Goal: Task Accomplishment & Management: Manage account settings

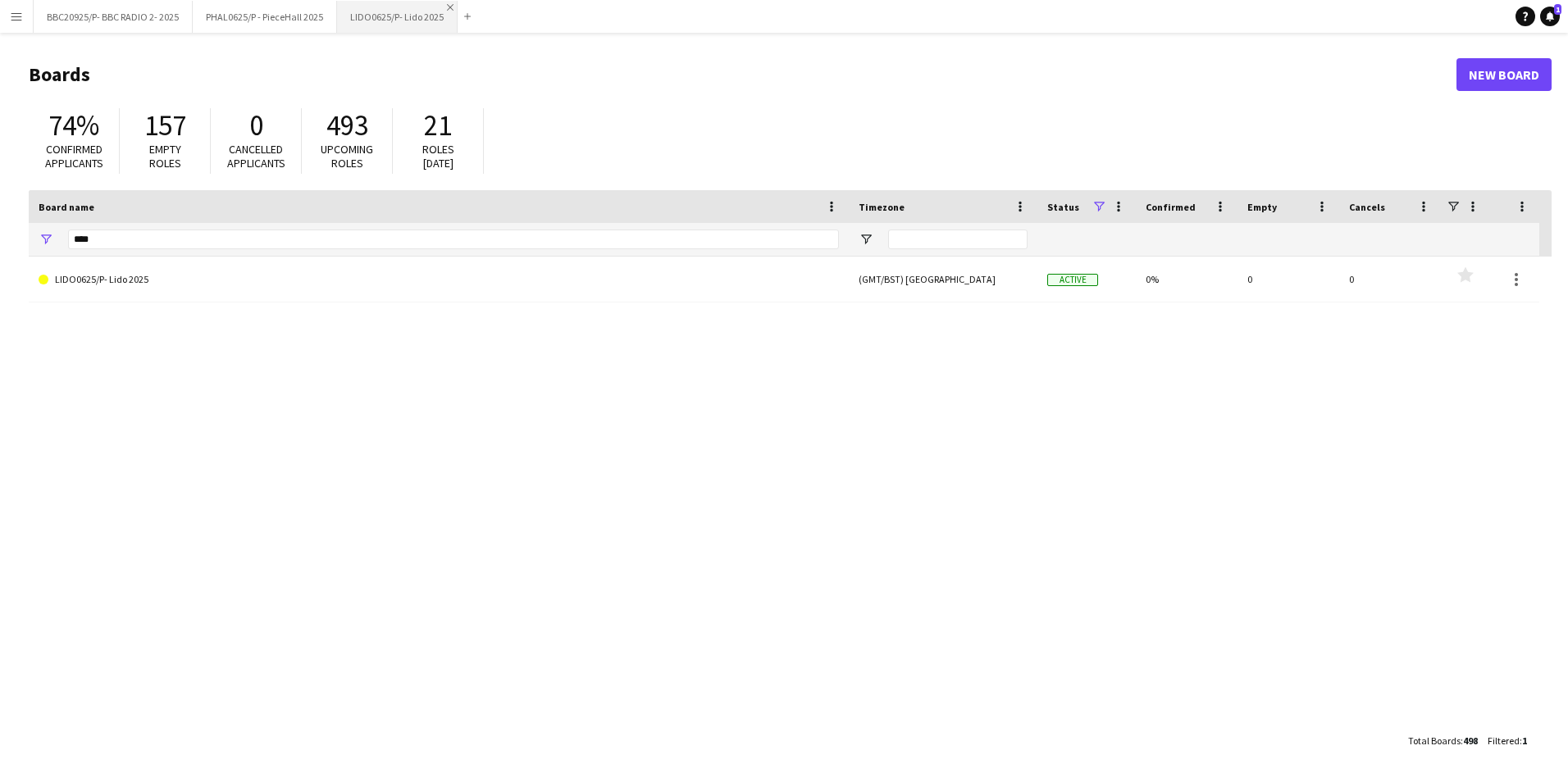
click at [451, 7] on app-icon "Close" at bounding box center [450, 8] width 7 height 7
click at [328, 8] on app-icon "Close" at bounding box center [330, 8] width 7 height 7
click at [182, 10] on app-icon "Close" at bounding box center [185, 8] width 7 height 7
click at [119, 228] on div "****" at bounding box center [453, 239] width 771 height 33
click at [124, 249] on input "****" at bounding box center [453, 240] width 771 height 20
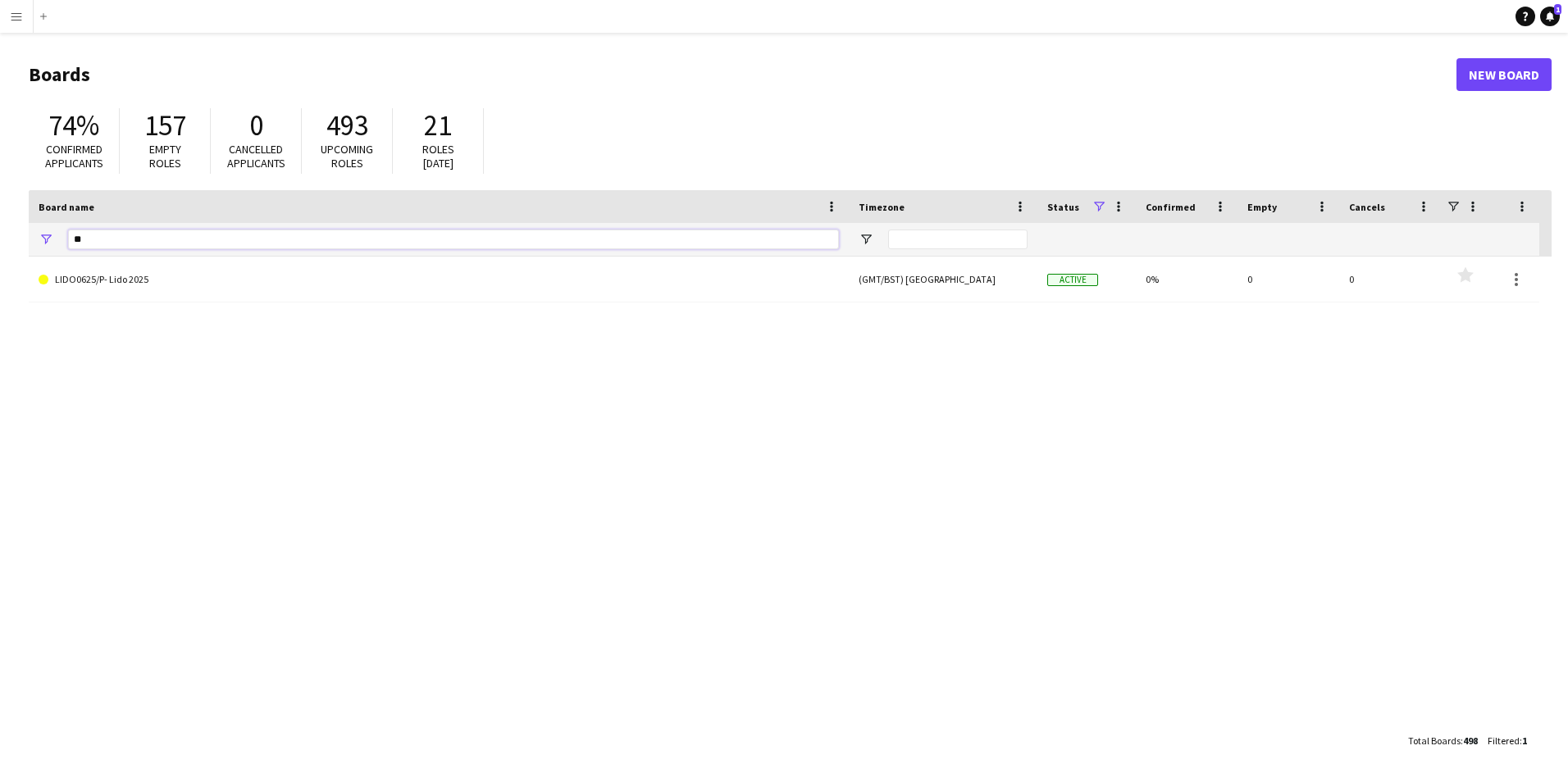
type input "*"
type input "***"
click at [303, 400] on div "BREW0725/P BST BREW [GEOGRAPHIC_DATA] 2025 (GMT/BST) [GEOGRAPHIC_DATA] Active 0…" at bounding box center [790, 490] width 1523 height 468
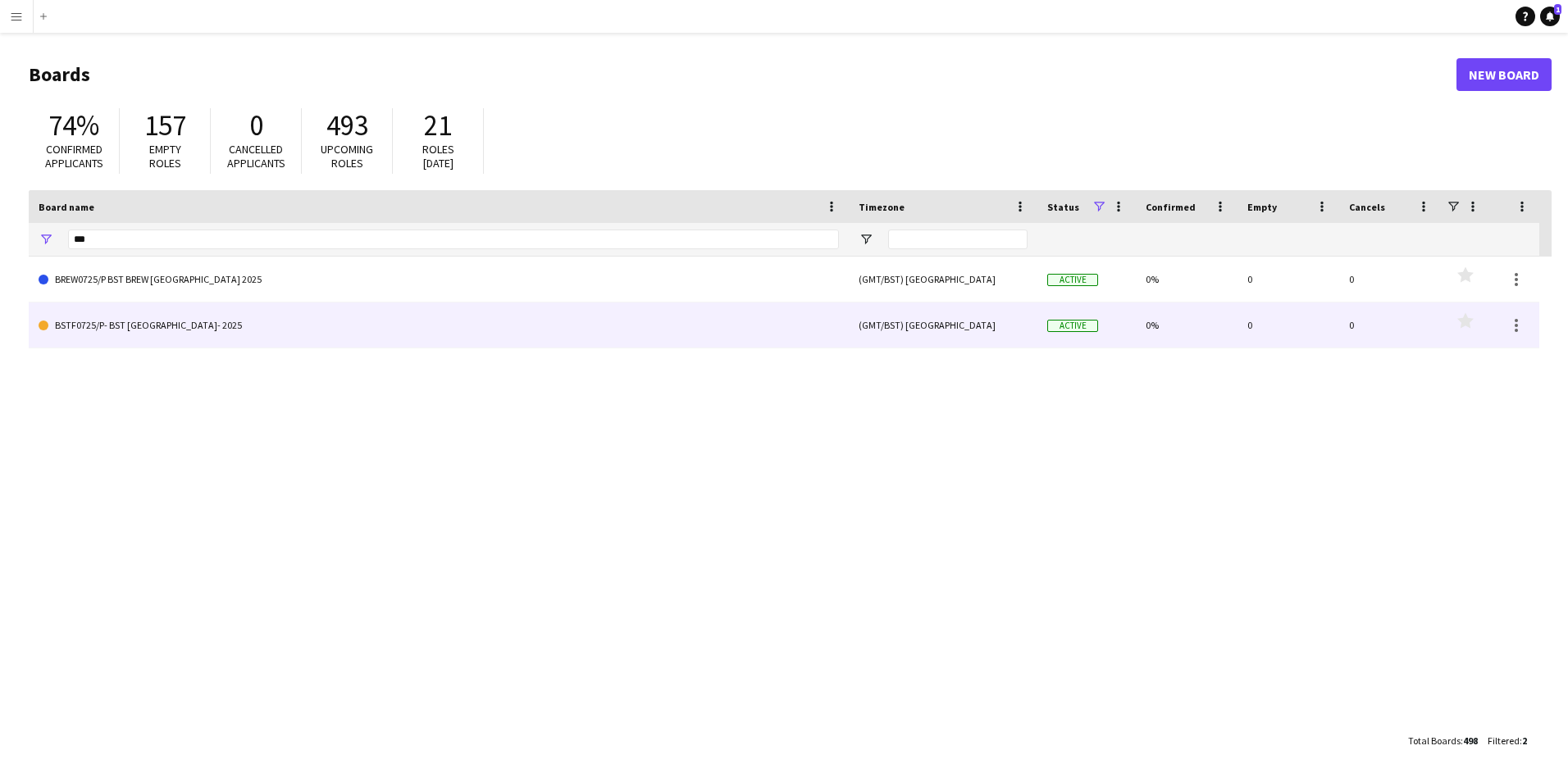
click at [131, 331] on link "BSTF0725/P- BST [GEOGRAPHIC_DATA]- 2025" at bounding box center [438, 325] width 801 height 46
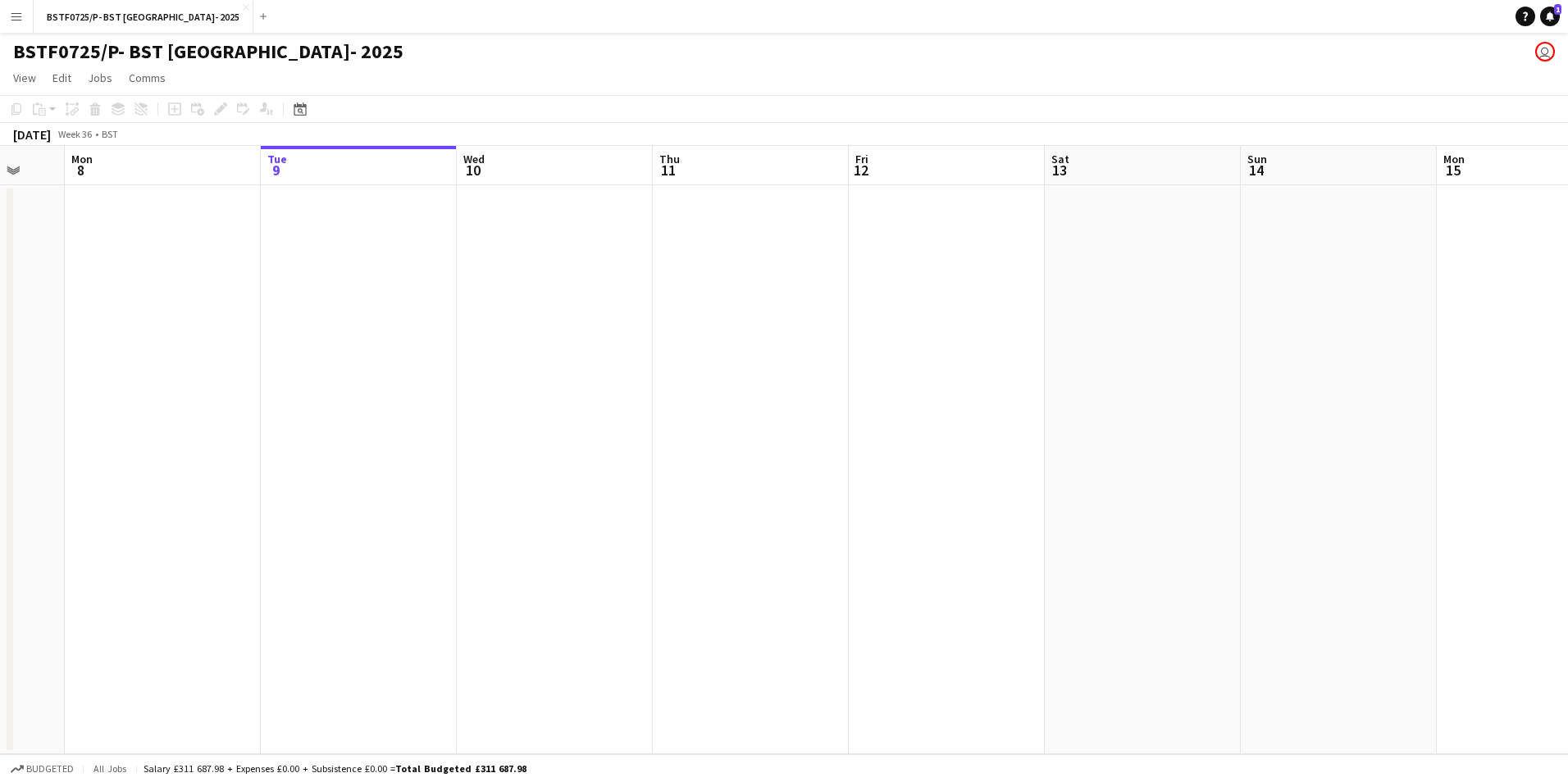
drag, startPoint x: 137, startPoint y: 430, endPoint x: 202, endPoint y: 394, distance: 74.3
click at [202, 394] on app-calendar-viewport "Fri 5 Sat 6 Sun 7 Mon 8 Tue 9 Wed 10 Thu 11 Fri 12 Sat 13 Sun 14 Mon 15 Tue 16 …" at bounding box center [784, 450] width 1568 height 608
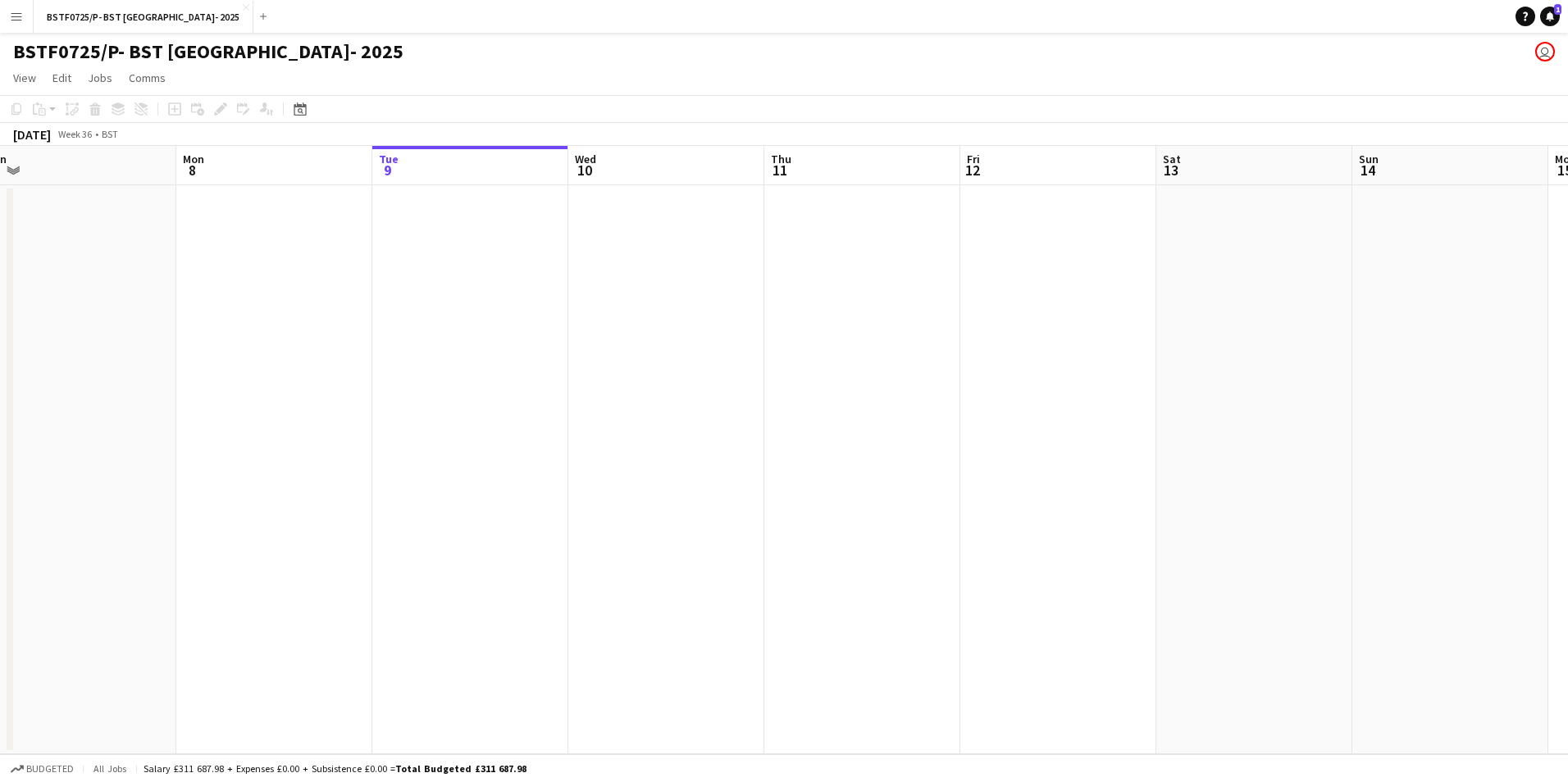
drag, startPoint x: 354, startPoint y: 396, endPoint x: 917, endPoint y: 374, distance: 563.4
click at [918, 374] on app-calendar-viewport "Fri 5 Sat 6 Sun 7 Mon 8 Tue 9 Wed 10 Thu 11 Fri 12 Sat 13 Sun 14 Mon 15 Tue 16 …" at bounding box center [784, 450] width 1568 height 608
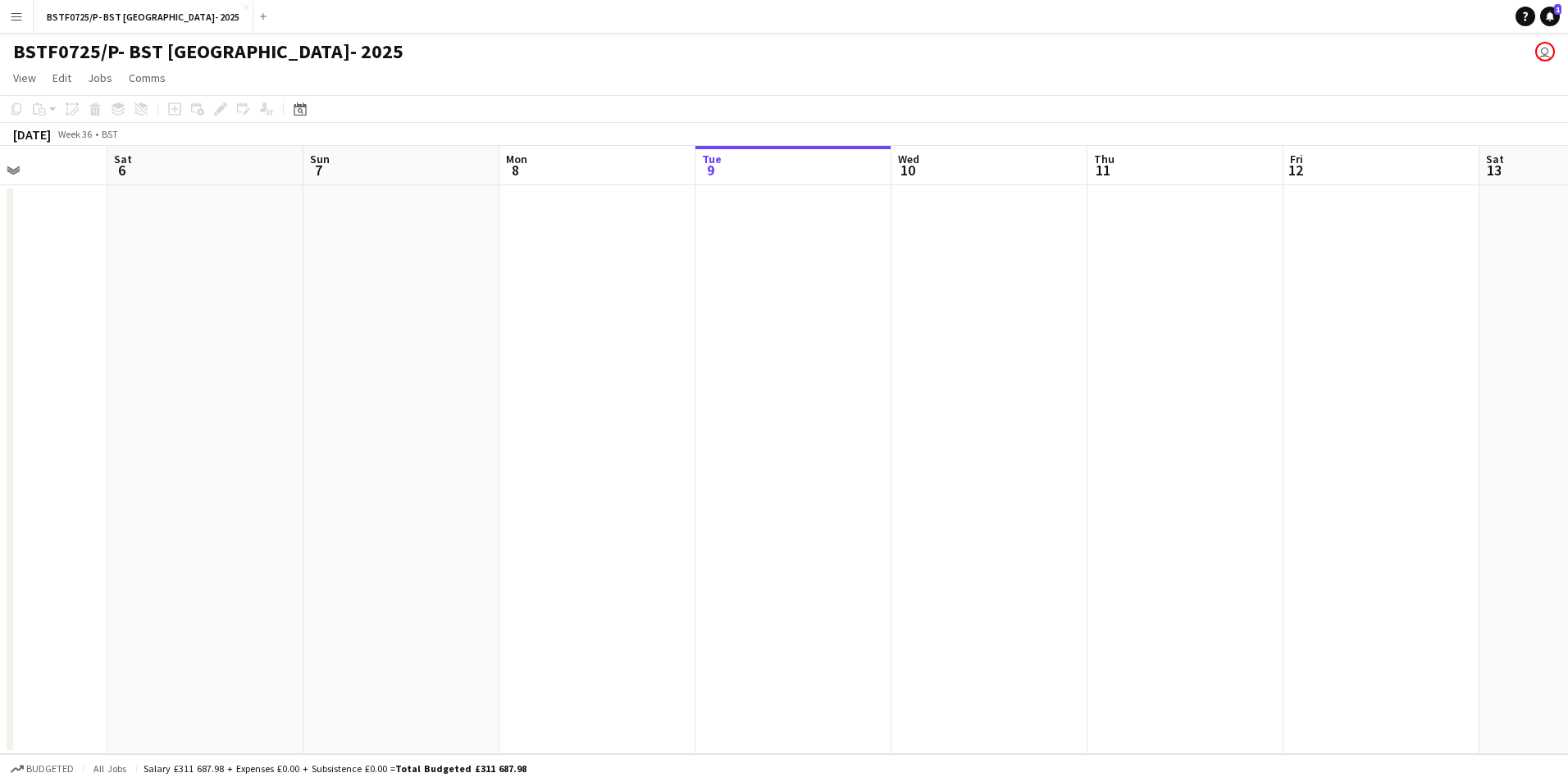
drag, startPoint x: 407, startPoint y: 355, endPoint x: 755, endPoint y: 362, distance: 348.1
click at [744, 362] on app-calendar-viewport "Wed 3 Thu 4 Fri 5 Sat 6 Sun 7 Mon 8 Tue 9 Wed 10 Thu 11 Fri 12 Sat 13 Sun 14 Mo…" at bounding box center [784, 450] width 1568 height 608
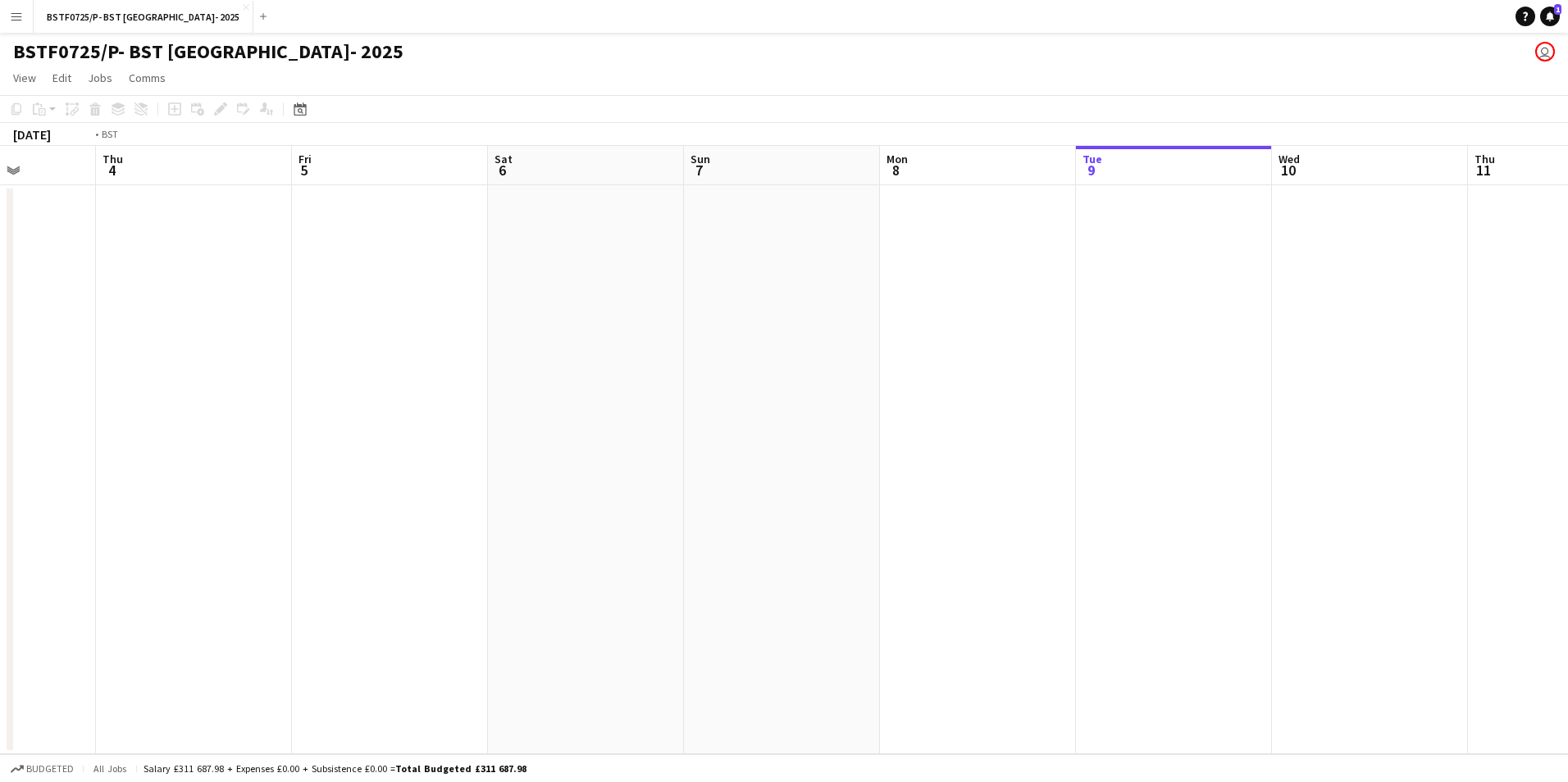
drag, startPoint x: 377, startPoint y: 378, endPoint x: 865, endPoint y: 396, distance: 488.3
click at [863, 396] on app-calendar-viewport "Mon 1 Tue 2 Wed 3 Thu 4 Fri 5 Sat 6 Sun 7 Mon 8 Tue 9 Wed 10 Thu 11 Fri 12 Sat …" at bounding box center [784, 450] width 1568 height 608
drag, startPoint x: 357, startPoint y: 382, endPoint x: 832, endPoint y: 383, distance: 475.0
click at [821, 383] on app-calendar-viewport "Fri 29 Sat 30 Sun 31 Mon 1 Tue 2 Wed 3 Thu 4 Fri 5 Sat 6 Sun 7 Mon 8 Tue 9 Wed …" at bounding box center [784, 450] width 1568 height 608
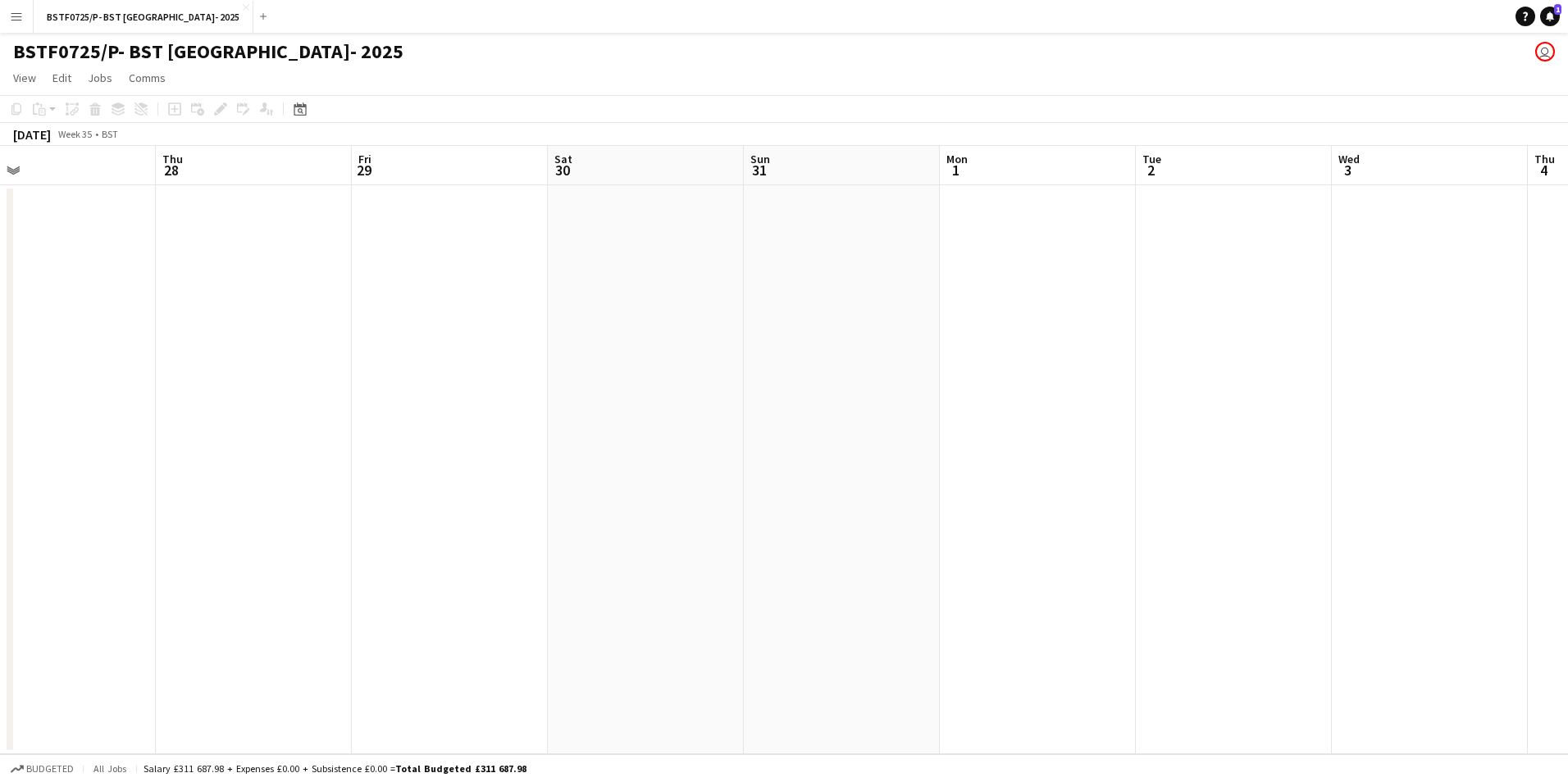
drag, startPoint x: 420, startPoint y: 366, endPoint x: 669, endPoint y: 376, distance: 249.2
click at [669, 376] on app-calendar-viewport "Mon 25 Tue 26 Wed 27 Thu 28 Fri 29 Sat 30 Sun 31 Mon 1 Tue 2 Wed 3 Thu 4 Fri 5 …" at bounding box center [784, 450] width 1568 height 608
drag, startPoint x: 524, startPoint y: 387, endPoint x: 827, endPoint y: 391, distance: 303.0
click at [822, 391] on app-calendar-viewport "Mon 25 Tue 26 Wed 27 Thu 28 Fri 29 Sat 30 Sun 31 Mon 1 Tue 2 Wed 3 Thu 4 Fri 5 …" at bounding box center [784, 450] width 1568 height 608
drag, startPoint x: 264, startPoint y: 371, endPoint x: 862, endPoint y: 382, distance: 598.1
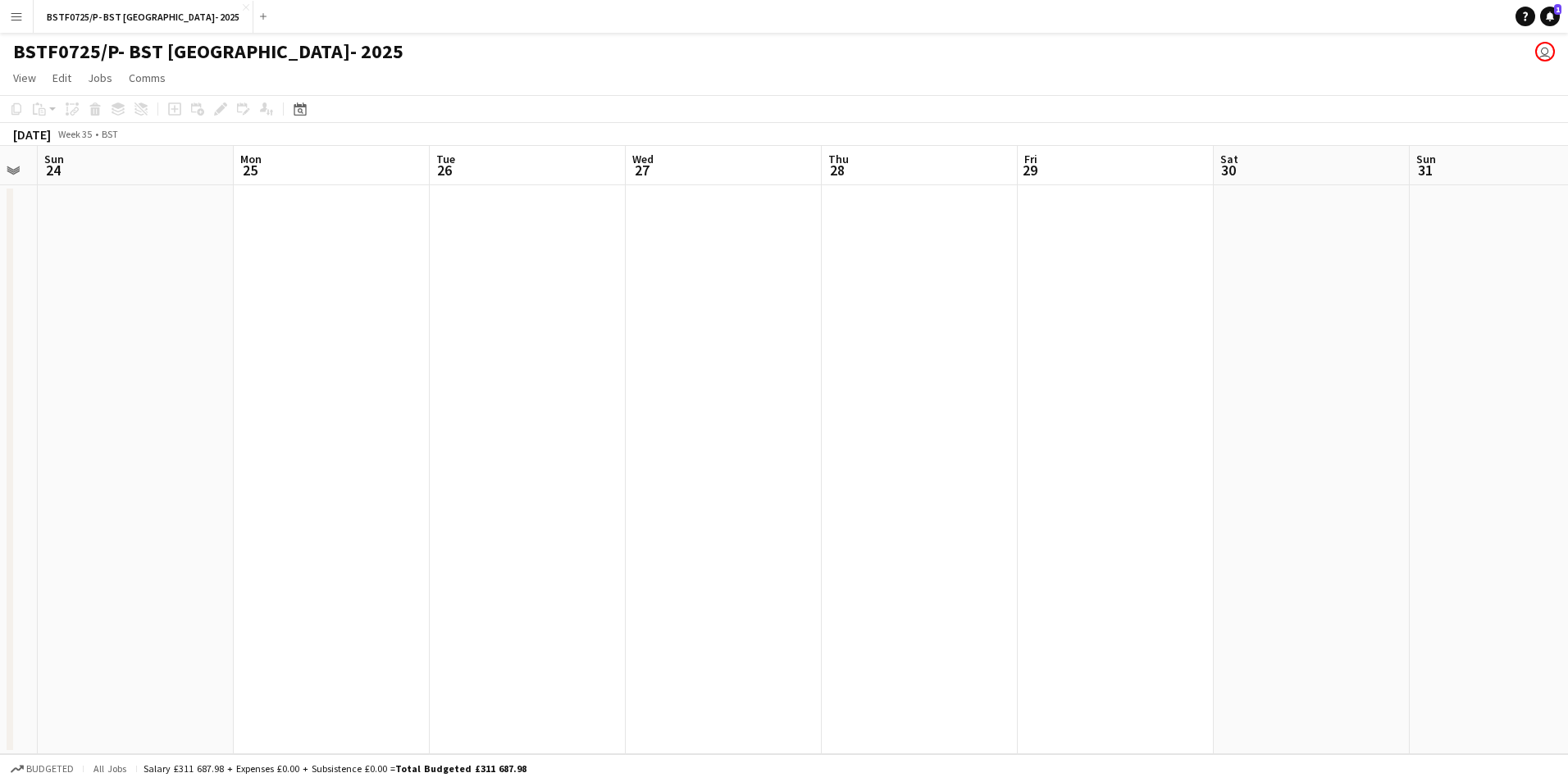
click at [850, 381] on app-calendar-viewport "Fri 22 Sat 23 Sun 24 Mon 25 Tue 26 Wed 27 Thu 28 Fri 29 Sat 30 Sun 31 Mon 1 Tue…" at bounding box center [784, 450] width 1568 height 608
drag, startPoint x: 637, startPoint y: 402, endPoint x: 823, endPoint y: 401, distance: 186.0
click at [816, 401] on app-calendar-viewport "Tue 19 Wed 20 Thu 21 Fri 22 Sat 23 Sun 24 Mon 25 Tue 26 Wed 27 Thu 28 Fri 29 Sa…" at bounding box center [784, 450] width 1568 height 608
drag, startPoint x: 274, startPoint y: 381, endPoint x: 822, endPoint y: 381, distance: 548.0
click at [790, 381] on app-calendar-viewport "Sat 16 Sun 17 Mon 18 Tue 19 Wed 20 Thu 21 Fri 22 Sat 23 Sun 24 Mon 25 Tue 26 We…" at bounding box center [784, 450] width 1568 height 608
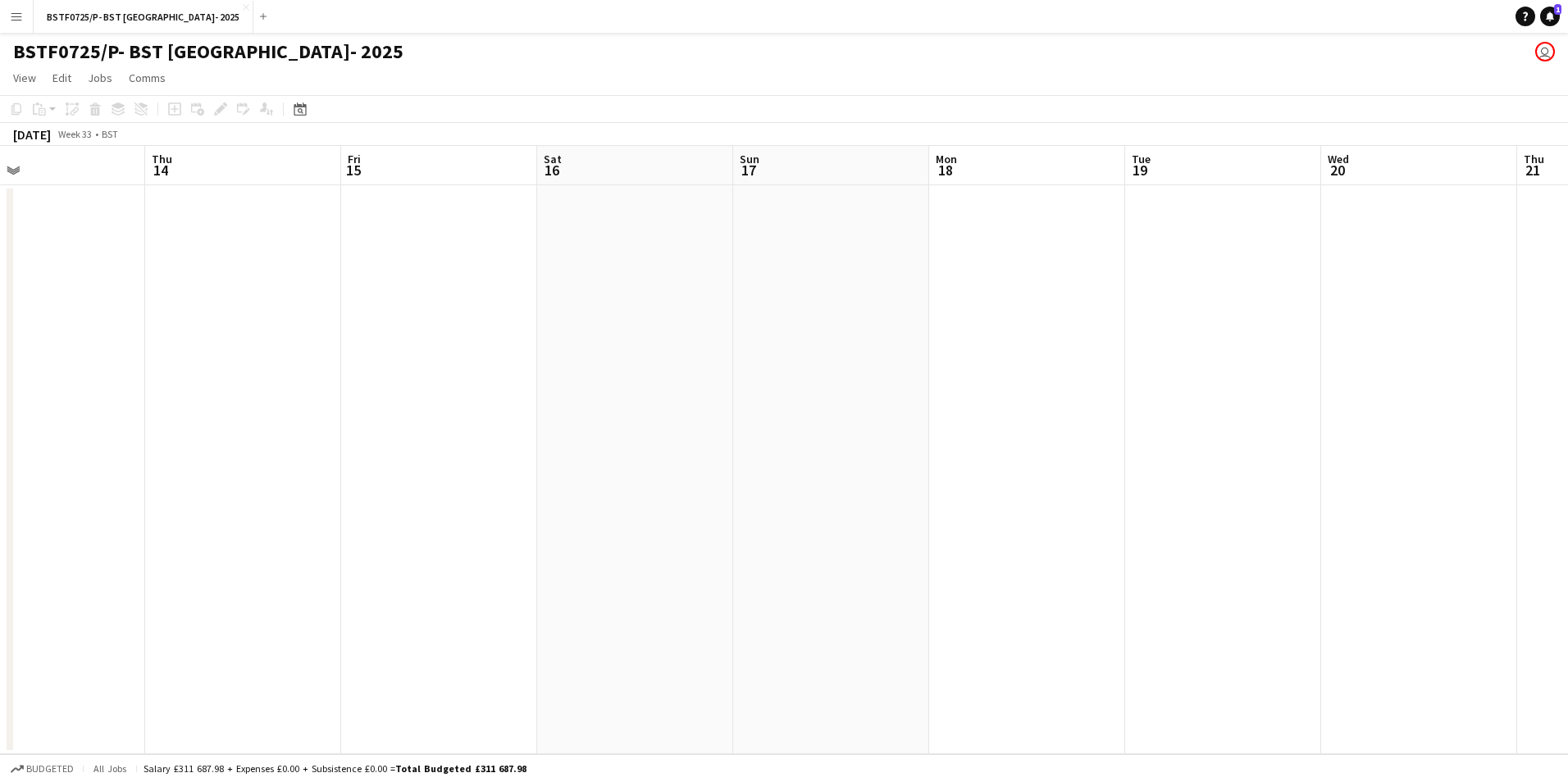
drag, startPoint x: 619, startPoint y: 359, endPoint x: 641, endPoint y: 361, distance: 22.1
click at [712, 356] on app-calendar-viewport "Mon 11 Tue 12 Wed 13 Thu 14 Fri 15 Sat 16 Sun 17 Mon 18 Tue 19 Wed 20 Thu 21 Fr…" at bounding box center [784, 450] width 1568 height 608
drag, startPoint x: 179, startPoint y: 365, endPoint x: 687, endPoint y: 371, distance: 508.0
click at [672, 371] on app-calendar-viewport "Mon 11 Tue 12 Wed 13 Thu 14 Fri 15 Sat 16 Sun 17 Mon 18 Tue 19 Wed 20 Thu 21 Fr…" at bounding box center [784, 450] width 1568 height 608
drag, startPoint x: 125, startPoint y: 381, endPoint x: 607, endPoint y: 373, distance: 482.1
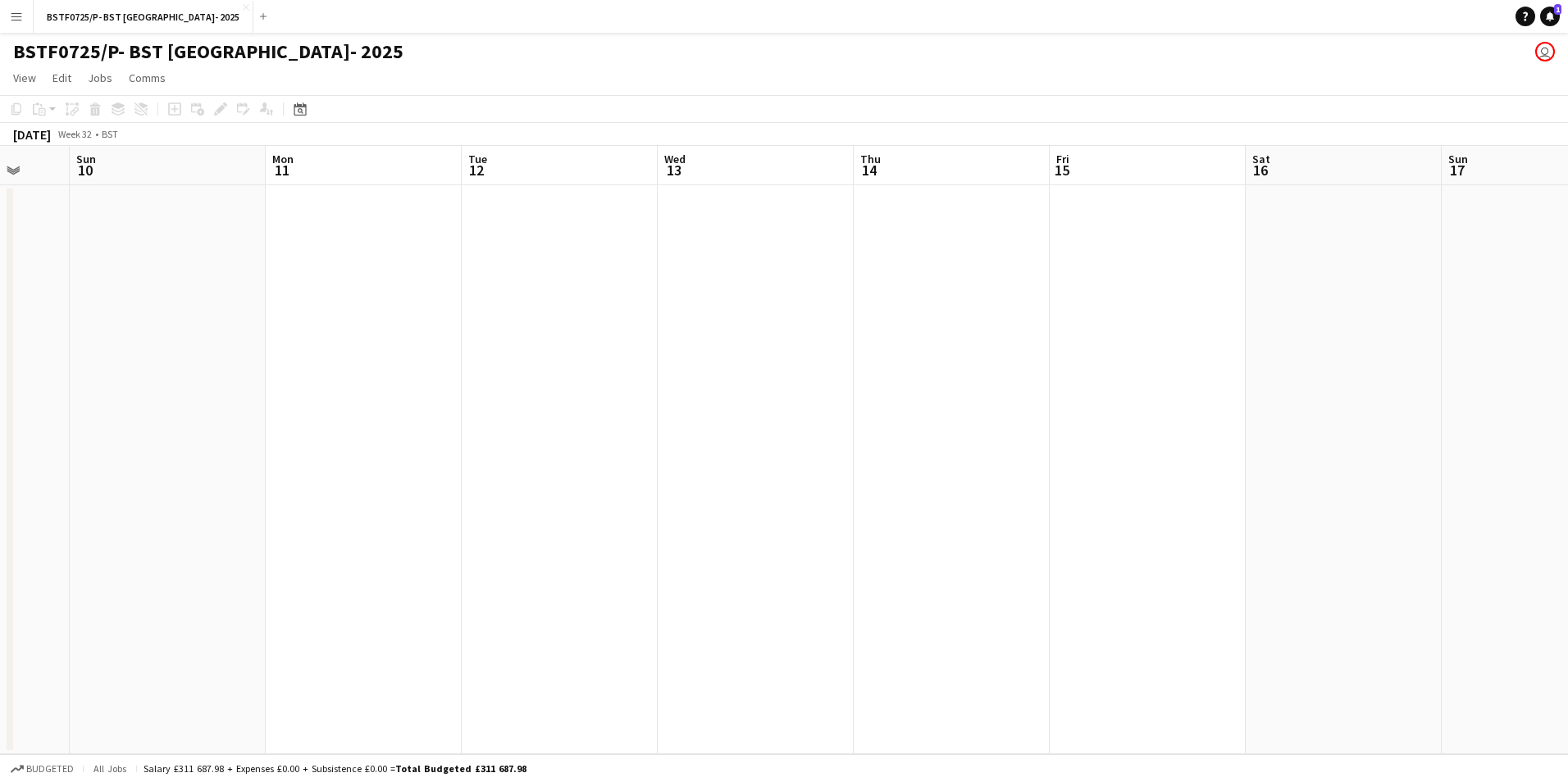
click at [597, 374] on app-calendar-viewport "Fri 8 Sat 9 Sun 10 Mon 11 Tue 12 Wed 13 Thu 14 Fri 15 Sat 16 Sun 17 Mon 18 Tue …" at bounding box center [784, 450] width 1568 height 608
drag, startPoint x: 357, startPoint y: 418, endPoint x: 742, endPoint y: 419, distance: 385.0
click at [741, 419] on app-calendar-viewport "Mon 4 Tue 5 Wed 6 Thu 7 Fri 8 Sat 9 Sun 10 Mon 11 Tue 12 Wed 13 Thu 14 Fri 15 S…" at bounding box center [784, 450] width 1568 height 608
drag, startPoint x: 357, startPoint y: 407, endPoint x: 676, endPoint y: 410, distance: 319.0
click at [649, 411] on app-calendar-viewport "Mon 4 Tue 5 Wed 6 Thu 7 Fri 8 Sat 9 Sun 10 Mon 11 Tue 12 Wed 13 Thu 14 Fri 15 S…" at bounding box center [784, 450] width 1568 height 608
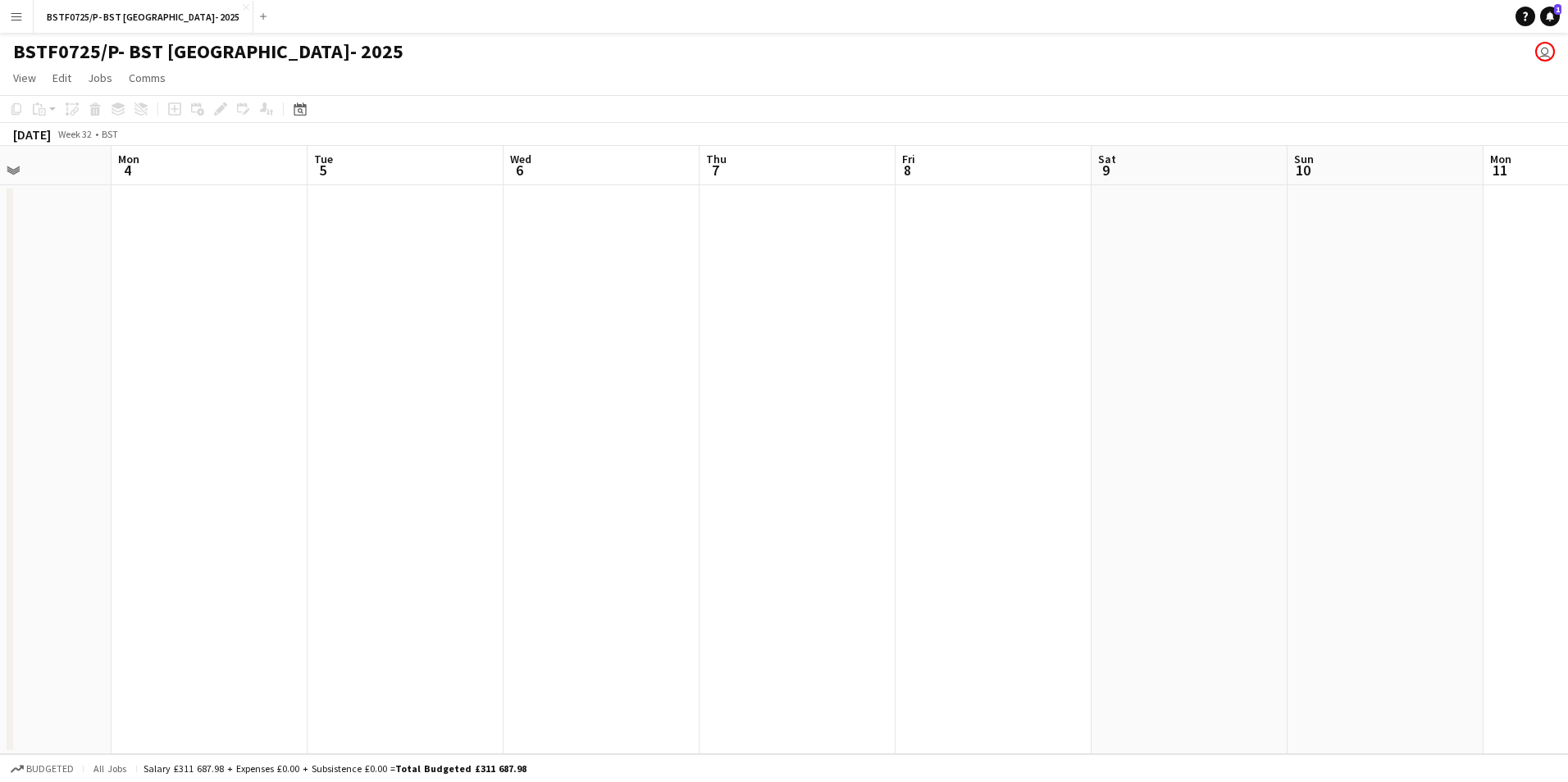
drag, startPoint x: 155, startPoint y: 404, endPoint x: 508, endPoint y: 423, distance: 353.5
click at [497, 423] on app-calendar-viewport "Fri 1 Sat 2 Sun 3 Mon 4 Tue 5 Wed 6 Thu 7 Fri 8 Sat 9 Sun 10 Mon 11 Tue 12 Wed …" at bounding box center [784, 450] width 1568 height 608
drag, startPoint x: 255, startPoint y: 426, endPoint x: 589, endPoint y: 426, distance: 334.0
click at [553, 426] on app-calendar-viewport "Tue 29 Wed 30 Thu 31 Fri 1 Sat 2 Sun 3 Mon 4 Tue 5 Wed 6 Thu 7 Fri 8 Sat 9 Sun …" at bounding box center [784, 450] width 1568 height 608
drag, startPoint x: 253, startPoint y: 467, endPoint x: 579, endPoint y: 441, distance: 327.0
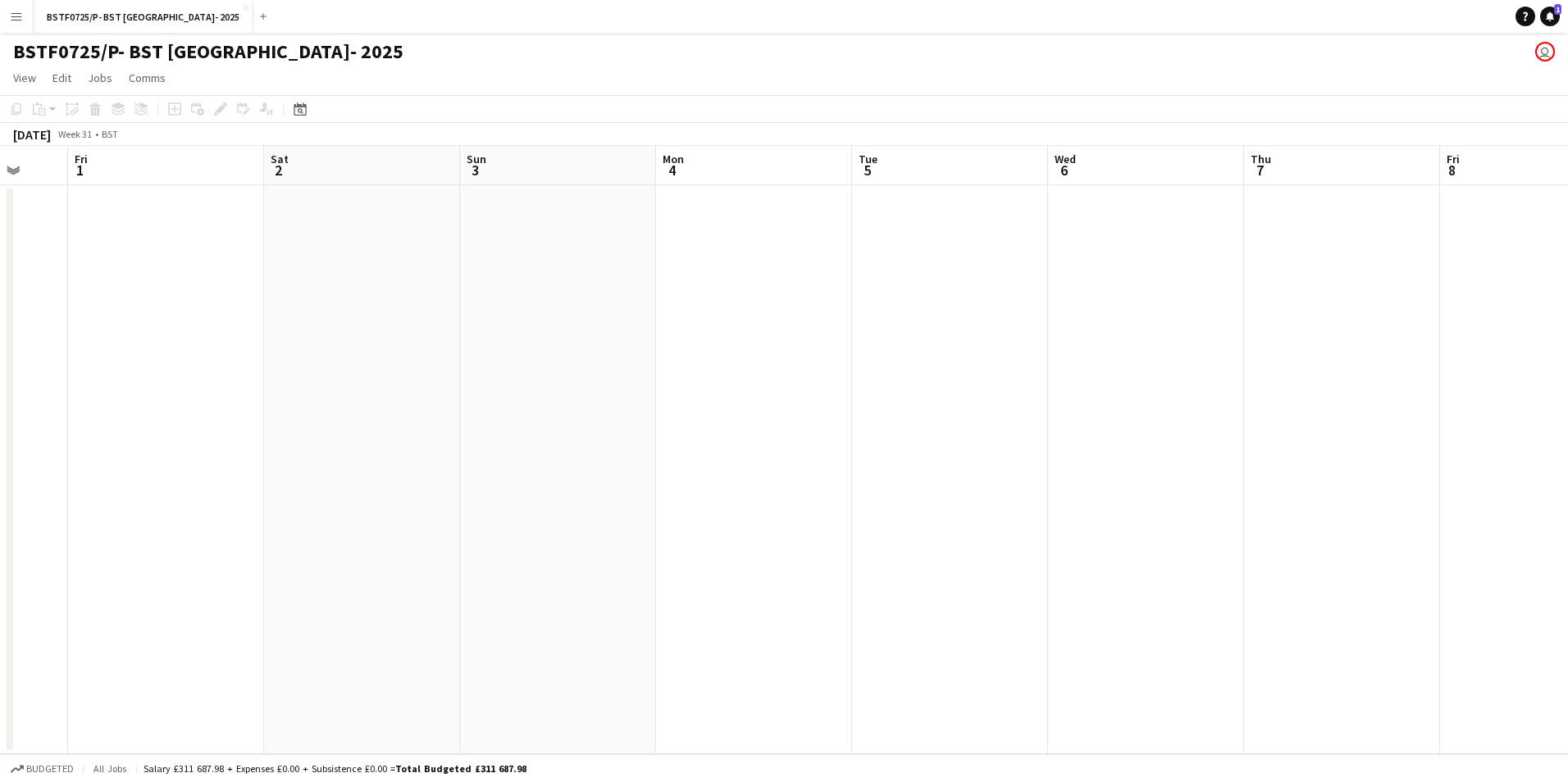
click at [542, 445] on app-calendar-viewport "Tue 29 Wed 30 Thu 31 Fri 1 Sat 2 Sun 3 Mon 4 Tue 5 Wed 6 Thu 7 Fri 8 Sat 9 Sun …" at bounding box center [784, 450] width 1568 height 608
drag, startPoint x: 267, startPoint y: 477, endPoint x: 771, endPoint y: 470, distance: 504.0
click at [755, 472] on app-calendar-viewport "Sun 27 Mon 28 Tue 29 Wed 30 Thu 31 Fri 1 Sat 2 Sun 3 Mon 4 Tue 5 Wed 6 Thu 7 Fr…" at bounding box center [784, 450] width 1568 height 608
drag, startPoint x: 49, startPoint y: 444, endPoint x: 681, endPoint y: 460, distance: 632.2
click at [711, 466] on app-calendar-viewport "Wed 23 Thu 24 Fri 25 Sat 26 Sun 27 Mon 28 Tue 29 Wed 30 Thu 31 Fri 1 Sat 2 Sun …" at bounding box center [784, 450] width 1568 height 608
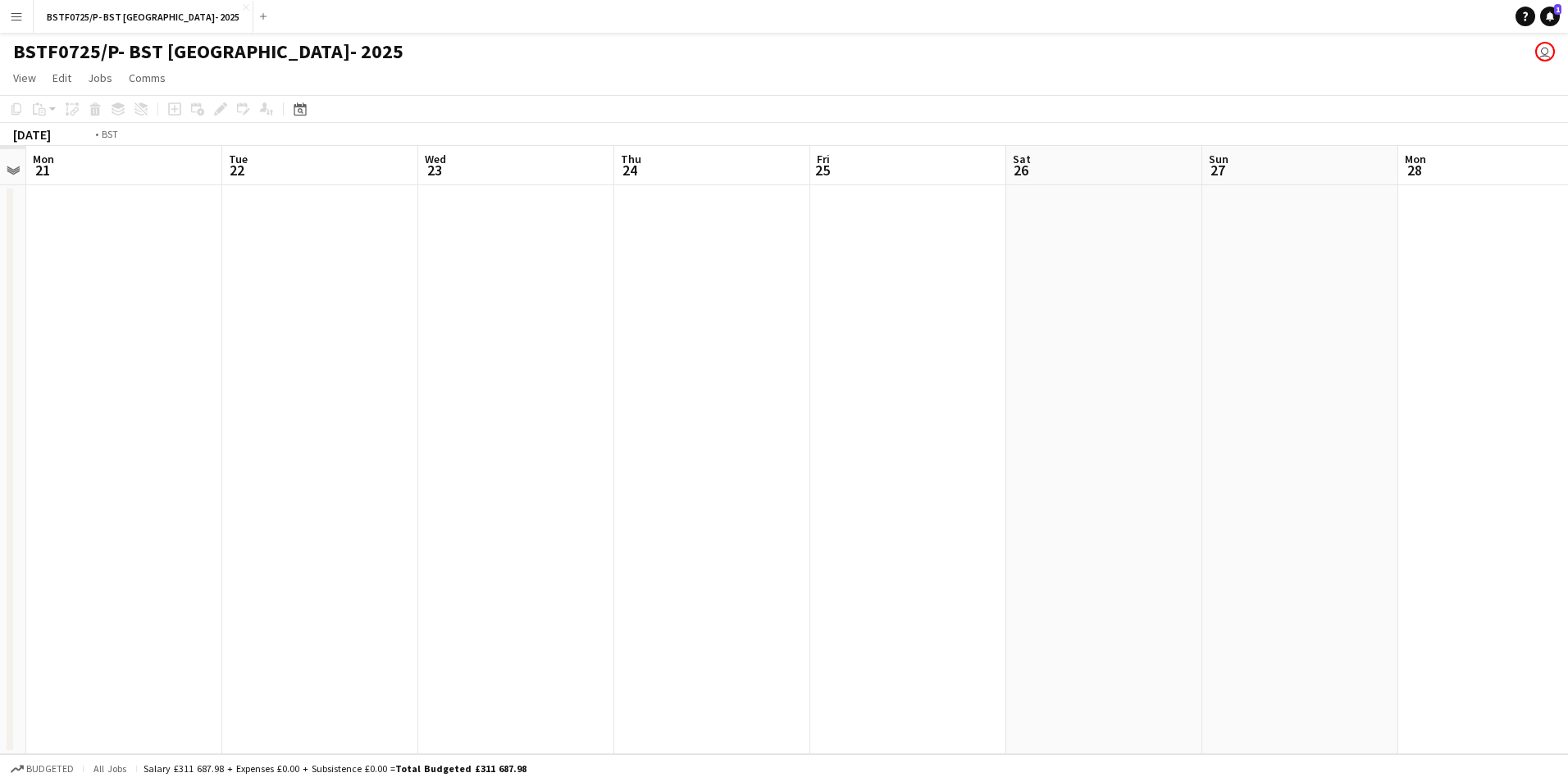
drag, startPoint x: 23, startPoint y: 436, endPoint x: 357, endPoint y: 287, distance: 365.7
click at [662, 437] on app-calendar-viewport "Sat 19 Sun 20 Mon 21 Tue 22 Wed 23 Thu 24 Fri 25 Sat 26 Sun 27 Mon 28 Tue 29 We…" at bounding box center [784, 450] width 1568 height 608
drag, startPoint x: 158, startPoint y: 325, endPoint x: 883, endPoint y: 309, distance: 725.2
click at [918, 326] on app-calendar-viewport "Fri 18 4/5 3 Jobs Sat 19 Sun 20 Mon 21 Tue 22 Wed 23 Thu 24 Fri 25 Sat 26 Sun 2…" at bounding box center [784, 450] width 1568 height 608
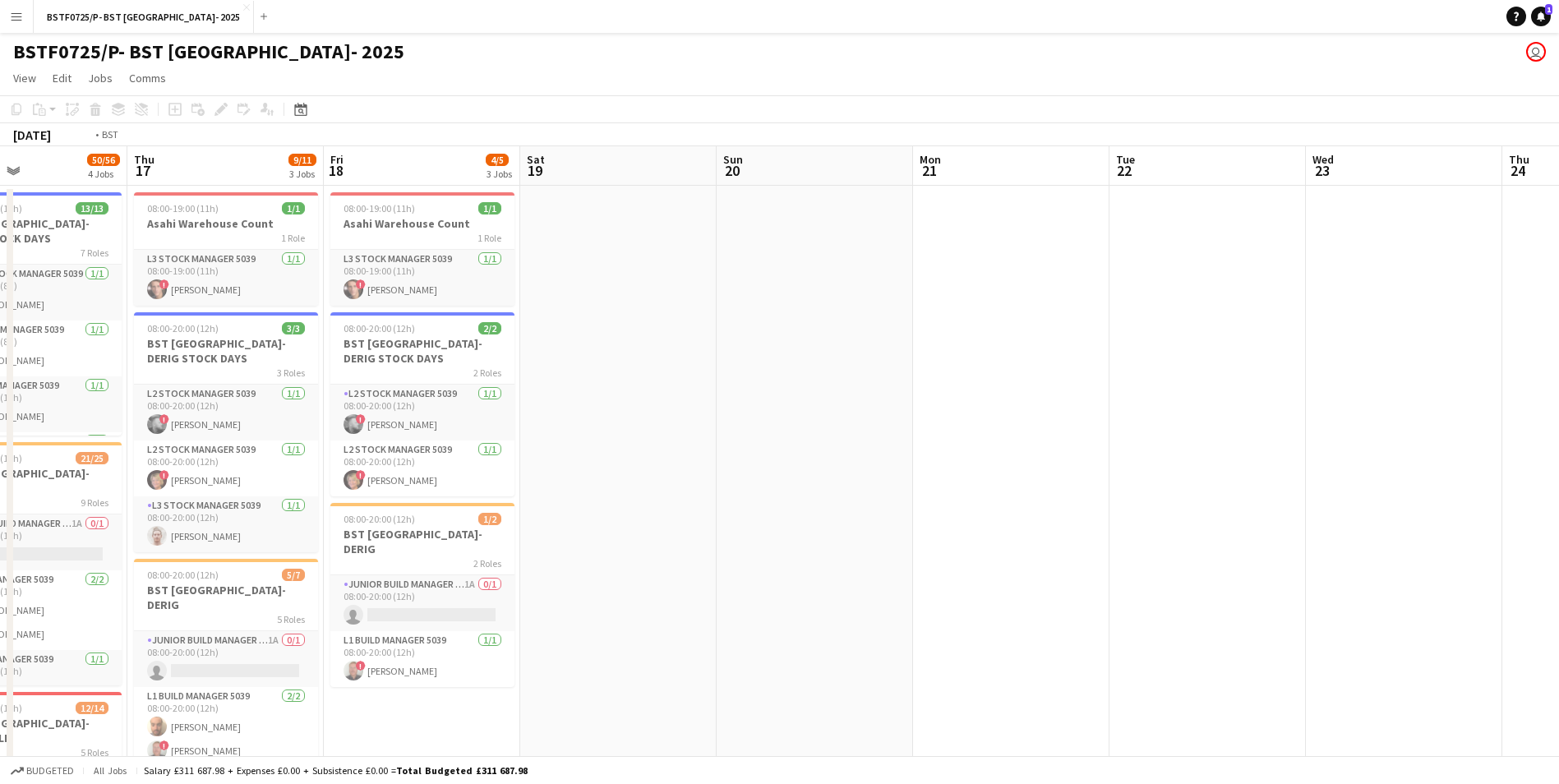
drag, startPoint x: 202, startPoint y: 295, endPoint x: 1464, endPoint y: 295, distance: 1262.0
click at [1218, 356] on app-calendar-viewport "Mon 14 56/63 4 Jobs Tue 15 55/60 5 Jobs Wed 16 50/56 4 Jobs Thu 17 9/11 3 Jobs …" at bounding box center [779, 743] width 1559 height 1193
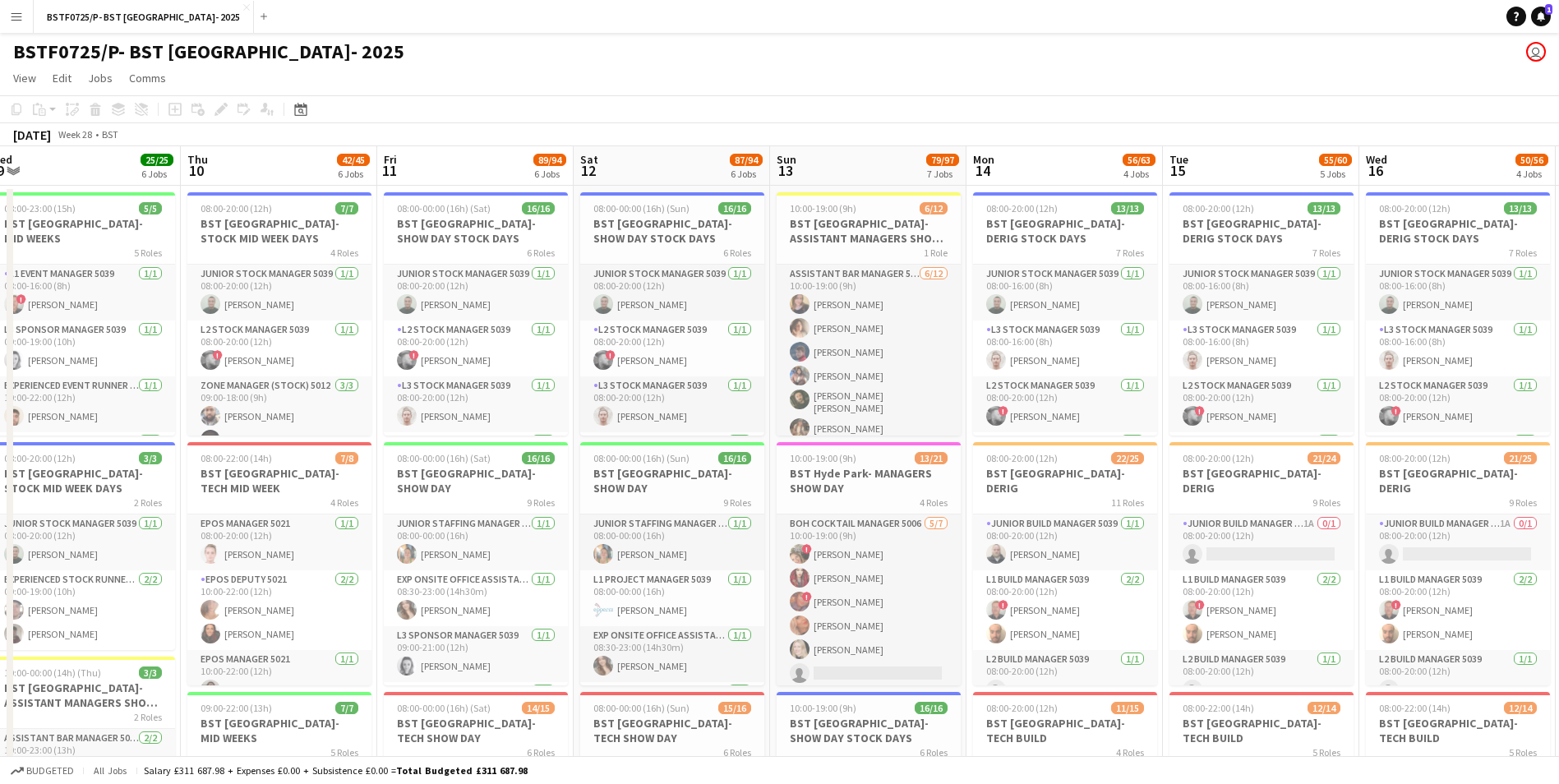
scroll to position [0, 0]
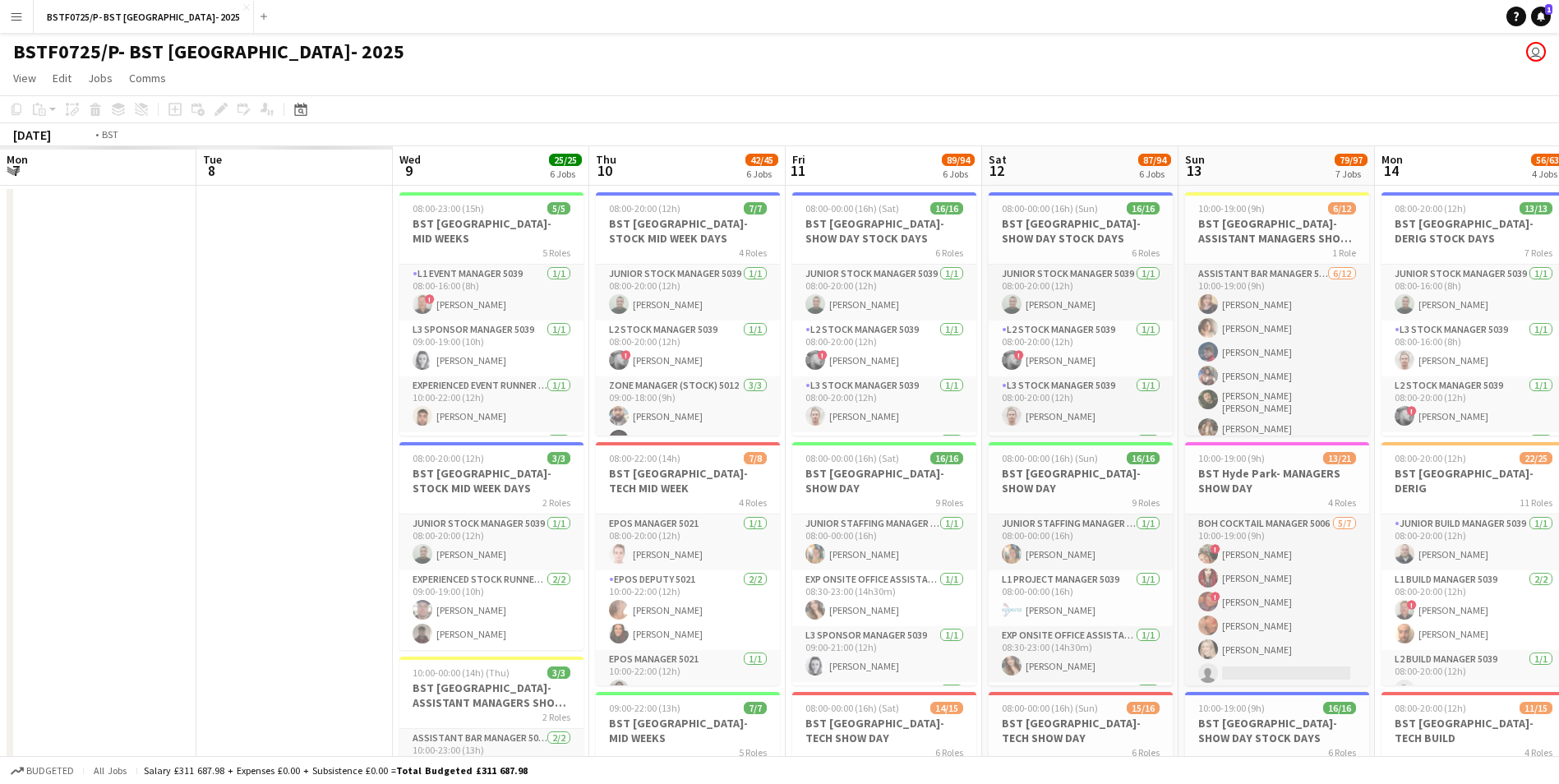
drag, startPoint x: 23, startPoint y: 252, endPoint x: 1492, endPoint y: 295, distance: 1469.6
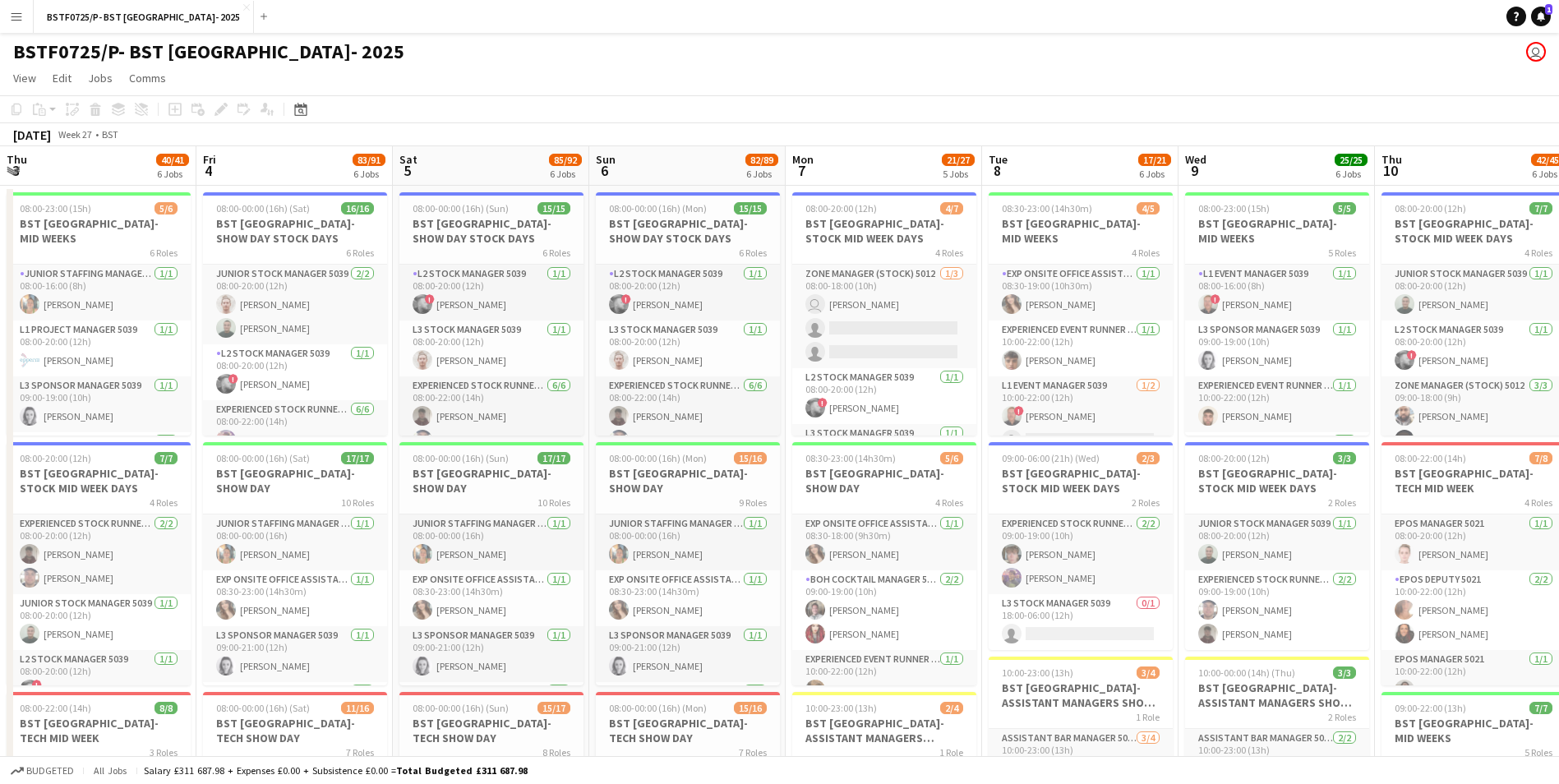
drag, startPoint x: 228, startPoint y: 295, endPoint x: 1571, endPoint y: 302, distance: 1343.0
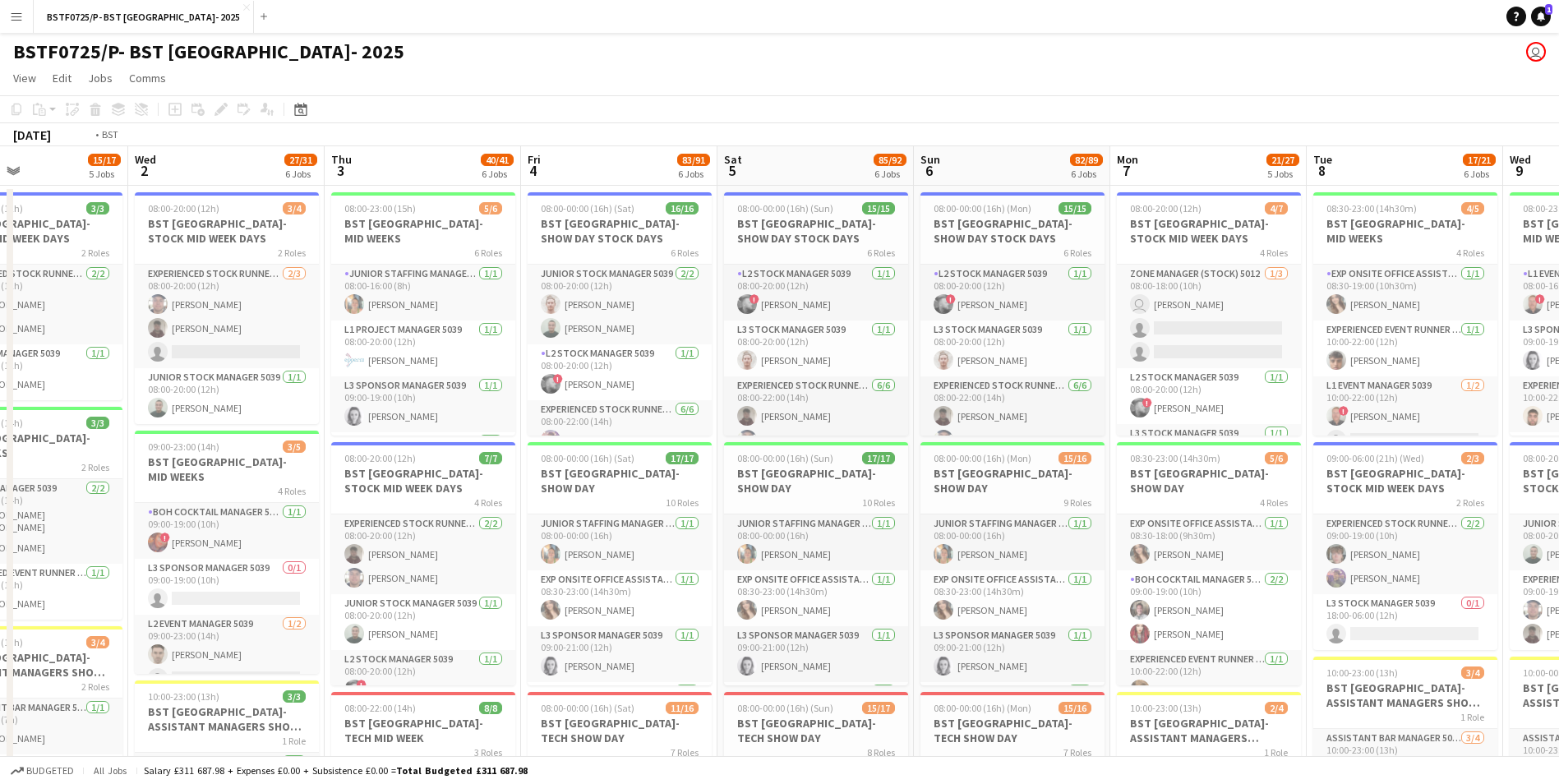
drag, startPoint x: 3, startPoint y: 232, endPoint x: 1317, endPoint y: 275, distance: 1314.7
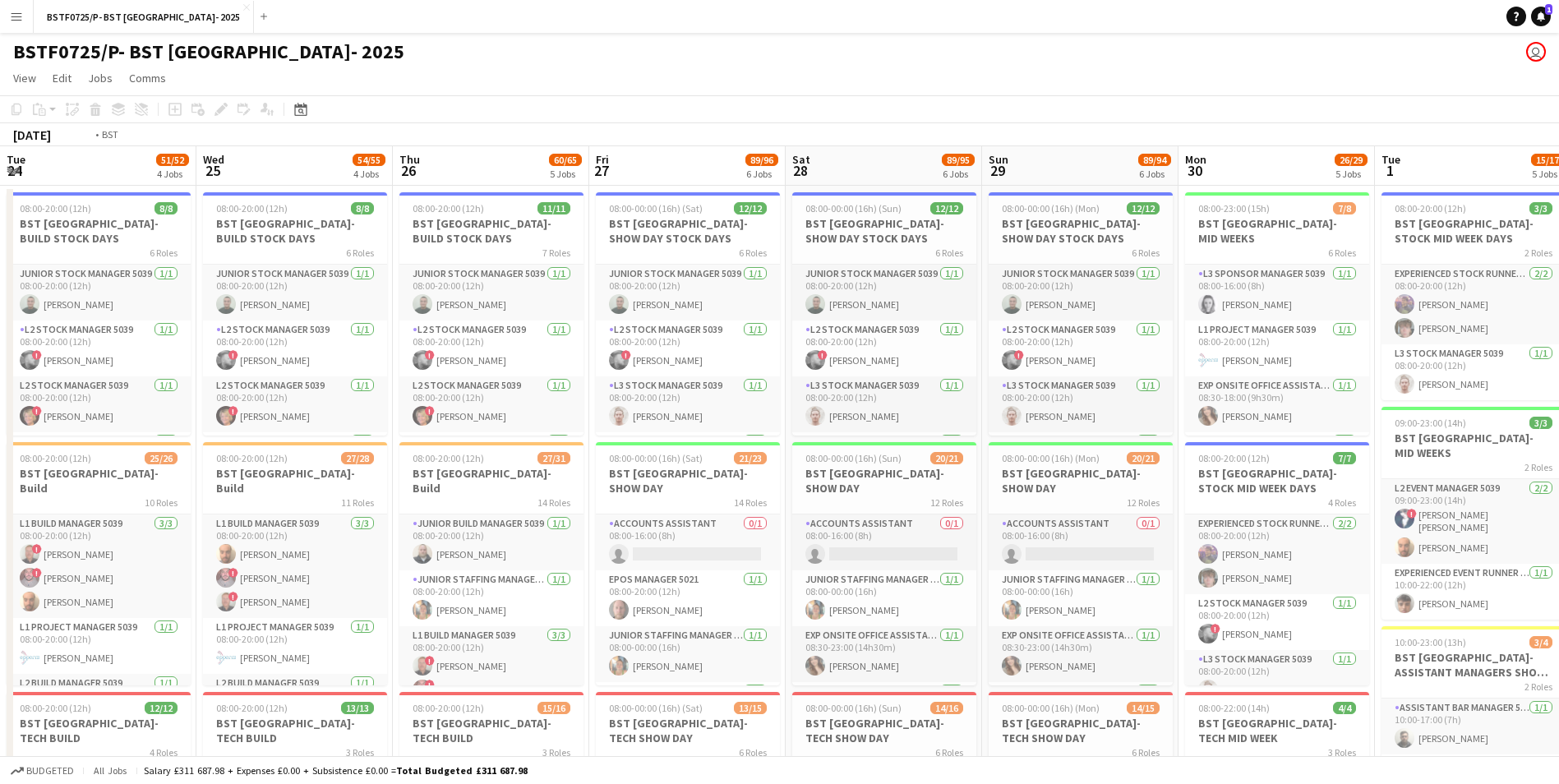
drag, startPoint x: 596, startPoint y: 267, endPoint x: 685, endPoint y: 151, distance: 146.2
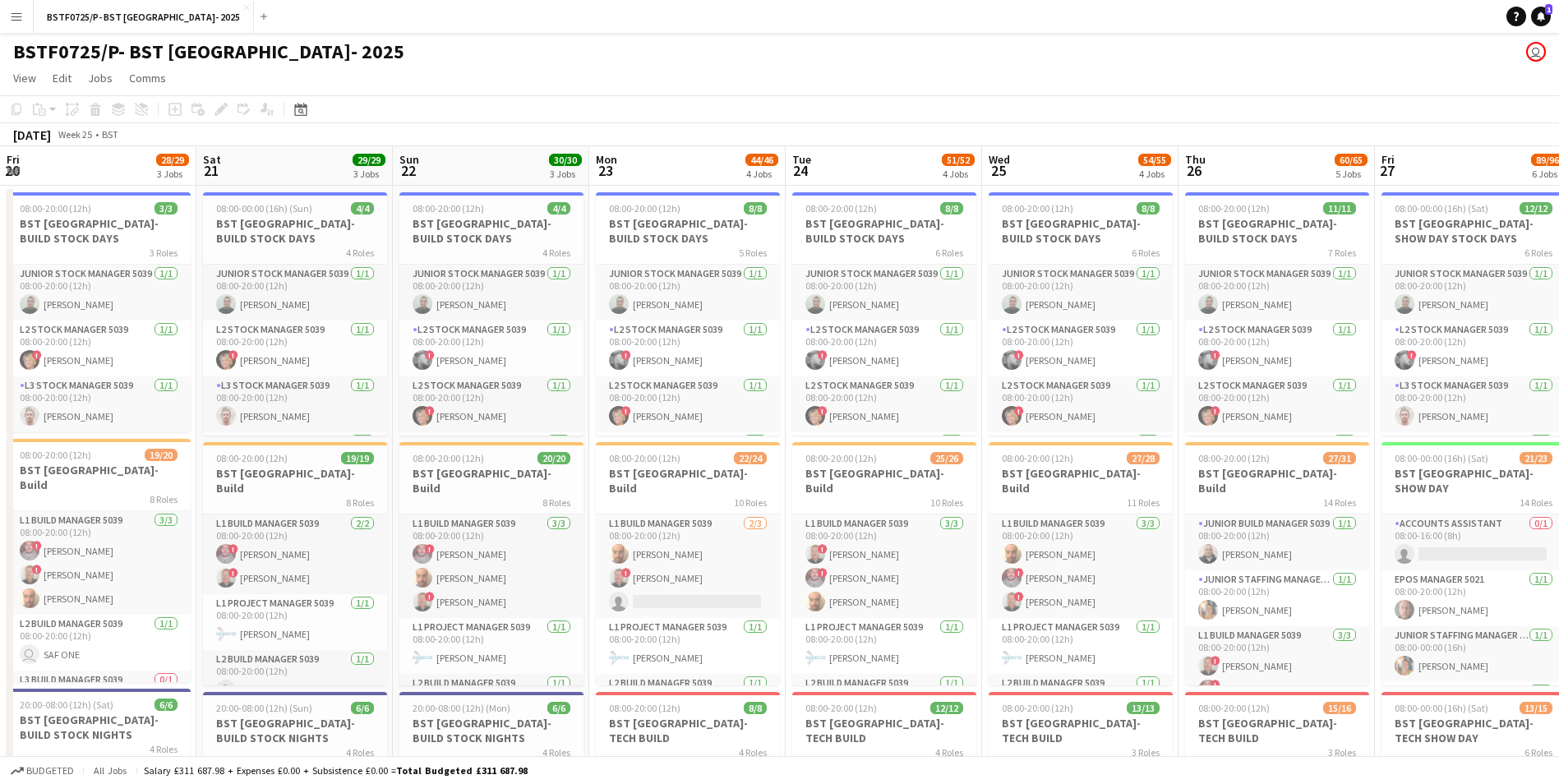
scroll to position [0, 393]
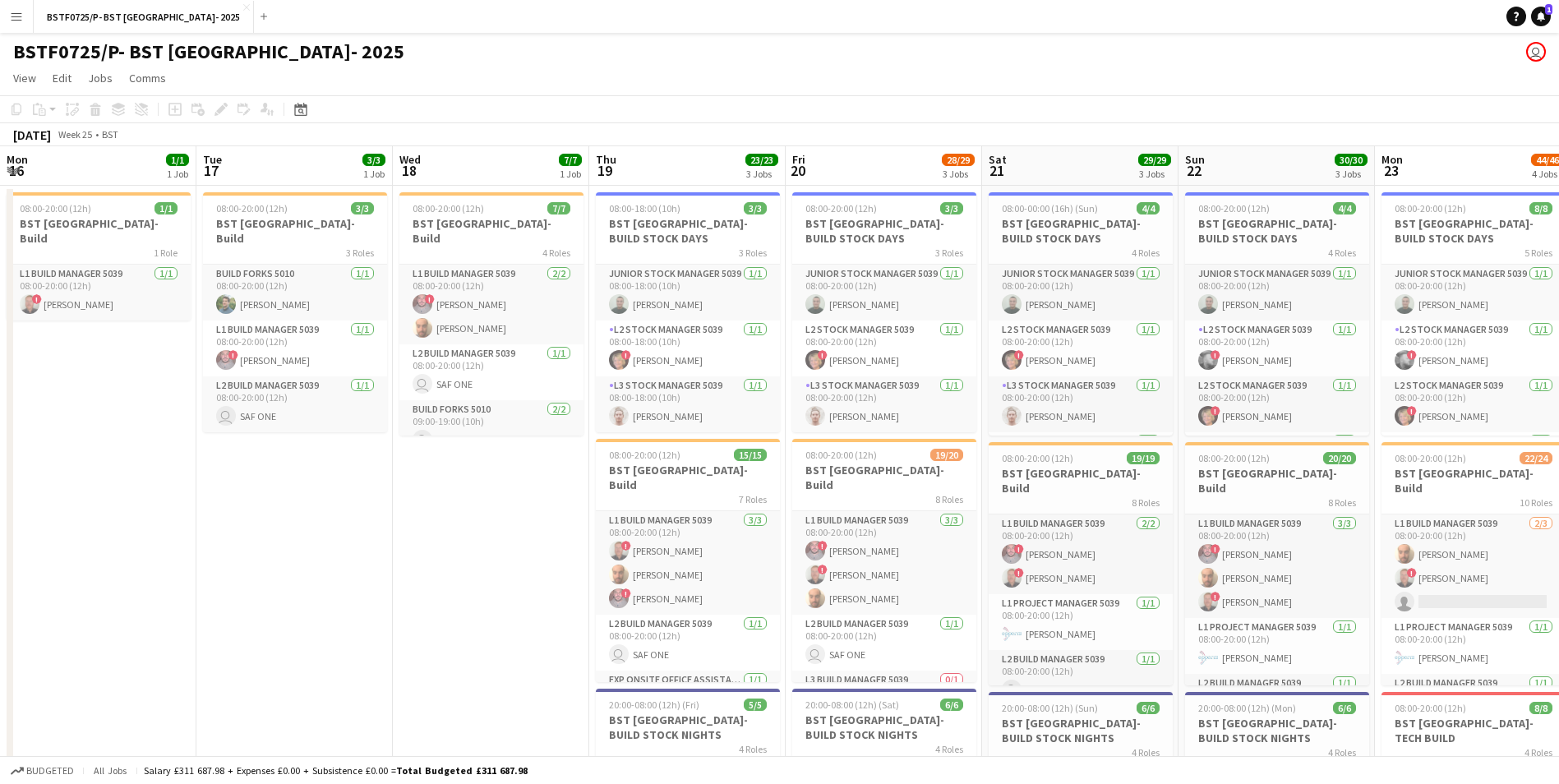
drag, startPoint x: 22, startPoint y: 224, endPoint x: 1574, endPoint y: 274, distance: 1552.8
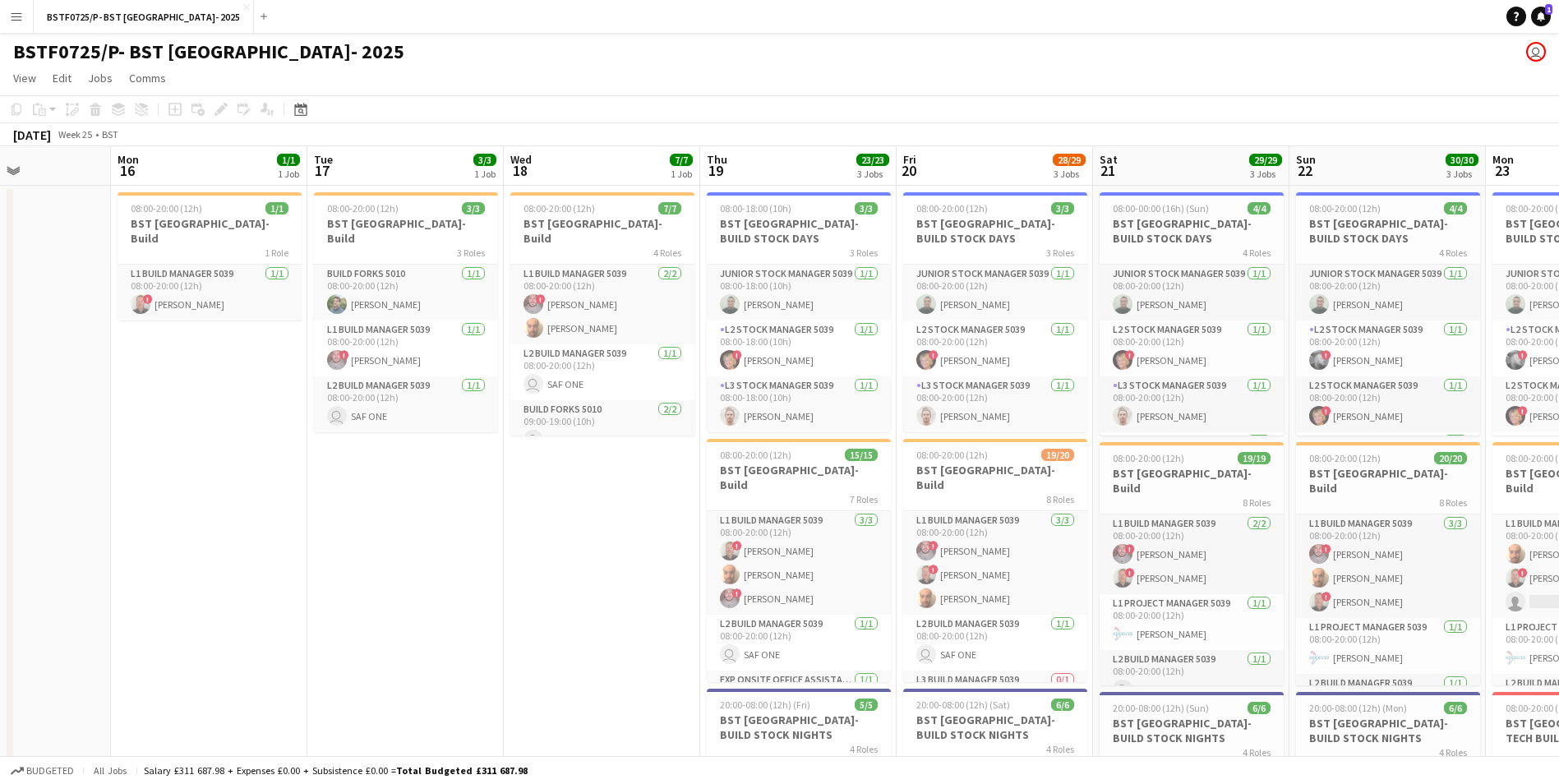
drag, startPoint x: 128, startPoint y: 433, endPoint x: 239, endPoint y: 448, distance: 112.0
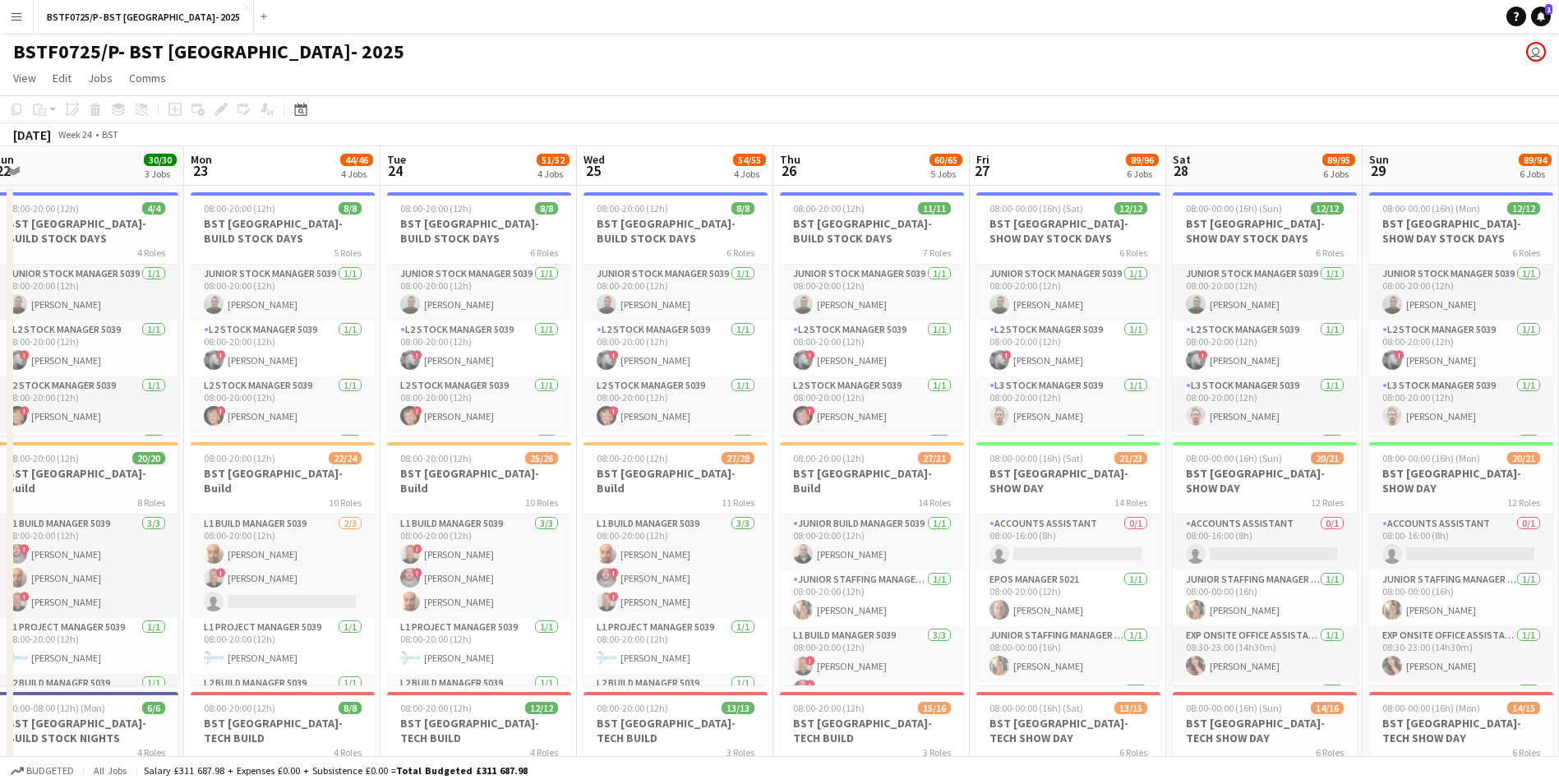
scroll to position [0, 405]
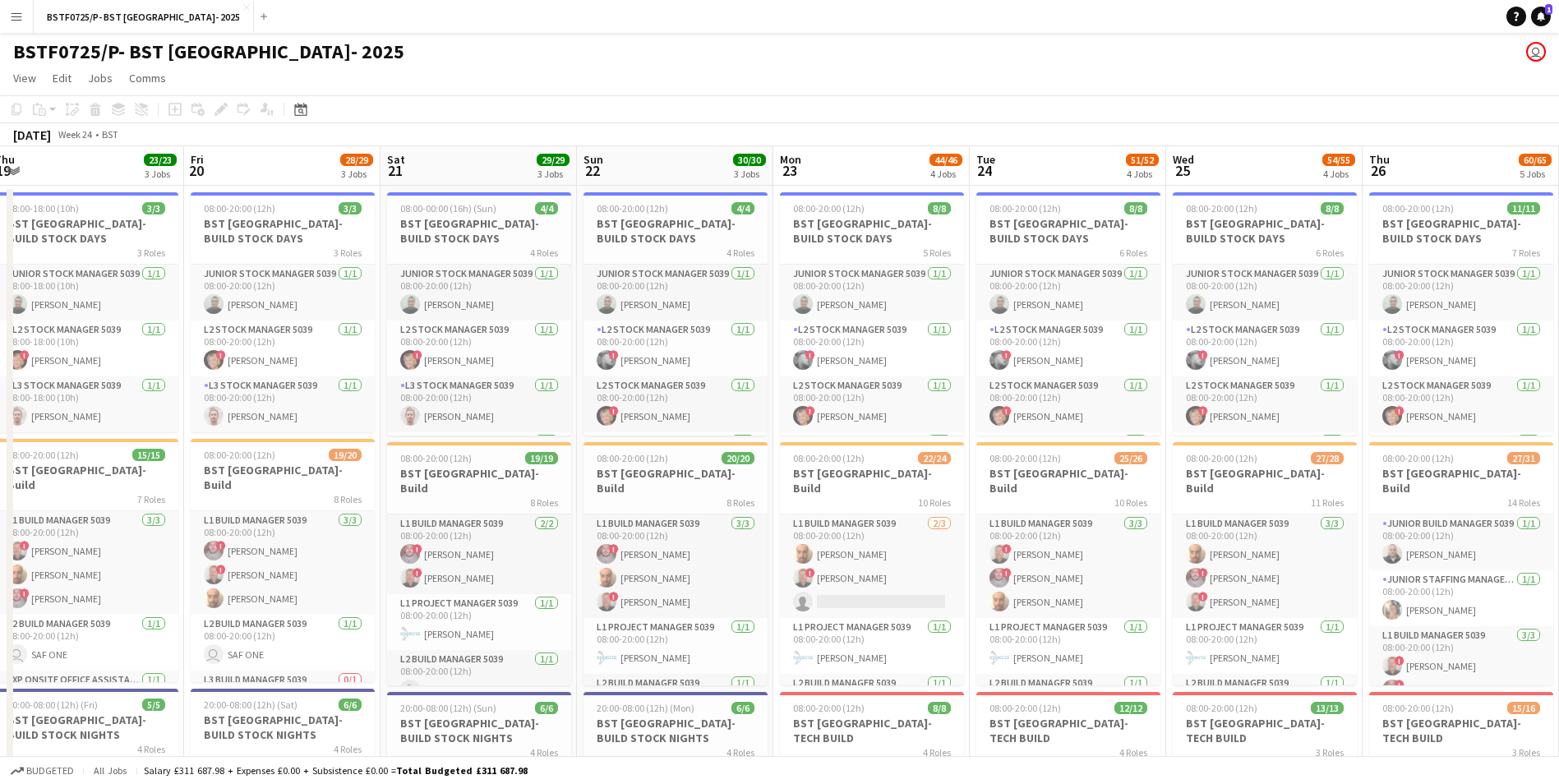
drag, startPoint x: 1547, startPoint y: 164, endPoint x: -460, endPoint y: 269, distance: 2009.7
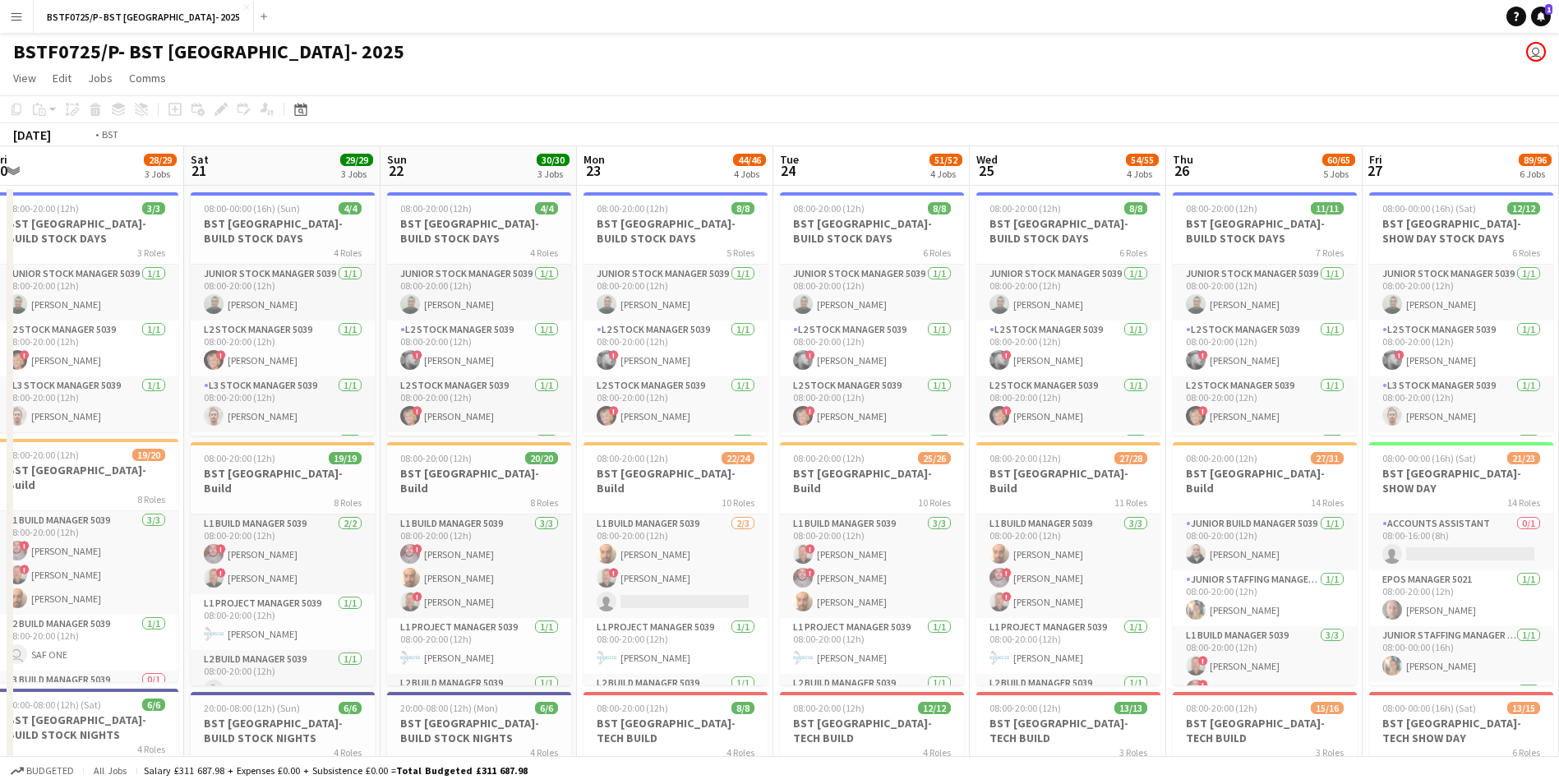
drag
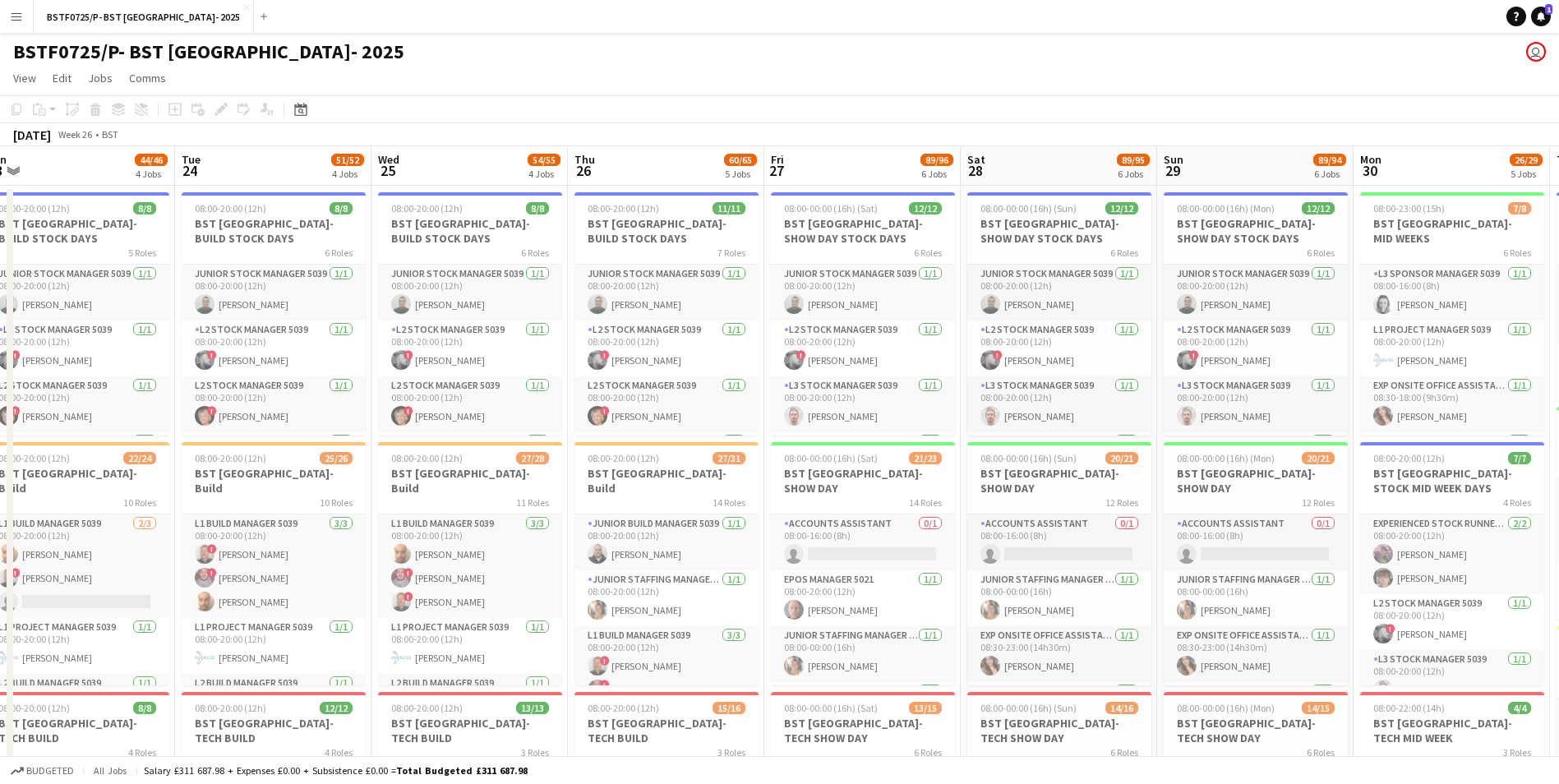
scroll to position [0, 423]
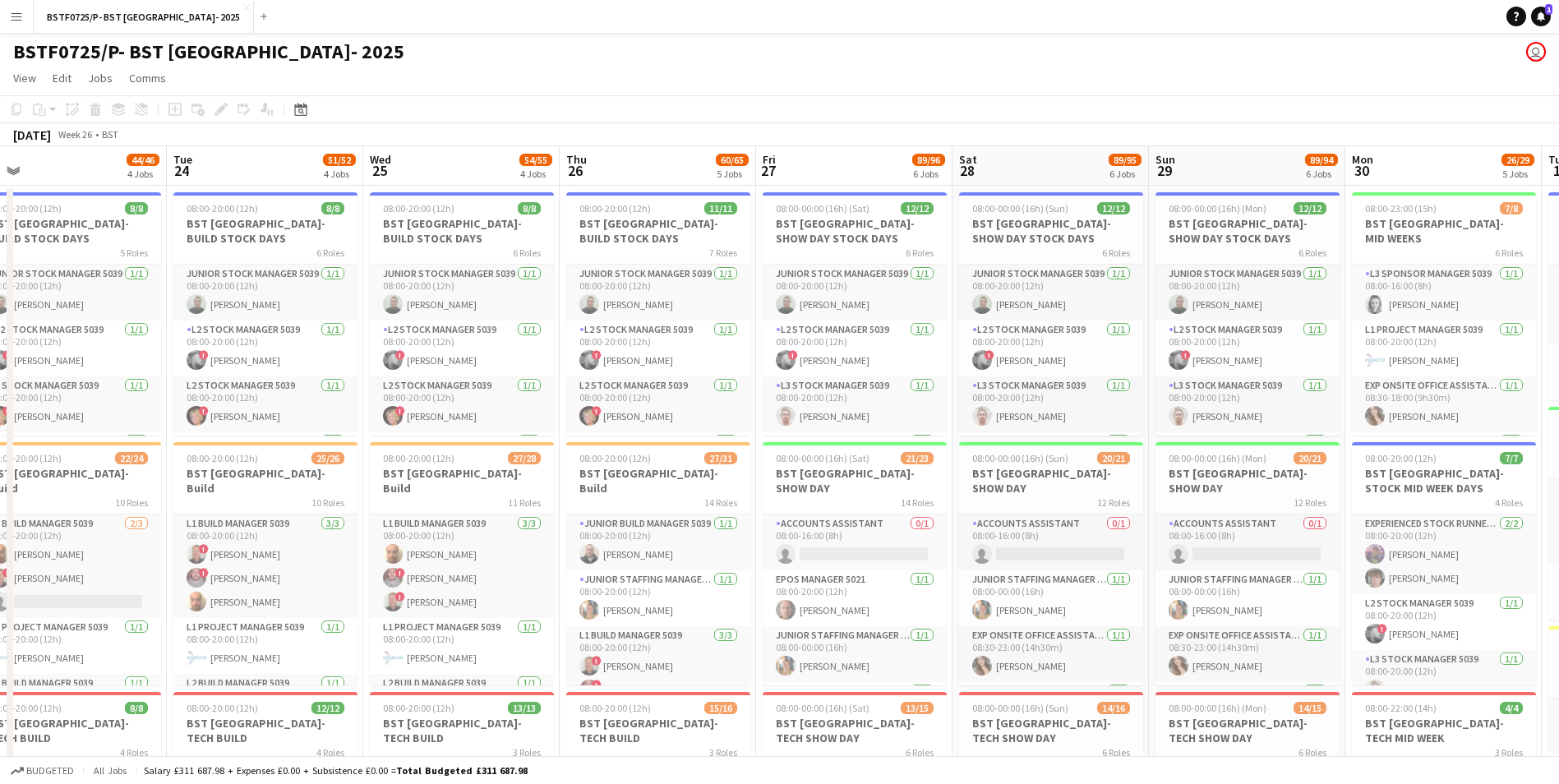
click at [1292, 170] on app-board-header-date "Sun 29 89/94 6 Jobs" at bounding box center [1247, 166] width 197 height 39
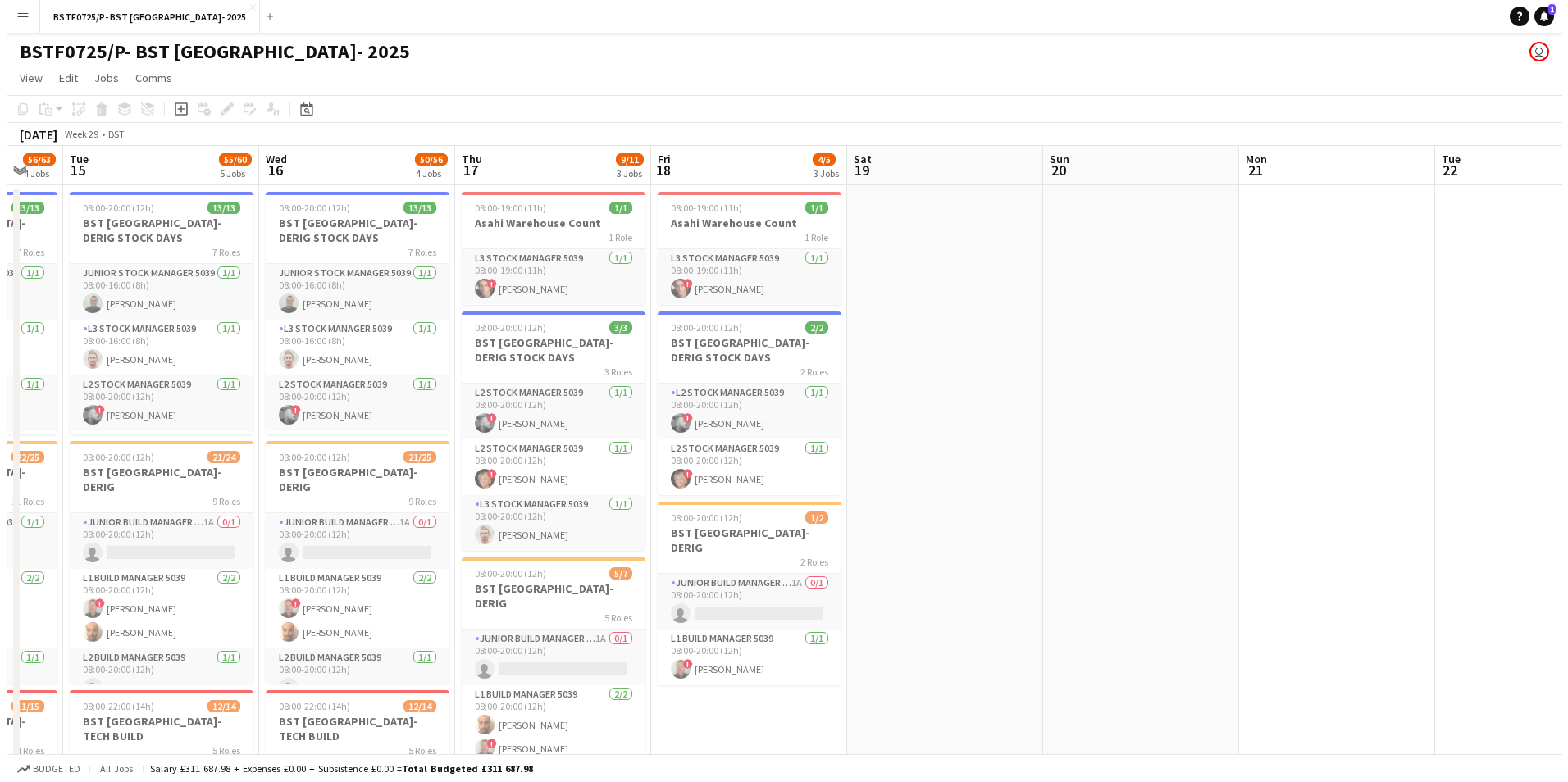
scroll to position [0, 537]
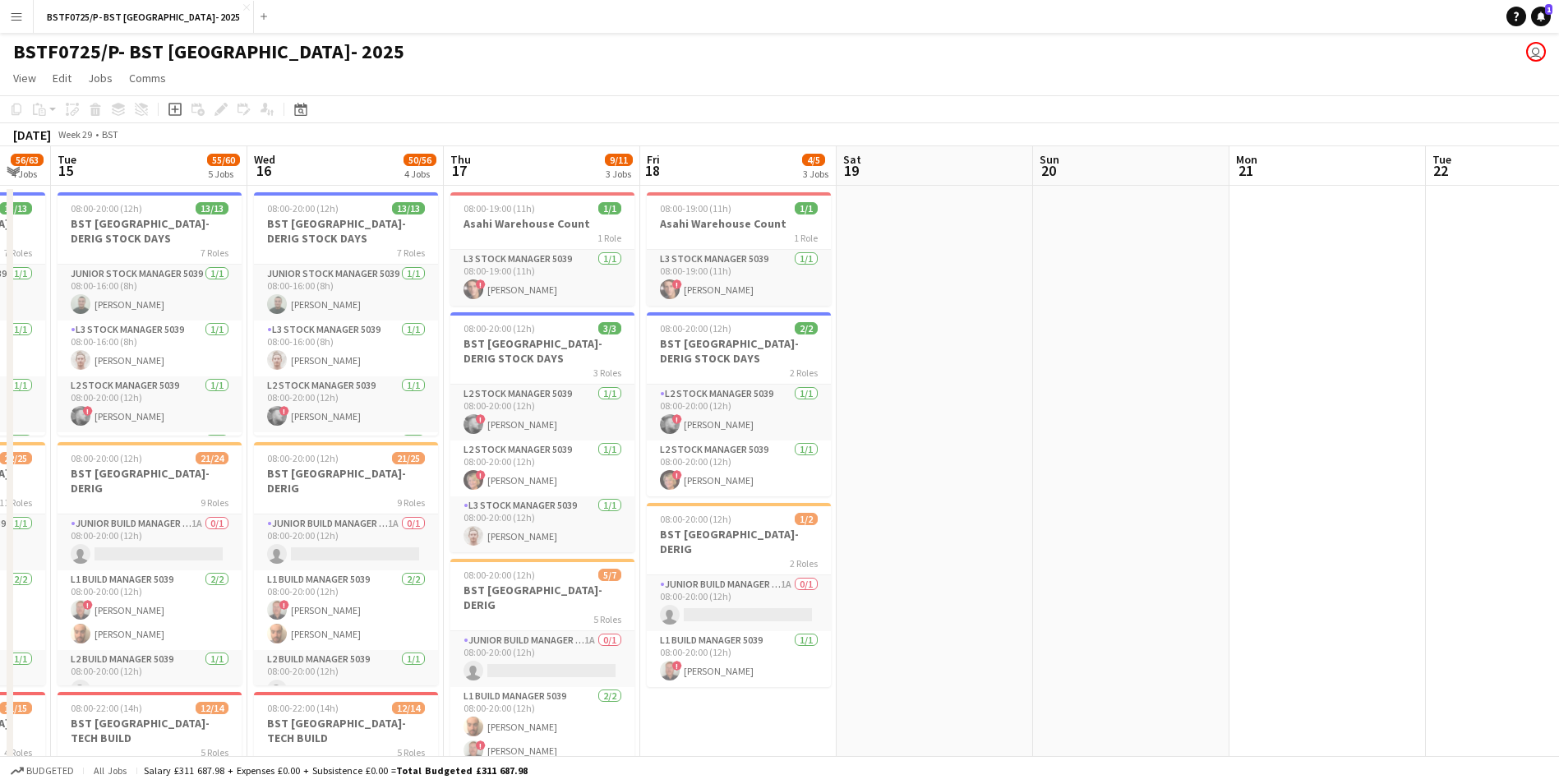
click at [13, 18] on app-icon "Menu" at bounding box center [17, 17] width 13 height 13
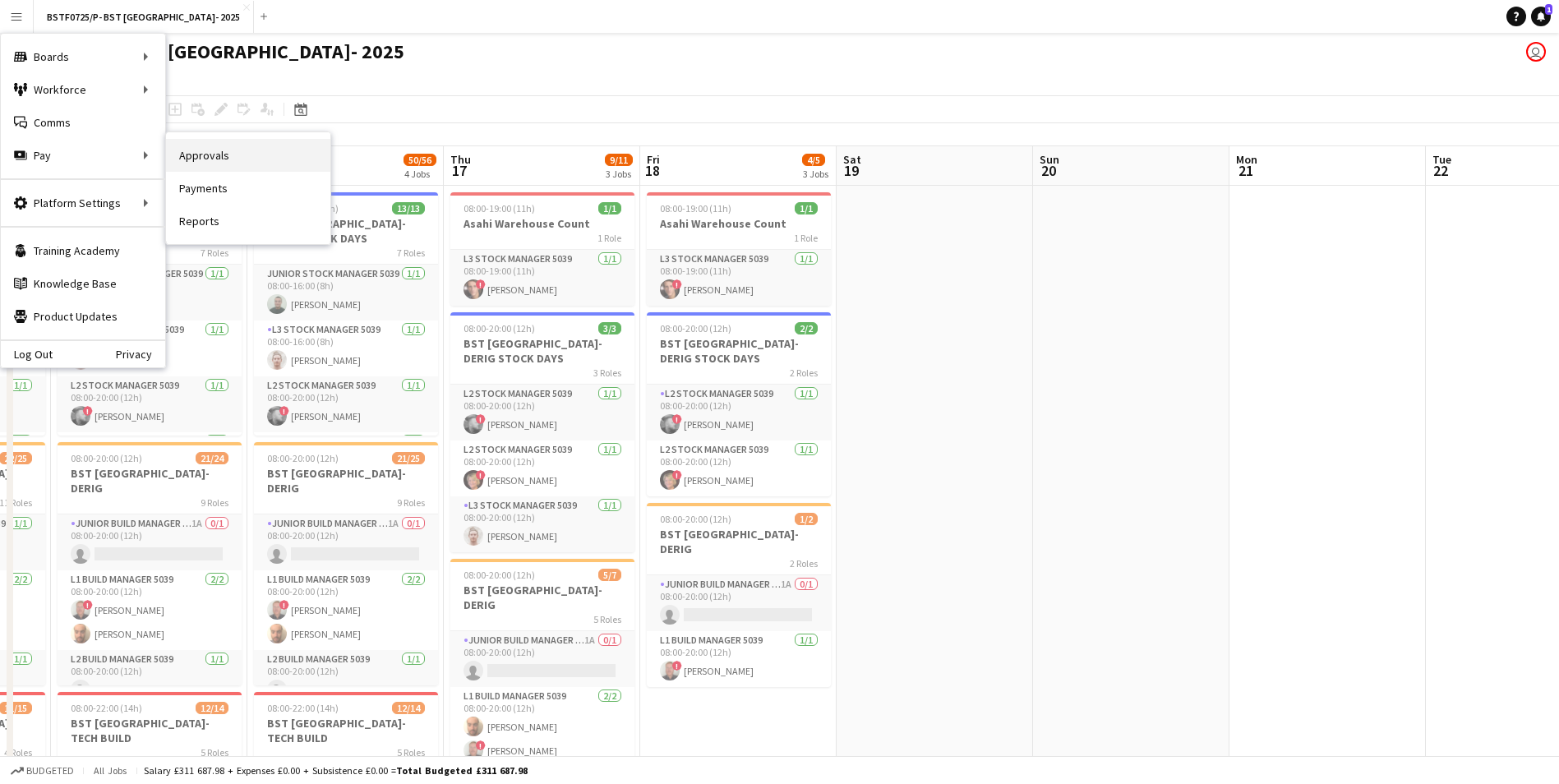
click at [281, 153] on link "Approvals" at bounding box center [248, 155] width 164 height 33
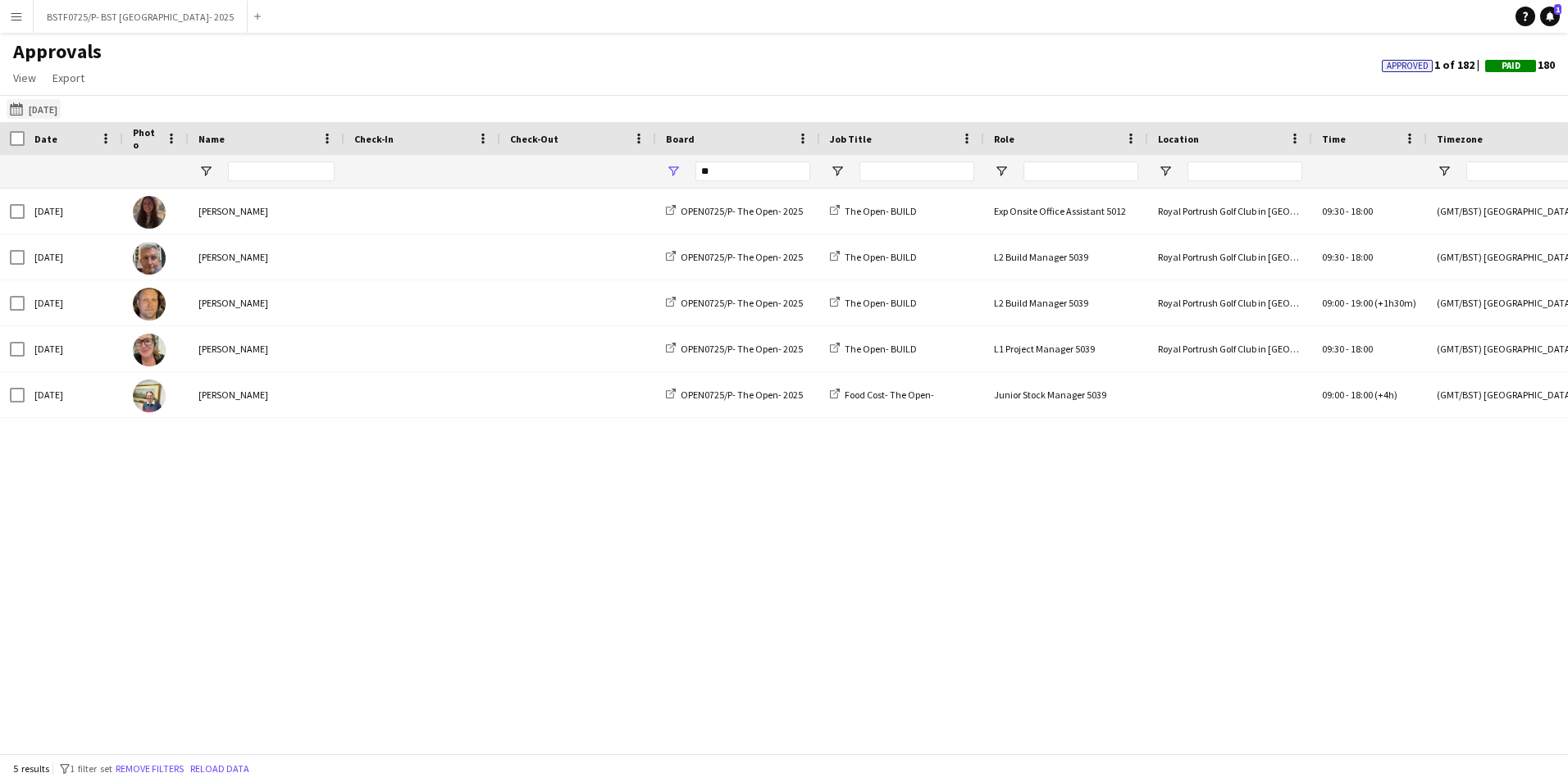
click at [30, 104] on button "[DATE] [DATE]" at bounding box center [33, 109] width 54 height 20
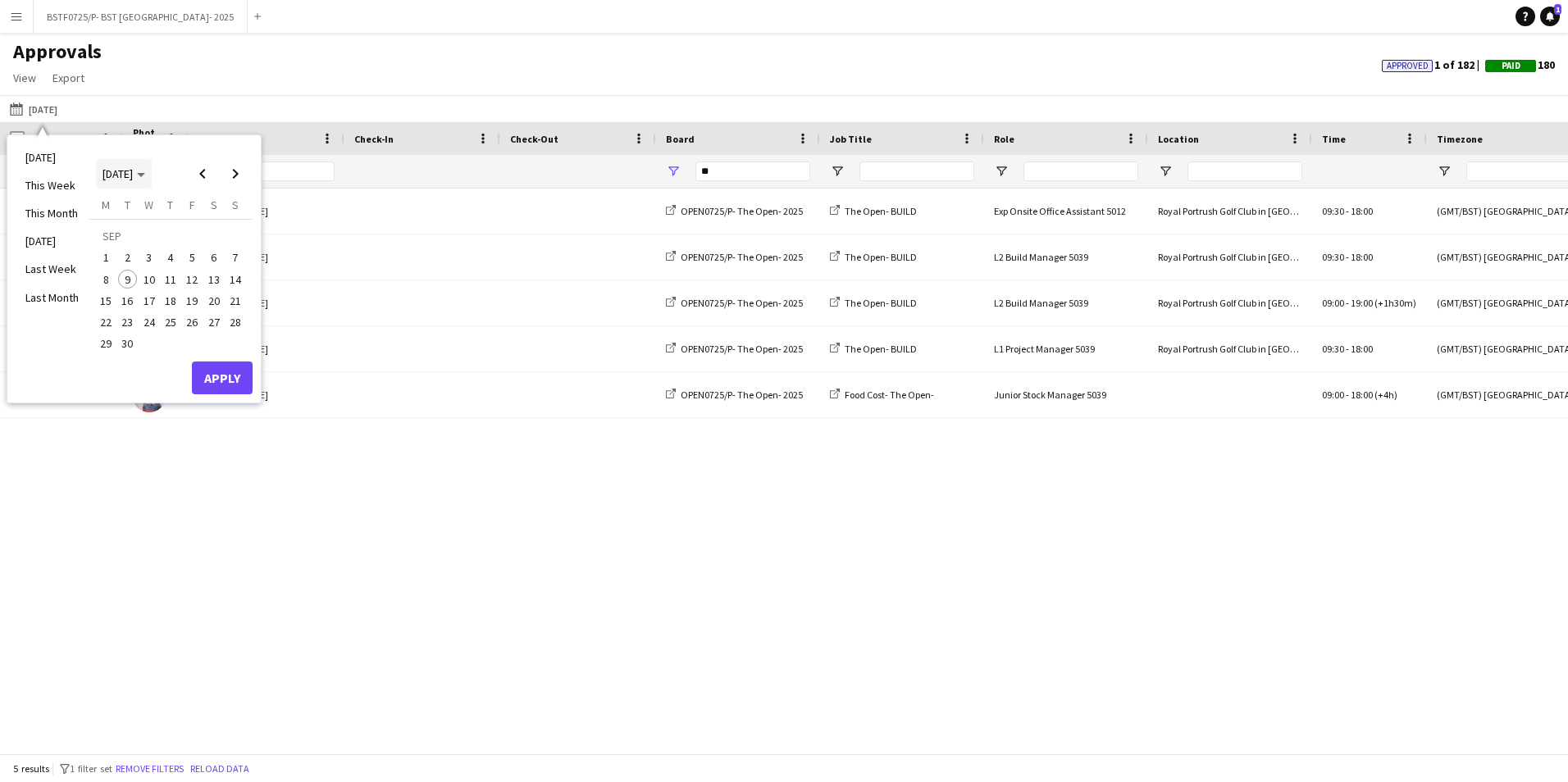
click at [145, 179] on span "[DATE]" at bounding box center [124, 174] width 43 height 15
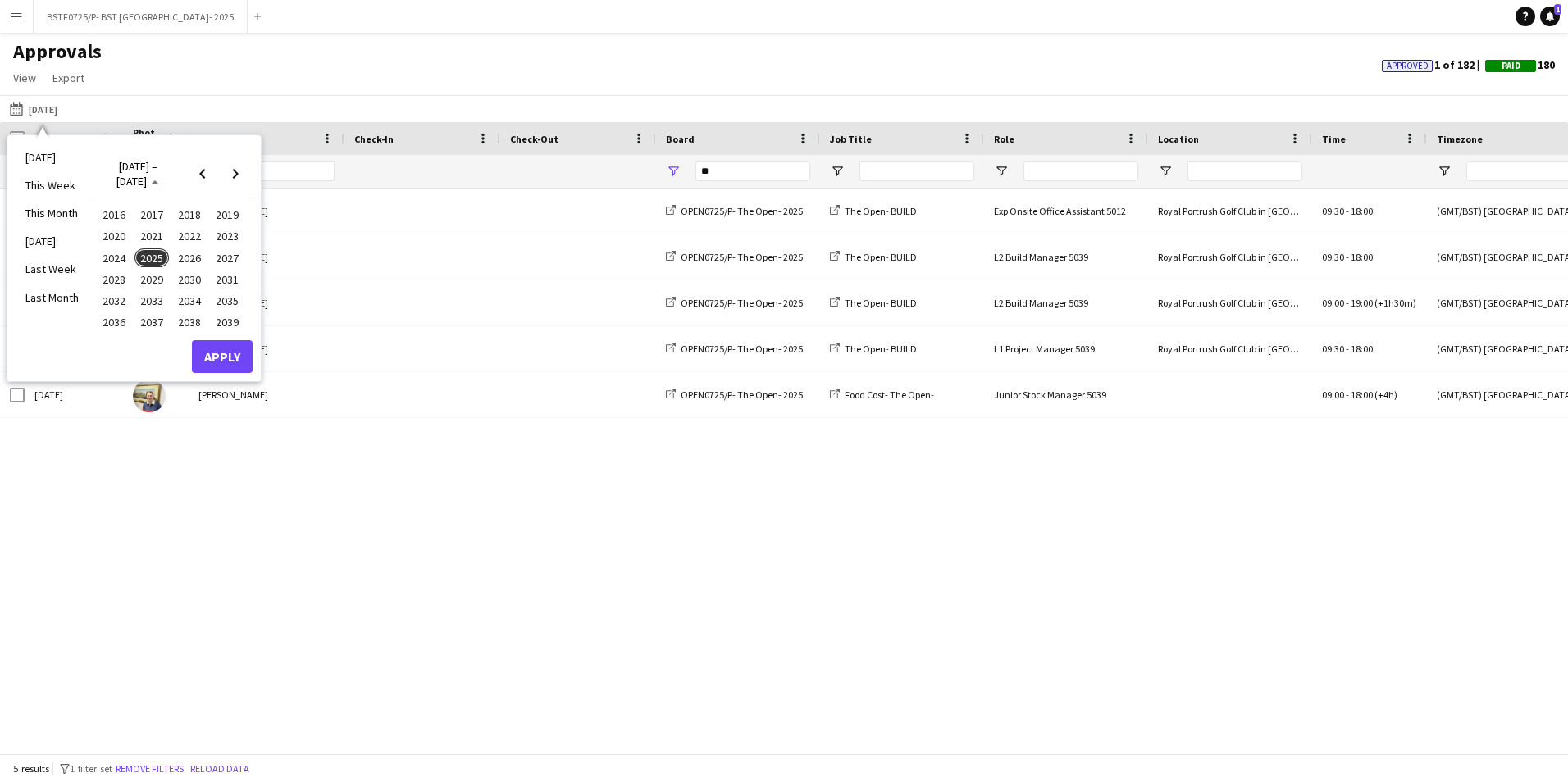
click at [145, 255] on span "2025" at bounding box center [151, 259] width 33 height 20
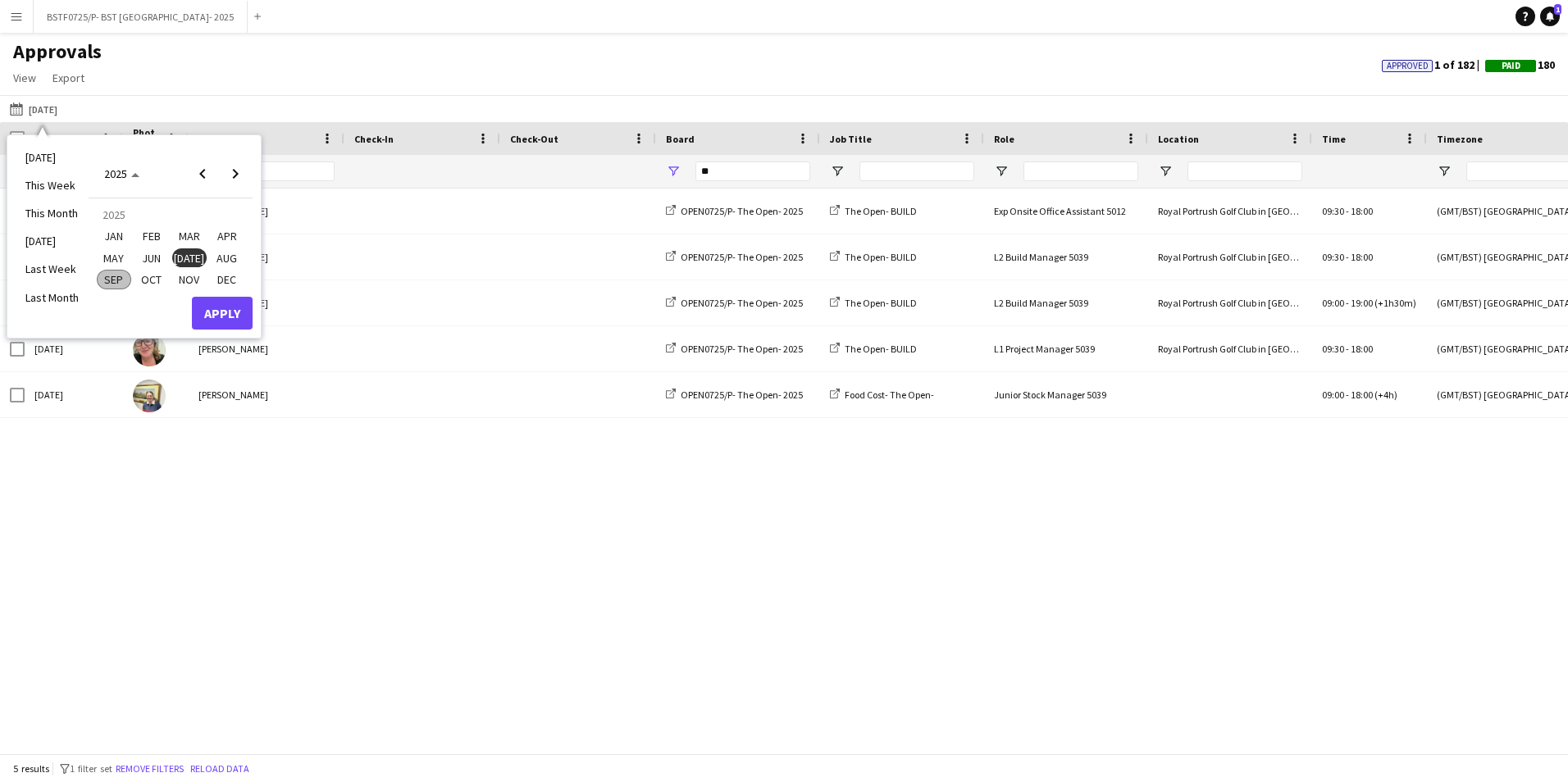
click at [146, 256] on span "JUN" at bounding box center [151, 259] width 33 height 20
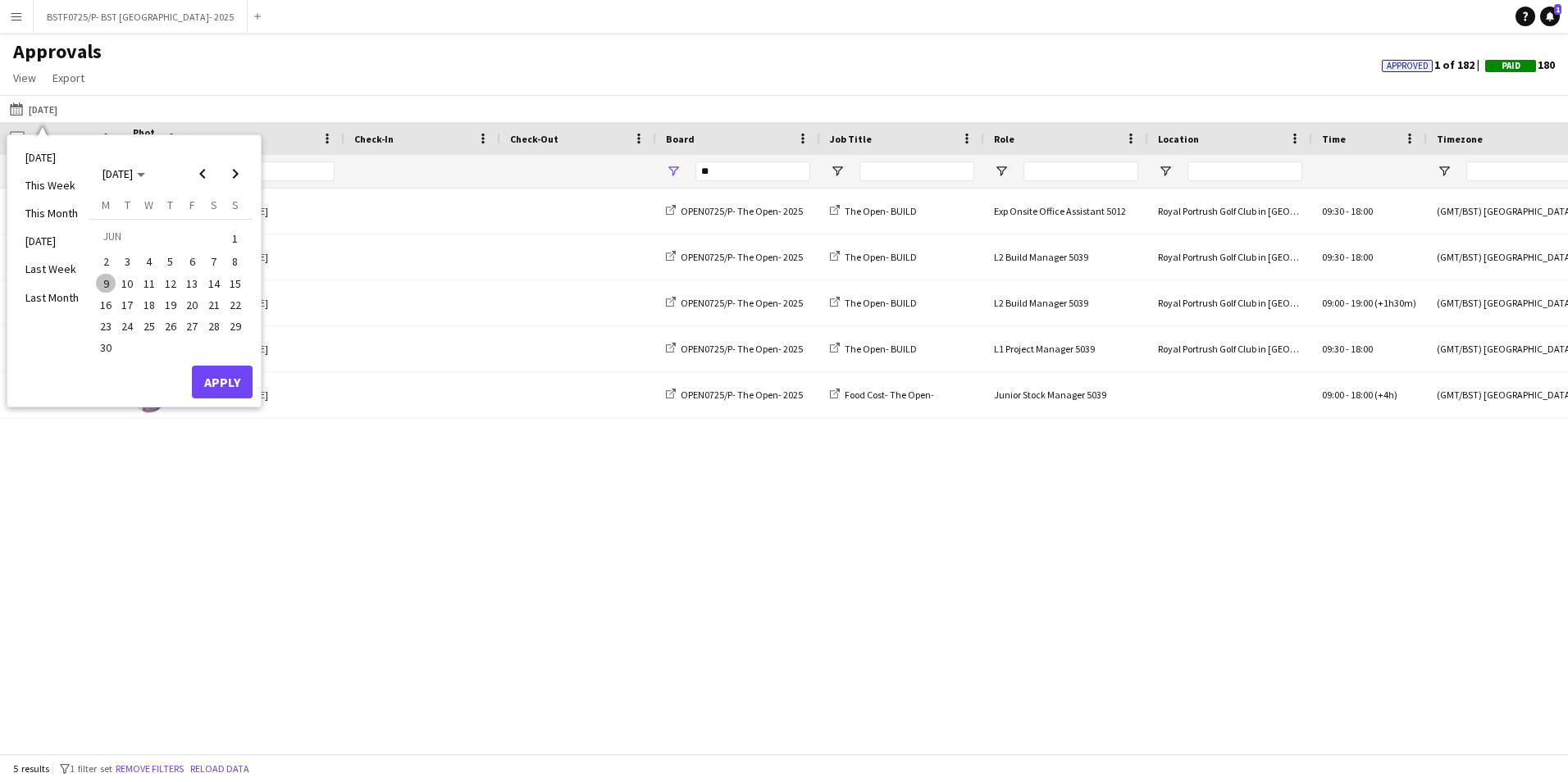
click at [109, 305] on tr "16 17 18 19 20 21 22" at bounding box center [170, 305] width 151 height 22
click at [106, 310] on span "16" at bounding box center [106, 305] width 20 height 20
click at [234, 176] on span "Next month" at bounding box center [235, 174] width 33 height 33
click at [192, 293] on span "18" at bounding box center [192, 301] width 20 height 20
click at [235, 383] on button "Apply" at bounding box center [222, 377] width 61 height 33
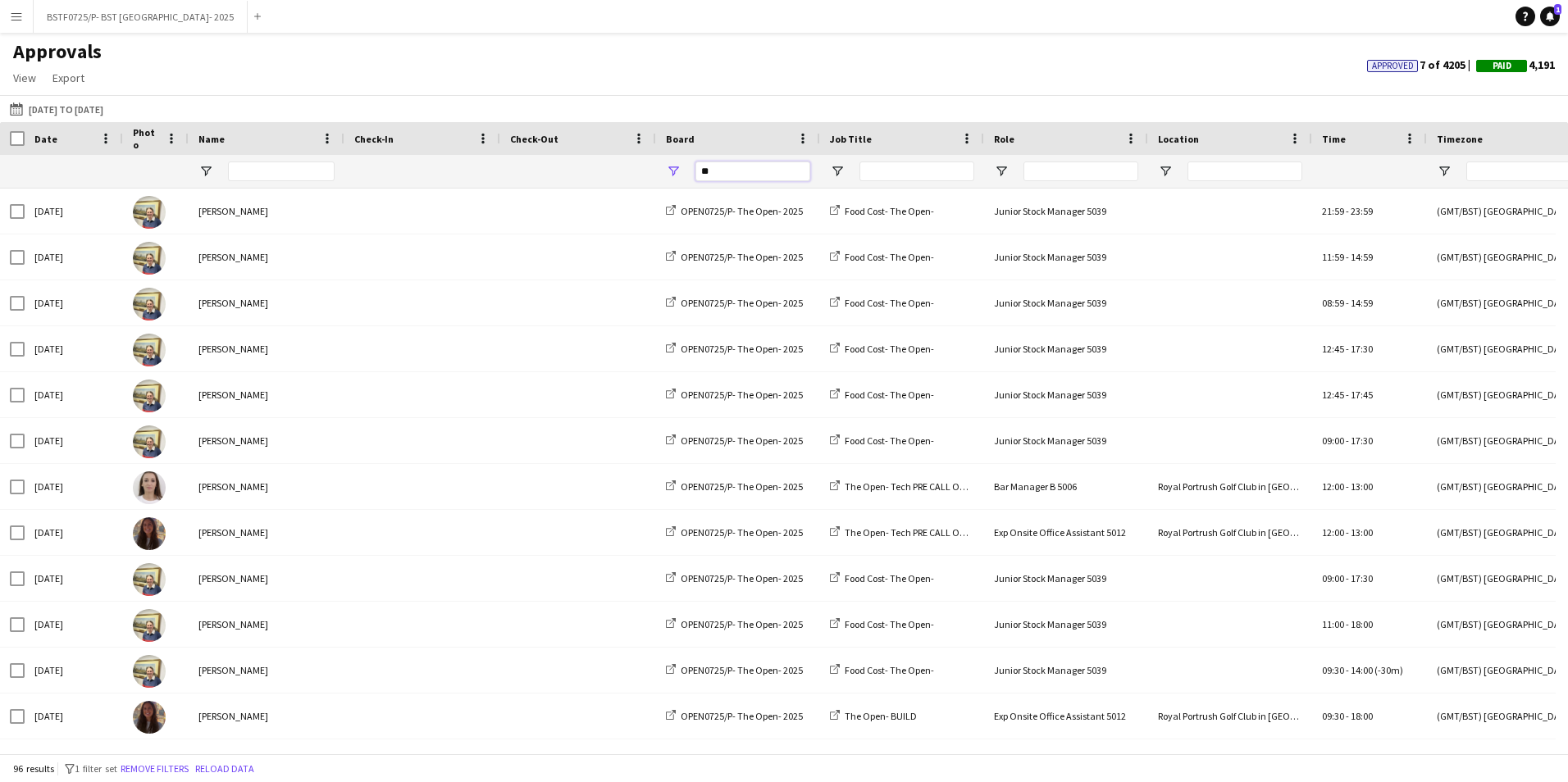
click at [736, 171] on input "**" at bounding box center [753, 172] width 115 height 20
type input "*"
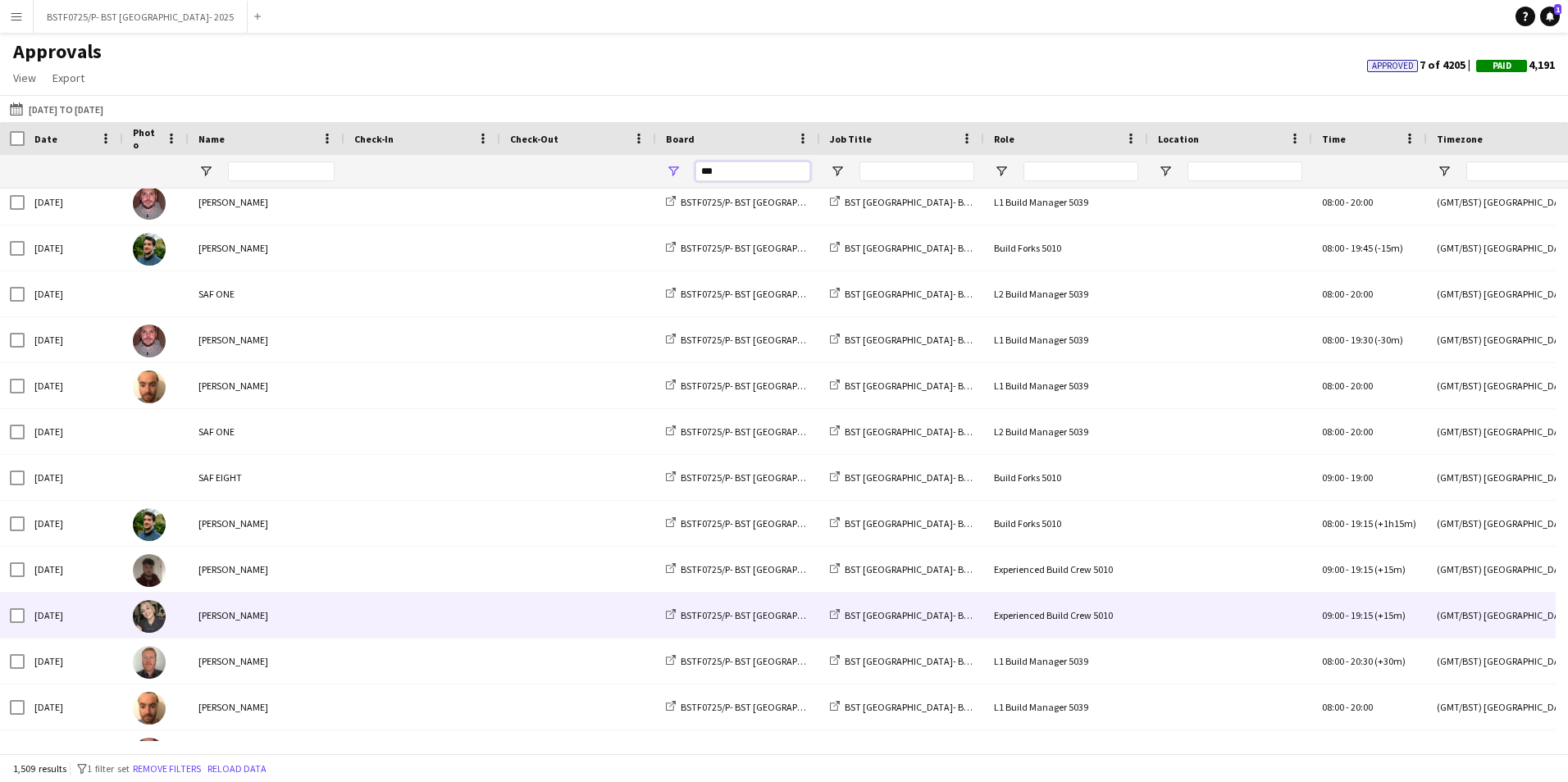
scroll to position [82, 0]
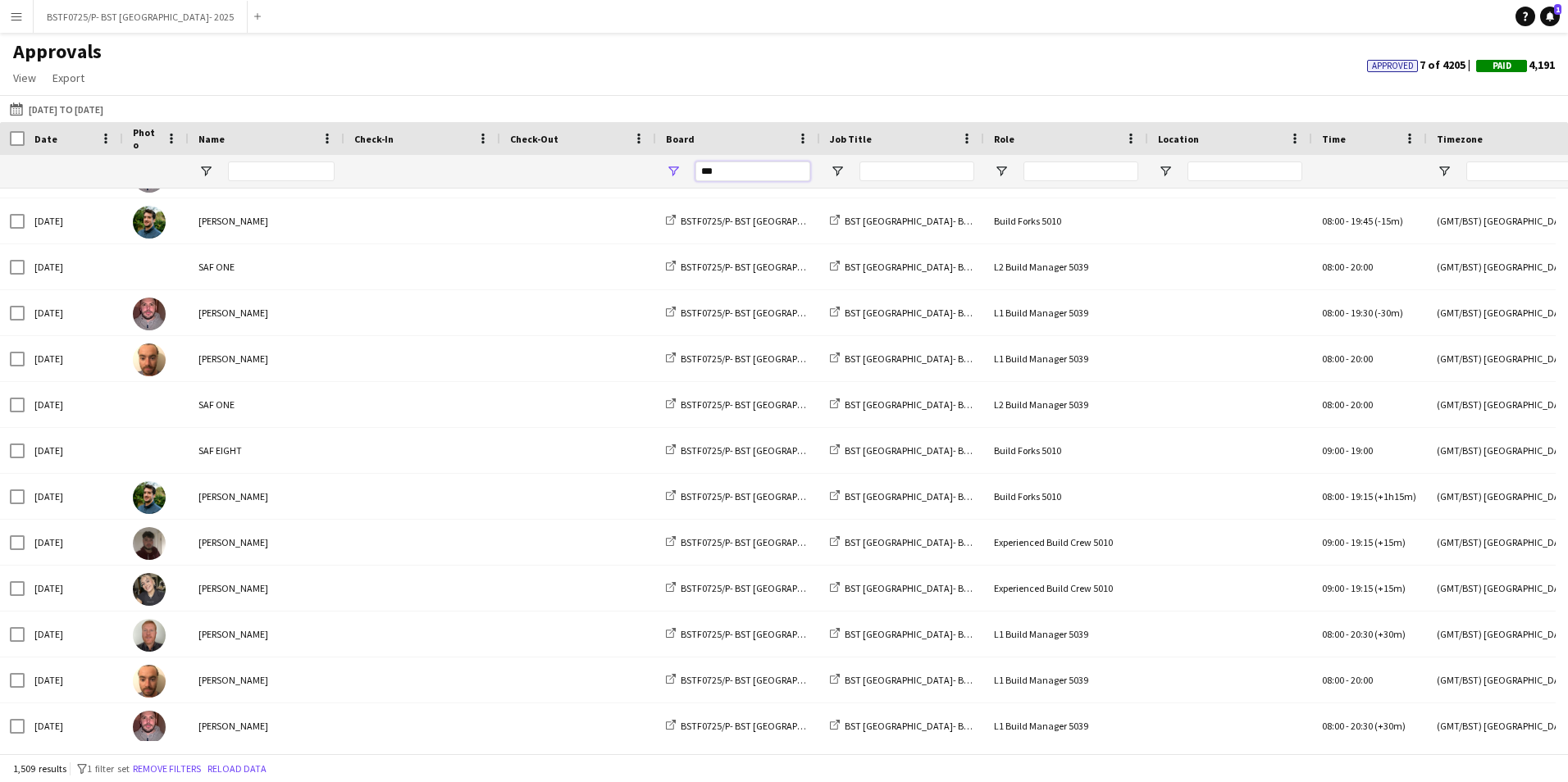
type input "***"
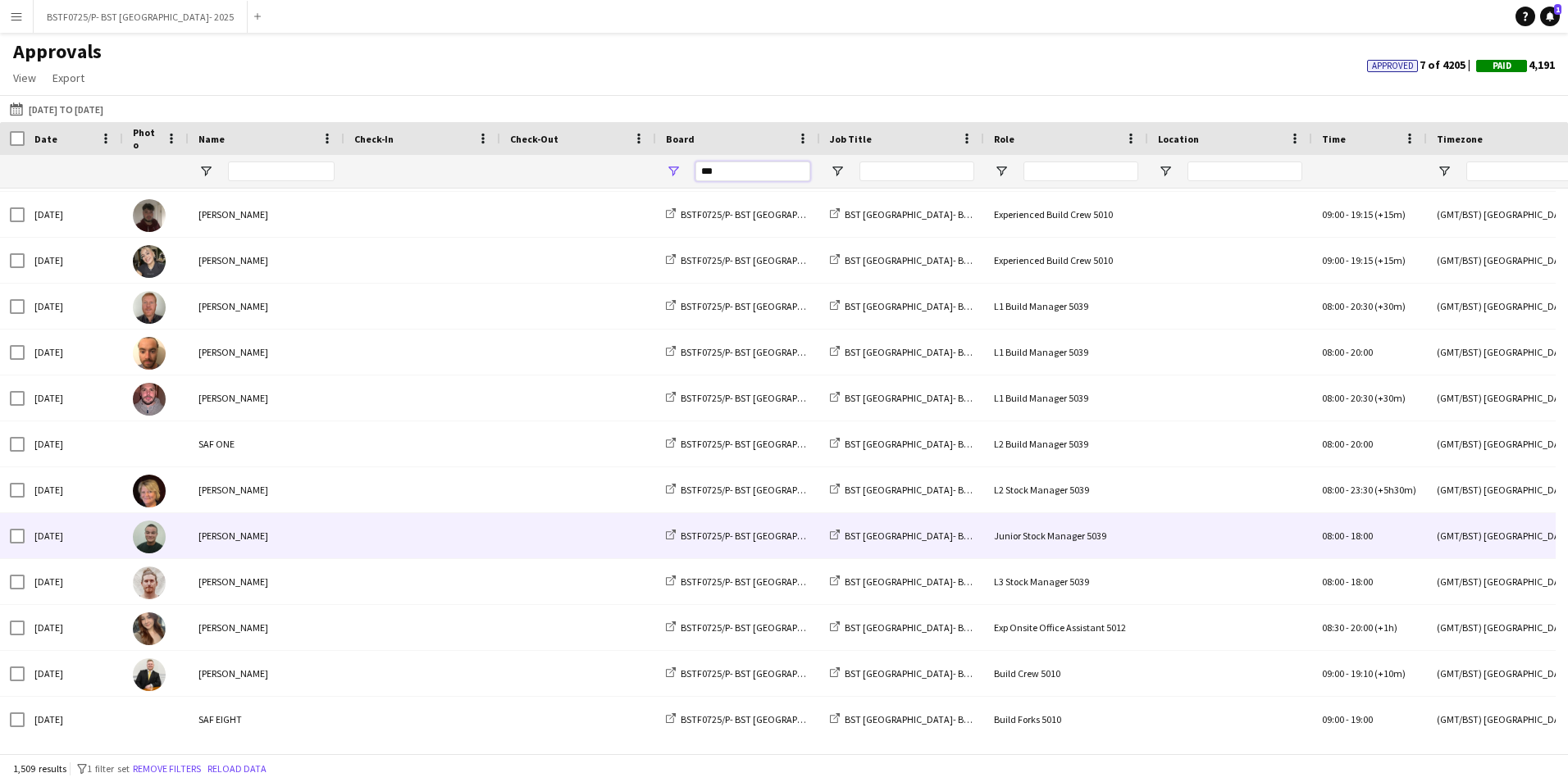
scroll to position [492, 0]
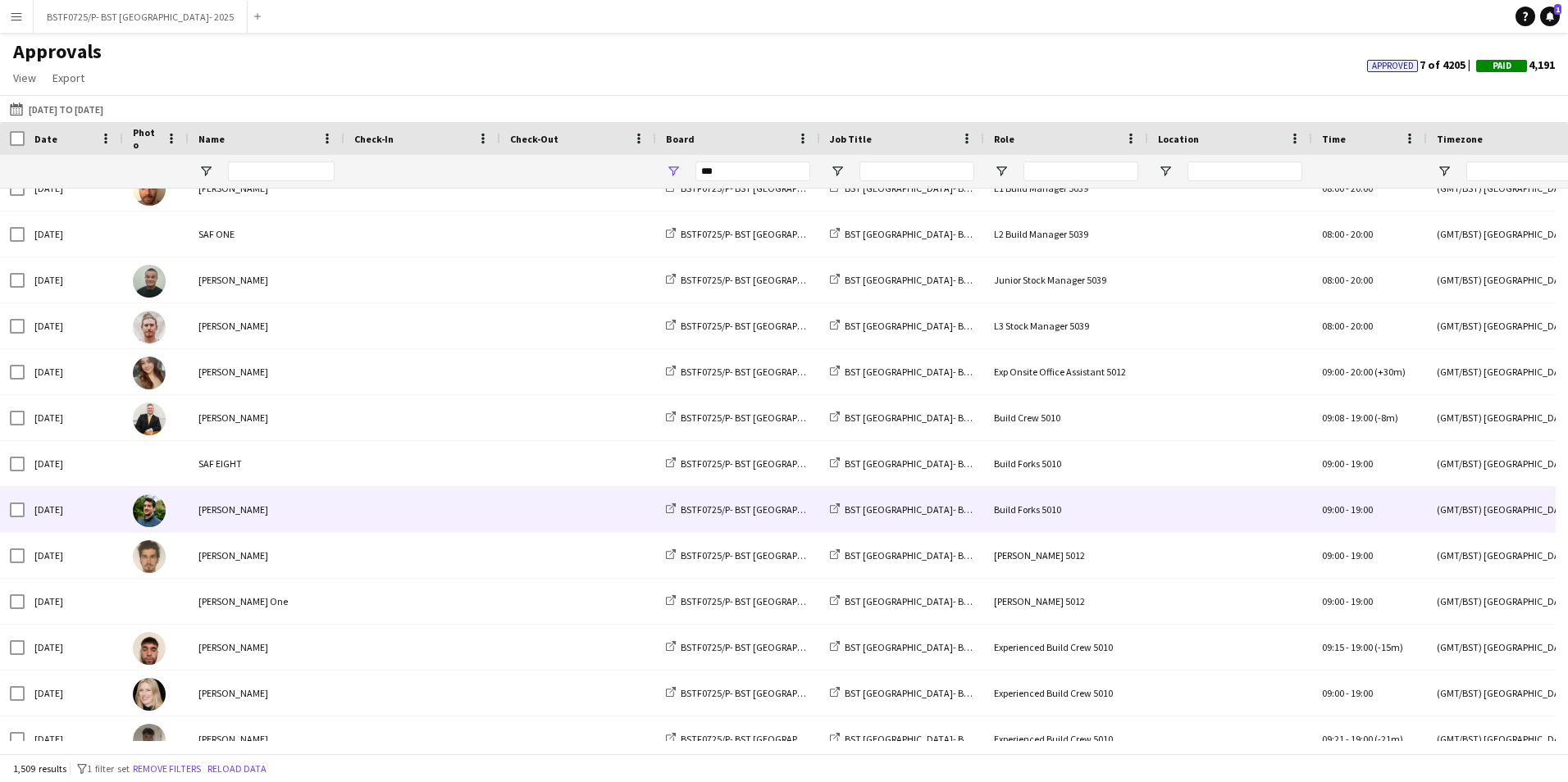
click at [1368, 511] on span "19:00" at bounding box center [1362, 509] width 23 height 13
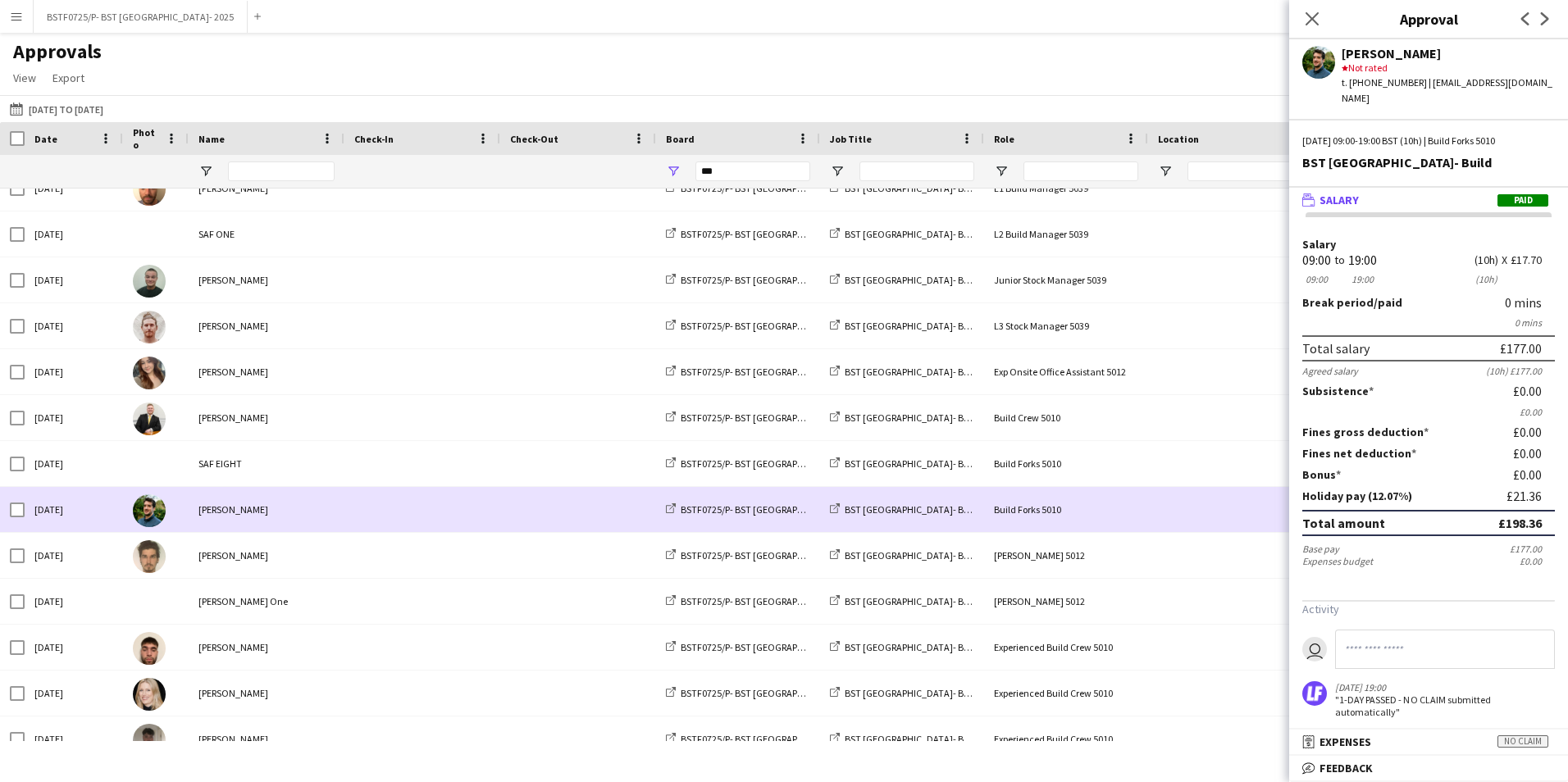
click at [1230, 522] on div at bounding box center [1230, 509] width 164 height 45
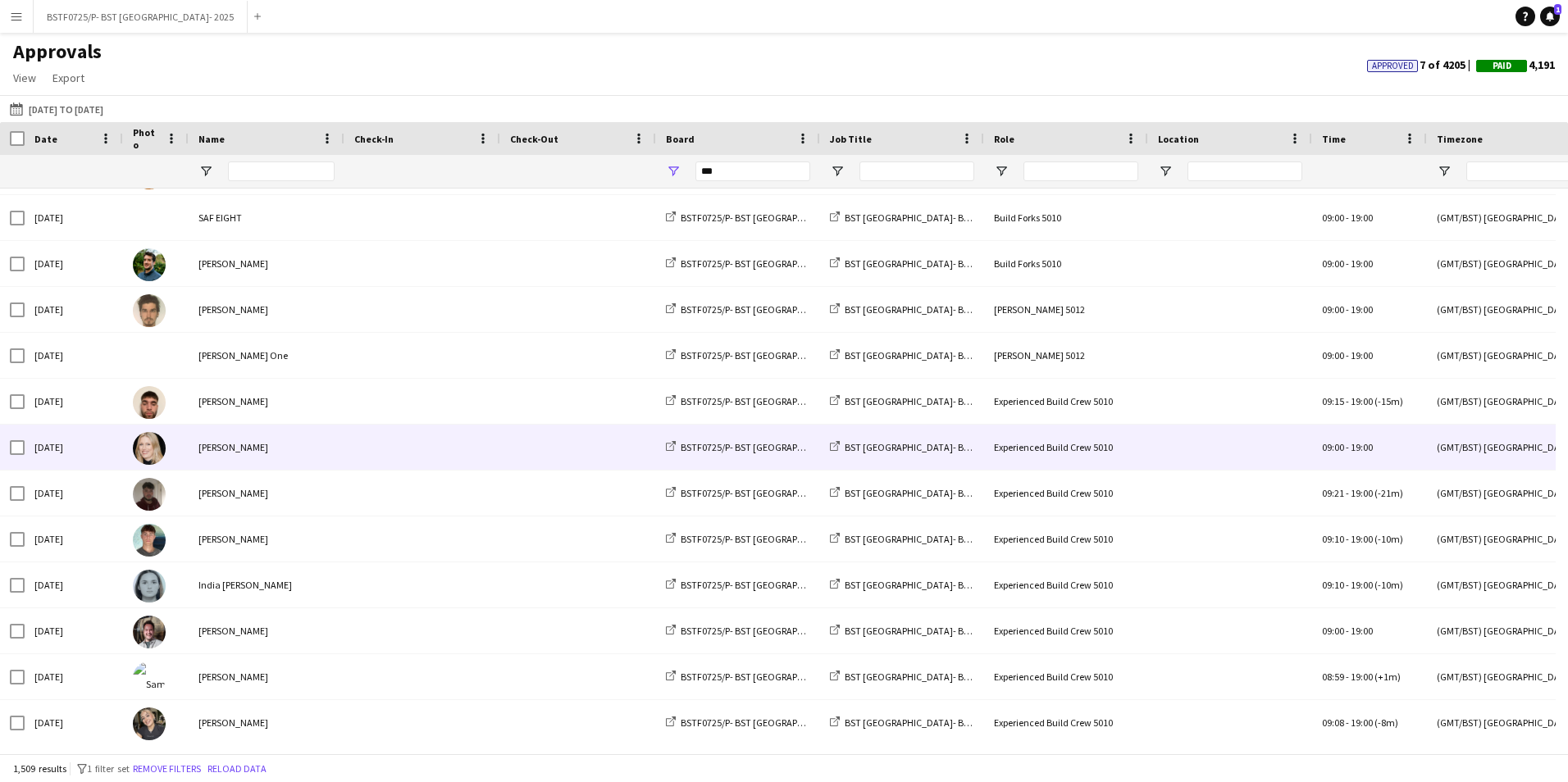
click at [1335, 447] on span "09:00" at bounding box center [1333, 446] width 23 height 13
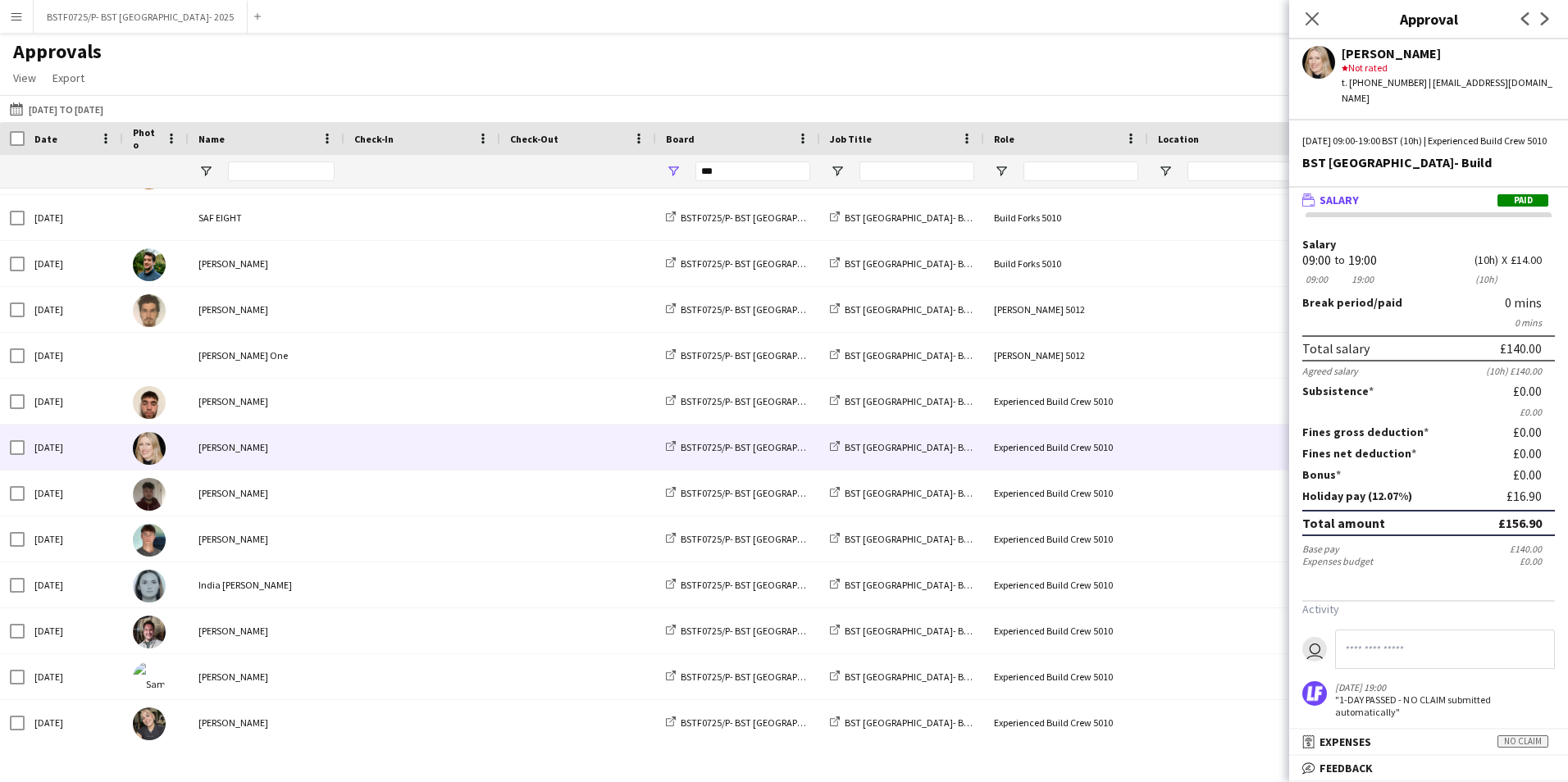
click at [1335, 447] on label "Fines net deduction" at bounding box center [1359, 453] width 114 height 15
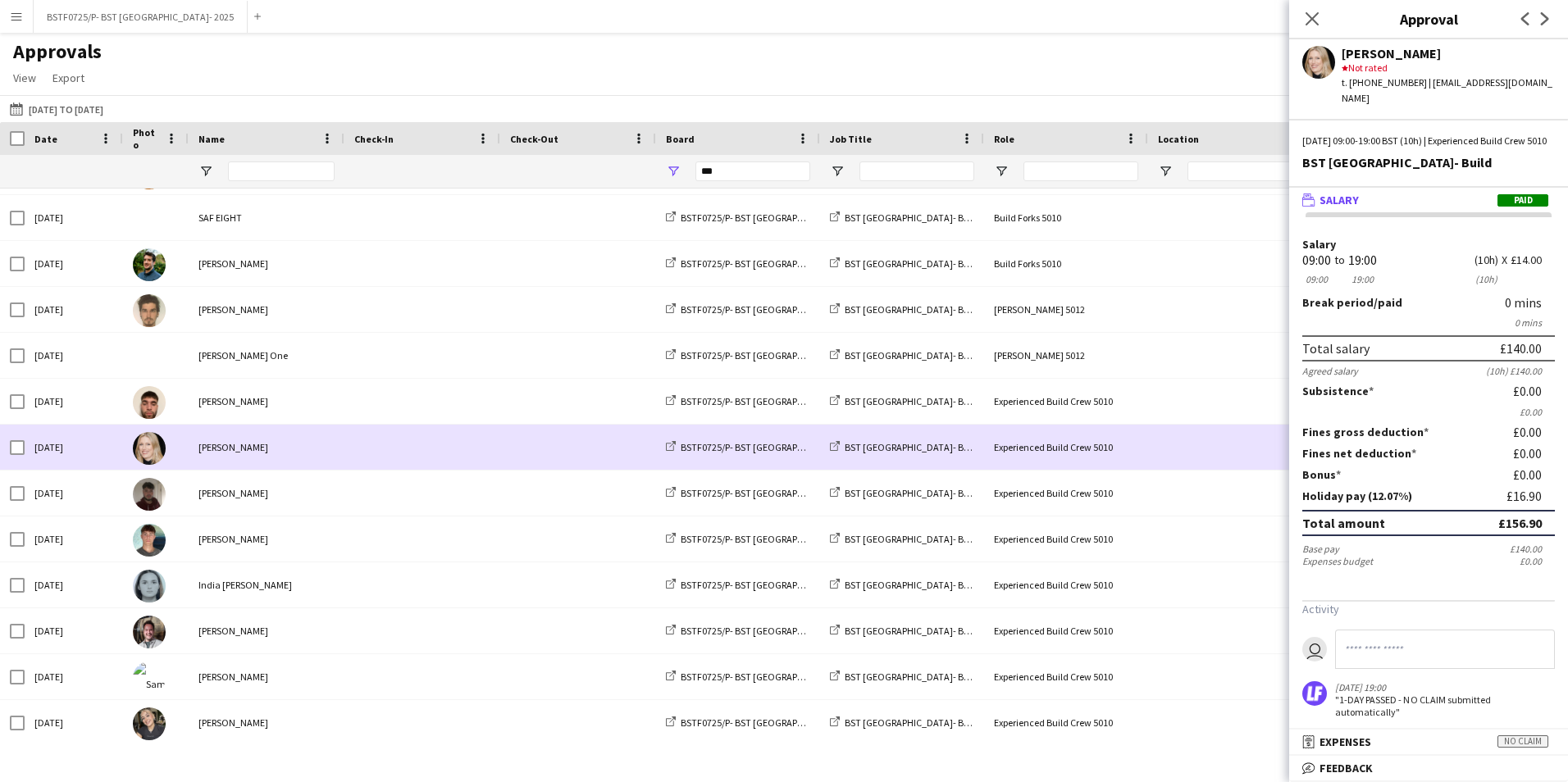
click at [1237, 452] on div at bounding box center [1230, 447] width 164 height 45
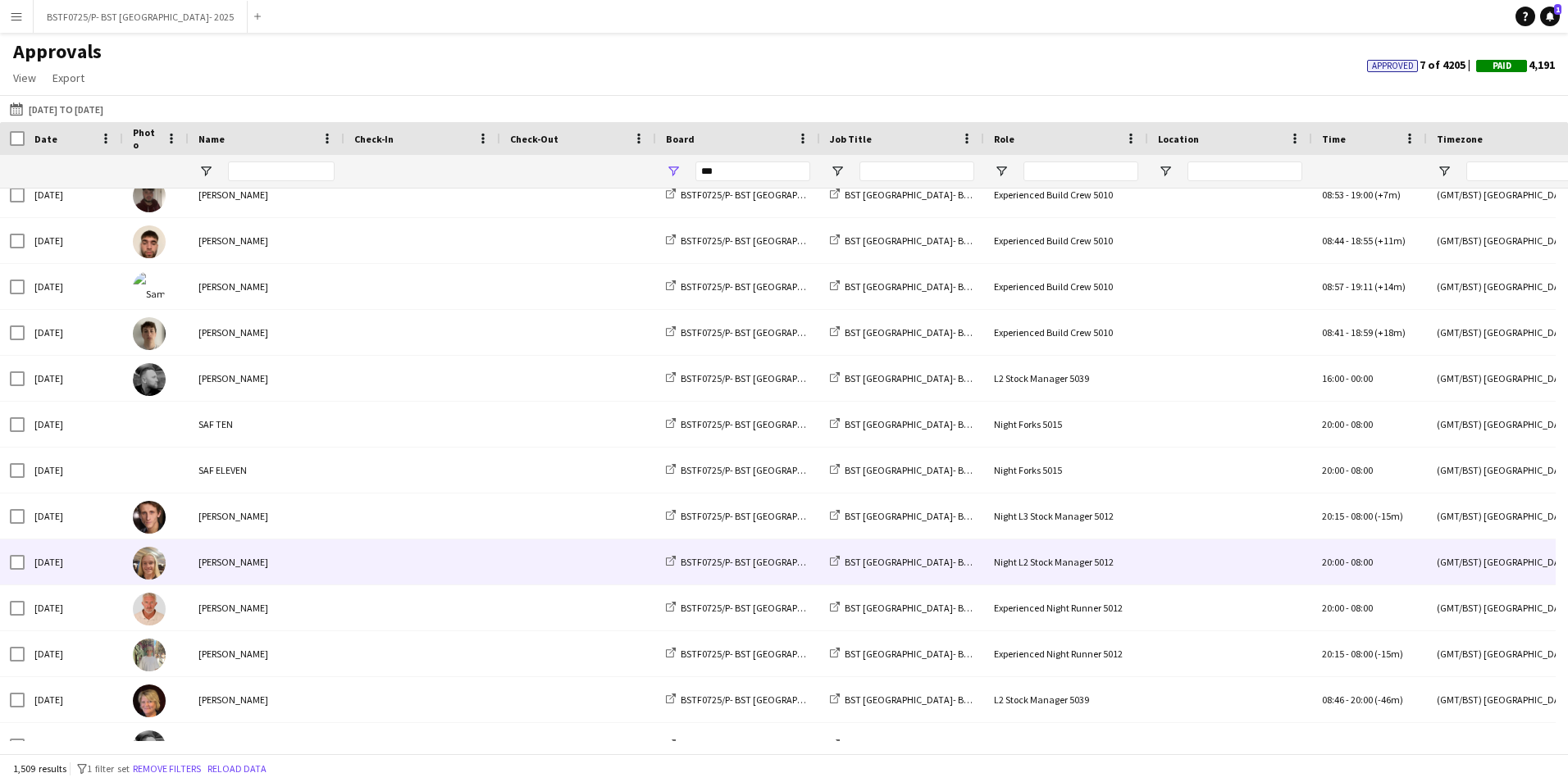
click at [1344, 567] on span "20:00 - 08:00" at bounding box center [1347, 562] width 51 height 13
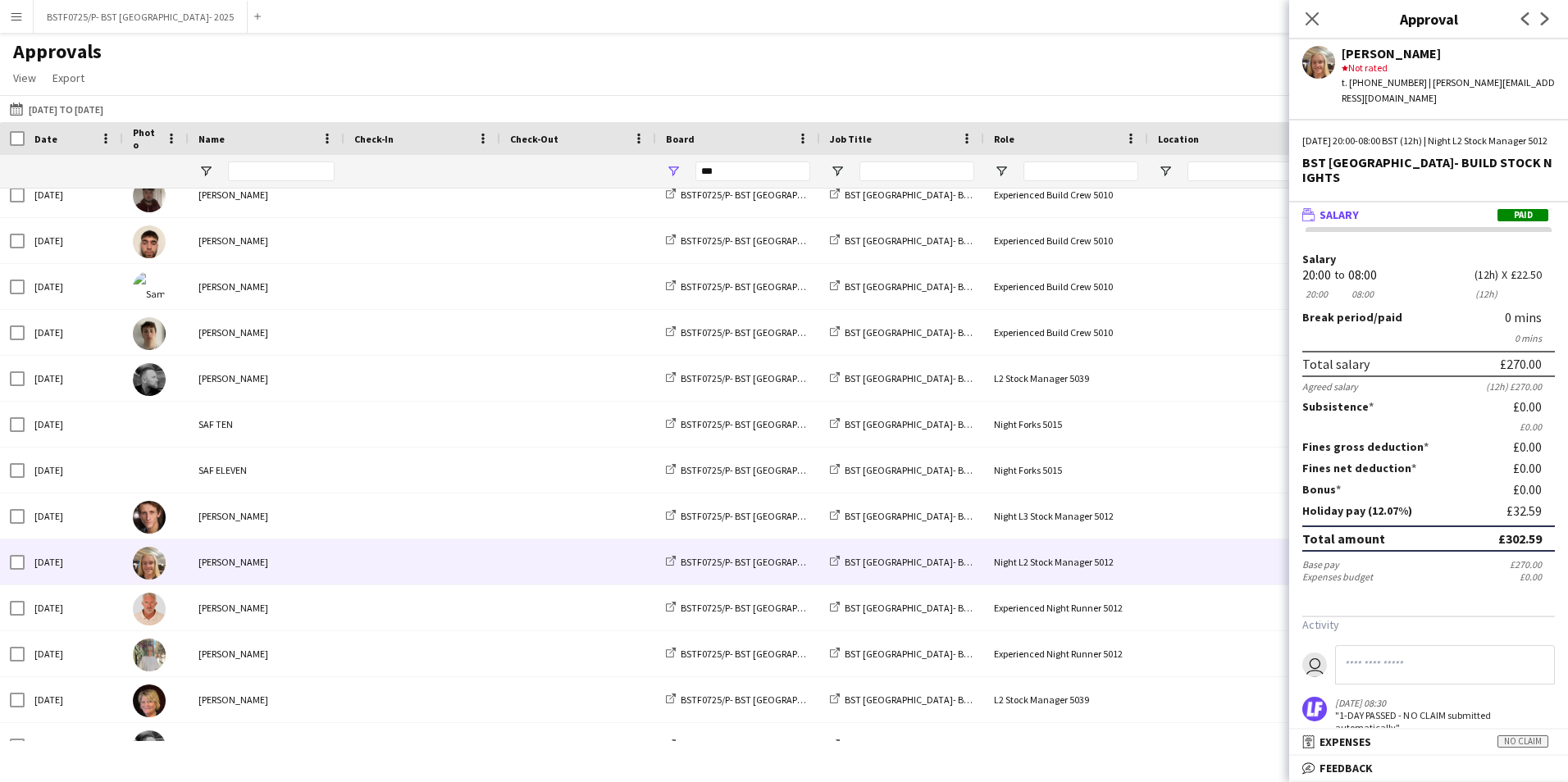
click at [1344, 571] on div "Expenses budget" at bounding box center [1338, 577] width 70 height 13
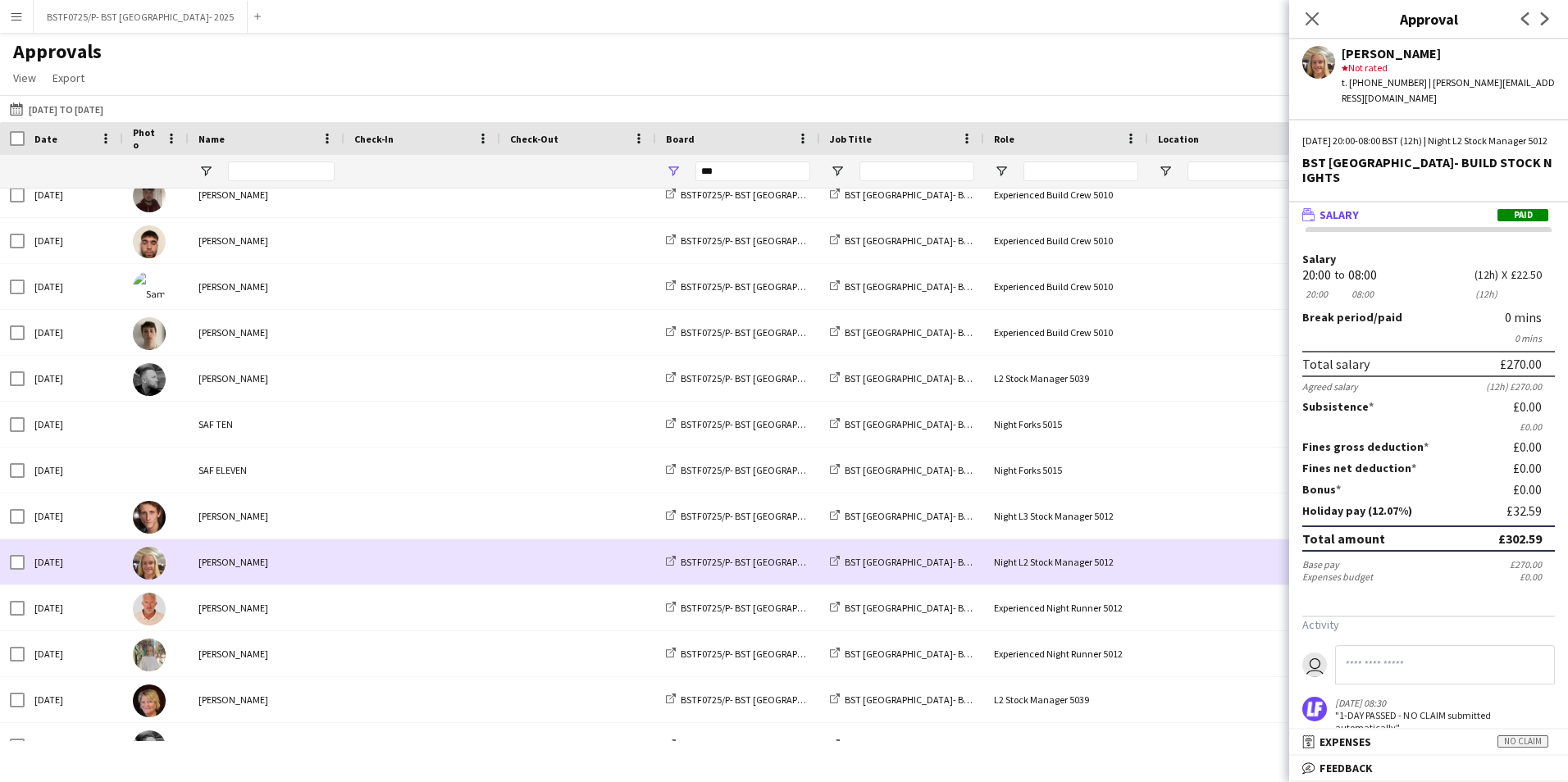
click at [1235, 563] on div at bounding box center [1230, 562] width 164 height 45
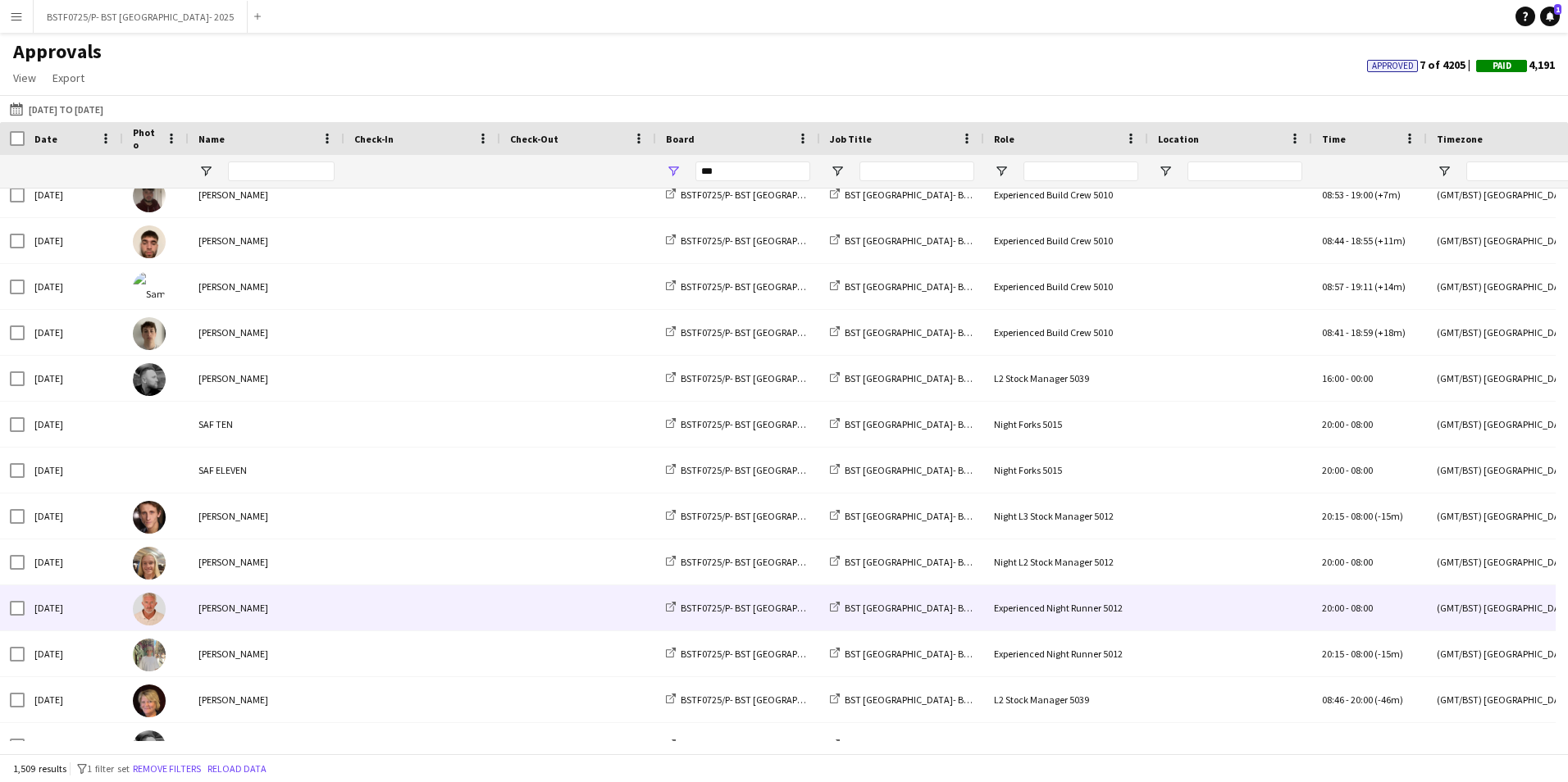
click at [1358, 607] on span "08:00" at bounding box center [1362, 608] width 23 height 13
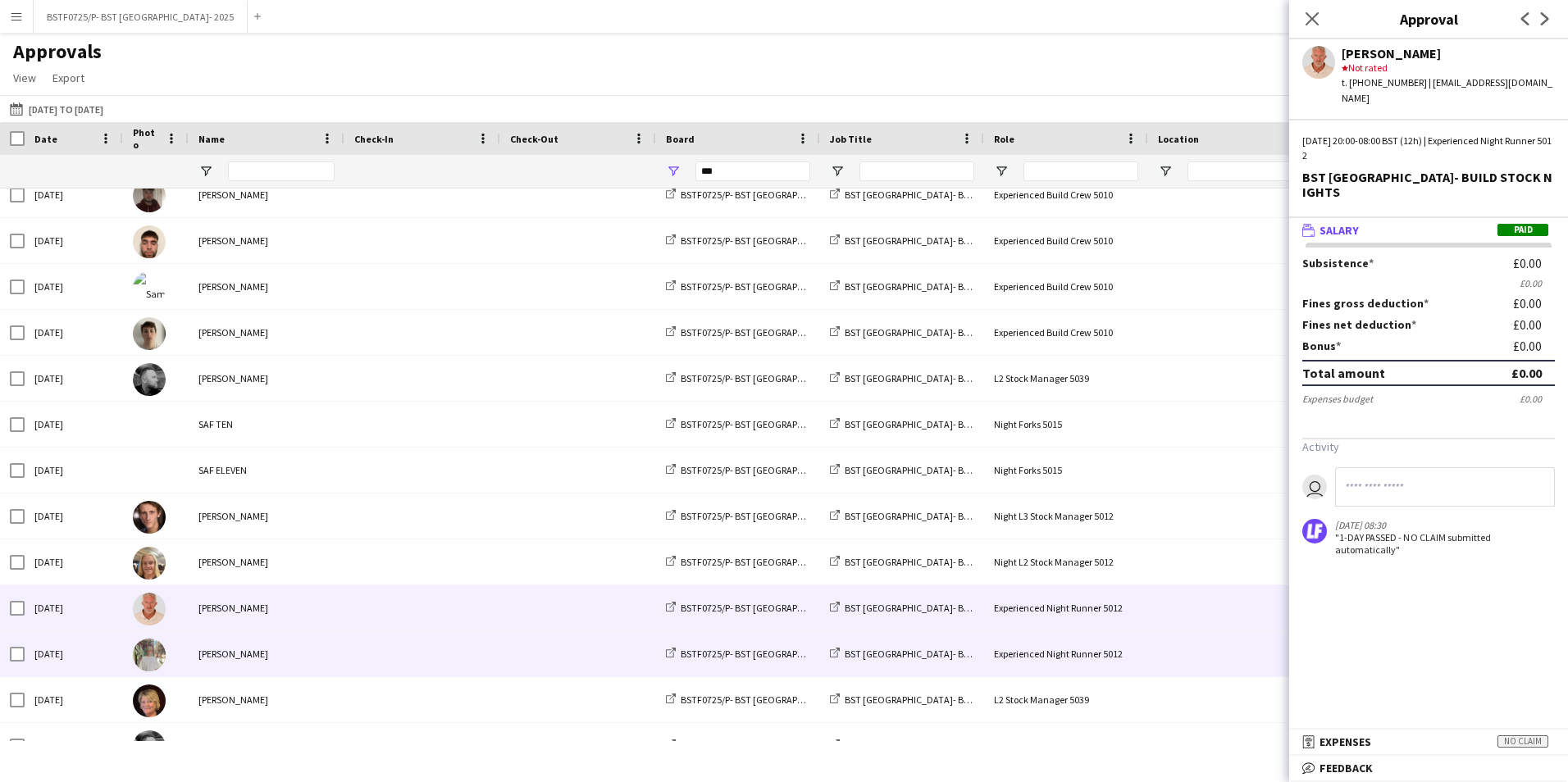
click at [1143, 639] on div "Experienced Night Runner 5012" at bounding box center [1066, 653] width 164 height 45
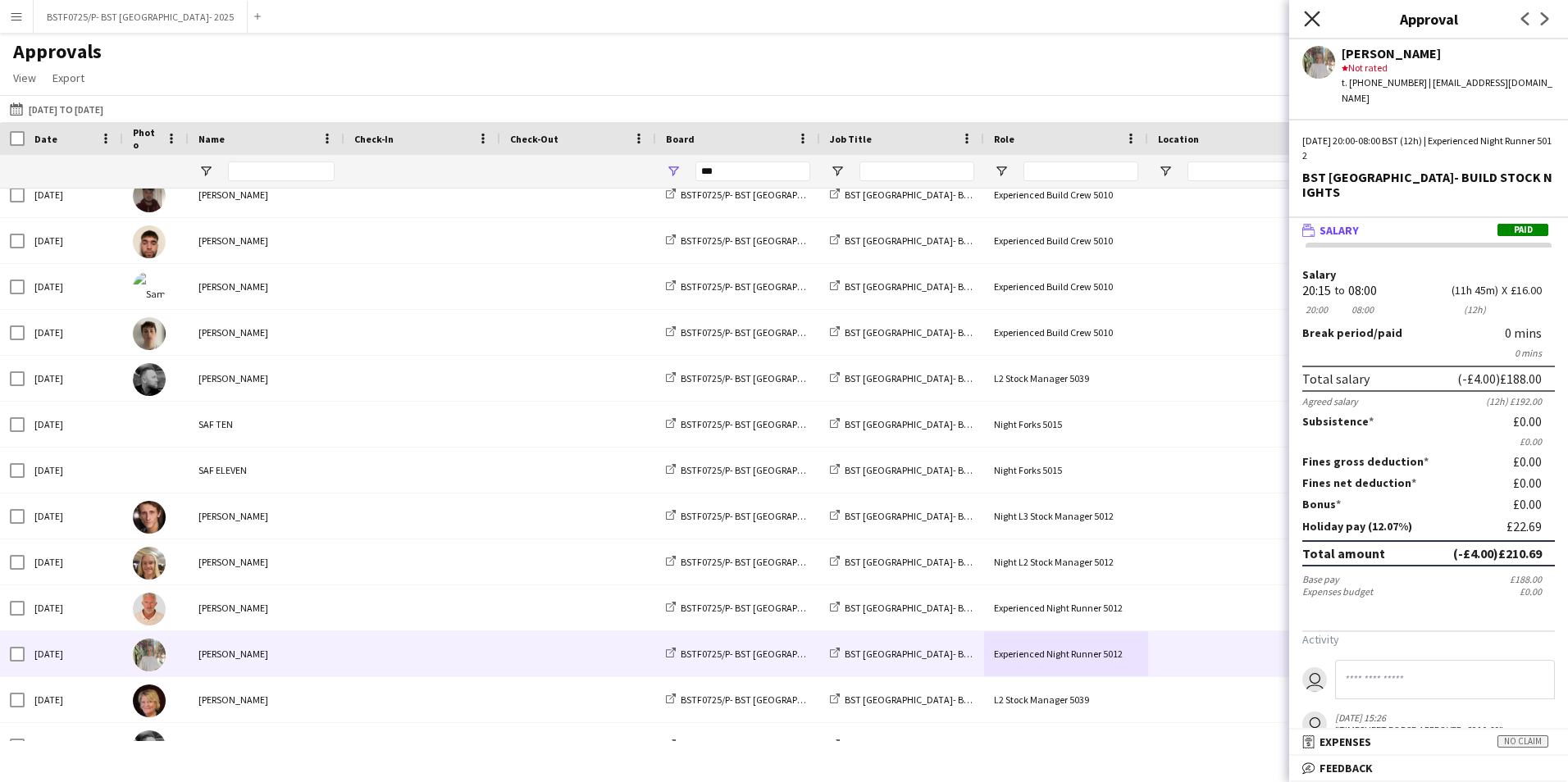
click at [1317, 13] on icon "Close pop-in" at bounding box center [1312, 18] width 16 height 16
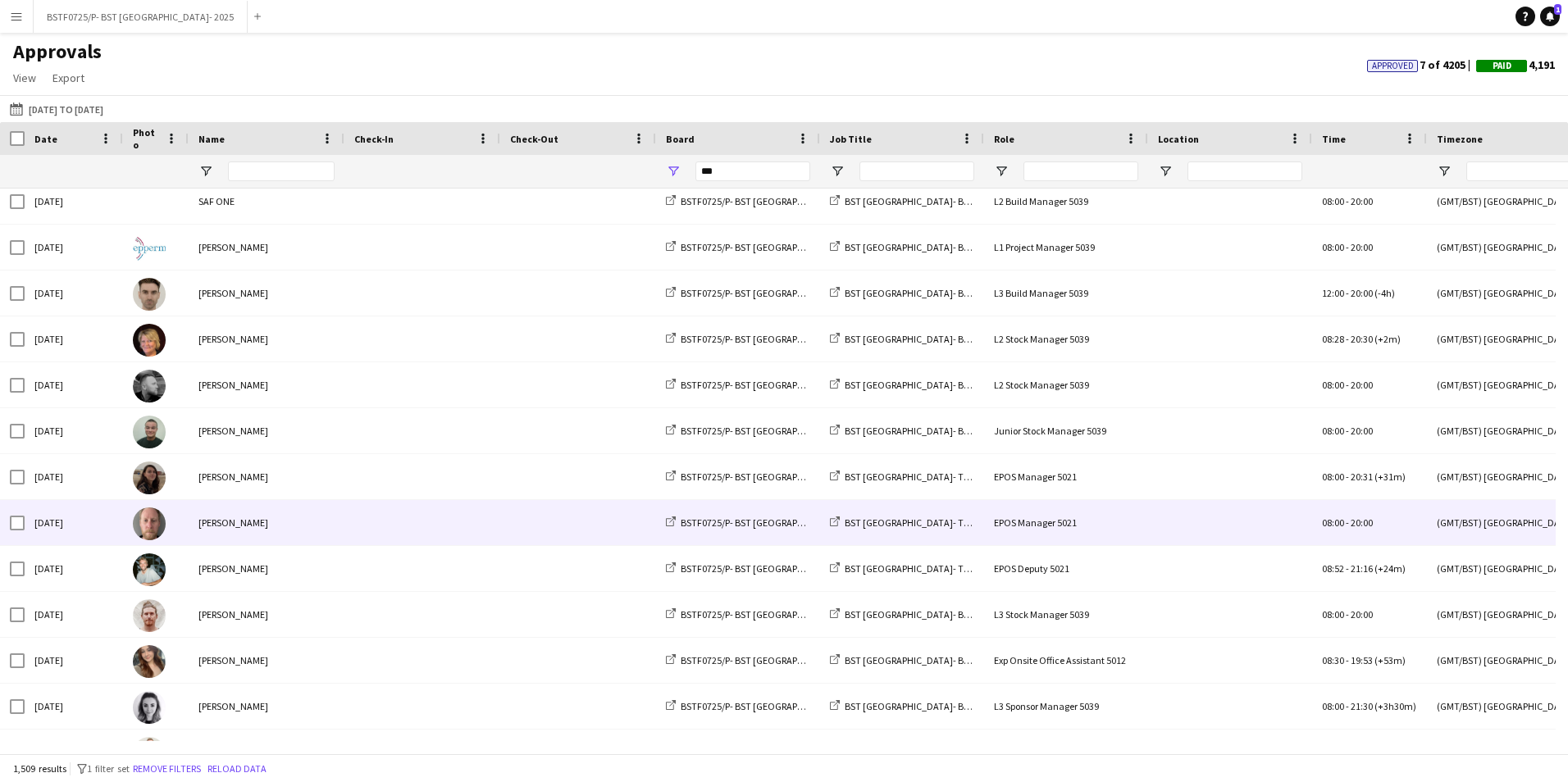
click at [1336, 518] on span "08:00" at bounding box center [1333, 522] width 23 height 13
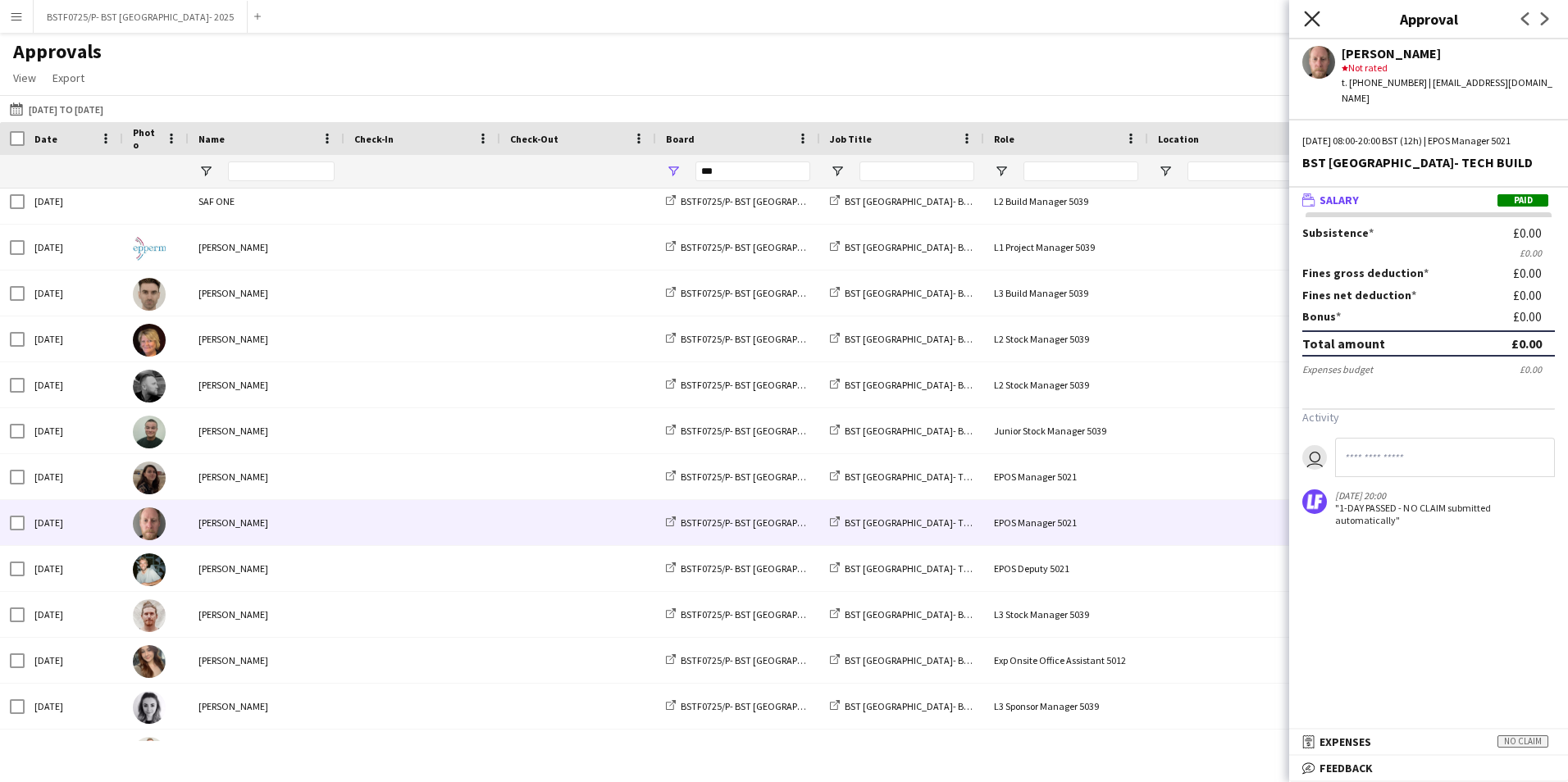
click at [1308, 23] on icon at bounding box center [1312, 18] width 16 height 16
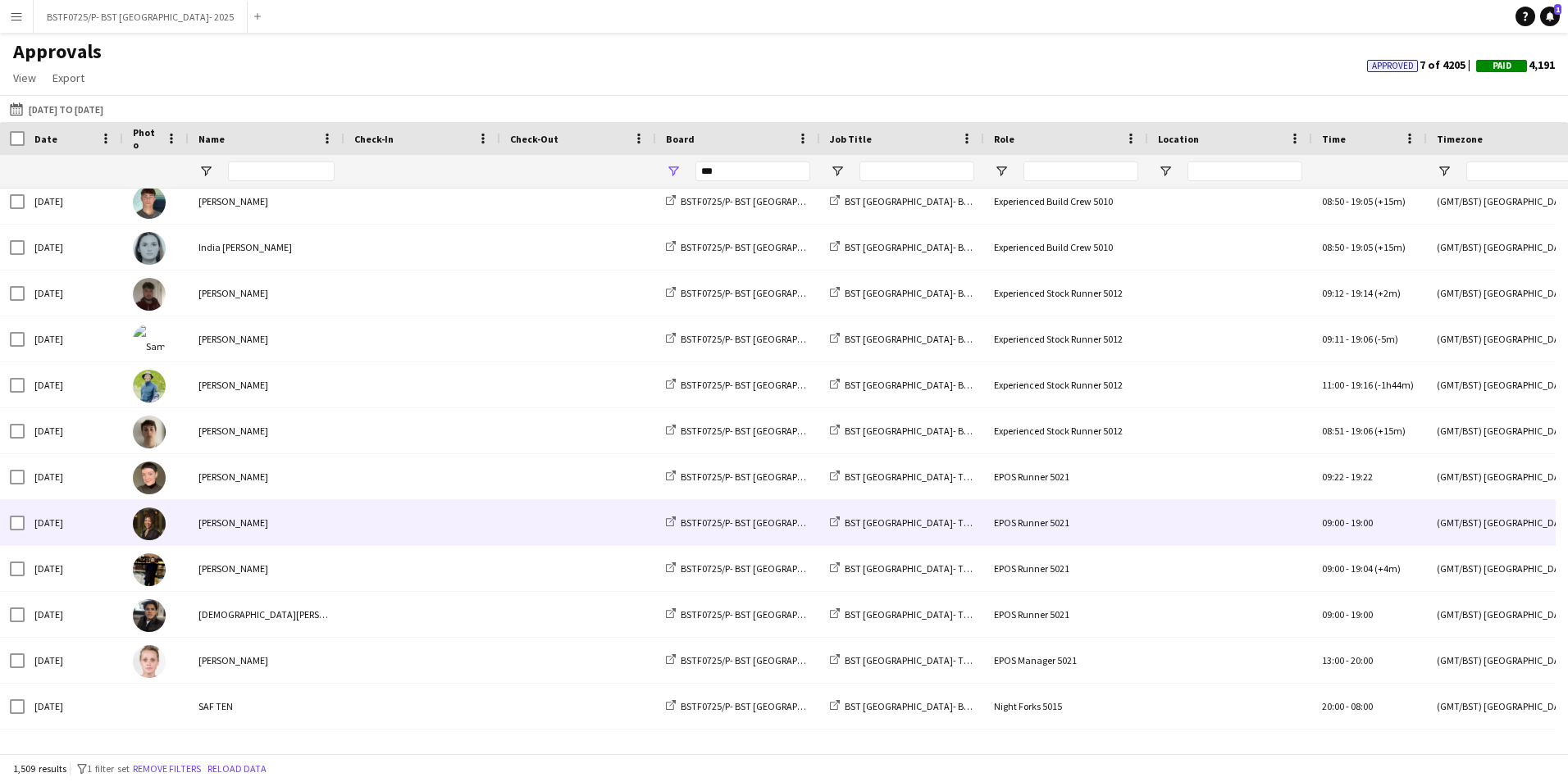
click at [1342, 539] on div "09:00 - 19:00" at bounding box center [1370, 522] width 115 height 45
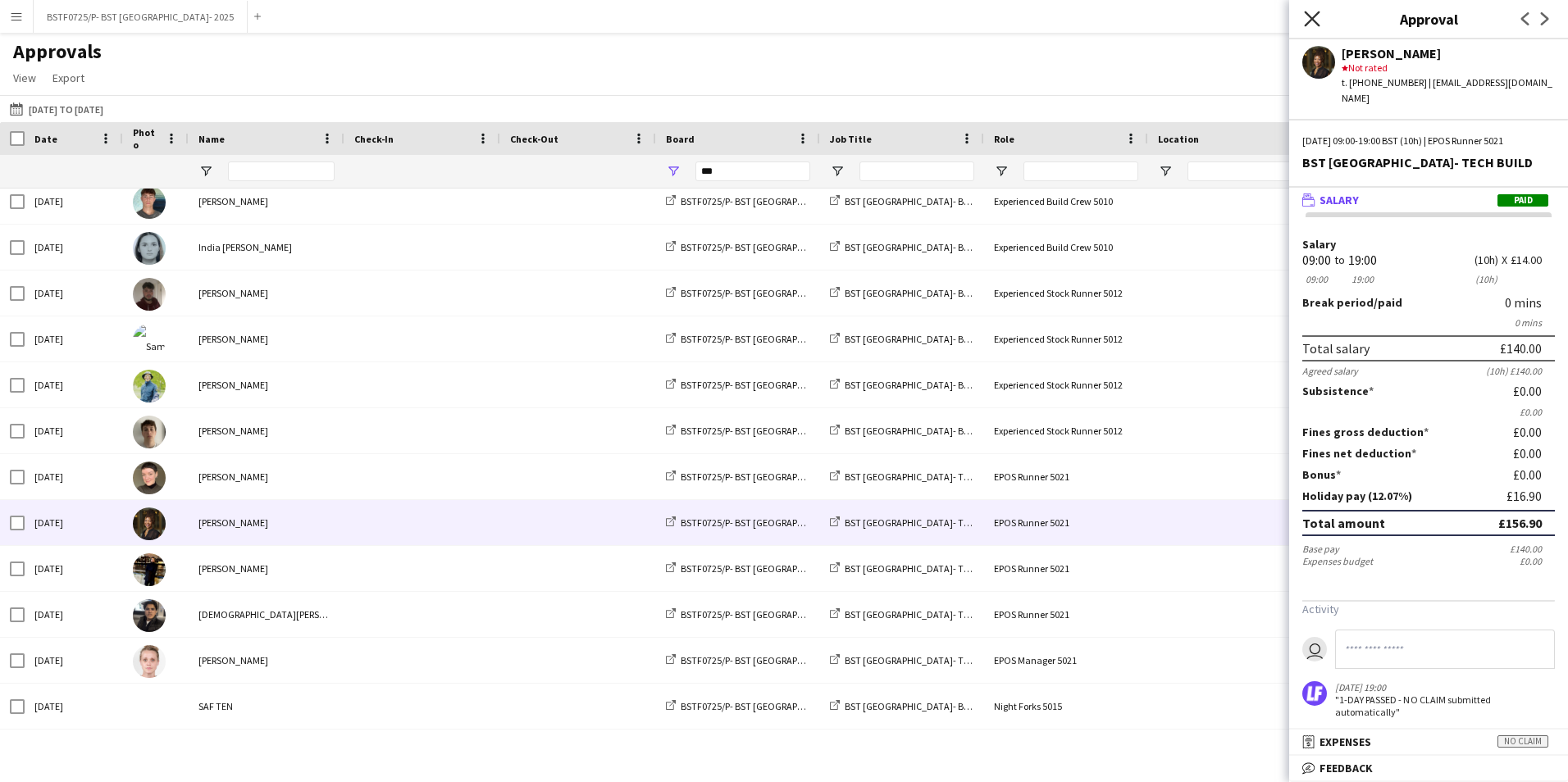
click at [1311, 23] on icon "Close pop-in" at bounding box center [1312, 18] width 16 height 16
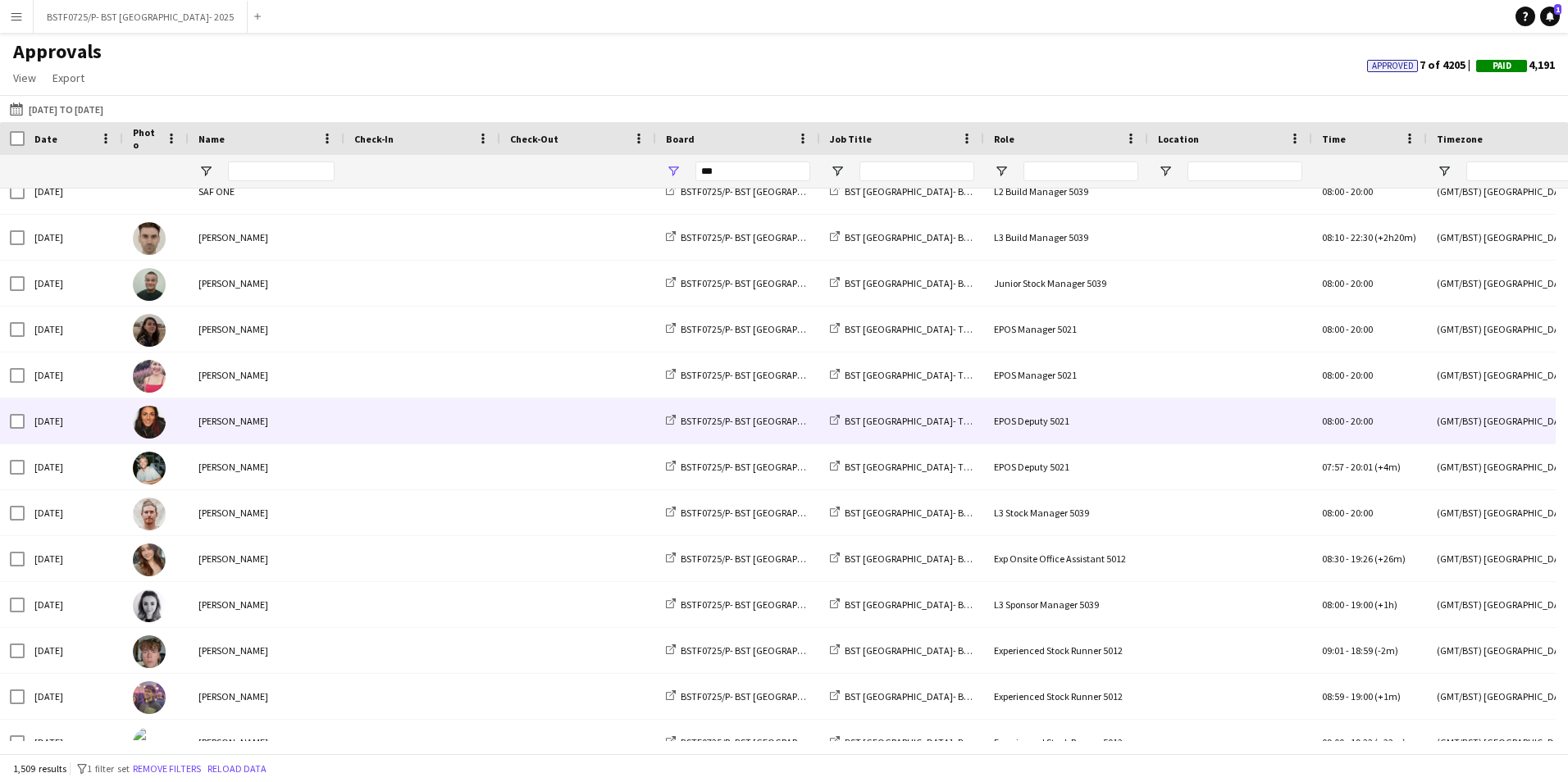
click at [1348, 421] on span "-" at bounding box center [1348, 421] width 3 height 13
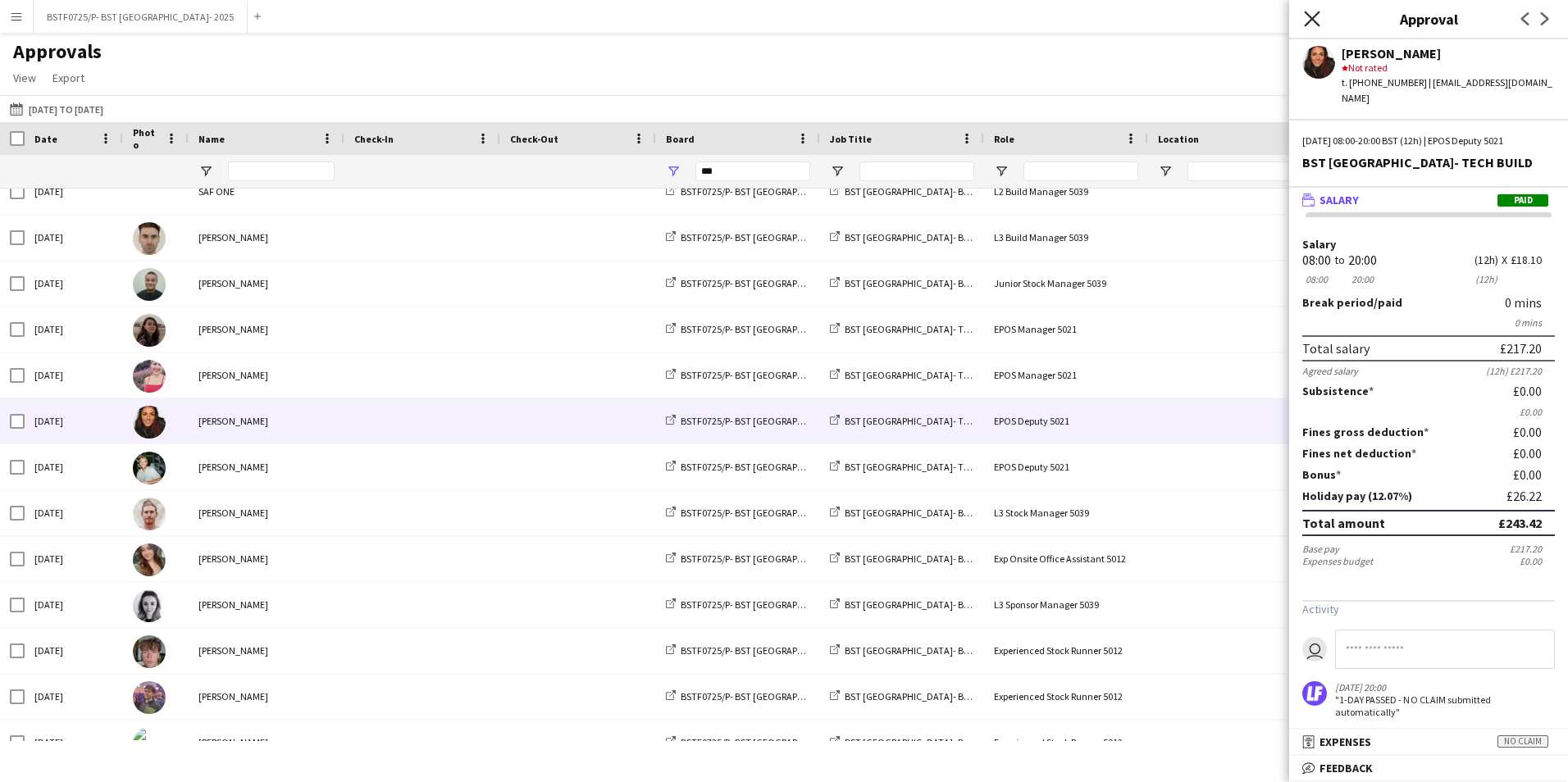
click at [1313, 19] on icon at bounding box center [1312, 18] width 16 height 16
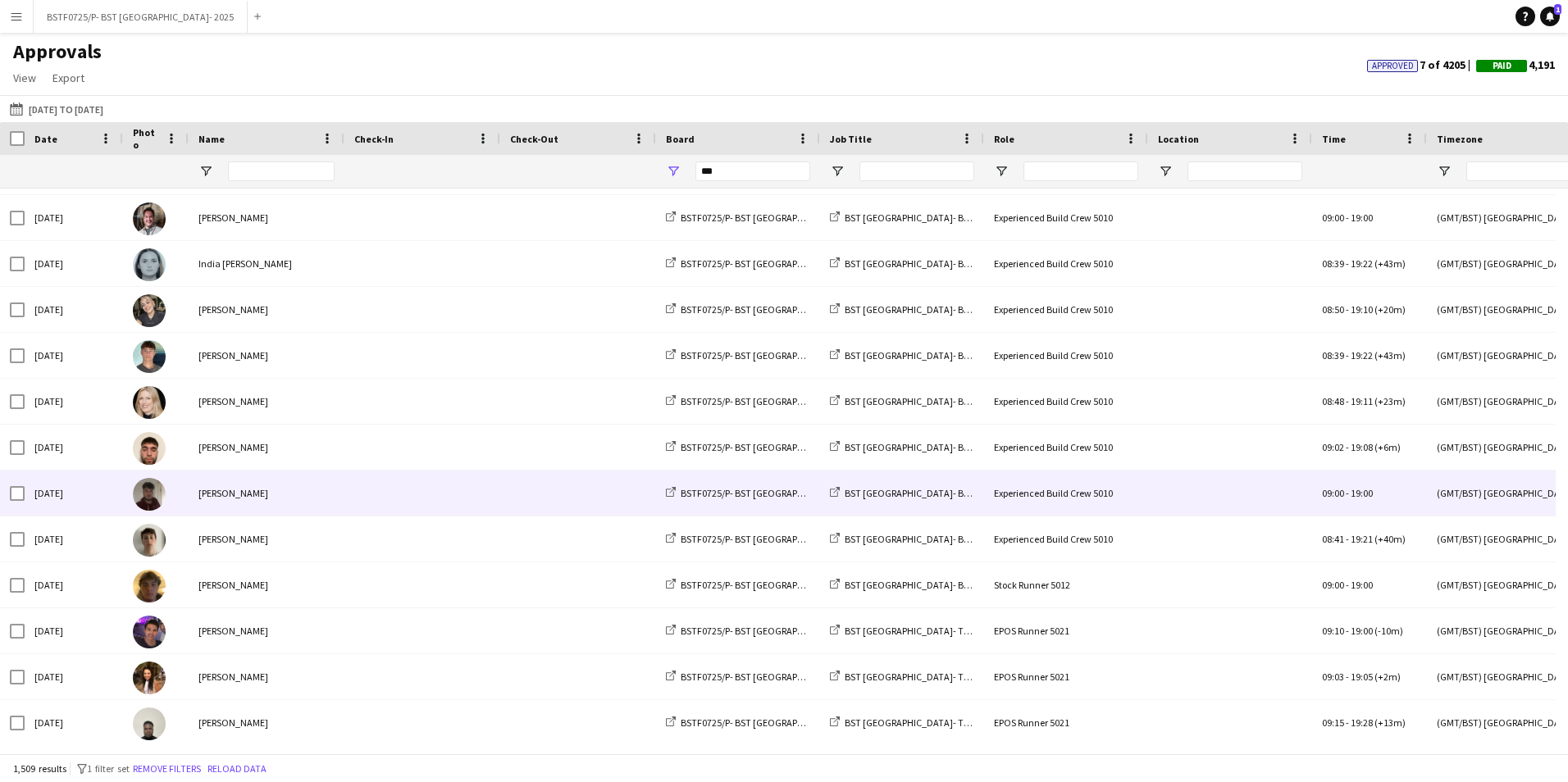
click at [1365, 507] on div "09:00 - 19:00" at bounding box center [1370, 493] width 115 height 45
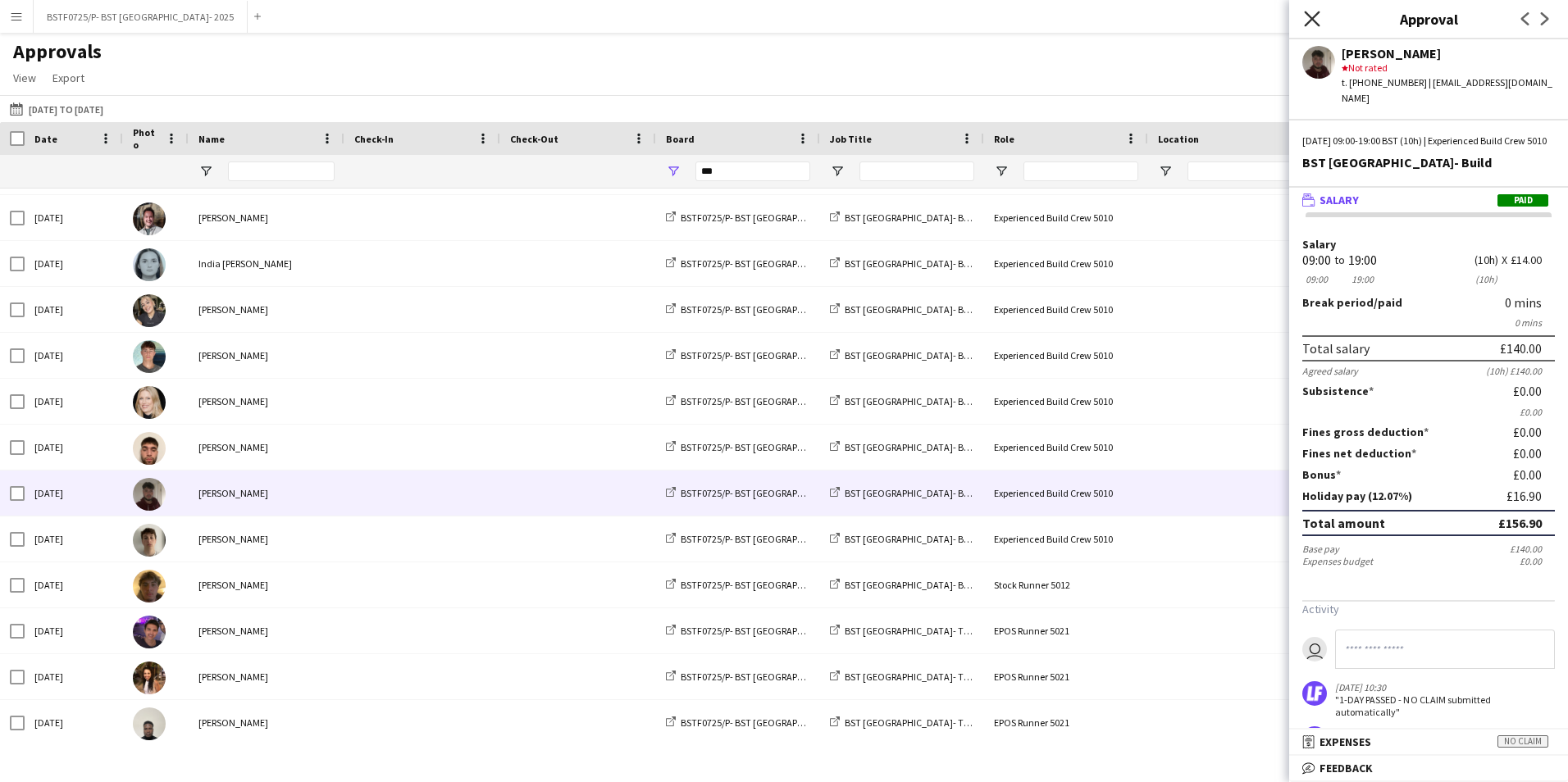
click at [1314, 21] on icon at bounding box center [1312, 18] width 16 height 16
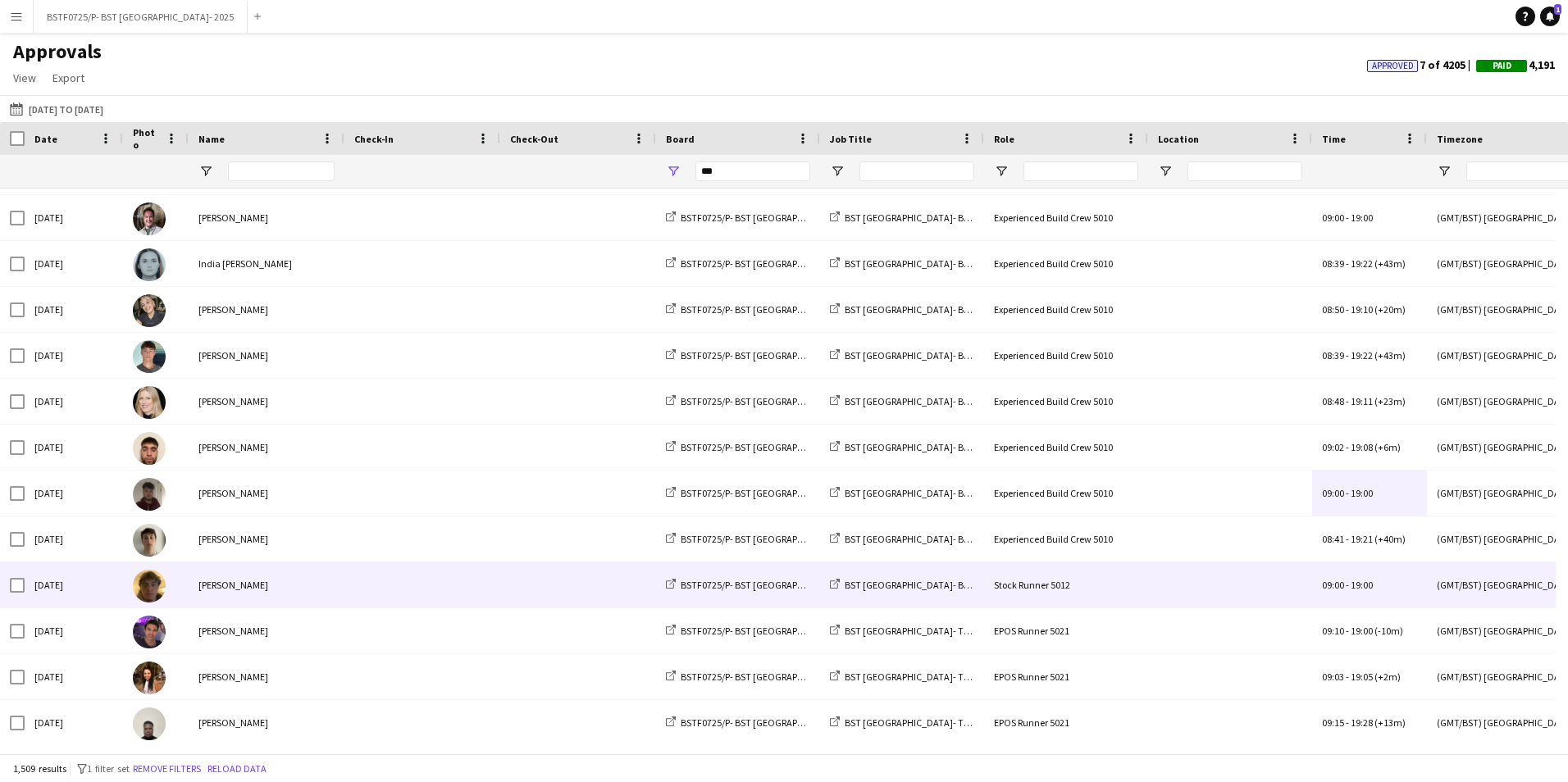
click at [1339, 582] on span "09:00" at bounding box center [1333, 585] width 23 height 13
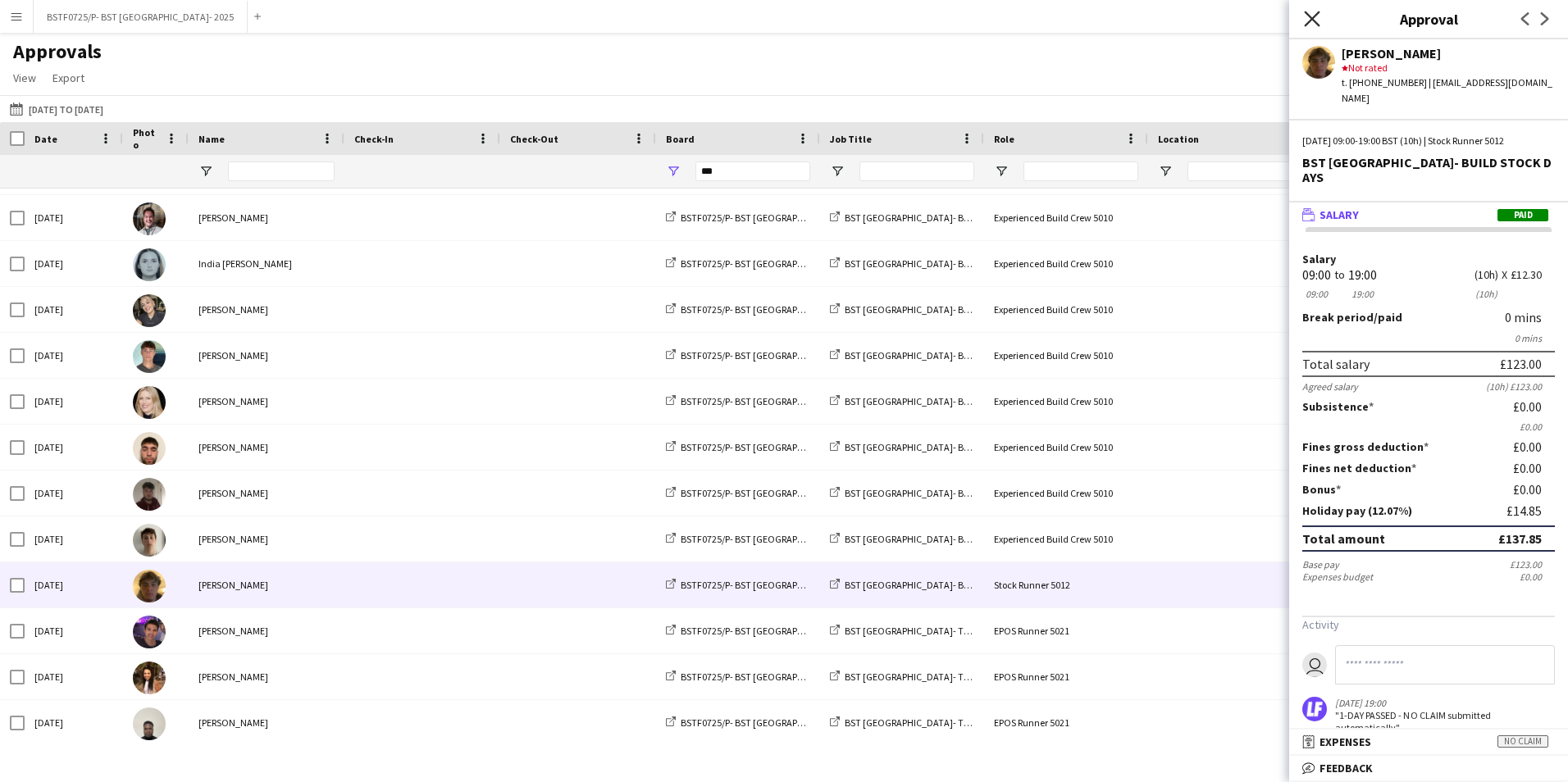
click at [1320, 24] on icon "Close pop-in" at bounding box center [1312, 18] width 16 height 16
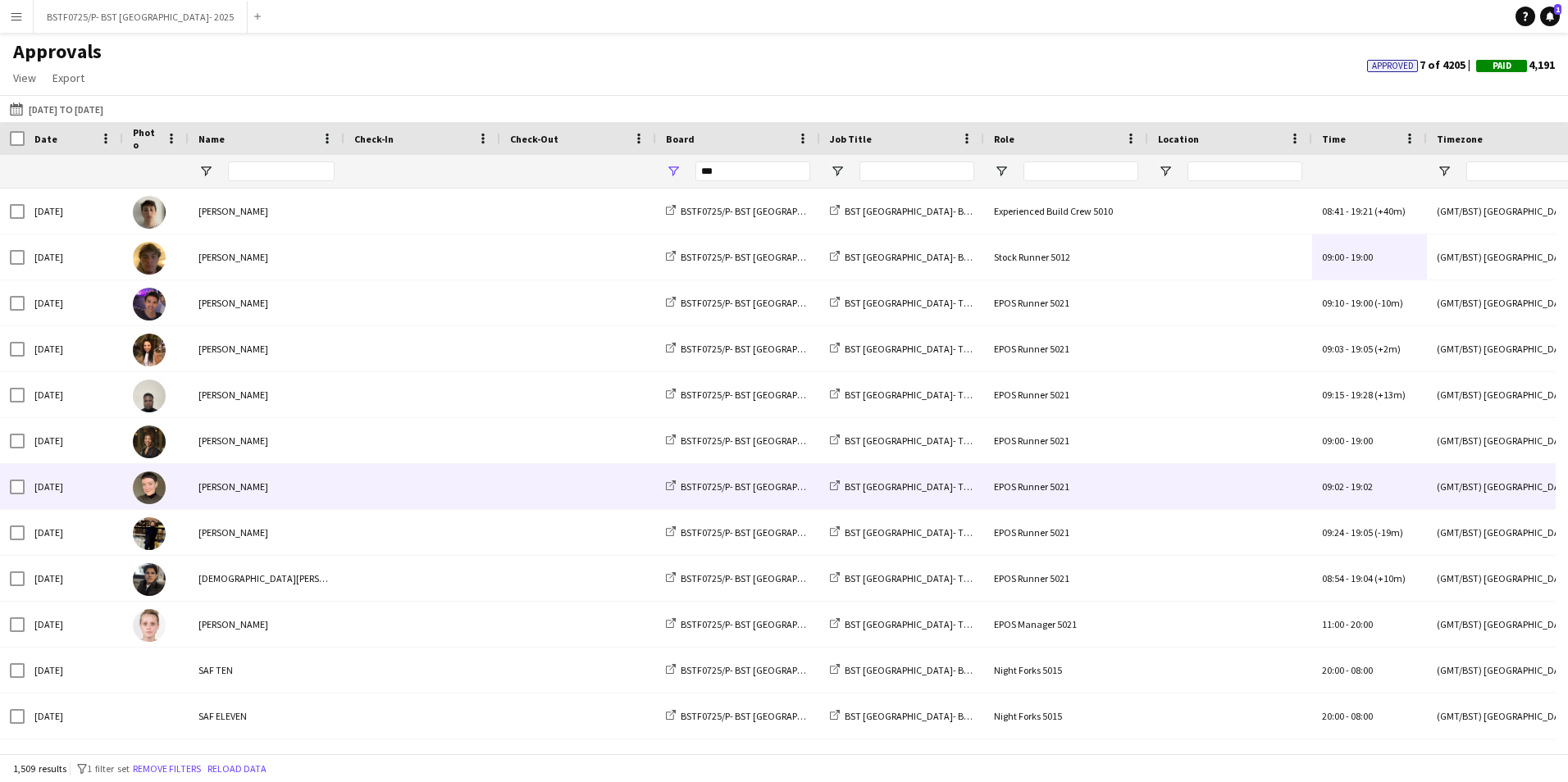
click at [1315, 492] on div "09:02 - 19:02" at bounding box center [1370, 487] width 115 height 45
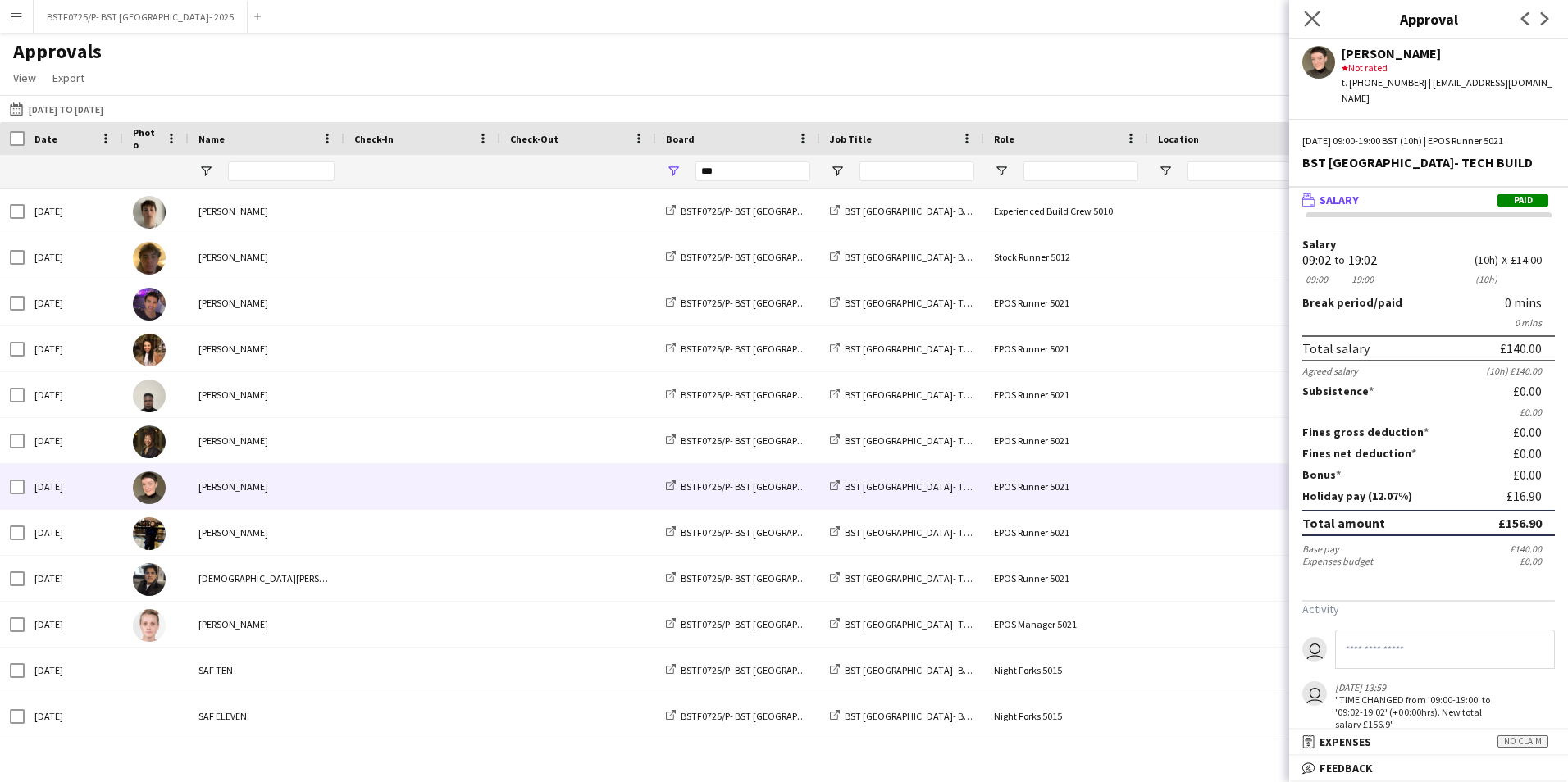
click at [1302, 19] on app-icon "Close pop-in" at bounding box center [1313, 19] width 23 height 23
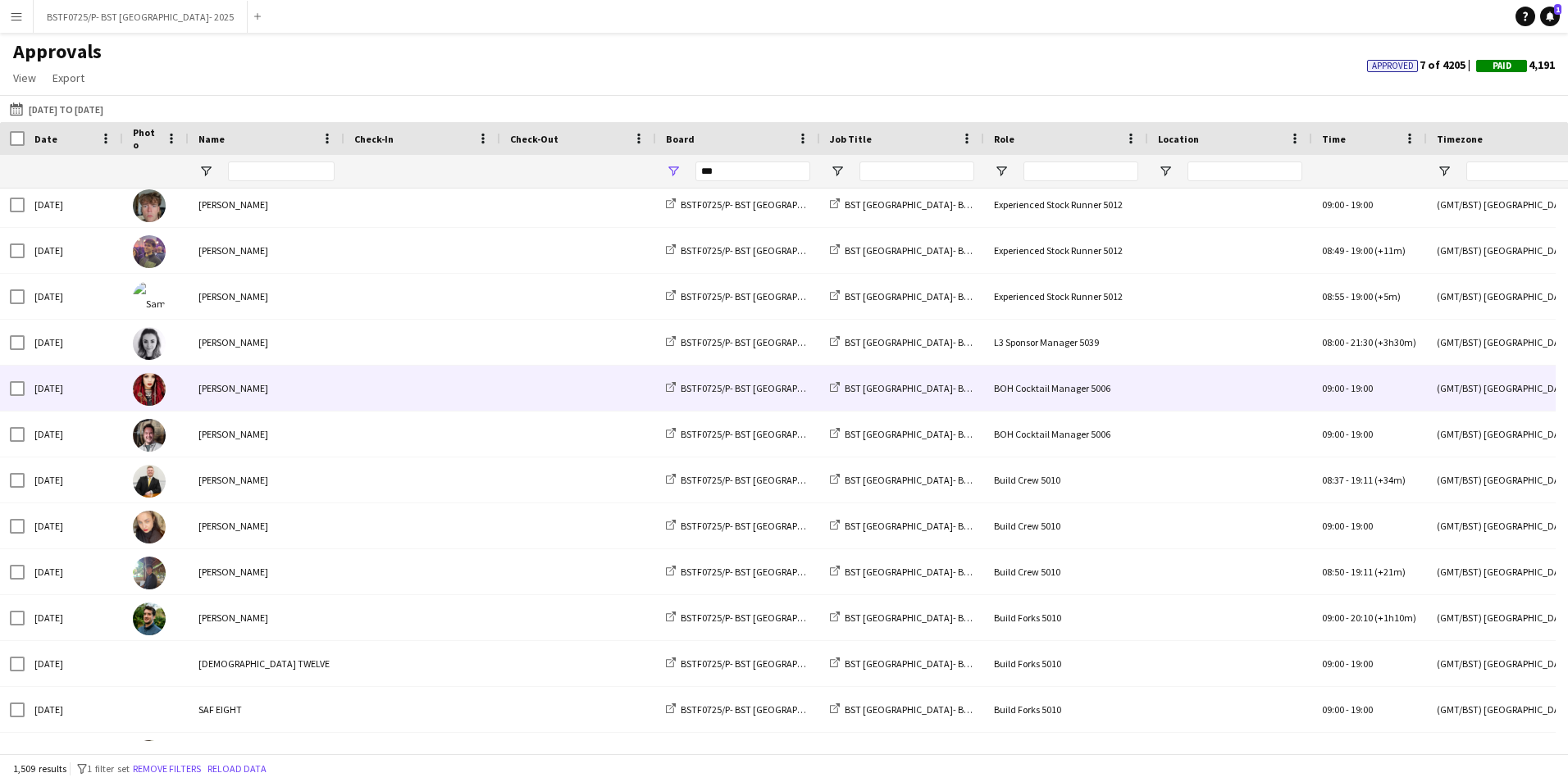
click at [1327, 394] on span "09:00" at bounding box center [1333, 388] width 23 height 13
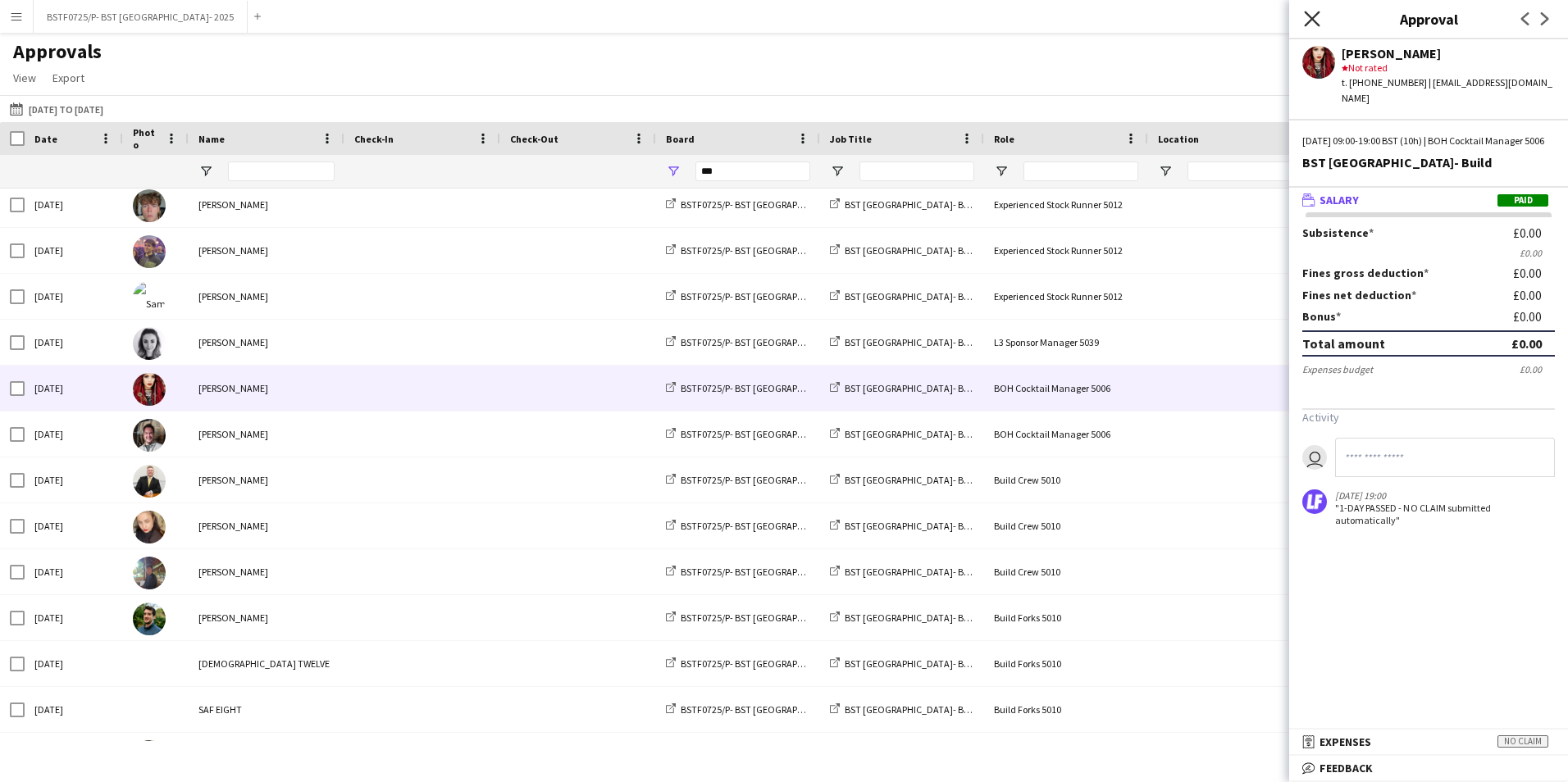
click at [1307, 19] on icon "Close pop-in" at bounding box center [1312, 18] width 16 height 16
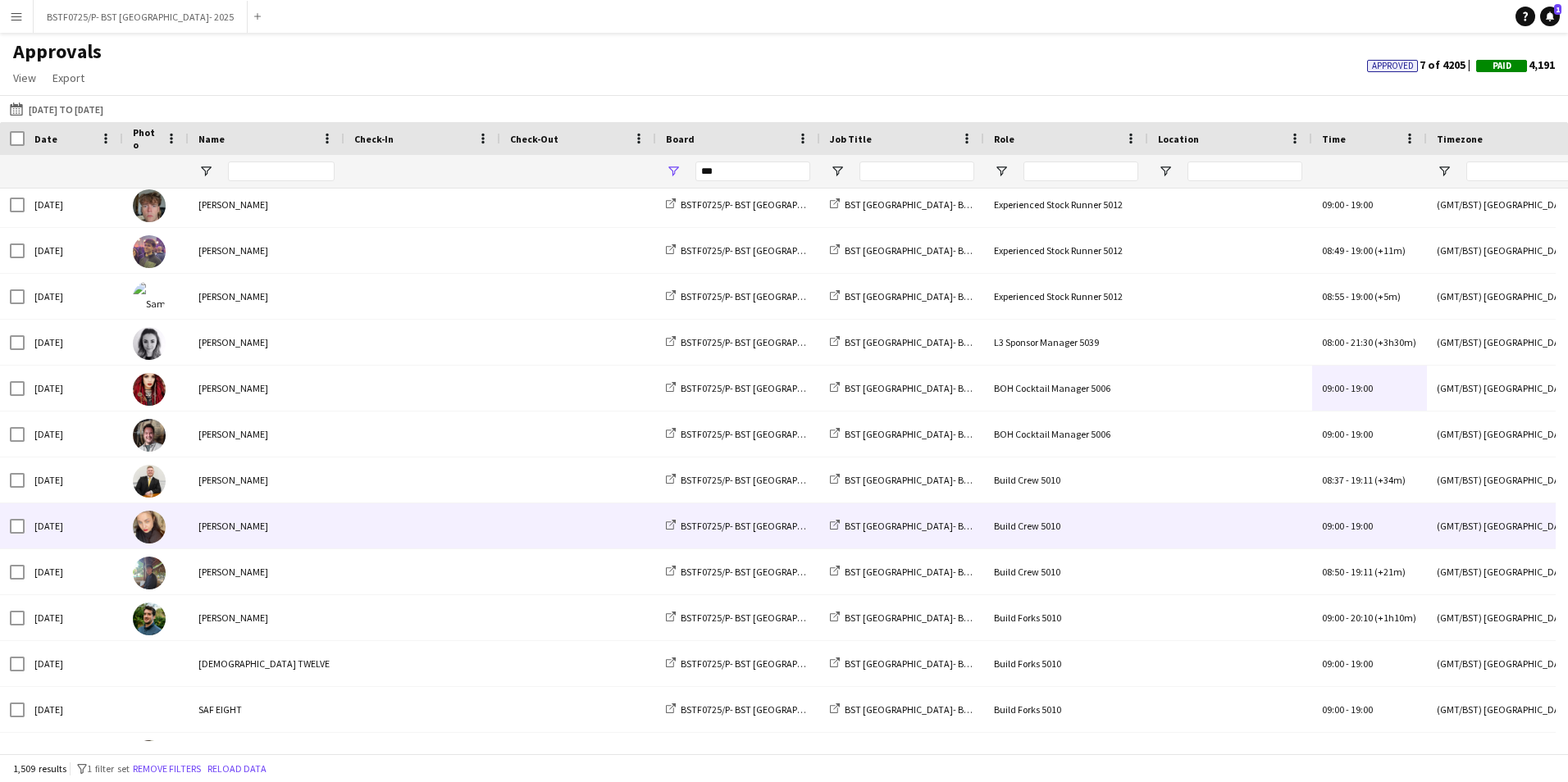
click at [1333, 516] on div "09:00 - 19:00" at bounding box center [1370, 526] width 115 height 45
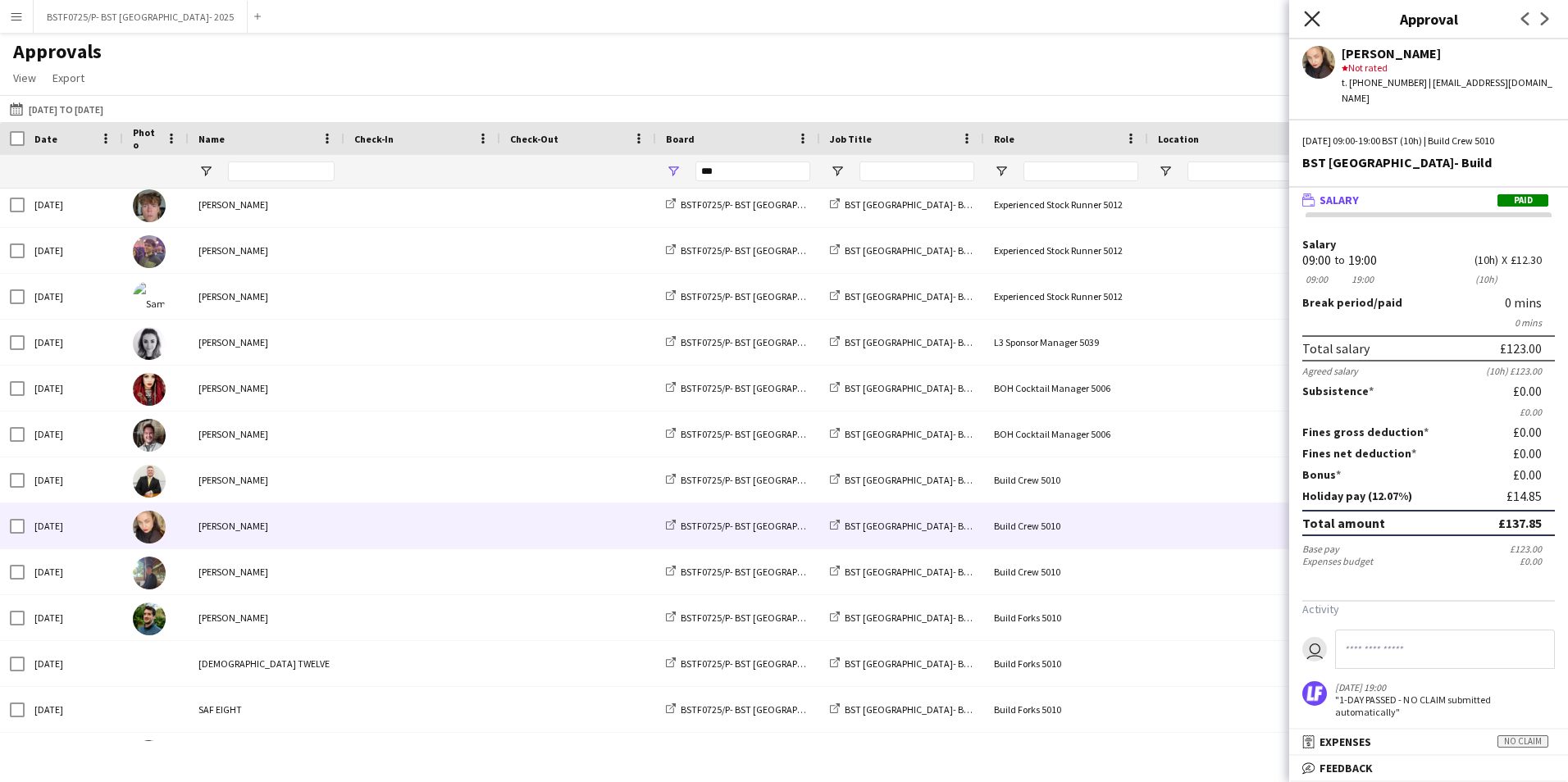
click at [1316, 24] on icon "Close pop-in" at bounding box center [1312, 18] width 16 height 16
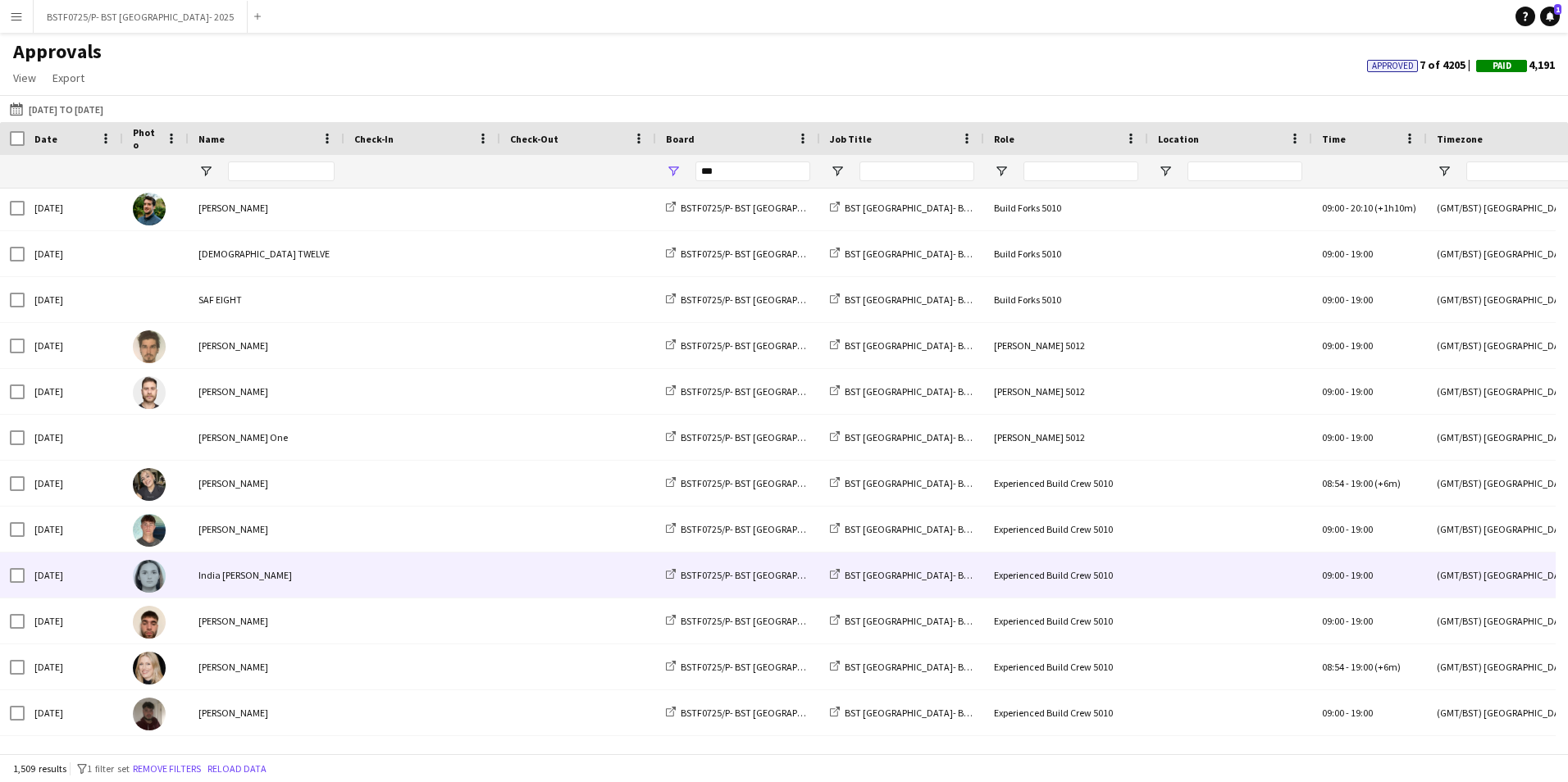
click at [1336, 591] on div "09:00 - 19:00" at bounding box center [1370, 575] width 115 height 45
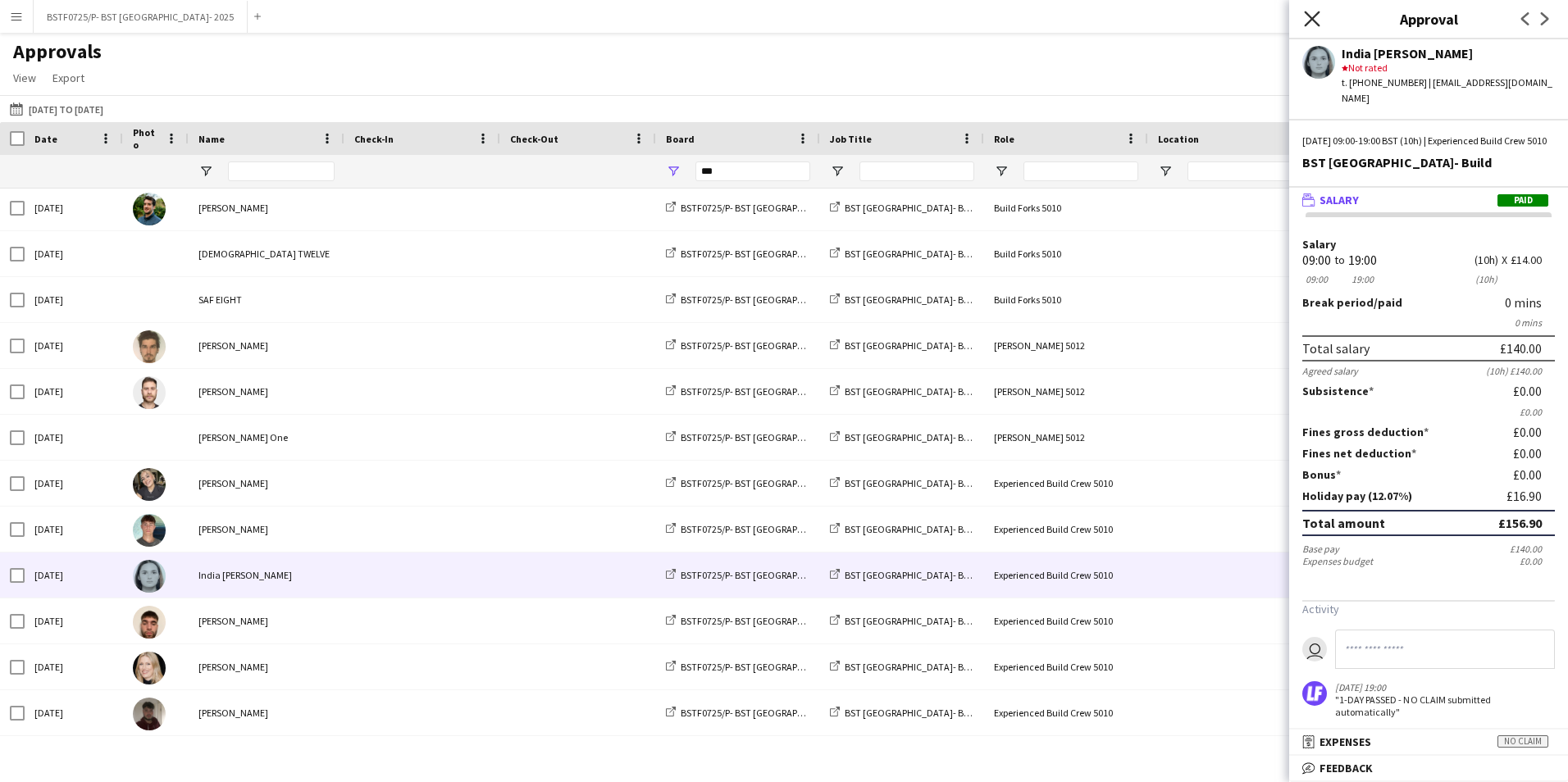
drag, startPoint x: 1316, startPoint y: 19, endPoint x: 1352, endPoint y: 139, distance: 125.3
click at [1316, 20] on icon "Close pop-in" at bounding box center [1313, 19] width 13 height 13
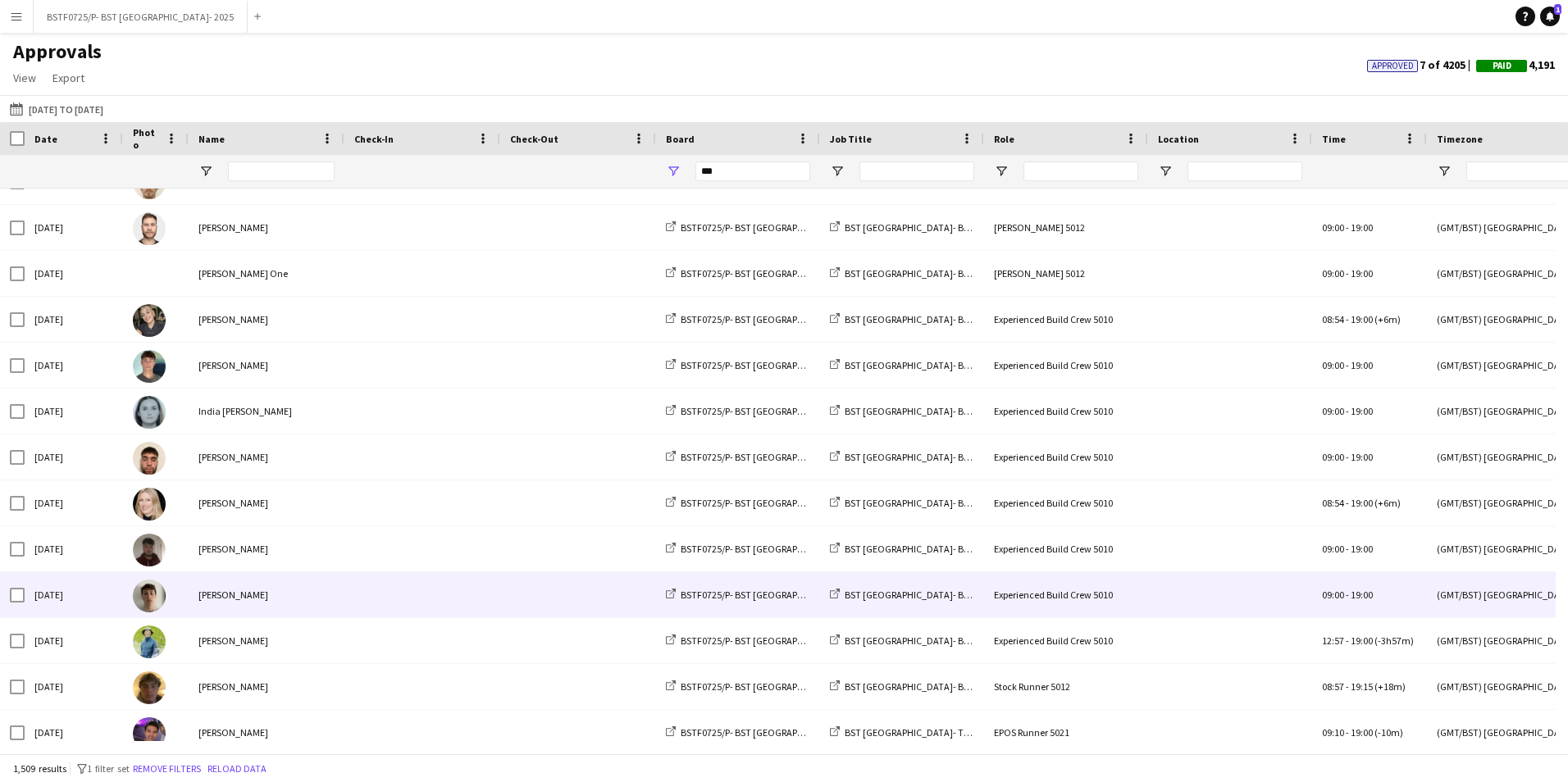
click at [1354, 595] on span "19:00" at bounding box center [1362, 594] width 23 height 13
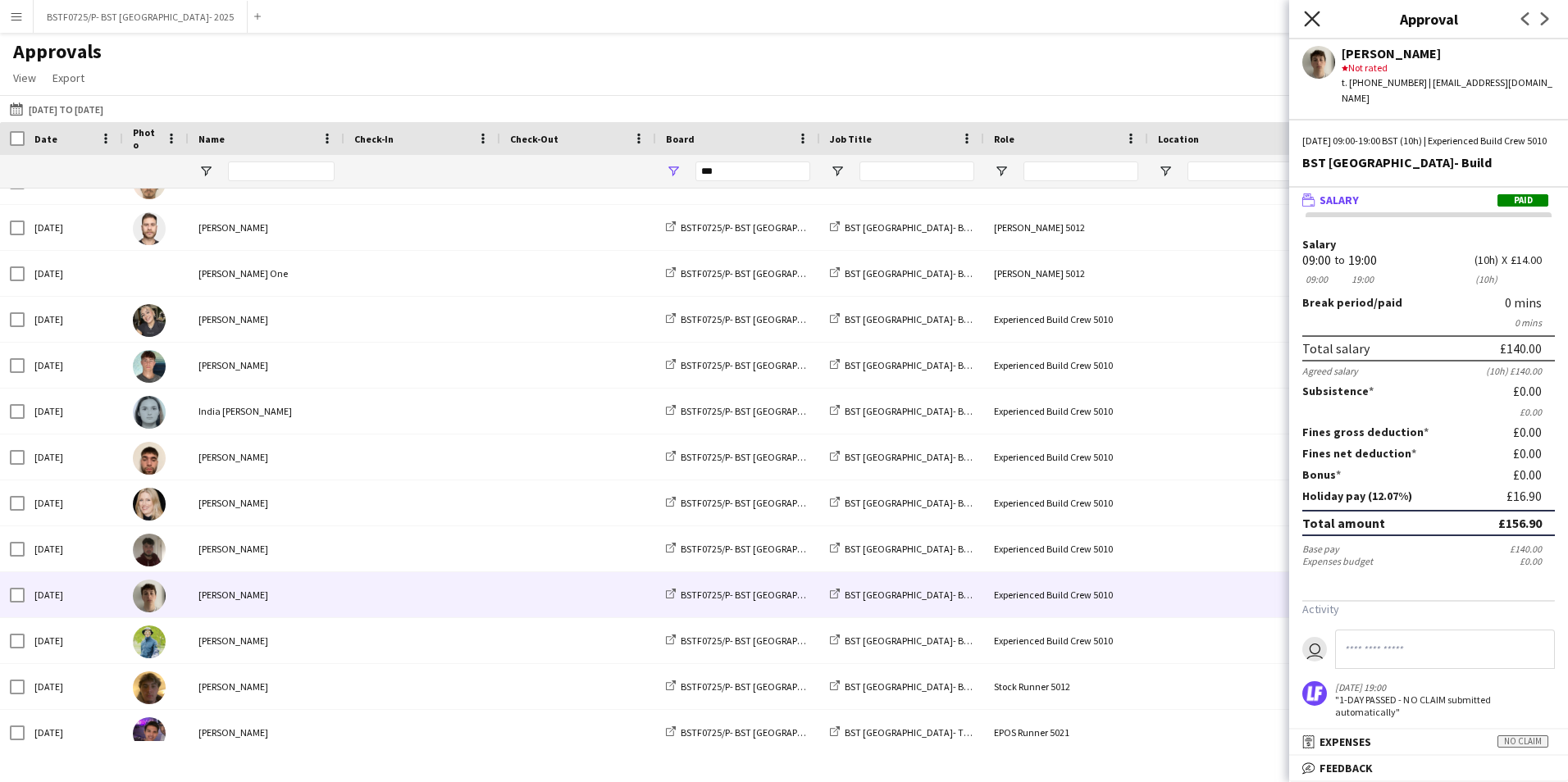
click at [1308, 12] on icon "Close pop-in" at bounding box center [1312, 18] width 16 height 16
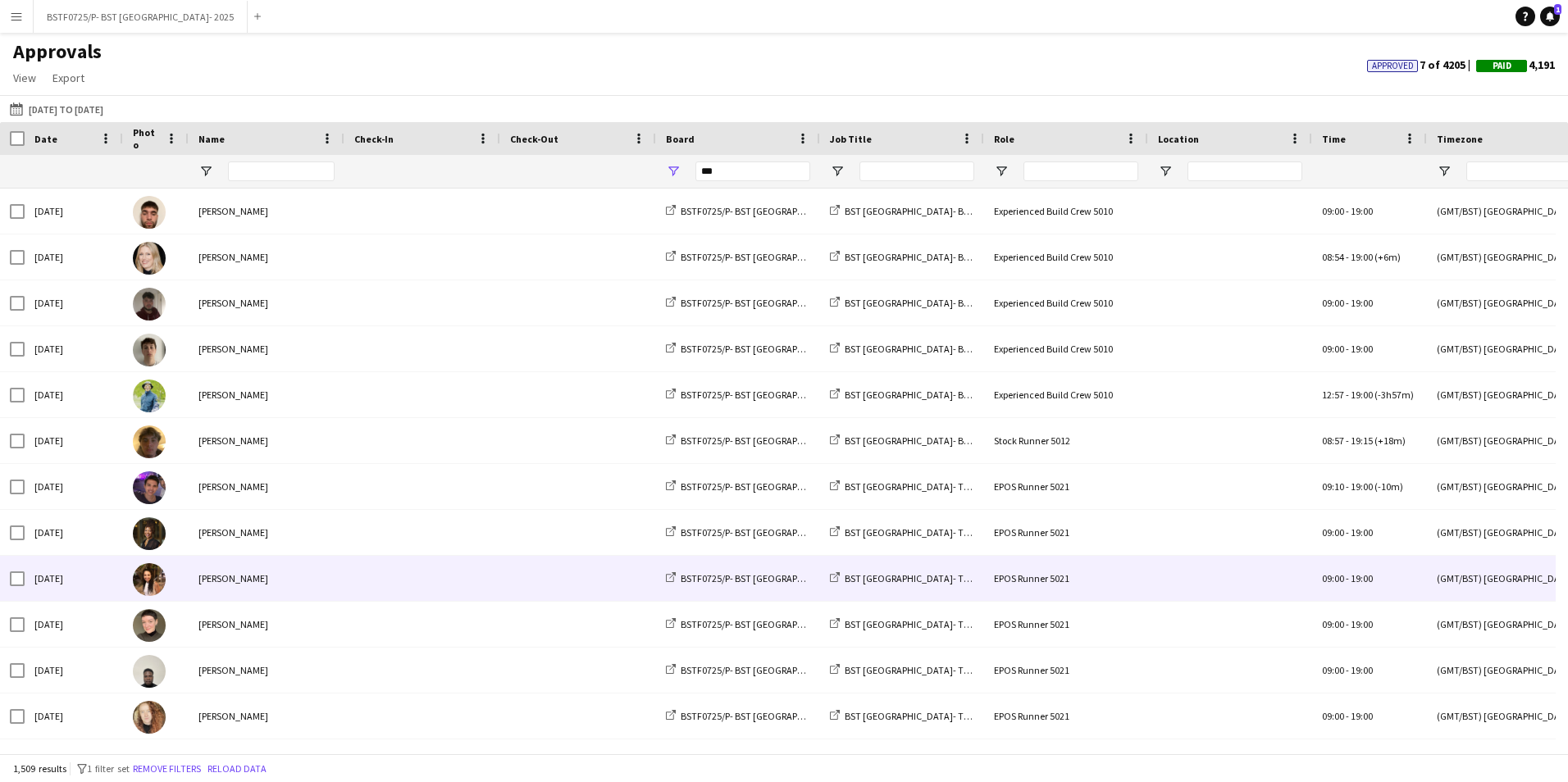
click at [1396, 581] on div "09:00 - 19:00" at bounding box center [1370, 578] width 115 height 45
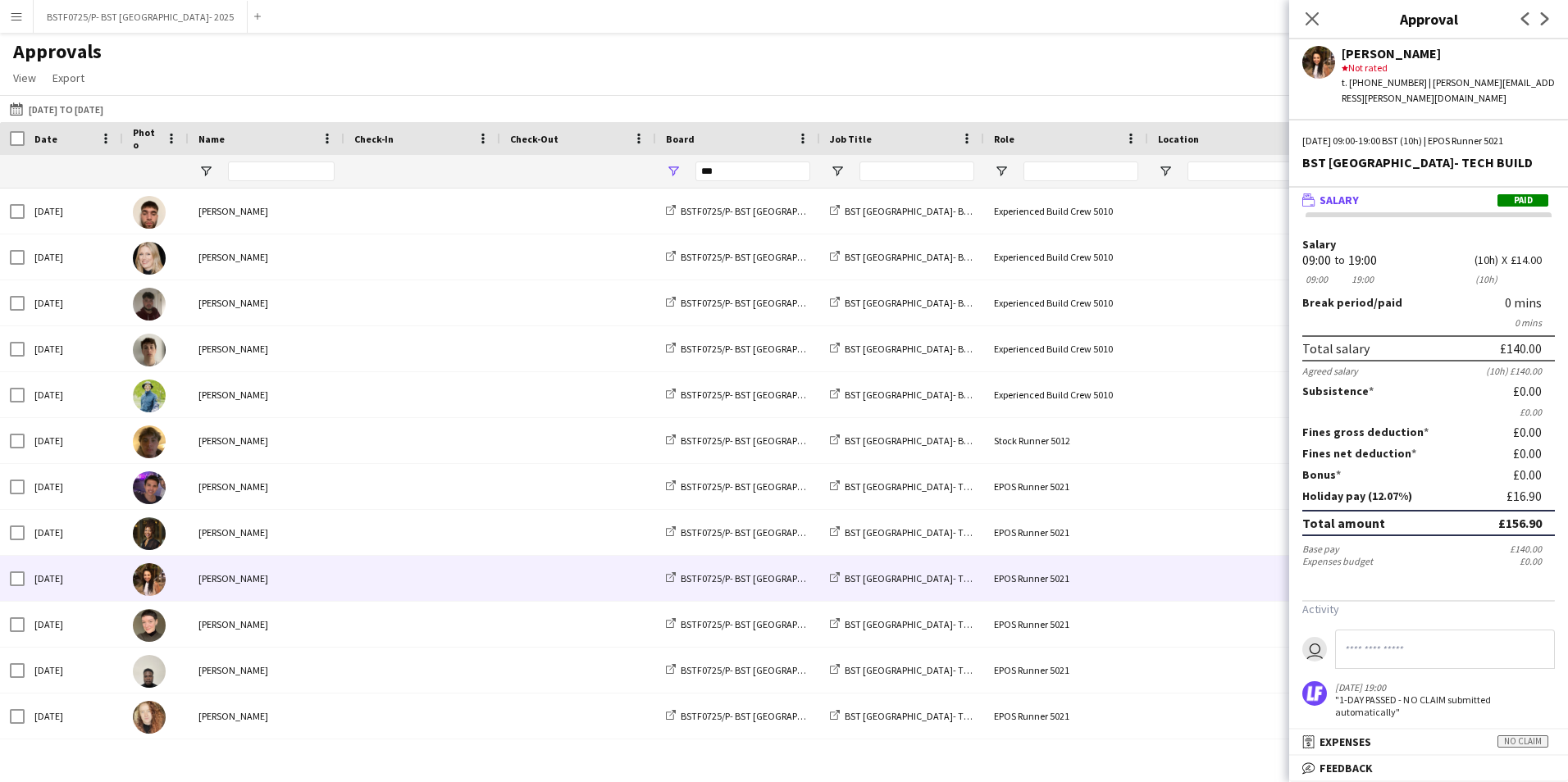
click at [1303, 8] on div "Close pop-in" at bounding box center [1312, 18] width 46 height 38
click at [1318, 18] on icon "Close pop-in" at bounding box center [1312, 18] width 16 height 16
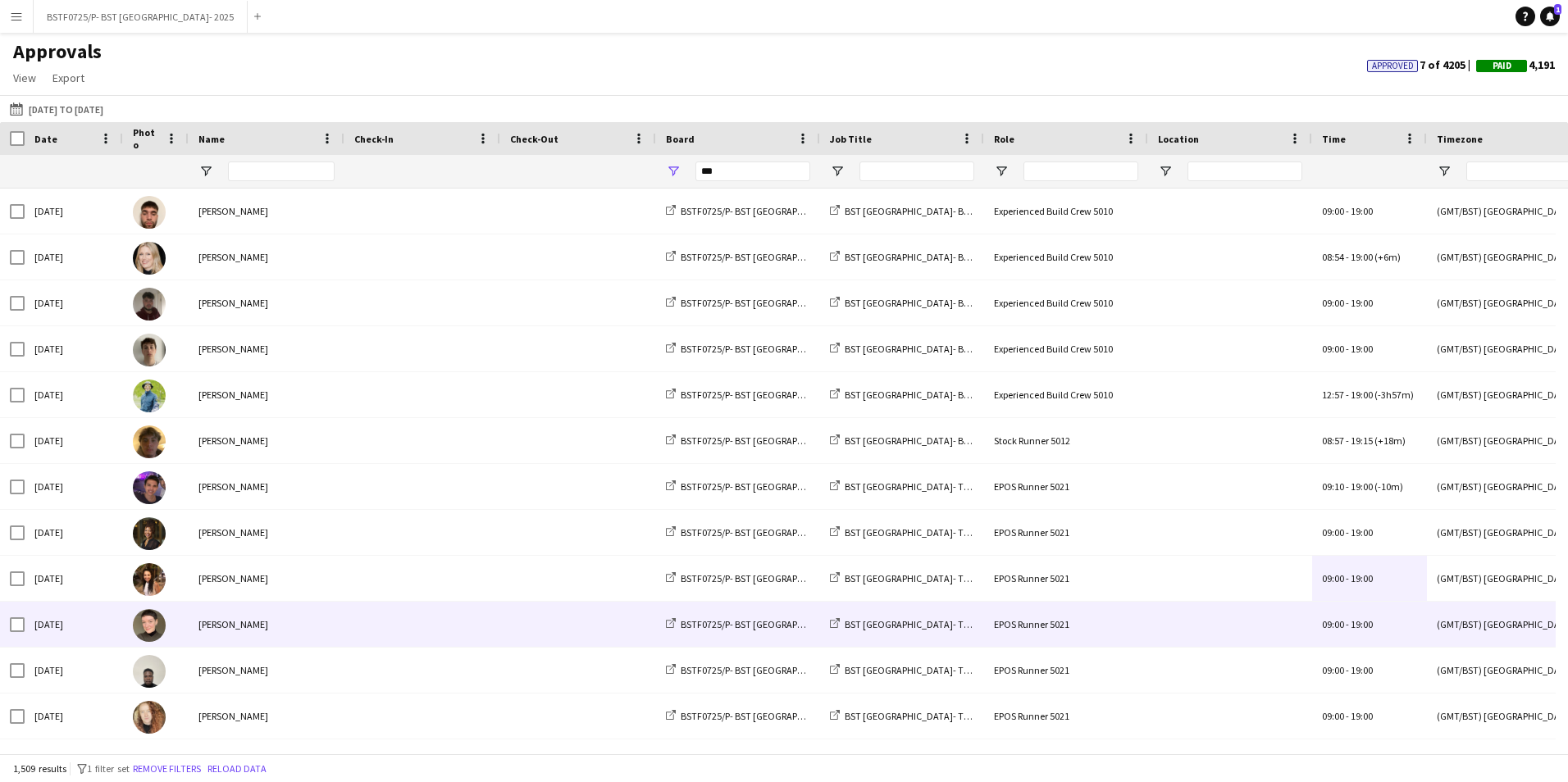
click at [1368, 628] on span "19:00" at bounding box center [1362, 624] width 23 height 13
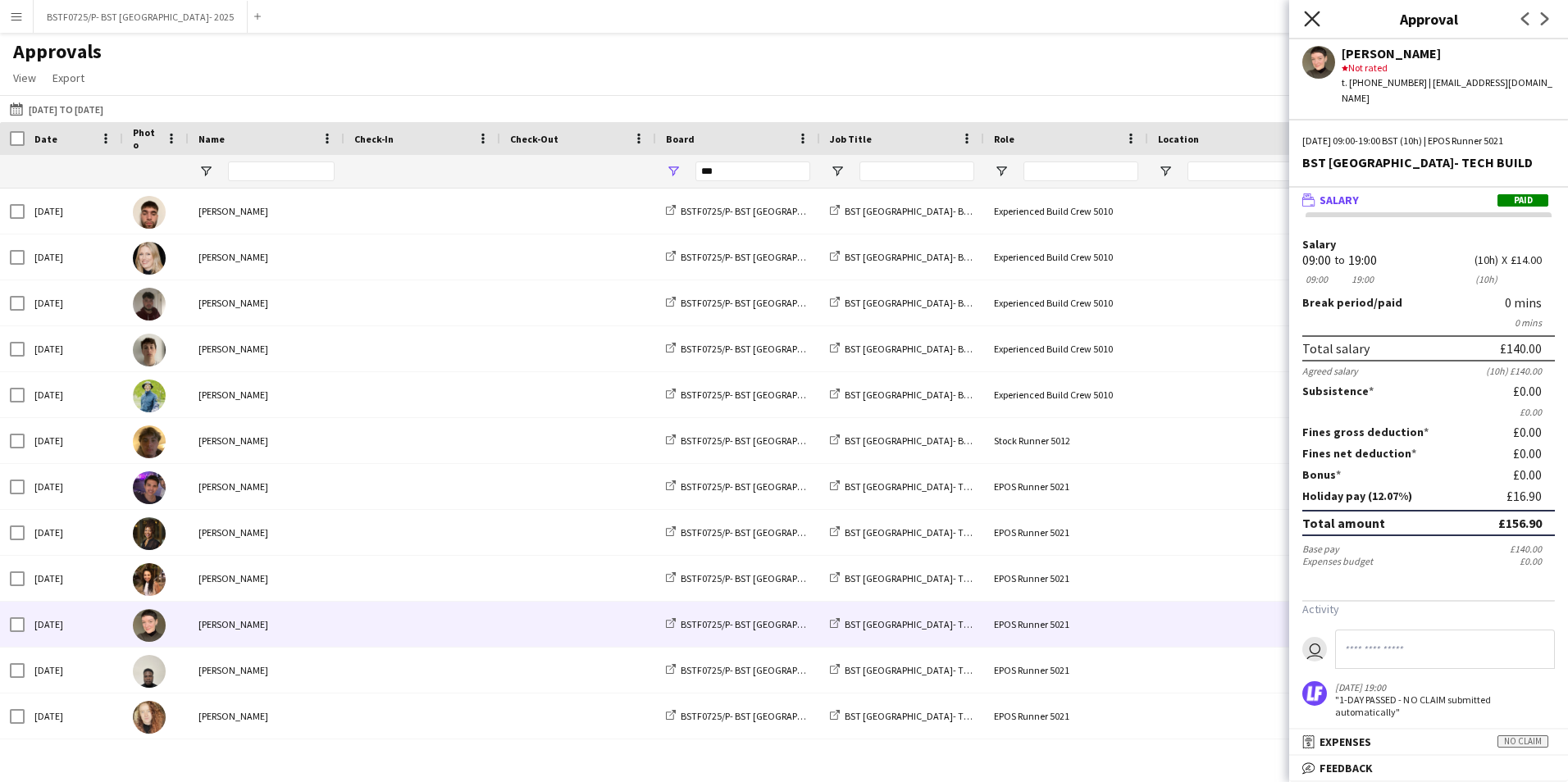
click at [1312, 19] on icon at bounding box center [1312, 18] width 16 height 16
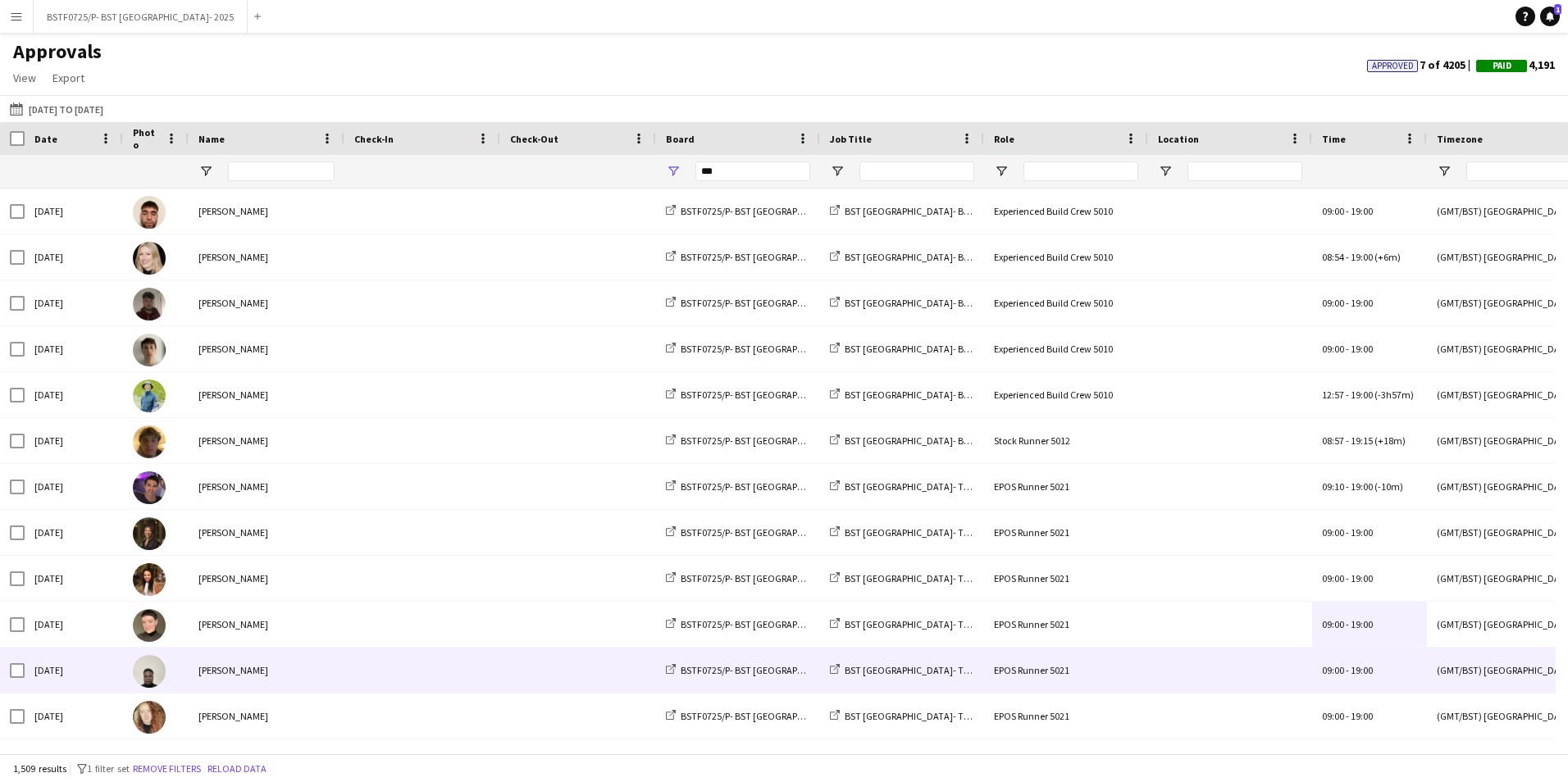
click at [1352, 672] on span "19:00" at bounding box center [1362, 670] width 23 height 13
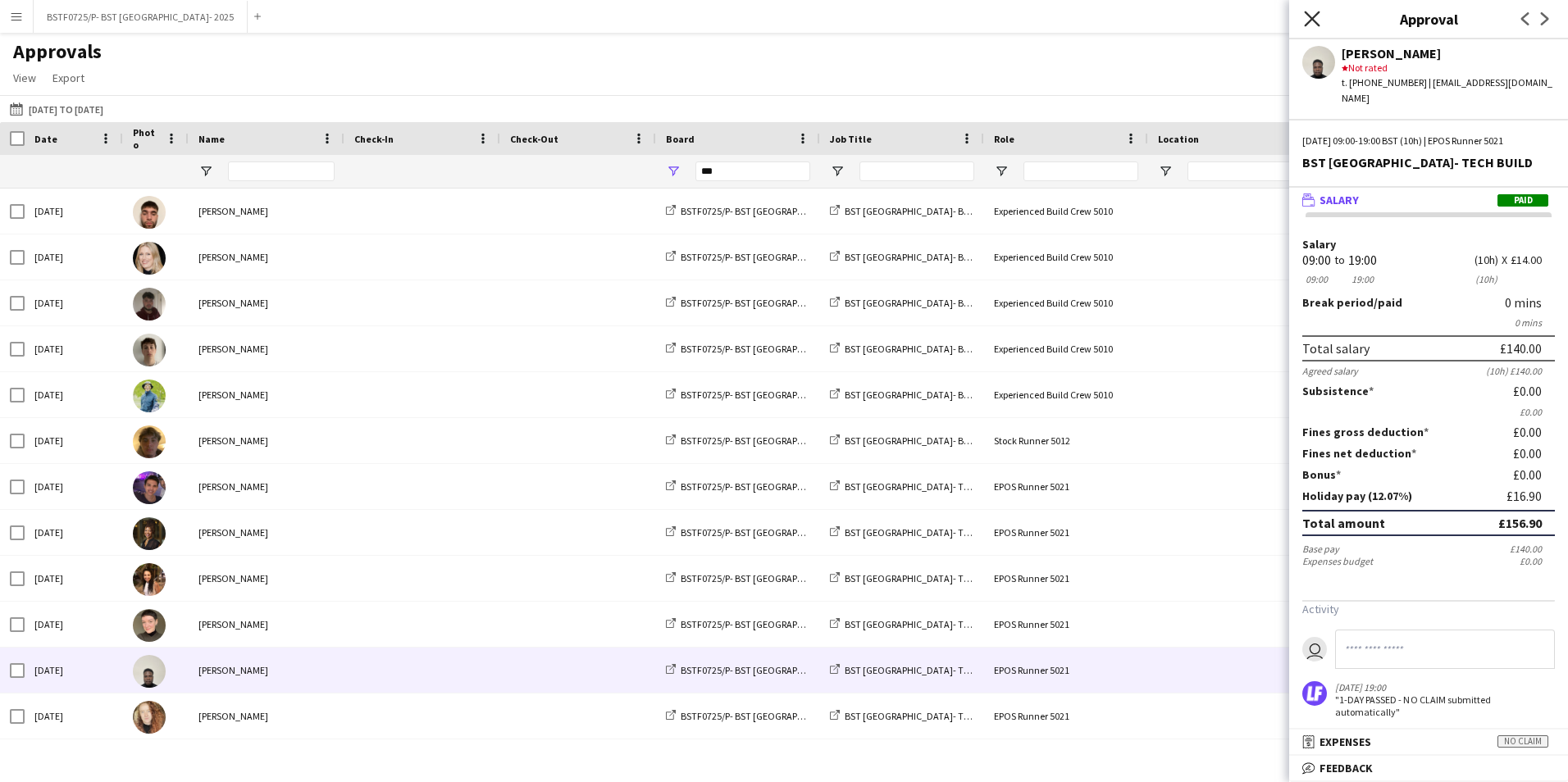
click at [1314, 21] on icon at bounding box center [1312, 18] width 16 height 16
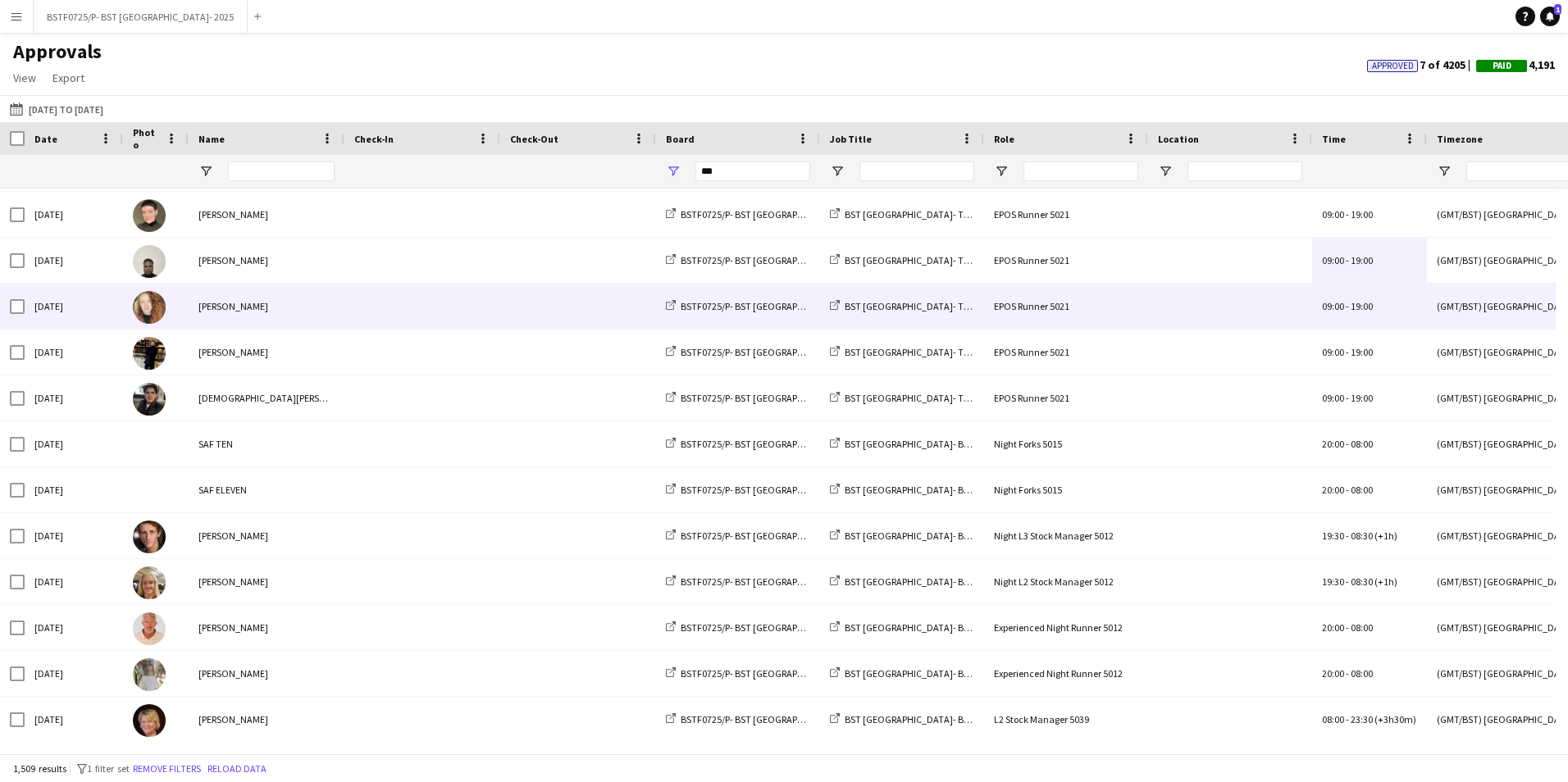
click at [1342, 310] on span "09:00" at bounding box center [1333, 306] width 23 height 13
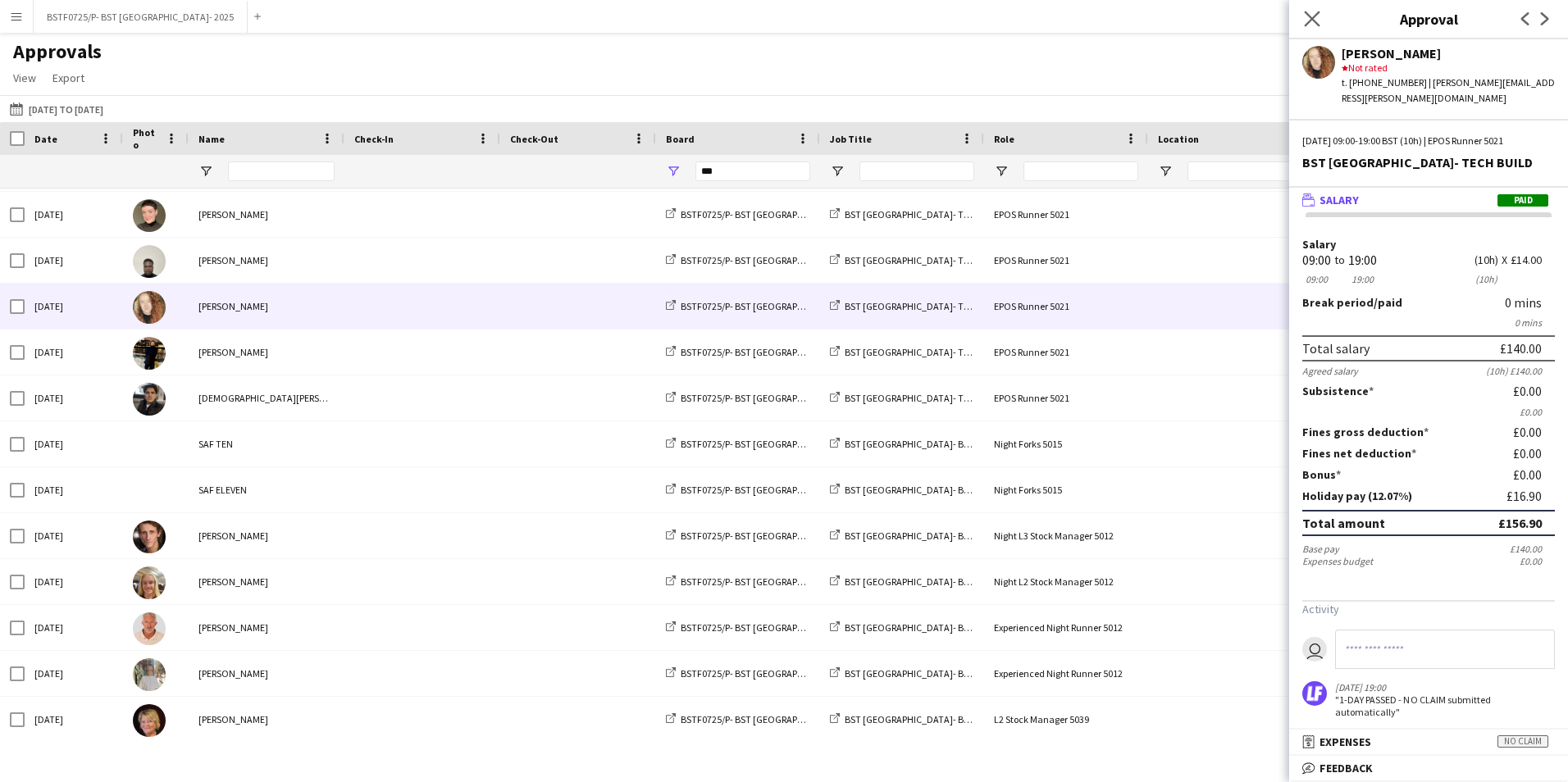
click at [1320, 18] on icon "Close pop-in" at bounding box center [1312, 18] width 16 height 16
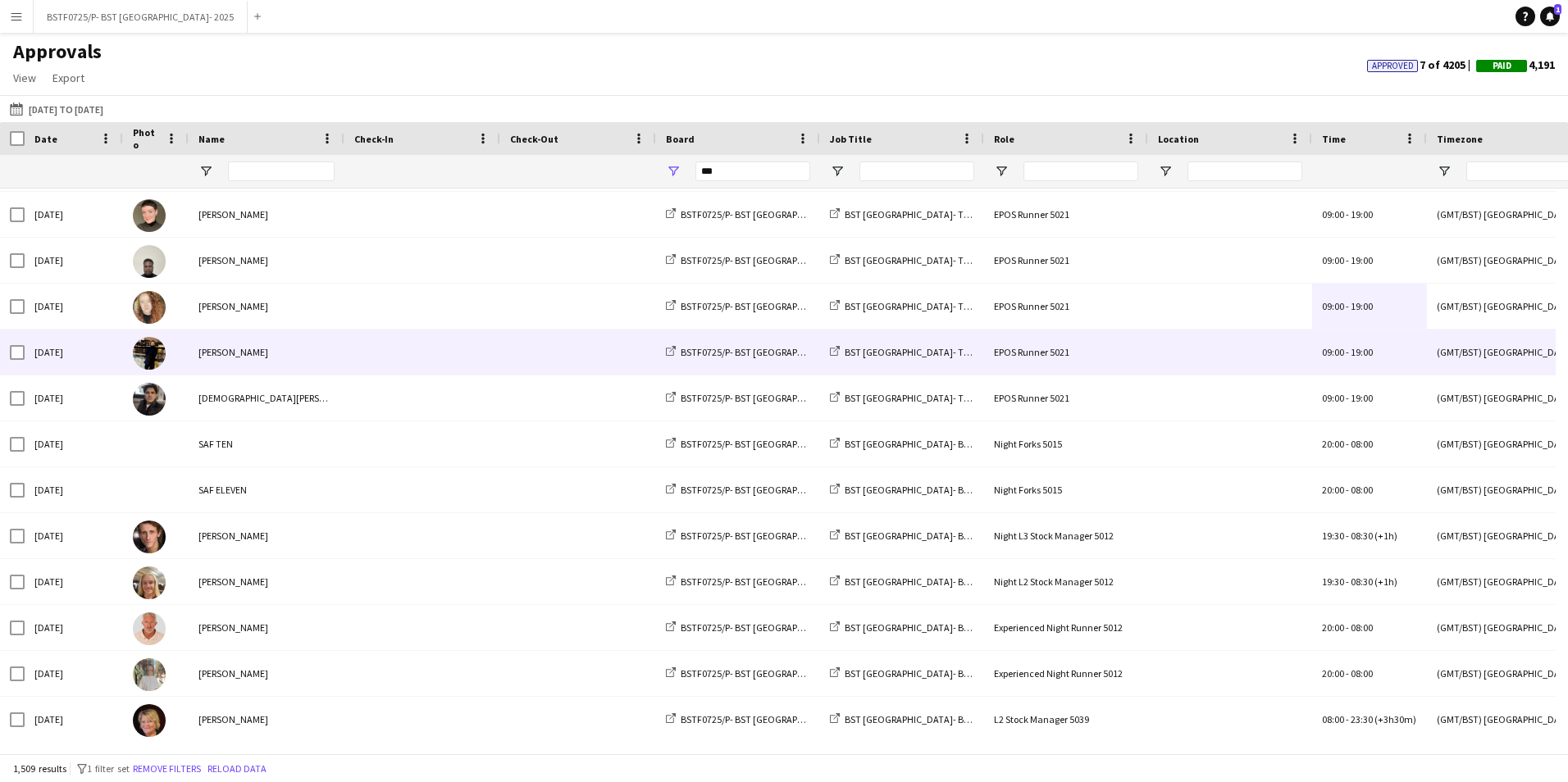
click at [1336, 363] on div "09:00 - 19:00" at bounding box center [1370, 352] width 115 height 45
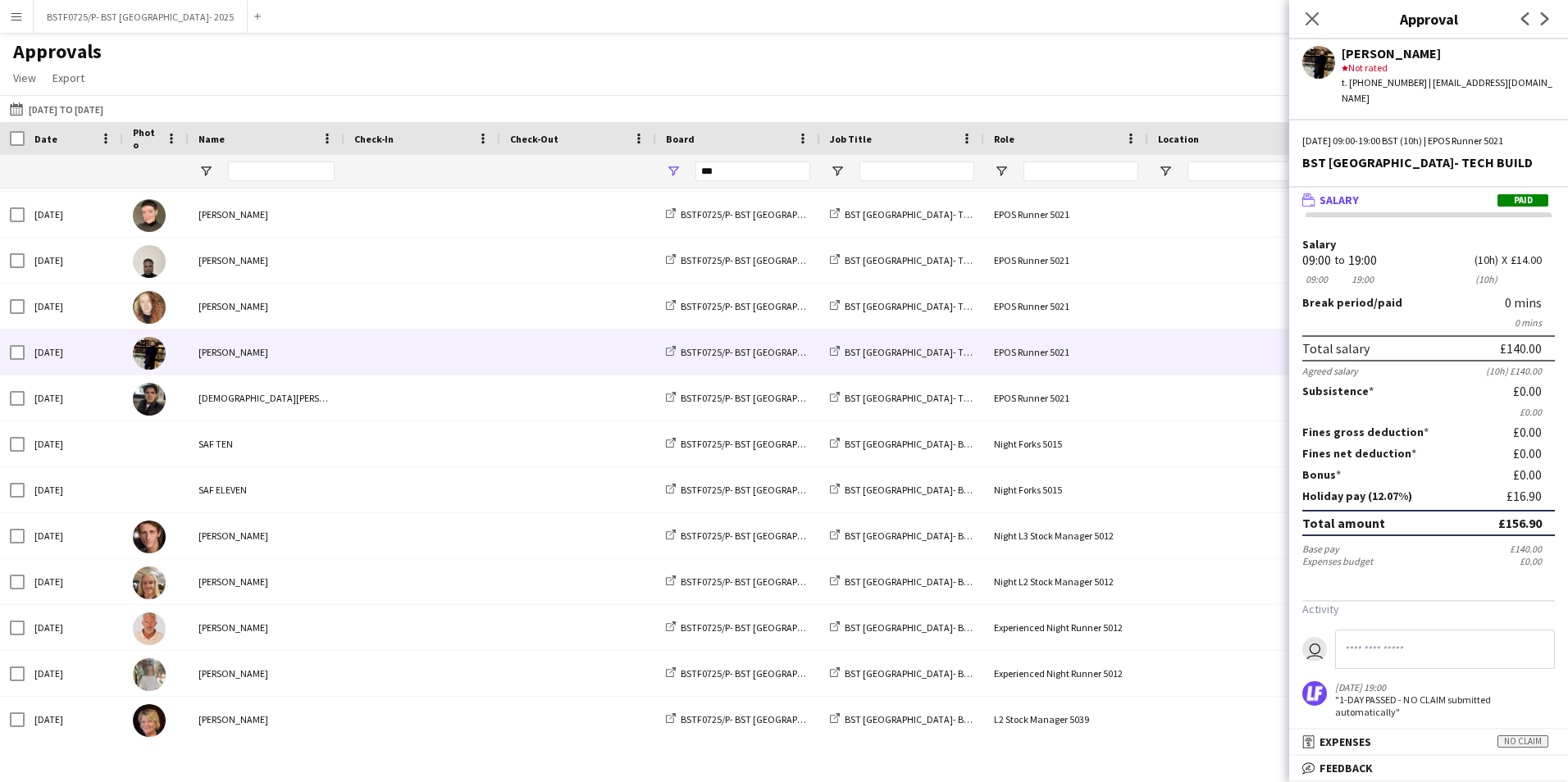
click at [1326, 18] on div "Close pop-in" at bounding box center [1312, 18] width 46 height 38
click at [1310, 28] on app-icon "Close pop-in" at bounding box center [1313, 19] width 23 height 23
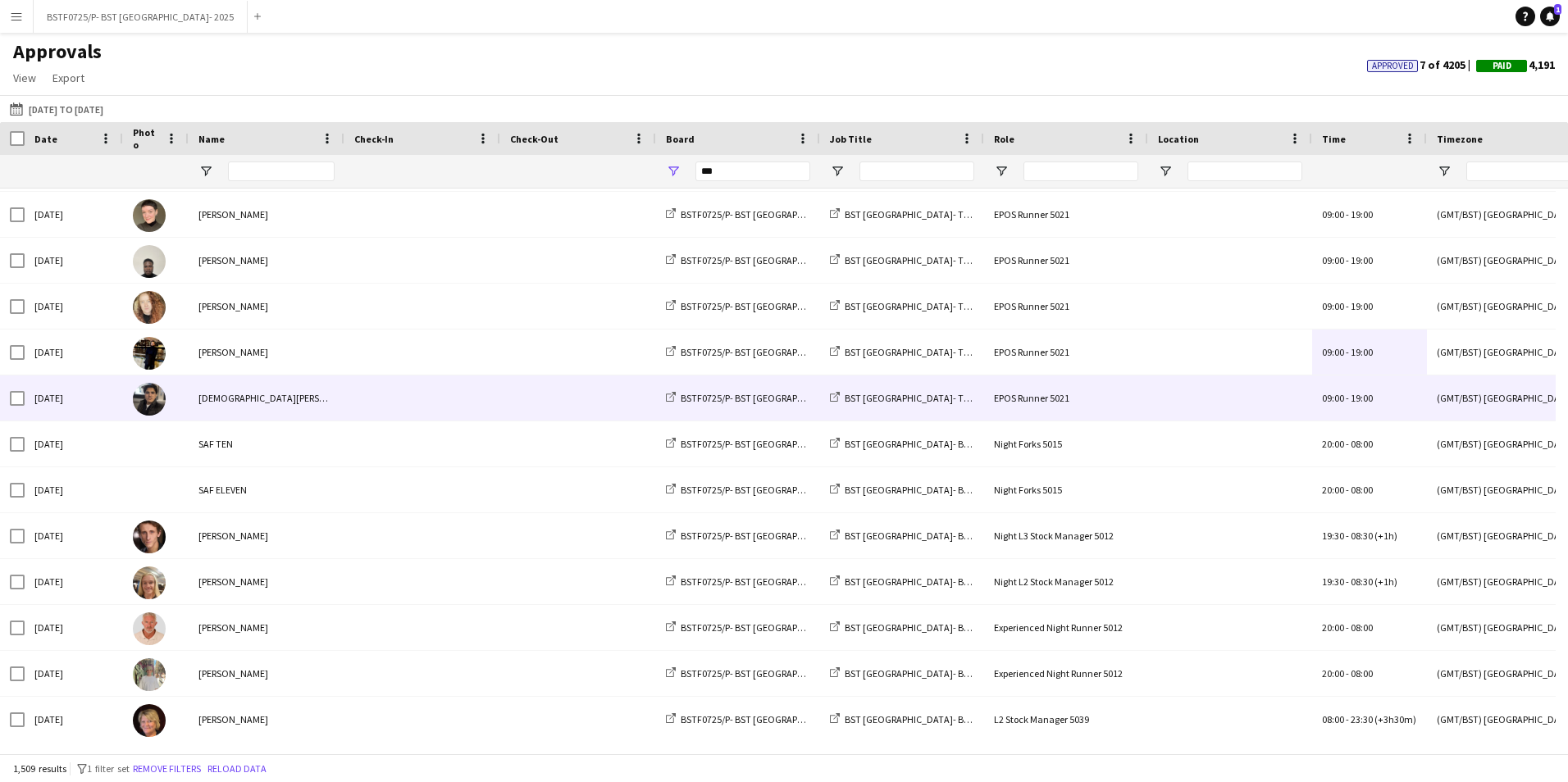
click at [1393, 404] on div "09:00 - 19:00" at bounding box center [1370, 398] width 115 height 45
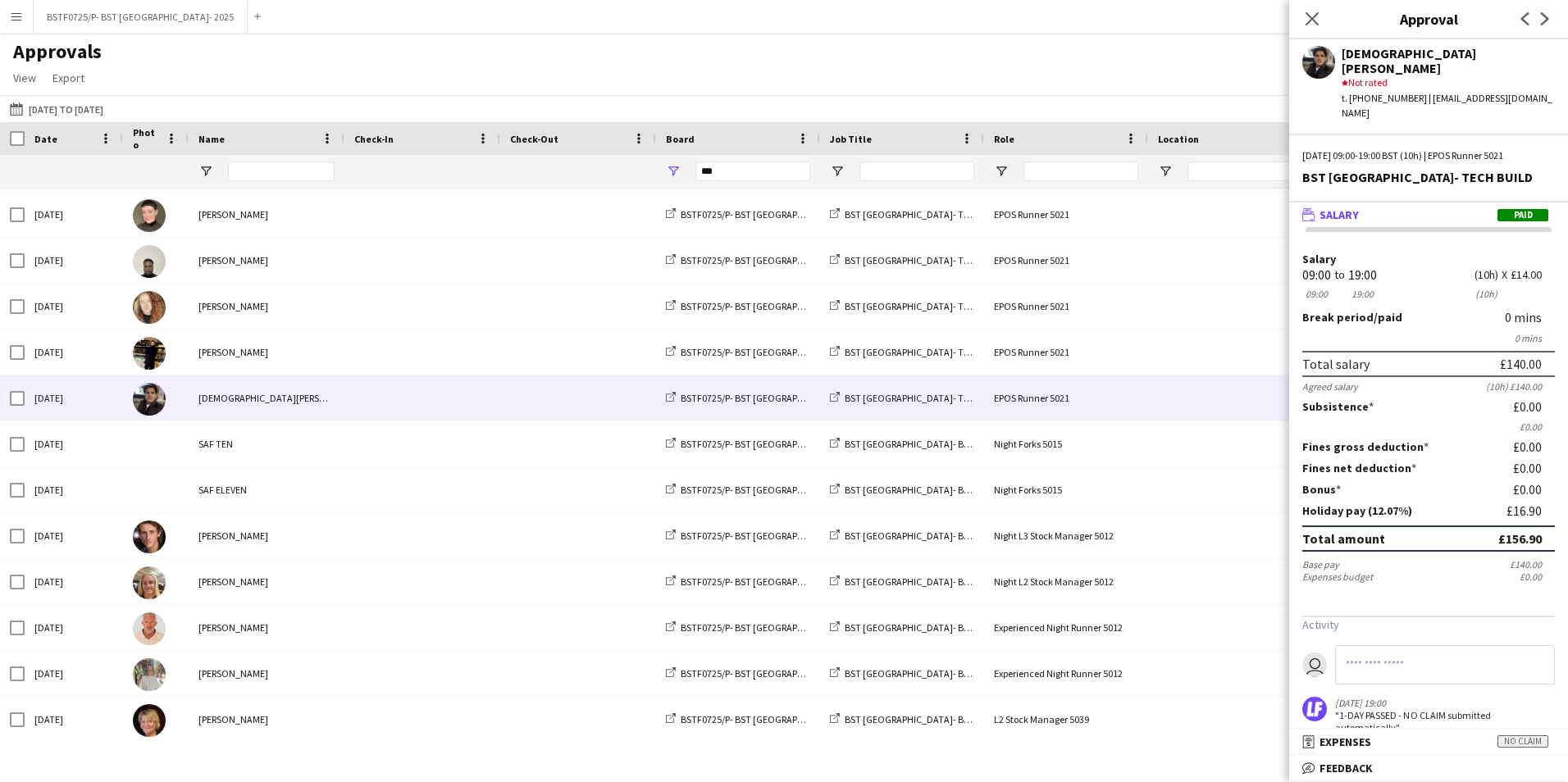
click at [1322, 24] on div "Close pop-in" at bounding box center [1312, 18] width 46 height 38
click at [1311, 32] on div "Close pop-in" at bounding box center [1312, 18] width 46 height 38
click at [1316, 20] on icon "Close pop-in" at bounding box center [1312, 18] width 16 height 16
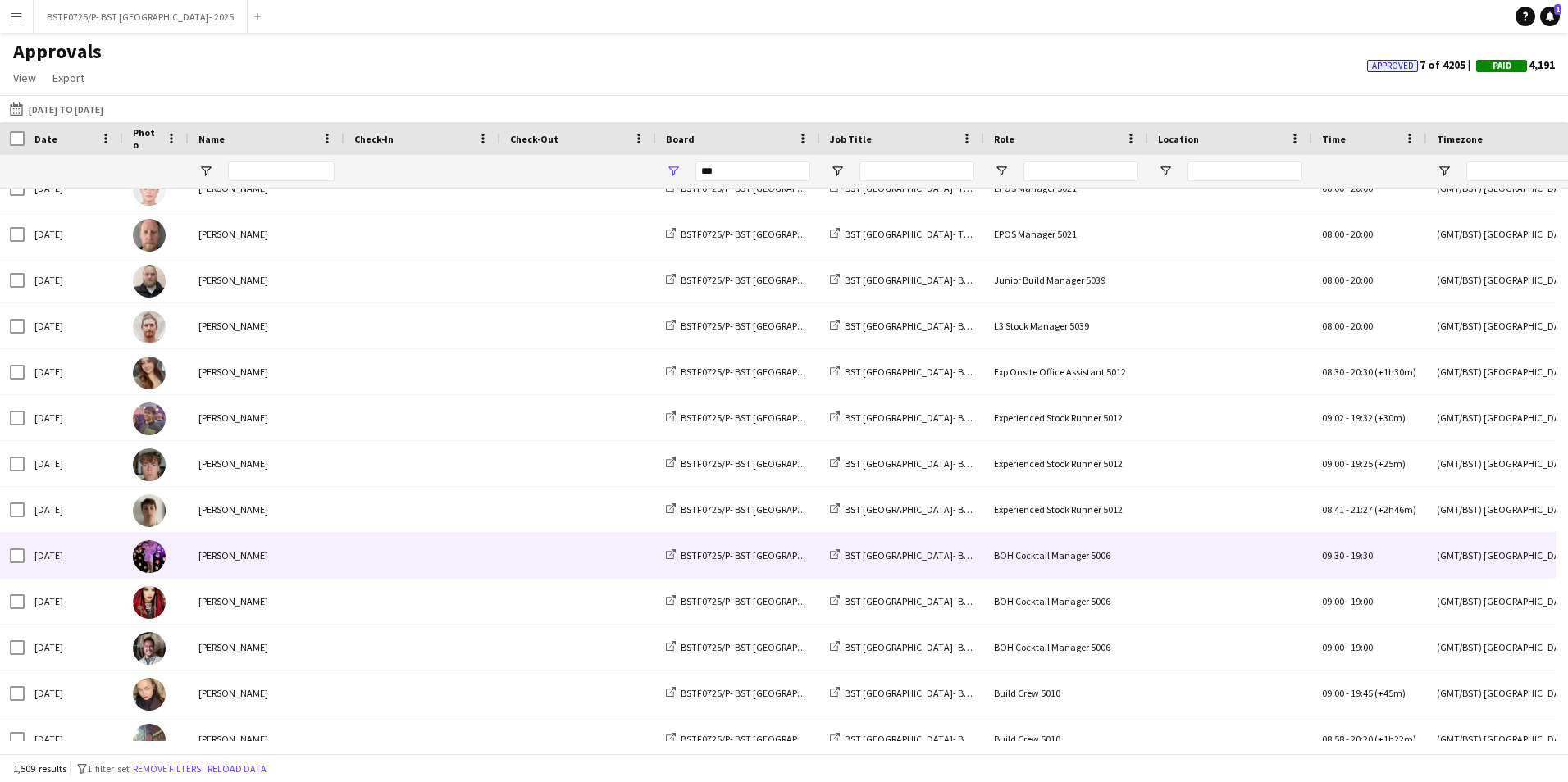
click at [1358, 572] on div "09:30 - 19:30" at bounding box center [1370, 556] width 115 height 45
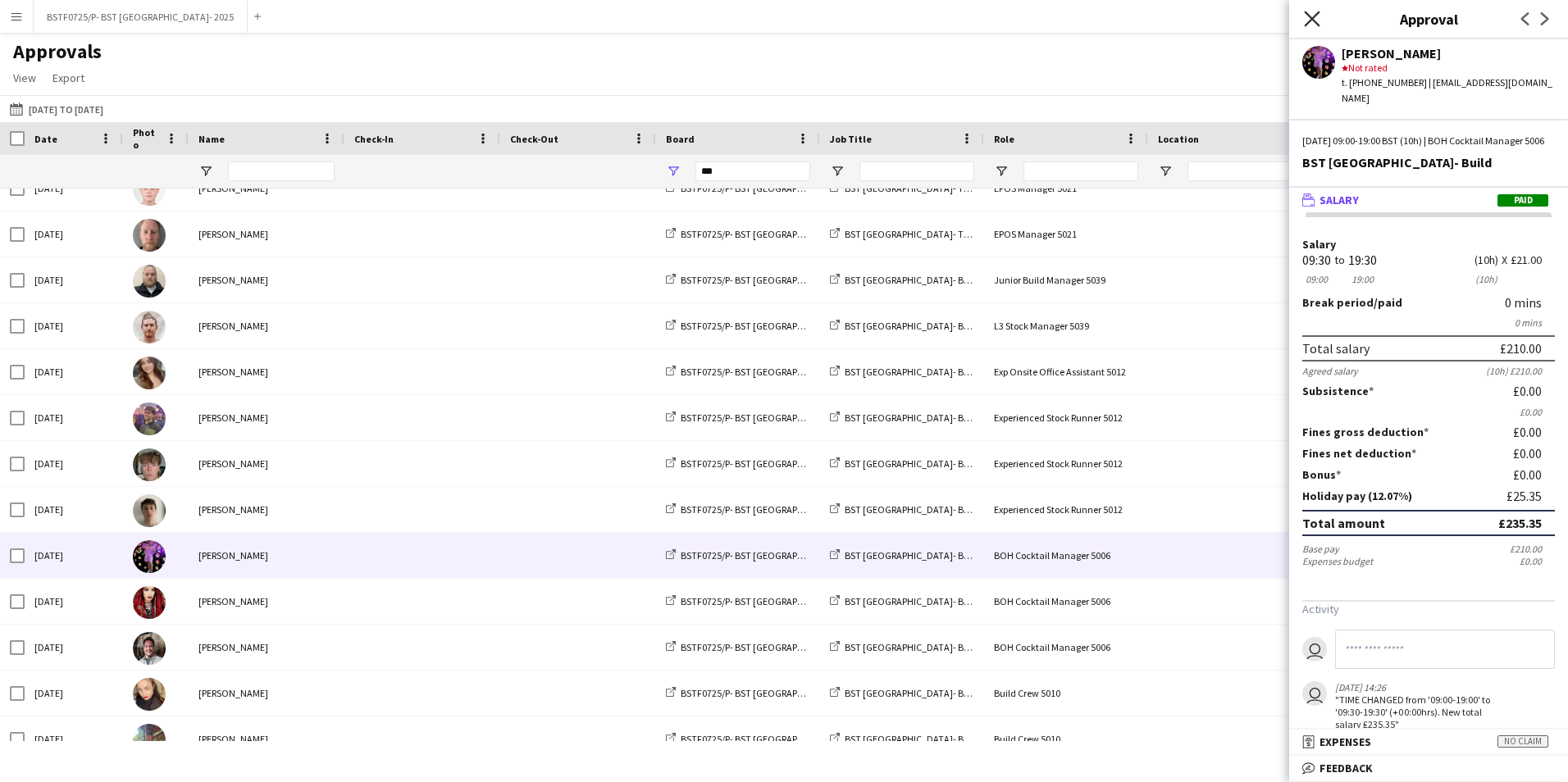
click at [1316, 19] on icon "Close pop-in" at bounding box center [1312, 18] width 16 height 16
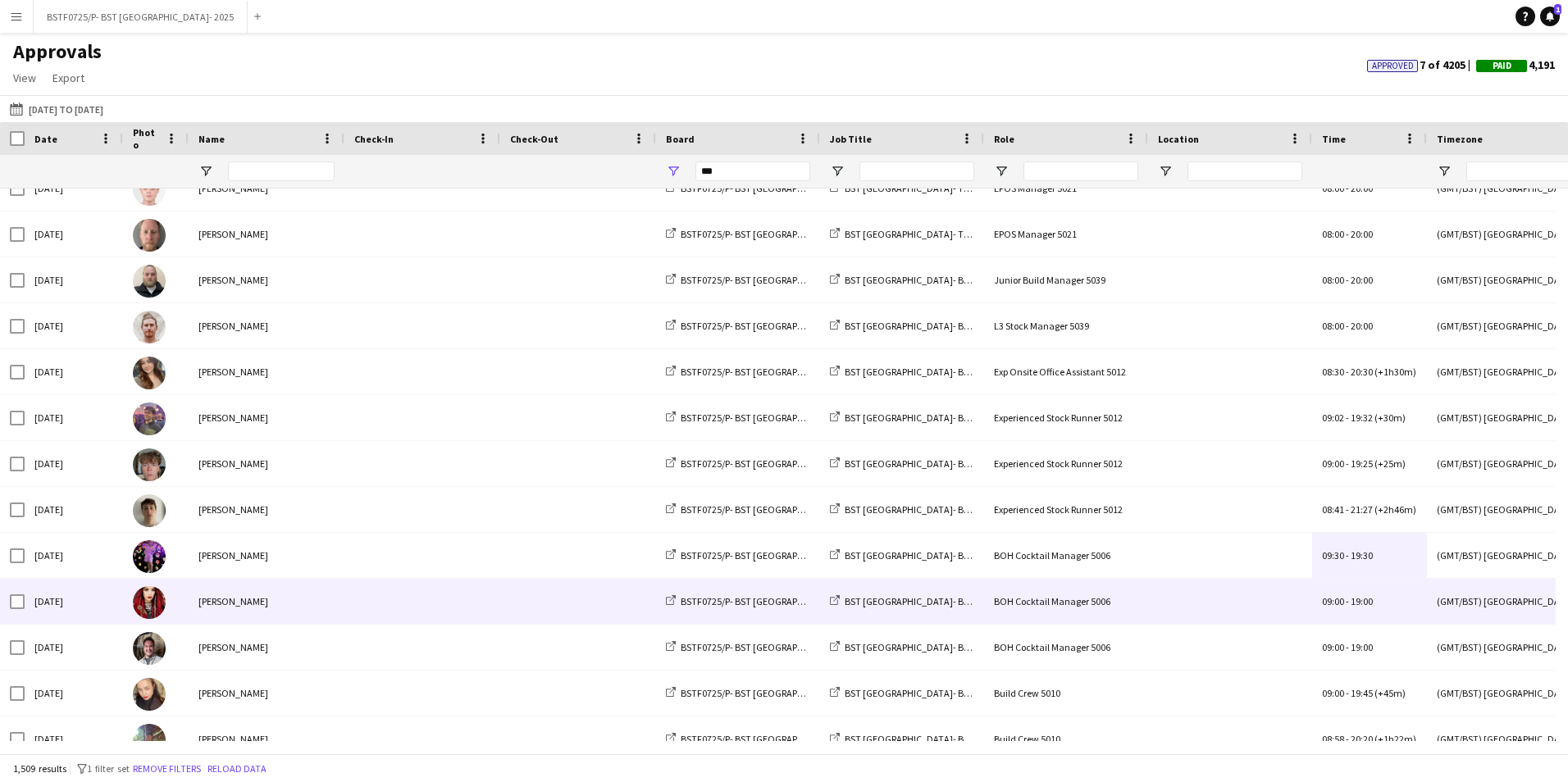
click at [1369, 602] on span "19:00" at bounding box center [1362, 601] width 23 height 13
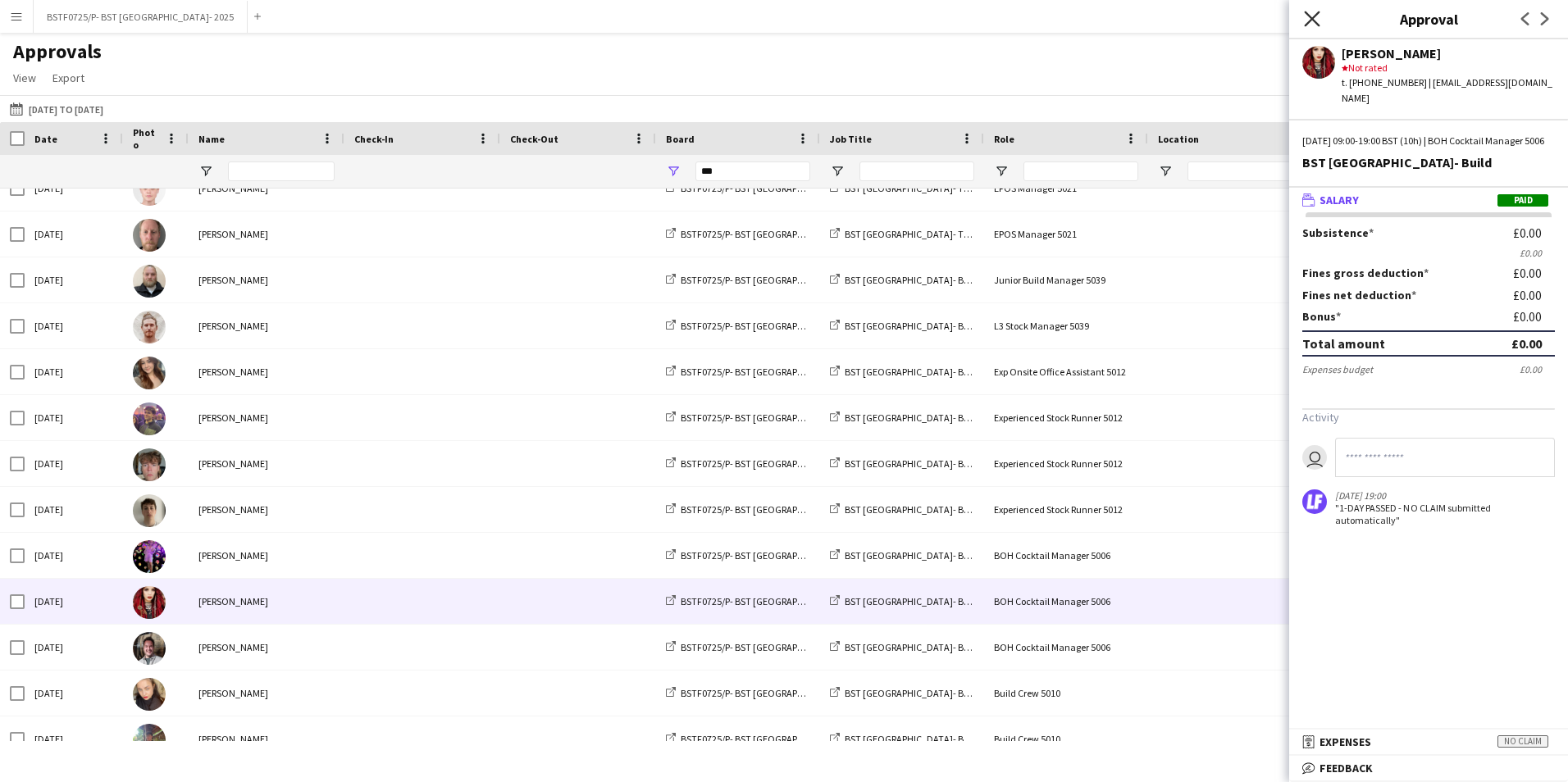
click at [1308, 19] on icon "Close pop-in" at bounding box center [1312, 18] width 16 height 16
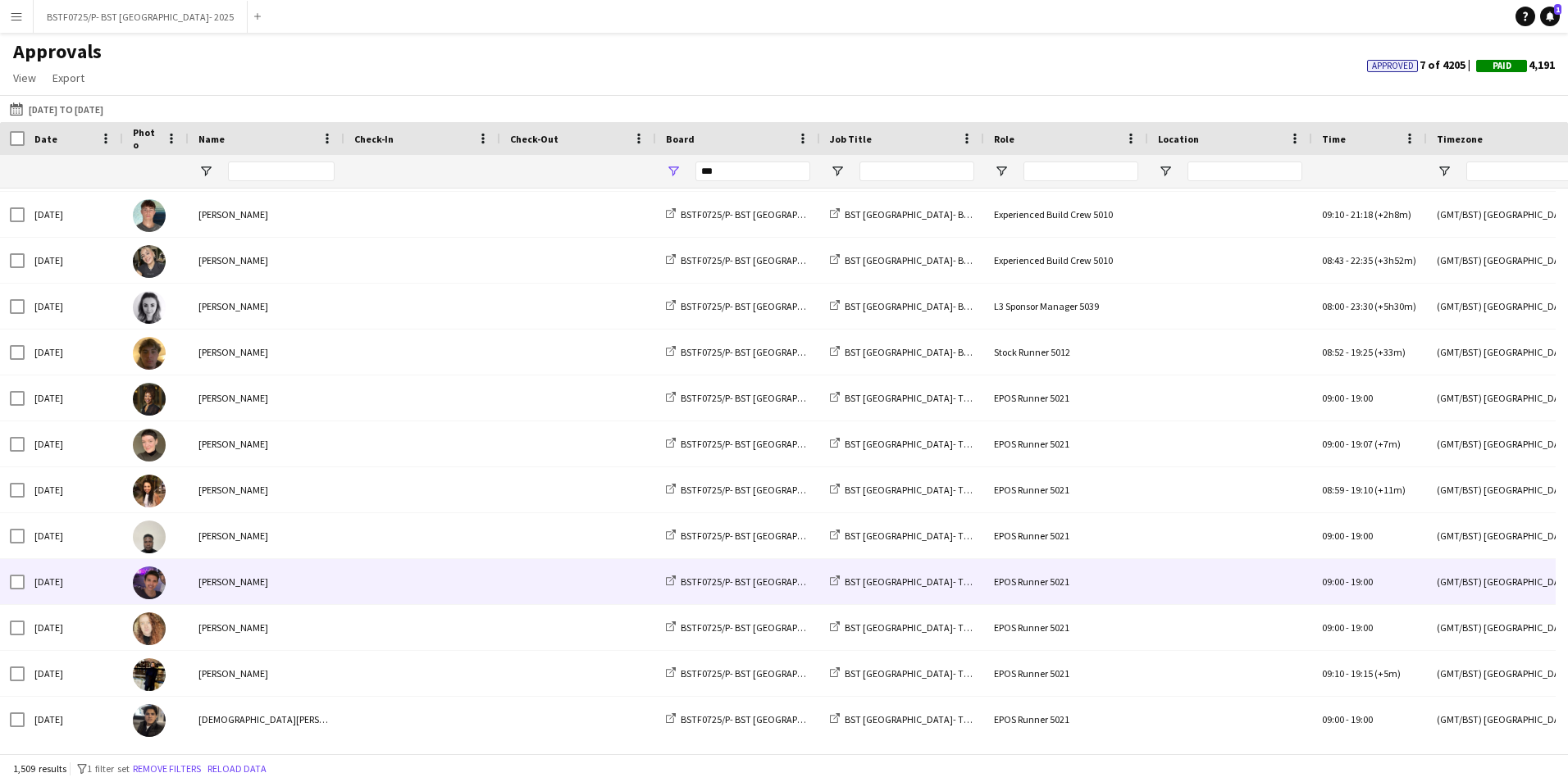
click at [1359, 585] on span "19:00" at bounding box center [1362, 582] width 23 height 13
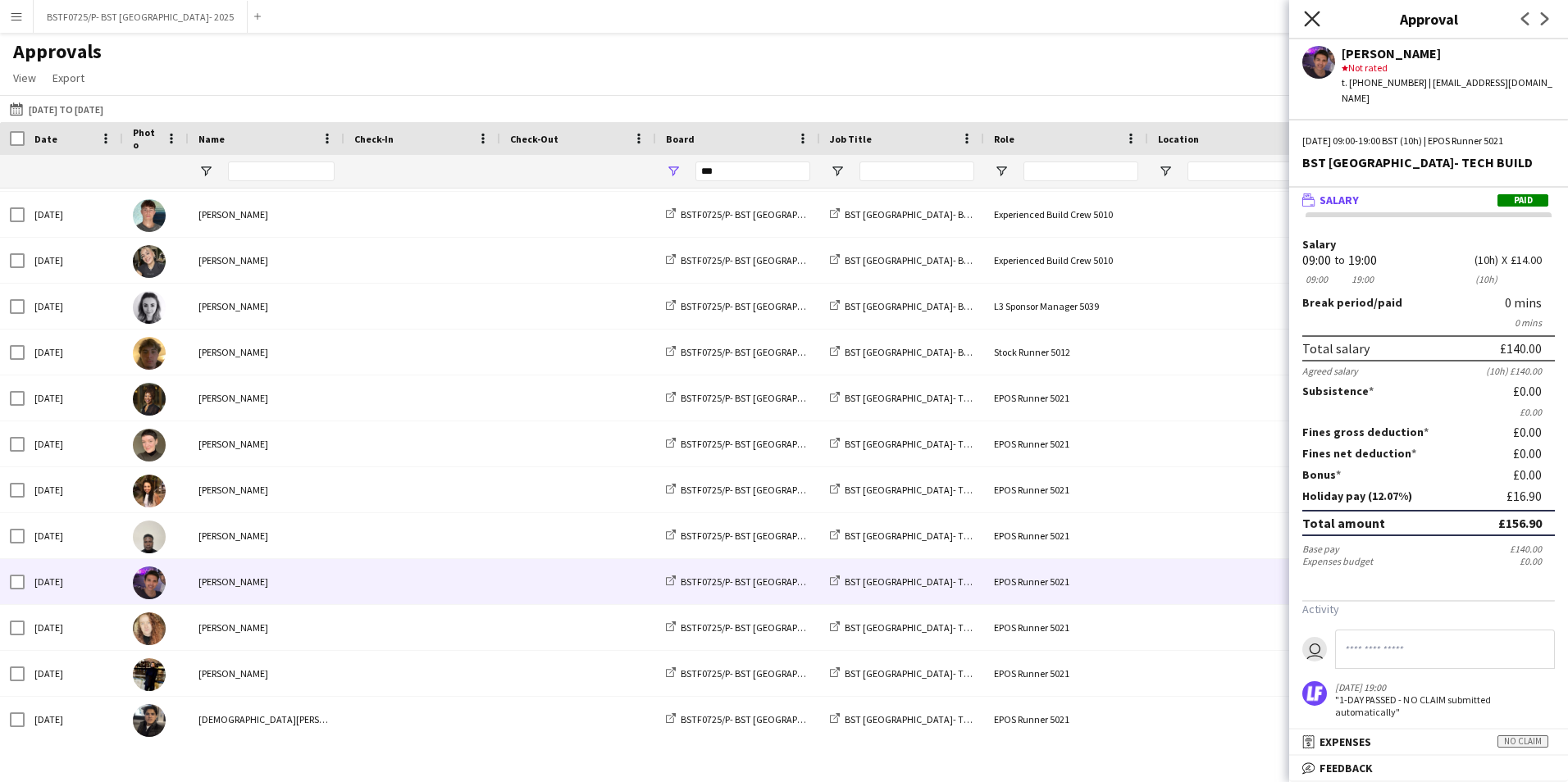
click at [1313, 20] on icon at bounding box center [1312, 18] width 16 height 16
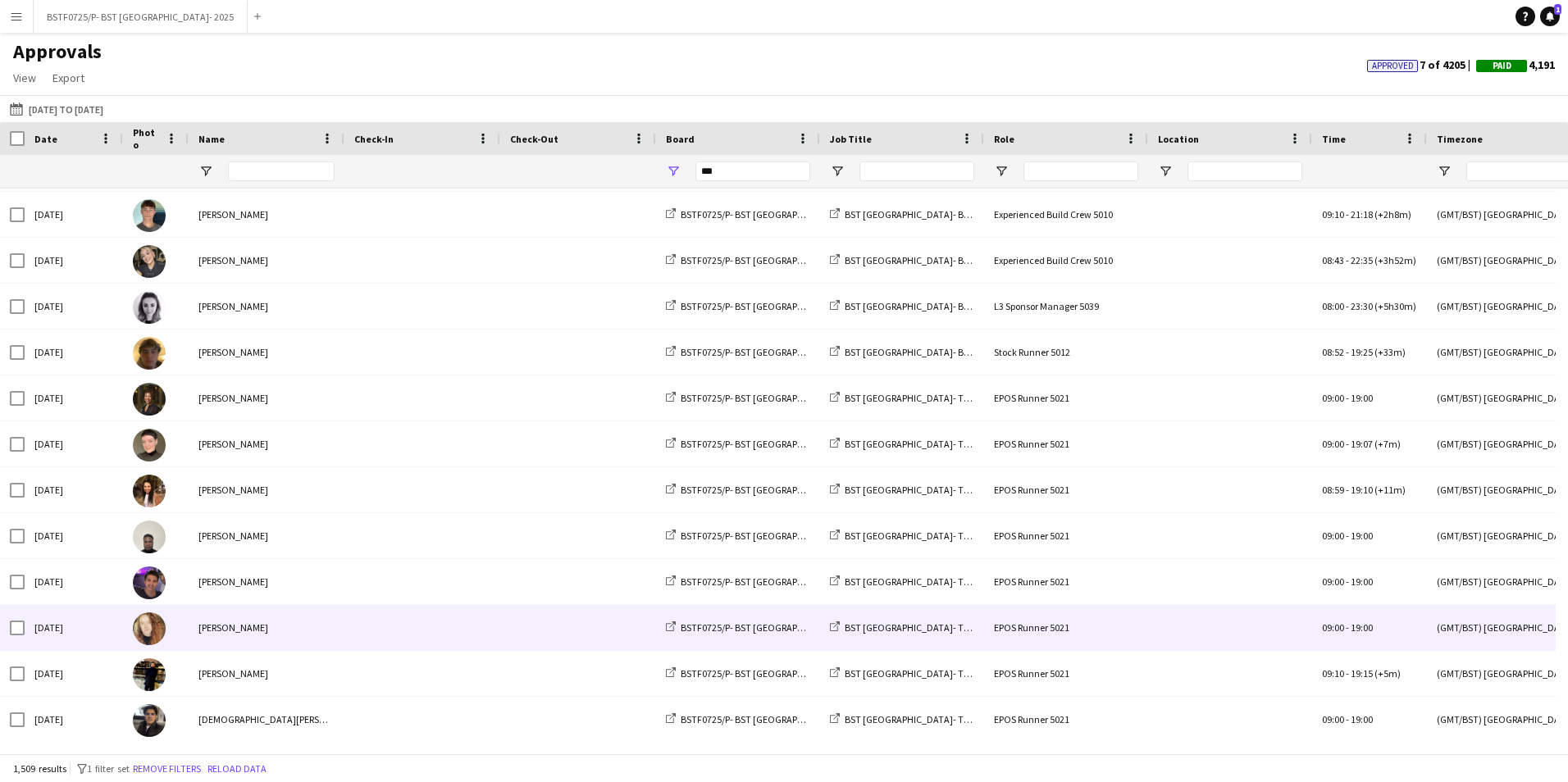
click at [1358, 628] on span "19:00" at bounding box center [1362, 628] width 23 height 13
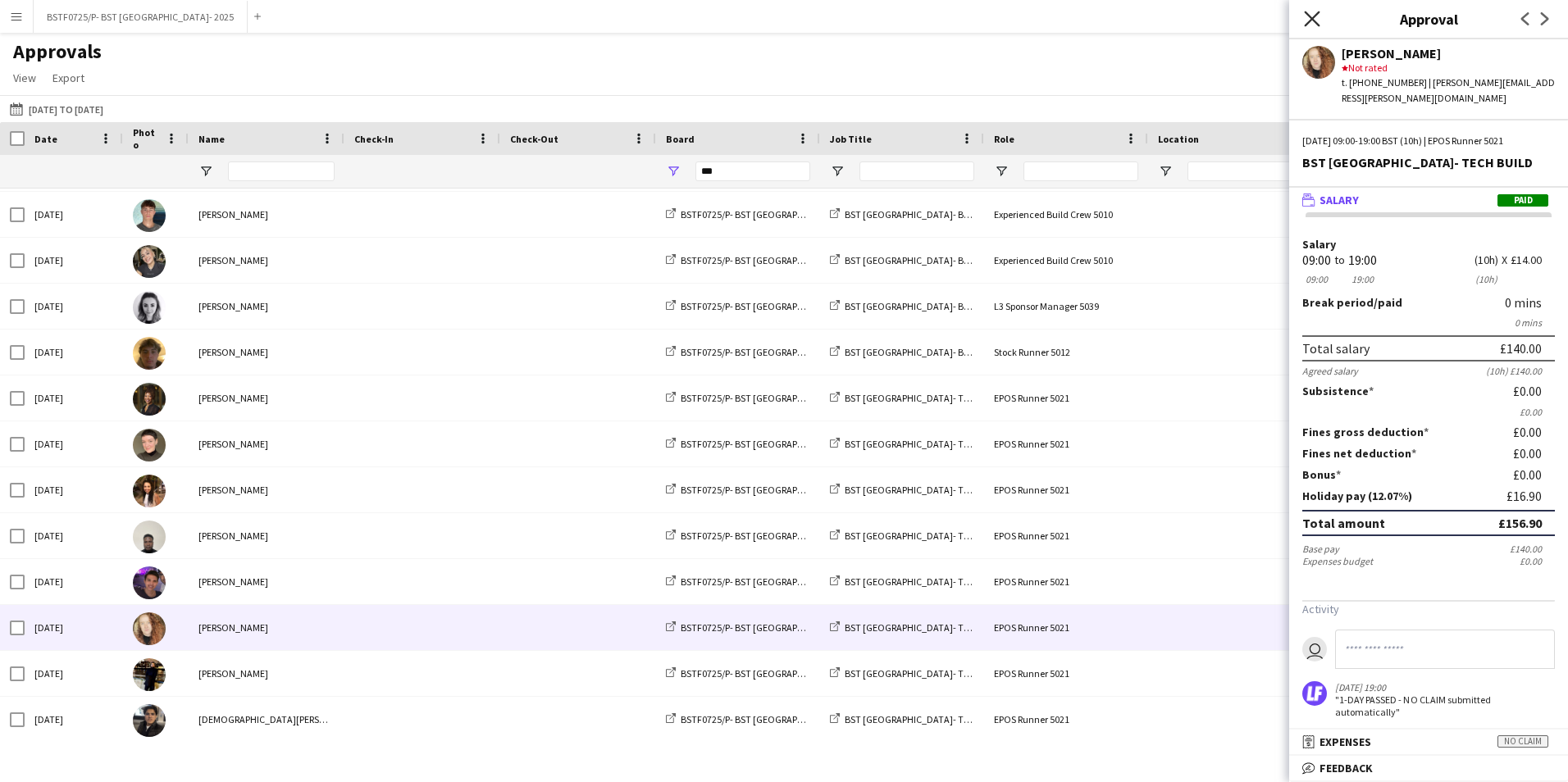
click at [1313, 18] on icon "Close pop-in" at bounding box center [1312, 18] width 16 height 16
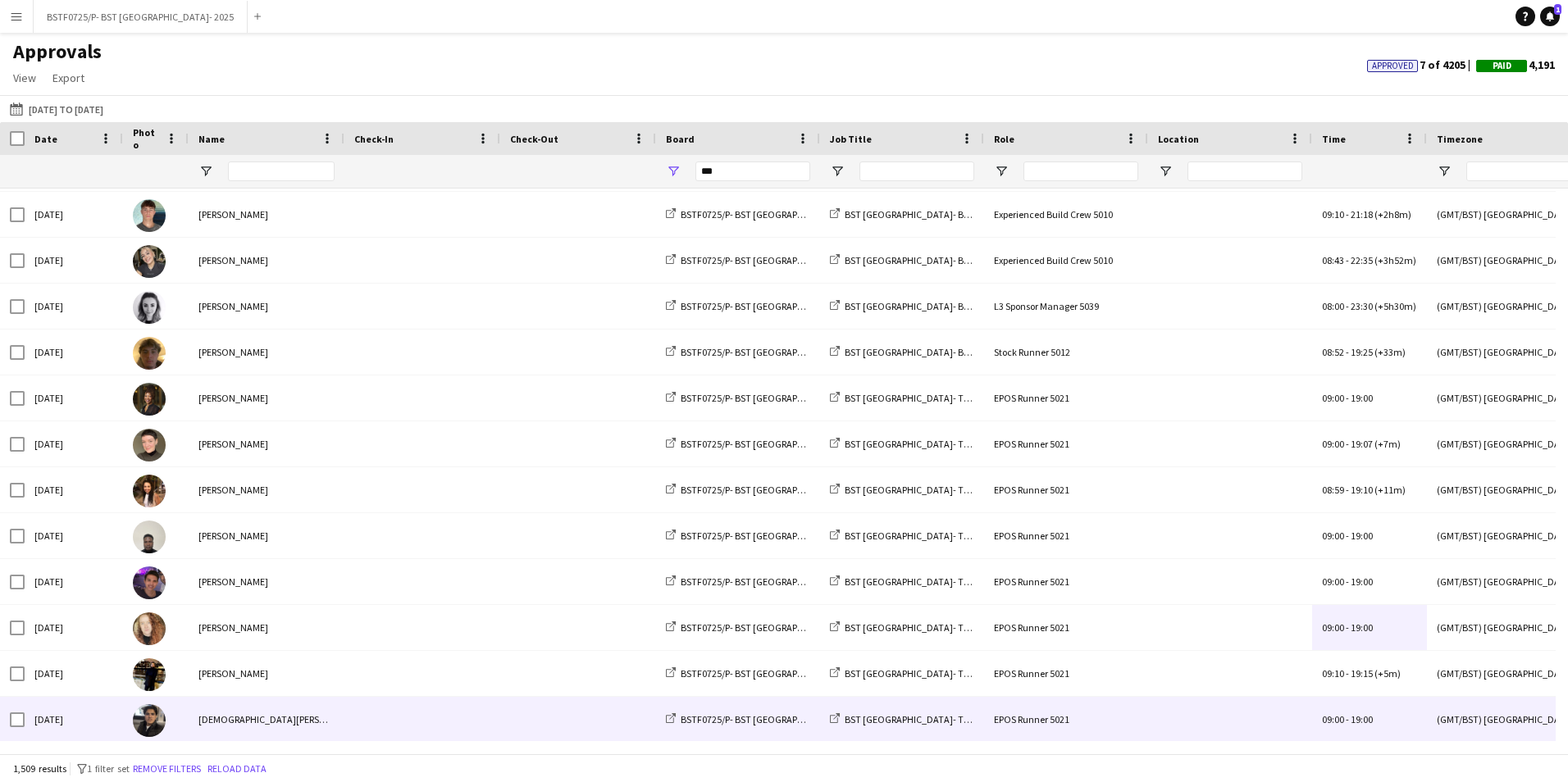
click at [1334, 706] on div "09:00 - 19:00" at bounding box center [1370, 719] width 115 height 45
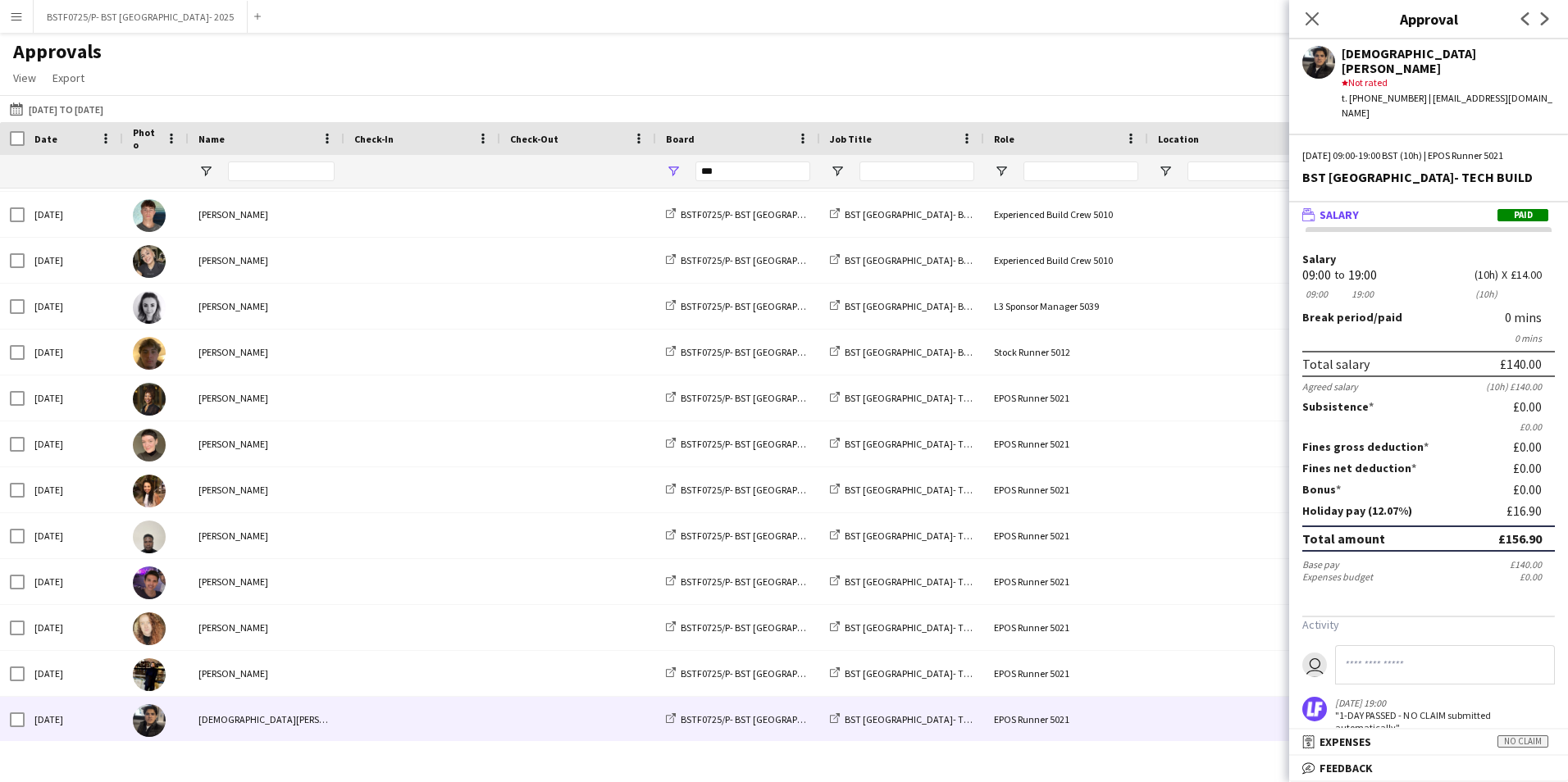
click at [1297, 18] on div "Close pop-in" at bounding box center [1312, 18] width 46 height 38
click at [1309, 17] on icon at bounding box center [1312, 18] width 16 height 16
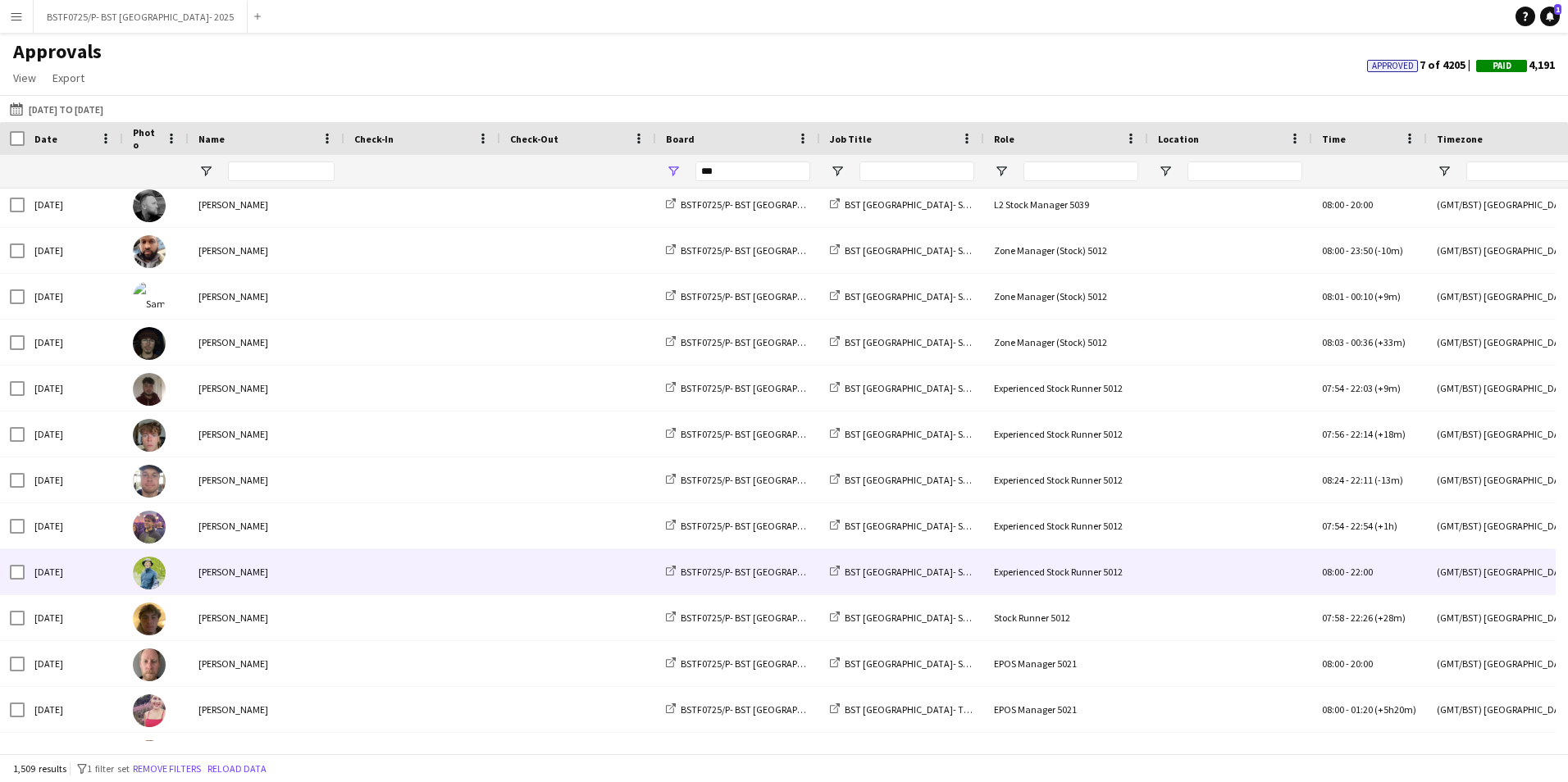
click at [1372, 580] on div "08:00 - 22:00" at bounding box center [1370, 572] width 115 height 45
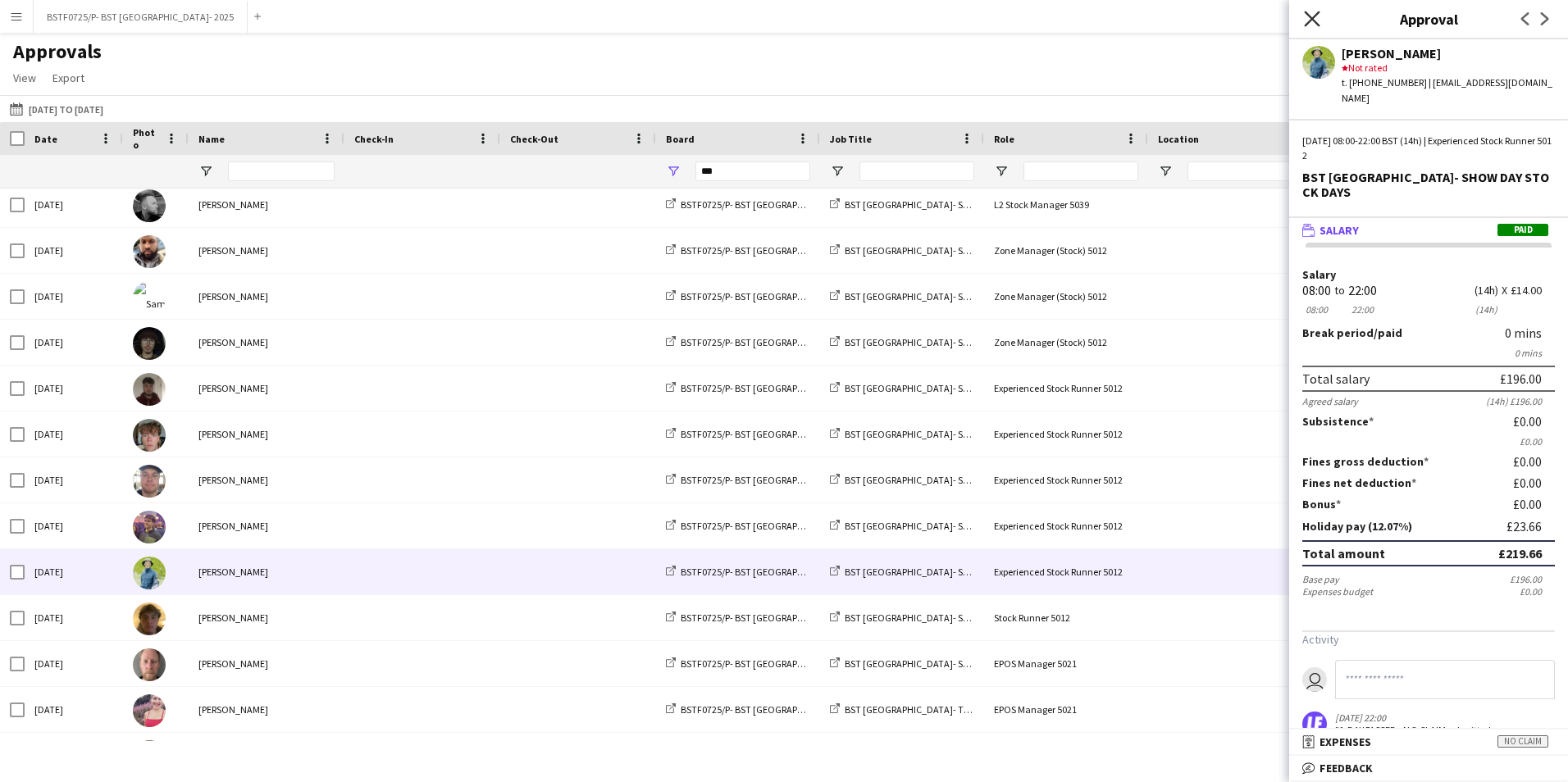
click at [1314, 15] on icon "Close pop-in" at bounding box center [1312, 18] width 16 height 16
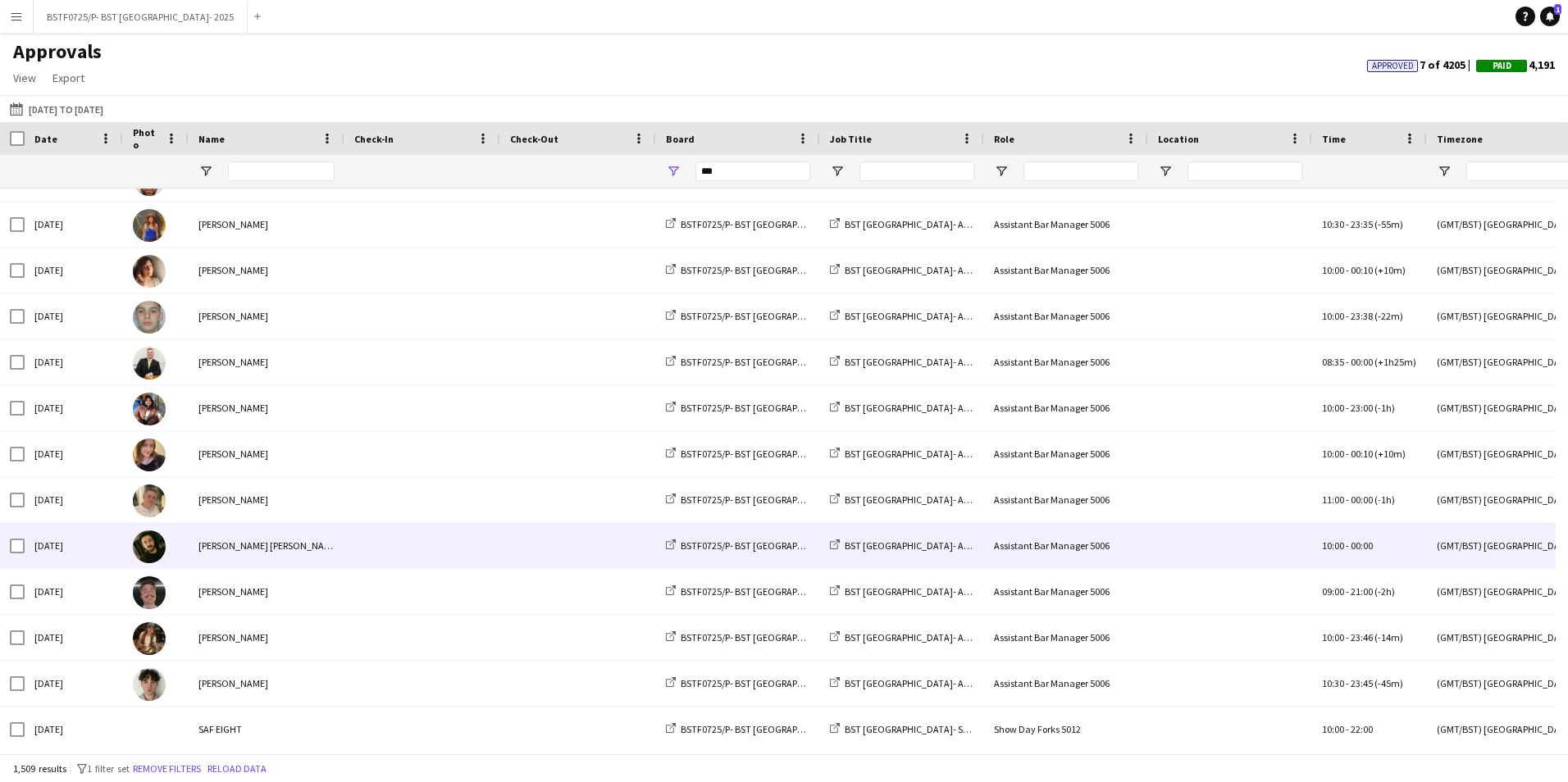
click at [1321, 533] on div "10:00 - 00:00" at bounding box center [1370, 546] width 115 height 45
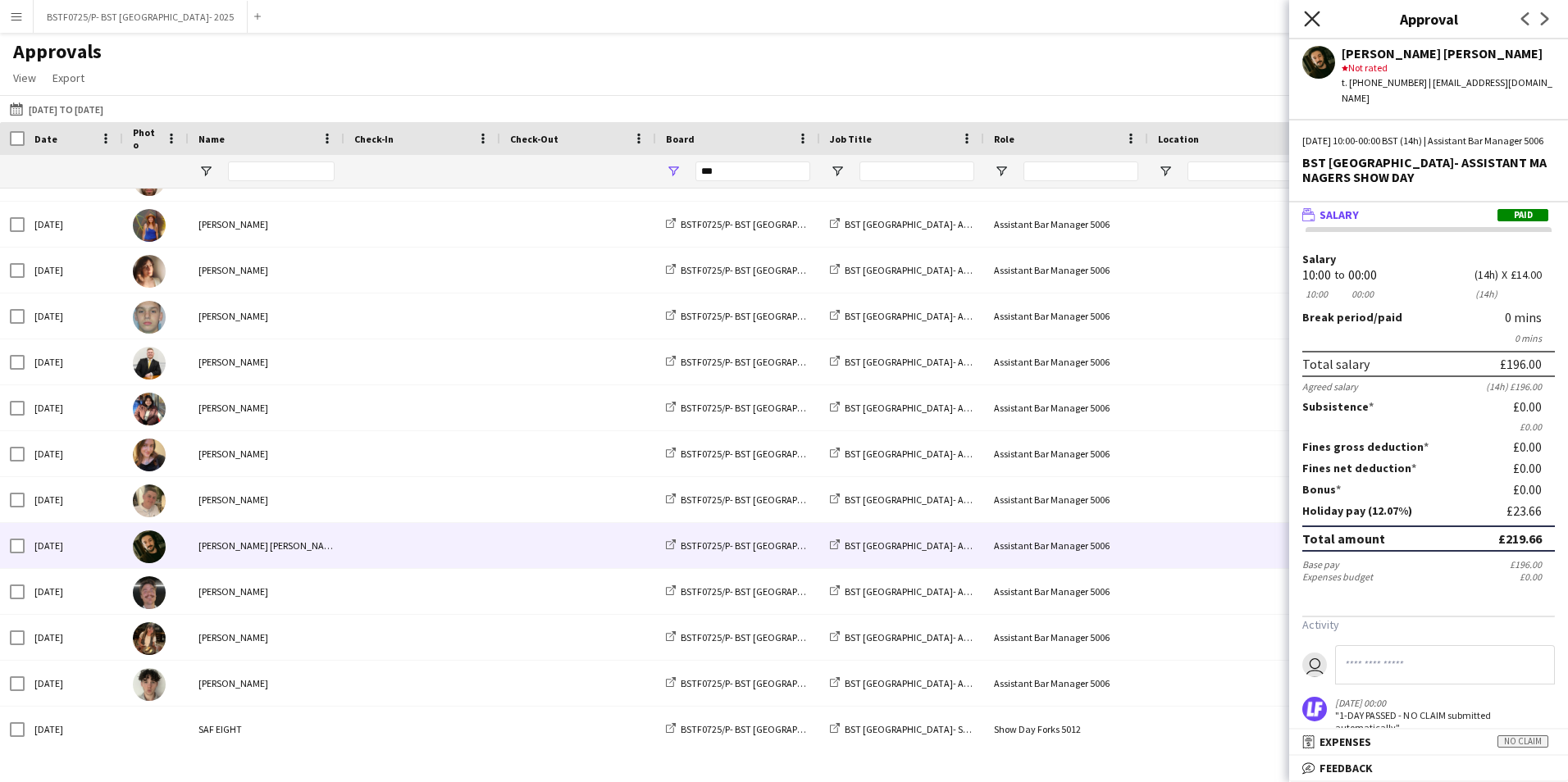
click at [1310, 20] on icon "Close pop-in" at bounding box center [1312, 18] width 16 height 16
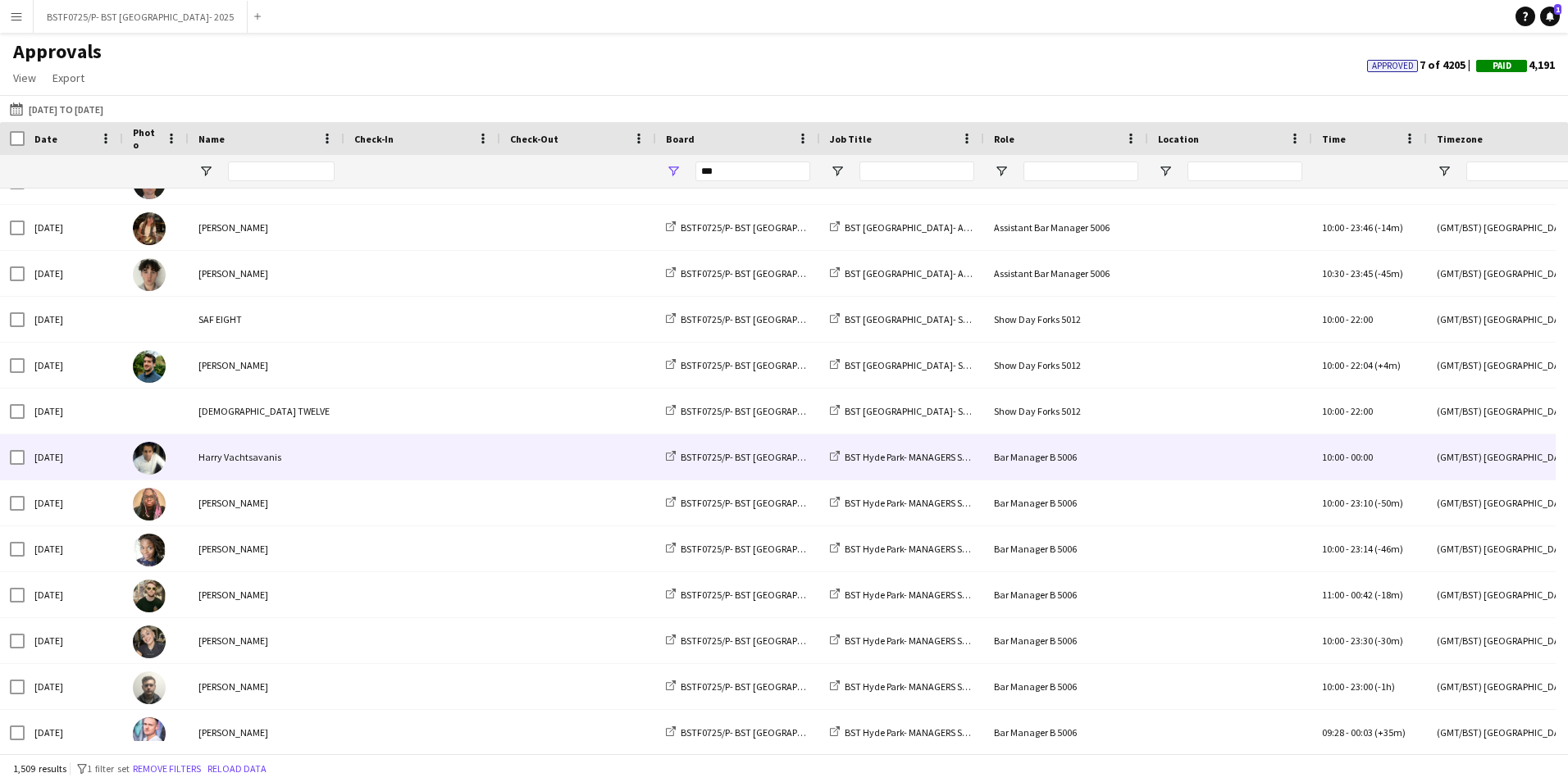
click at [1355, 451] on span "00:00" at bounding box center [1362, 457] width 23 height 13
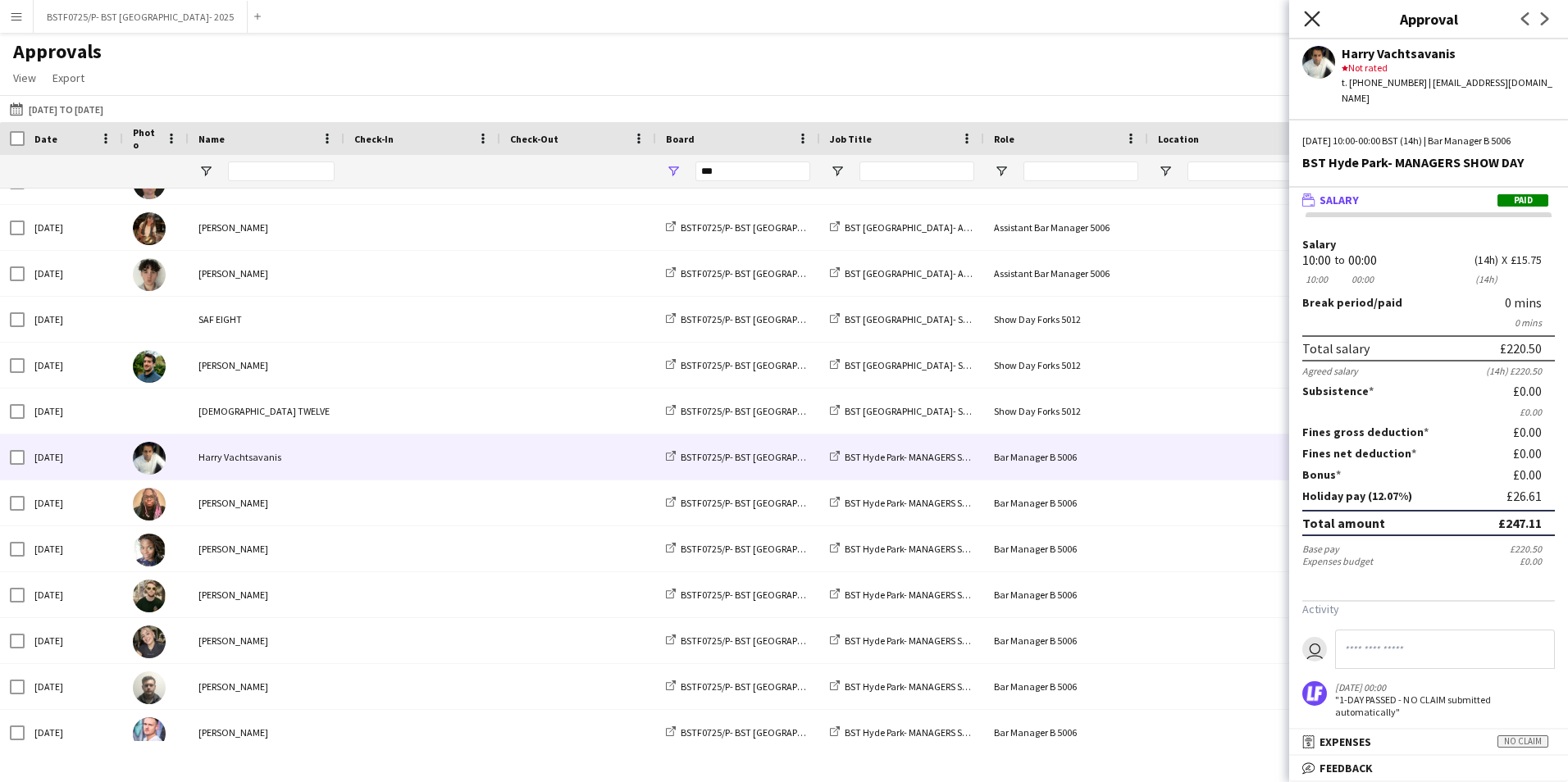
click at [1314, 20] on icon at bounding box center [1312, 18] width 16 height 16
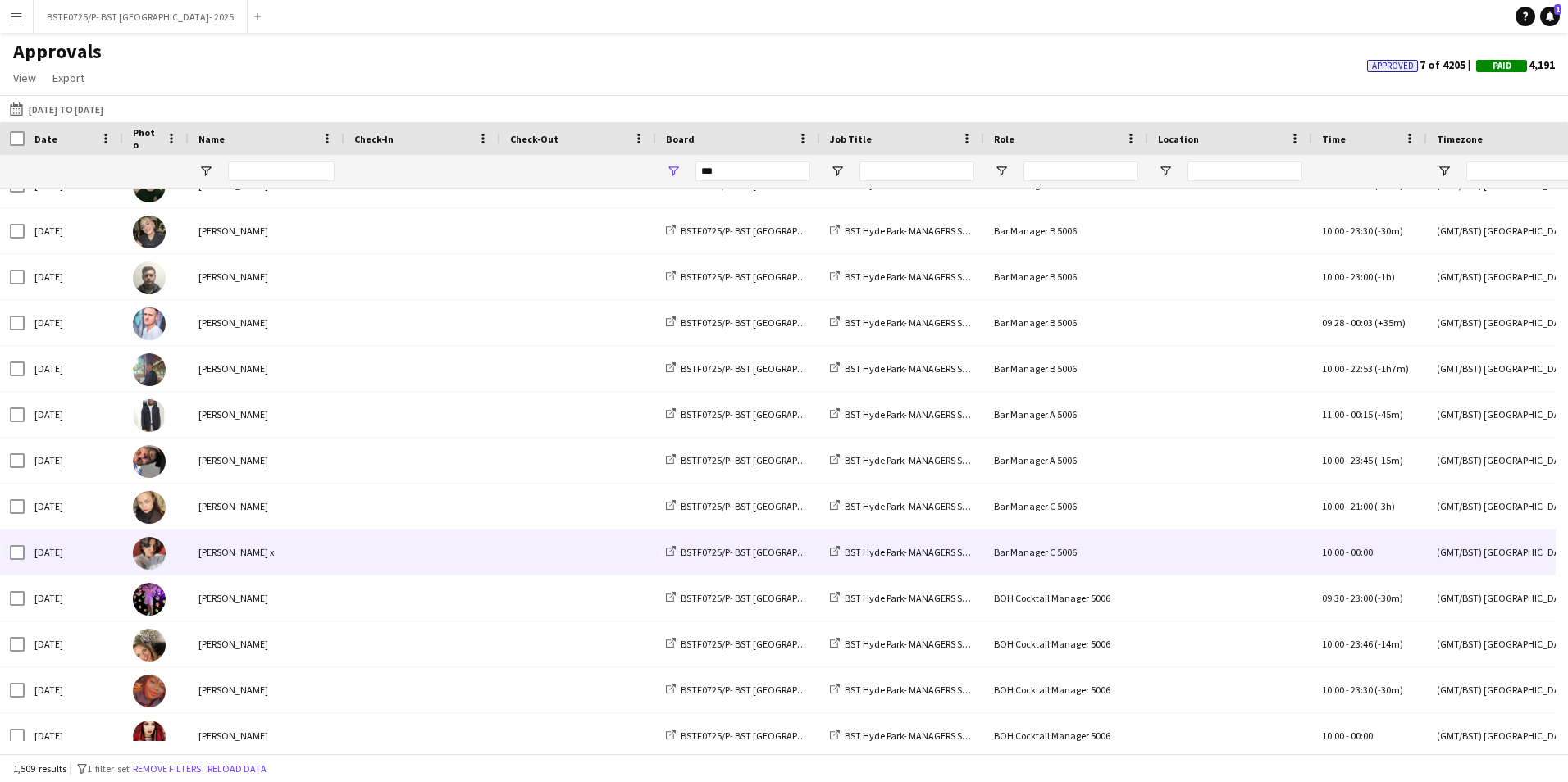
click at [1383, 555] on div "10:00 - 00:00" at bounding box center [1370, 552] width 115 height 45
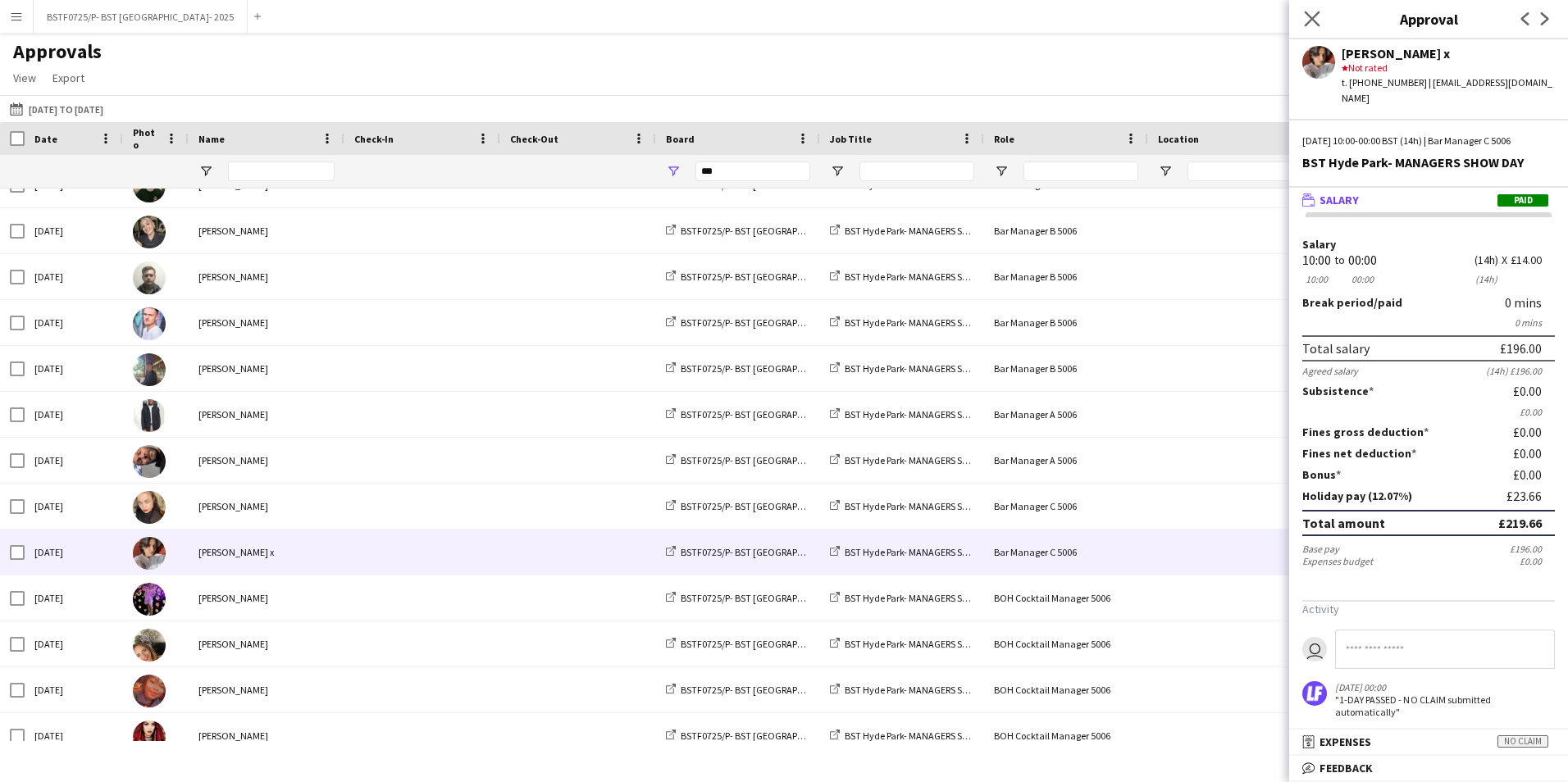
click at [1302, 17] on div "Close pop-in" at bounding box center [1312, 18] width 46 height 38
click at [1308, 17] on icon "Close pop-in" at bounding box center [1312, 18] width 16 height 16
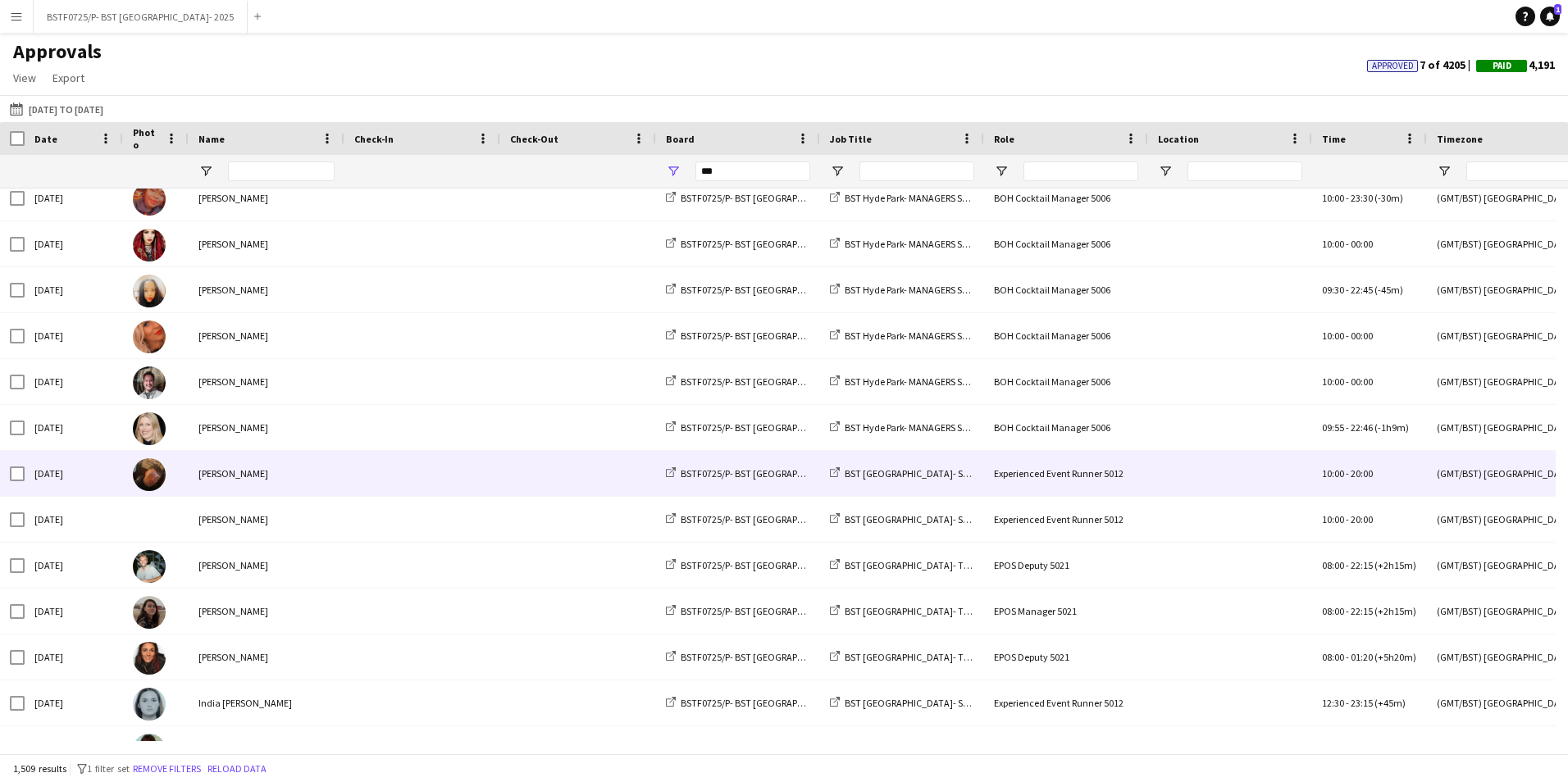
click at [1343, 486] on div "10:00 - 20:00" at bounding box center [1370, 473] width 115 height 45
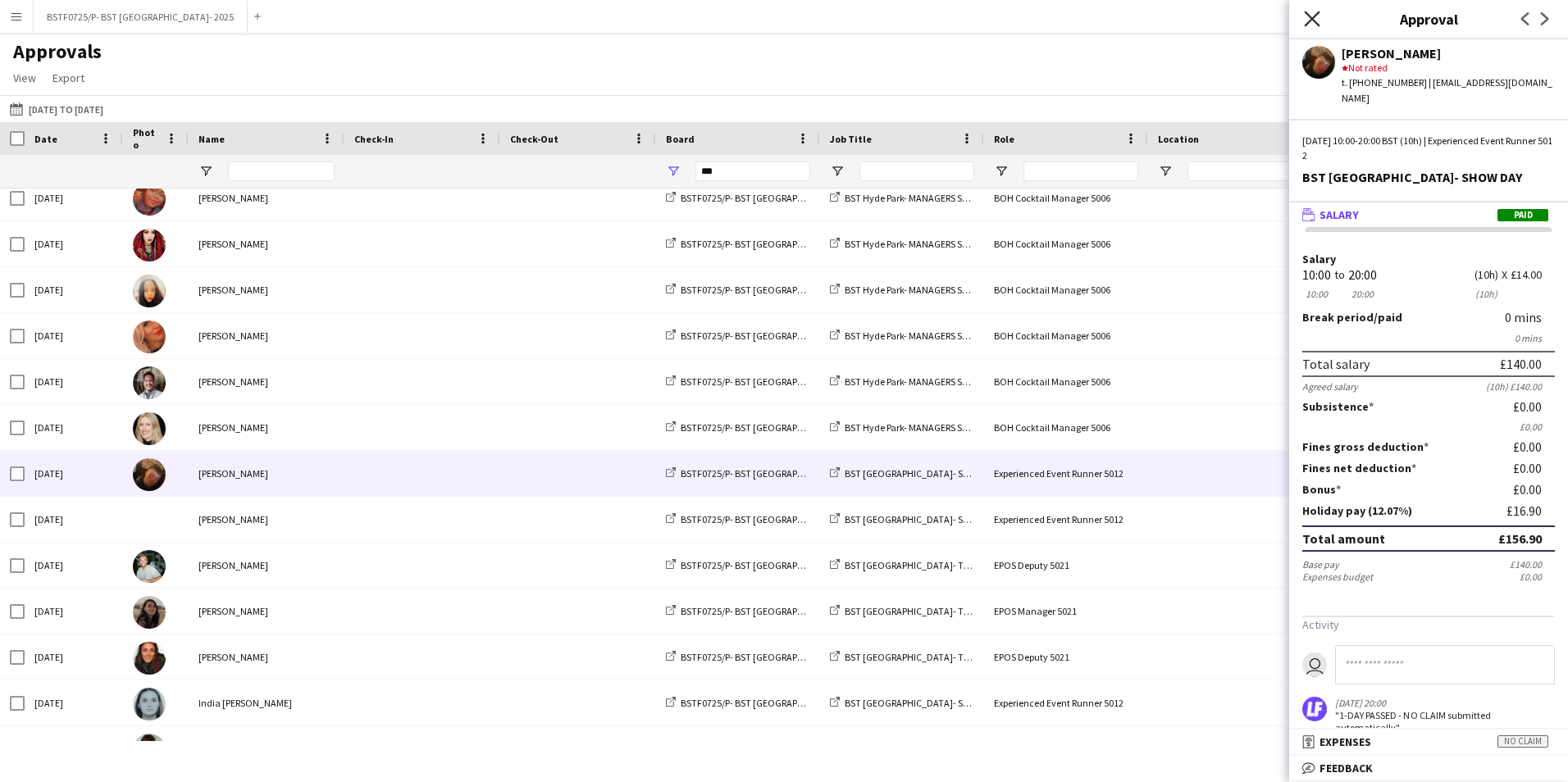
click at [1309, 18] on icon "Close pop-in" at bounding box center [1312, 18] width 16 height 16
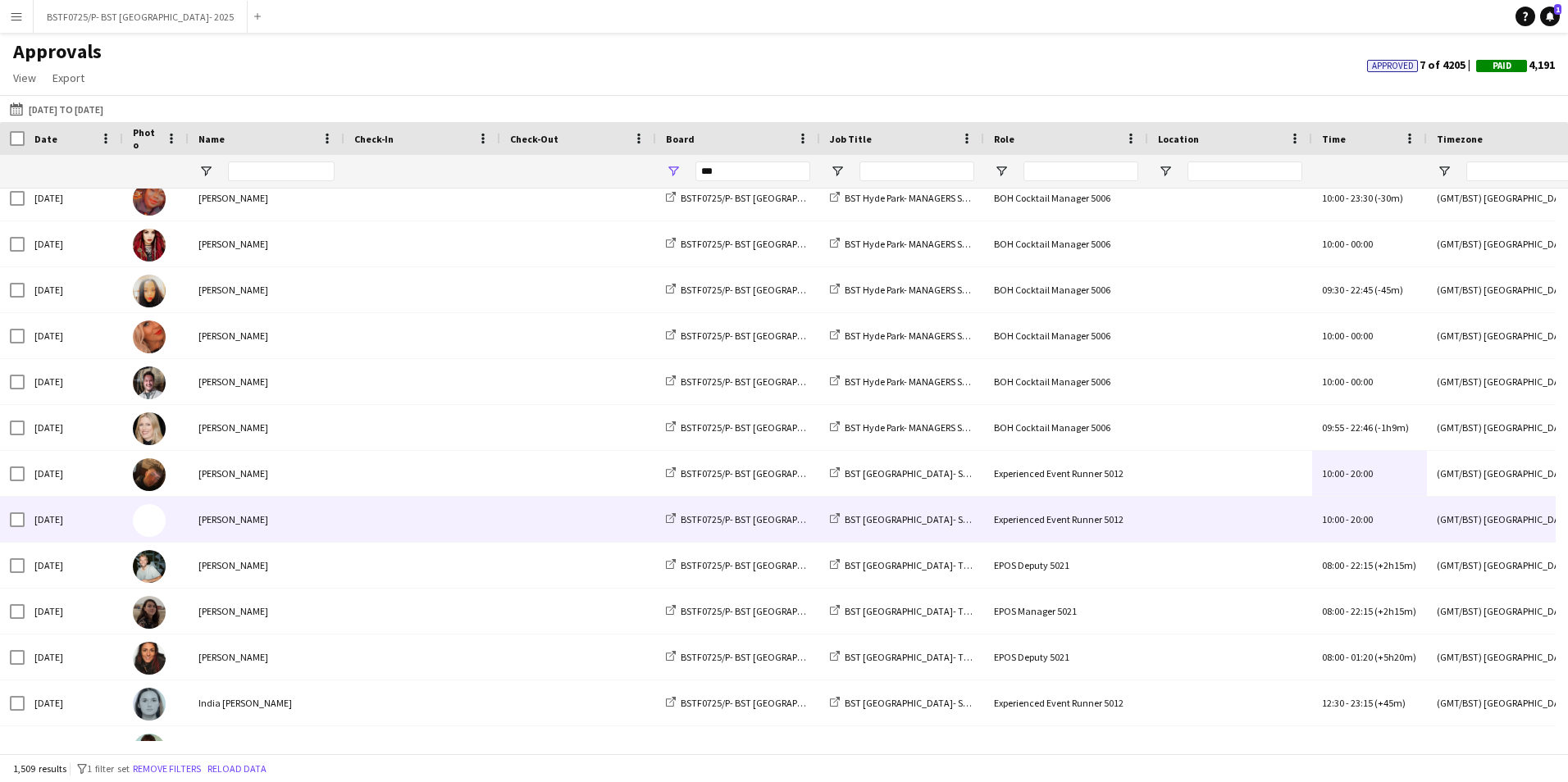
click at [1363, 520] on span "20:00" at bounding box center [1362, 519] width 23 height 13
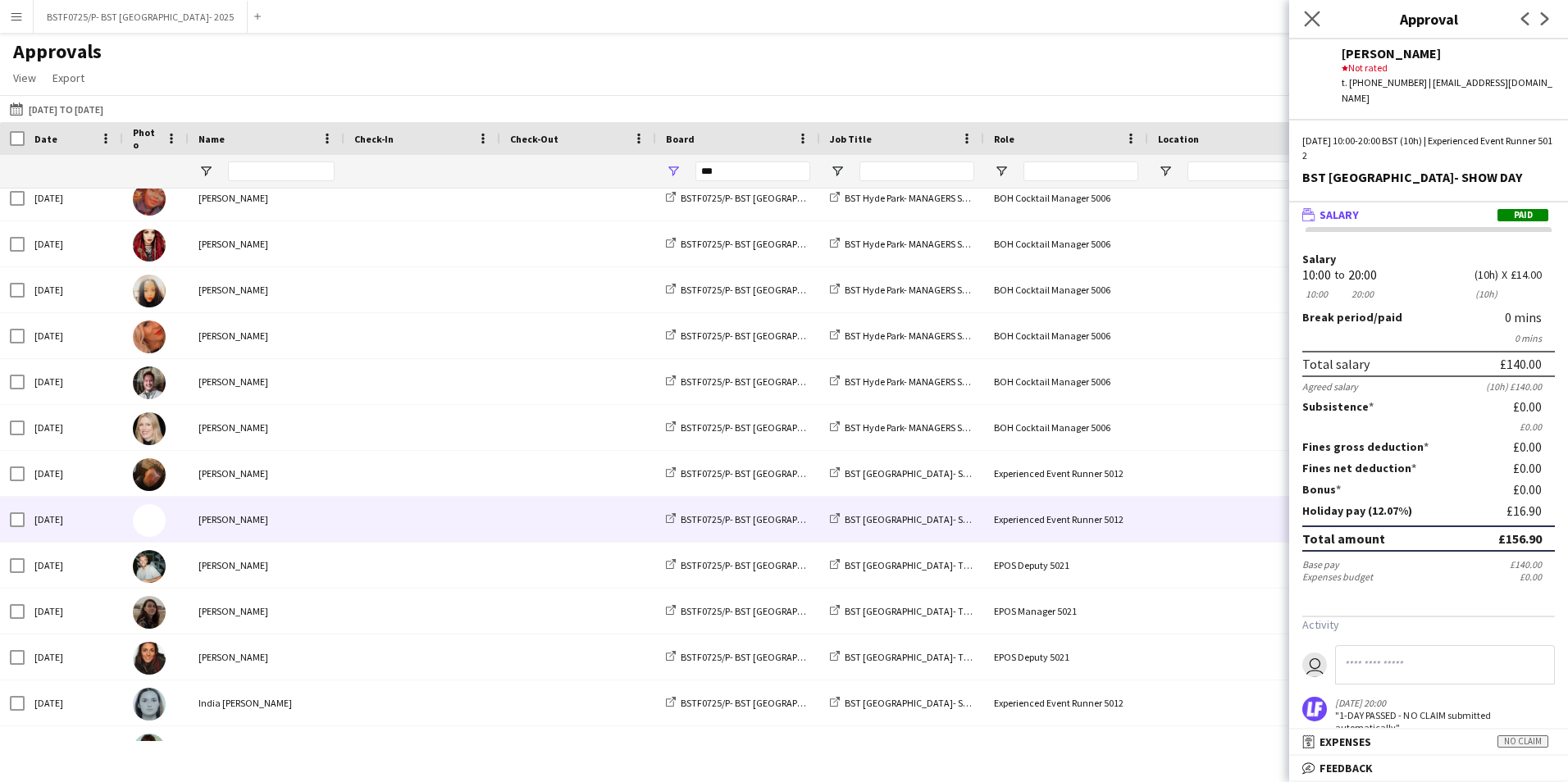
click at [1304, 13] on icon "Close pop-in" at bounding box center [1312, 18] width 16 height 16
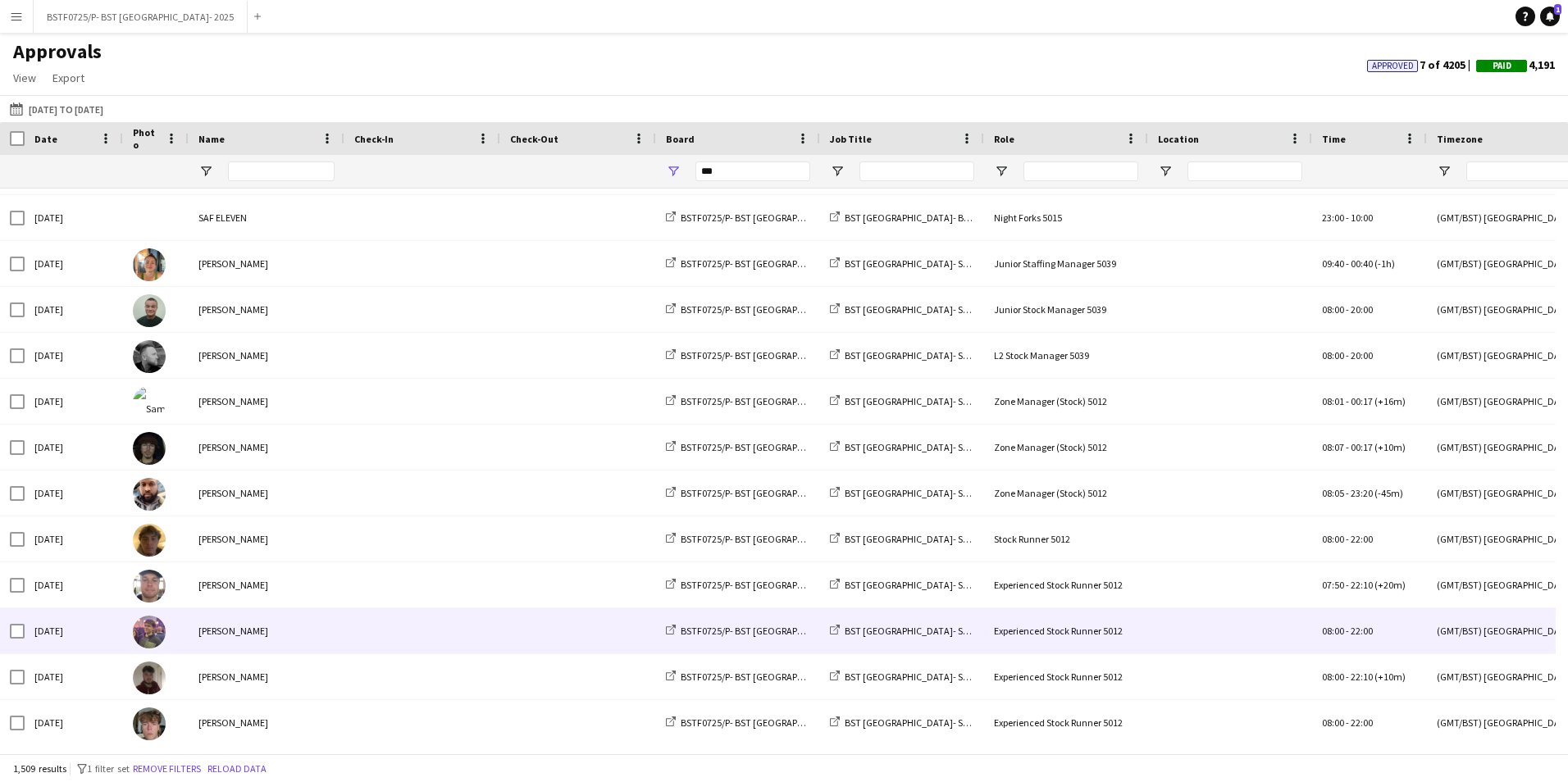
click at [1349, 636] on span "08:00 - 22:00" at bounding box center [1347, 631] width 51 height 13
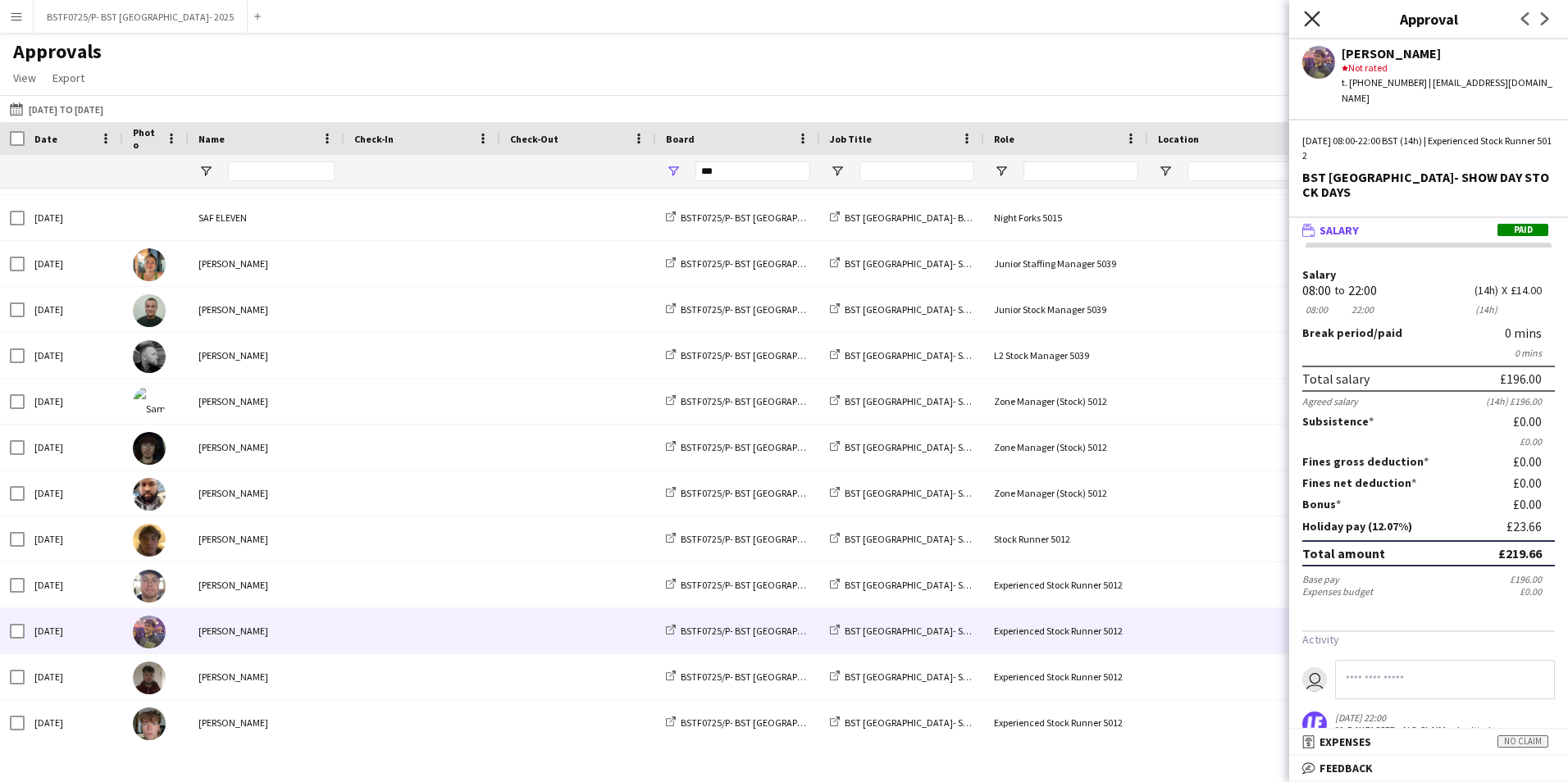
click at [1312, 20] on icon at bounding box center [1312, 18] width 16 height 16
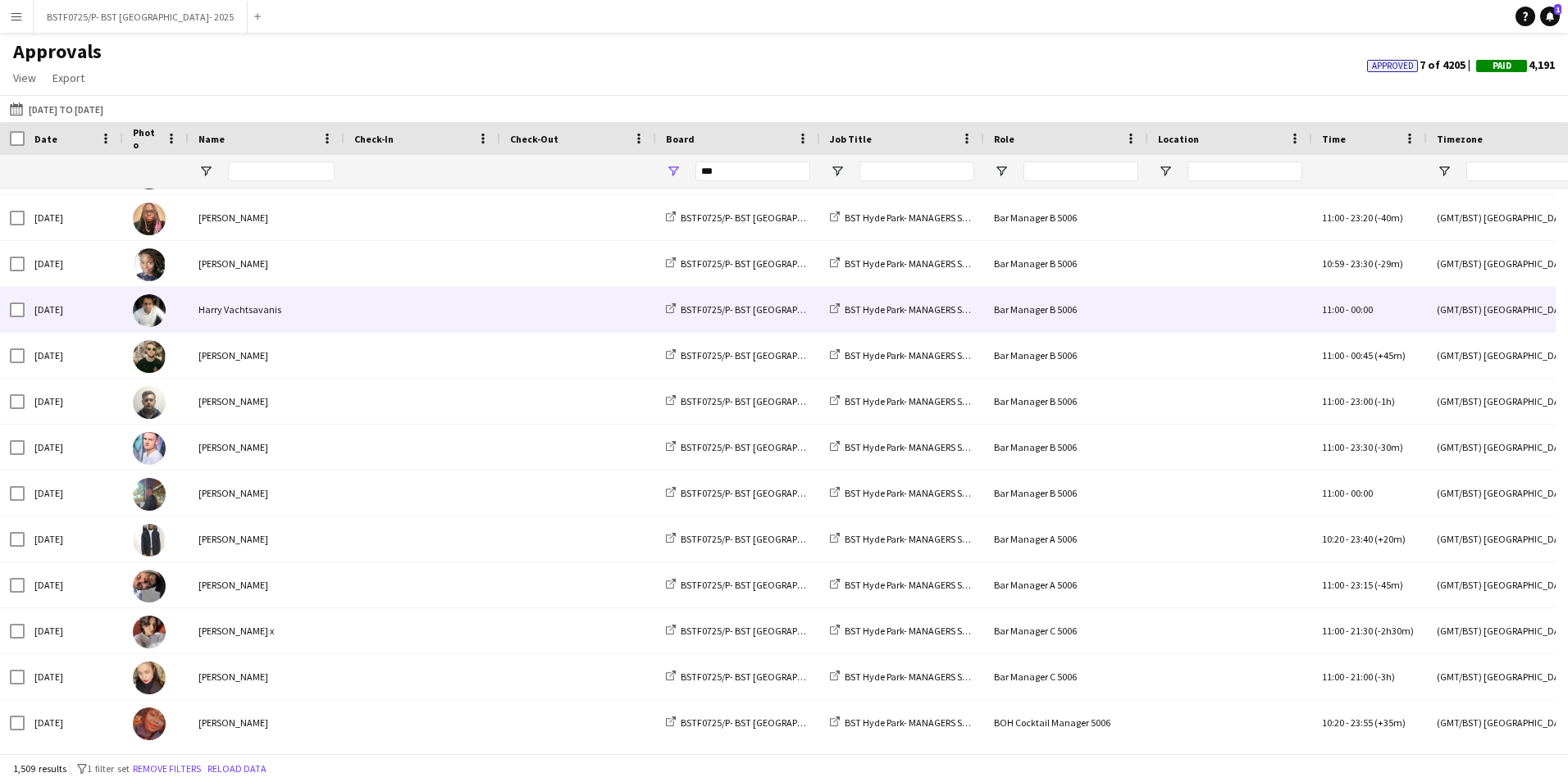
click at [1386, 295] on div "11:00 - 00:00" at bounding box center [1370, 310] width 115 height 45
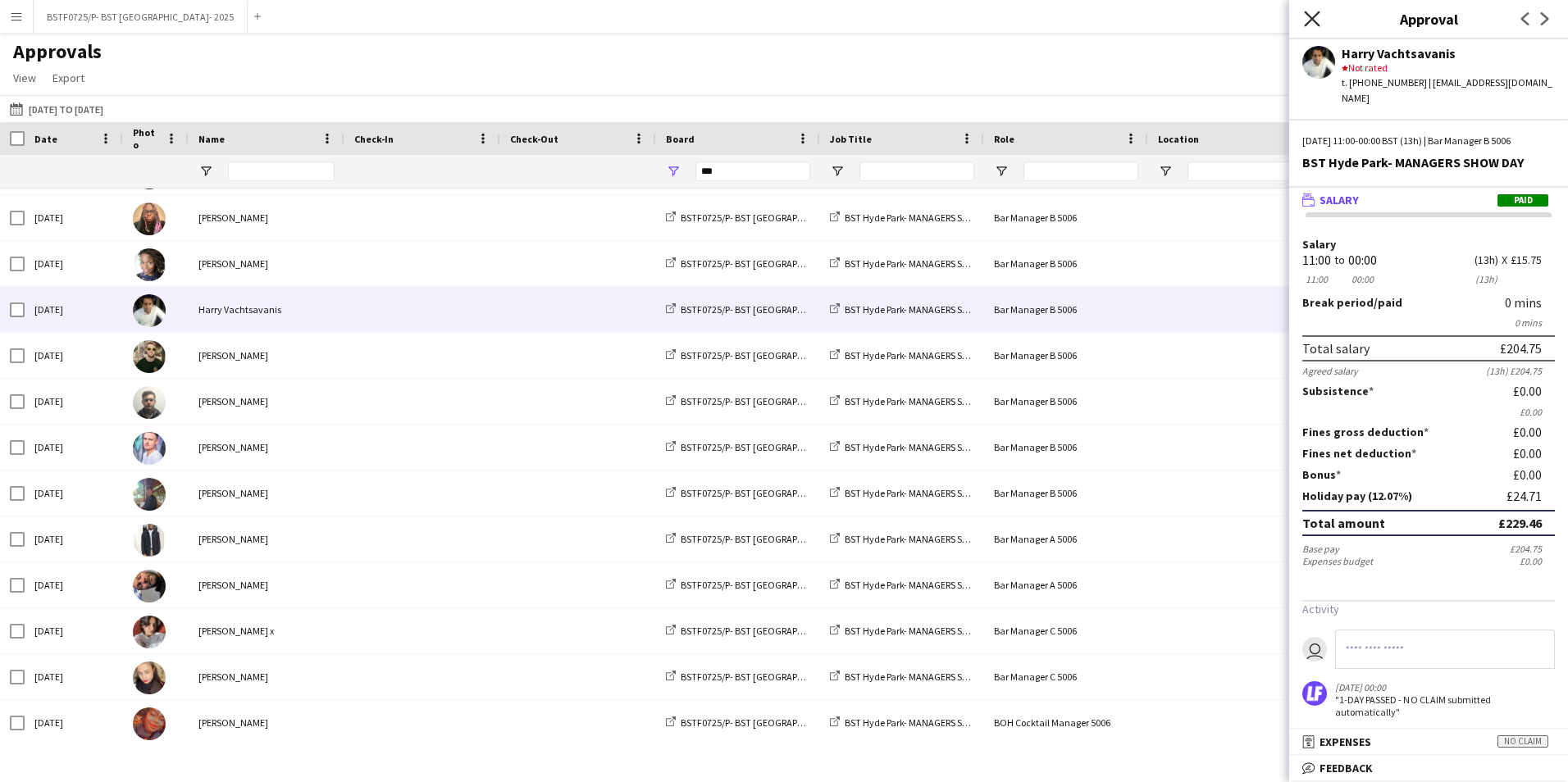
click at [1311, 18] on icon at bounding box center [1312, 18] width 16 height 16
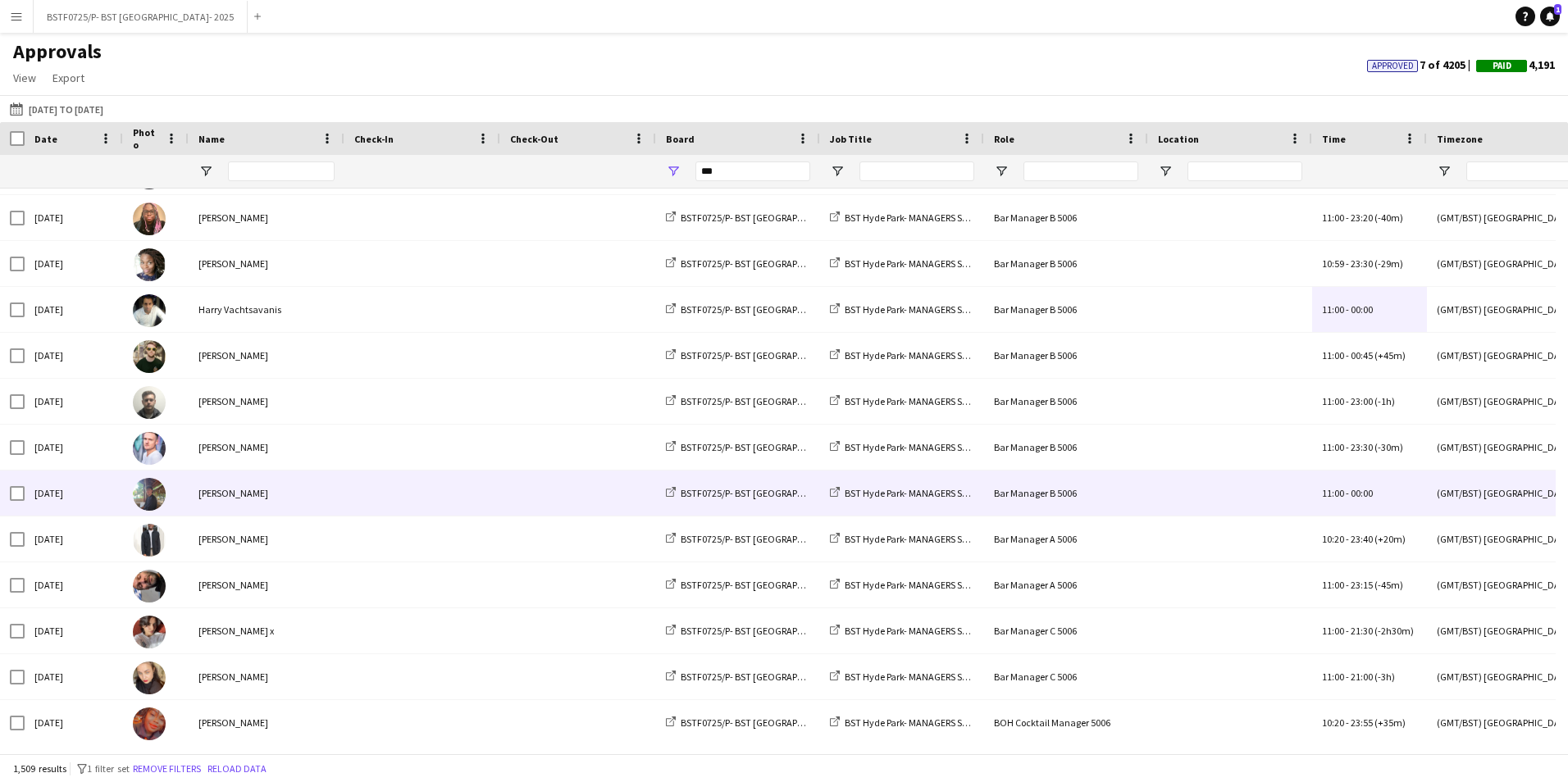
click at [1361, 484] on div "11:00 - 00:00" at bounding box center [1370, 493] width 115 height 45
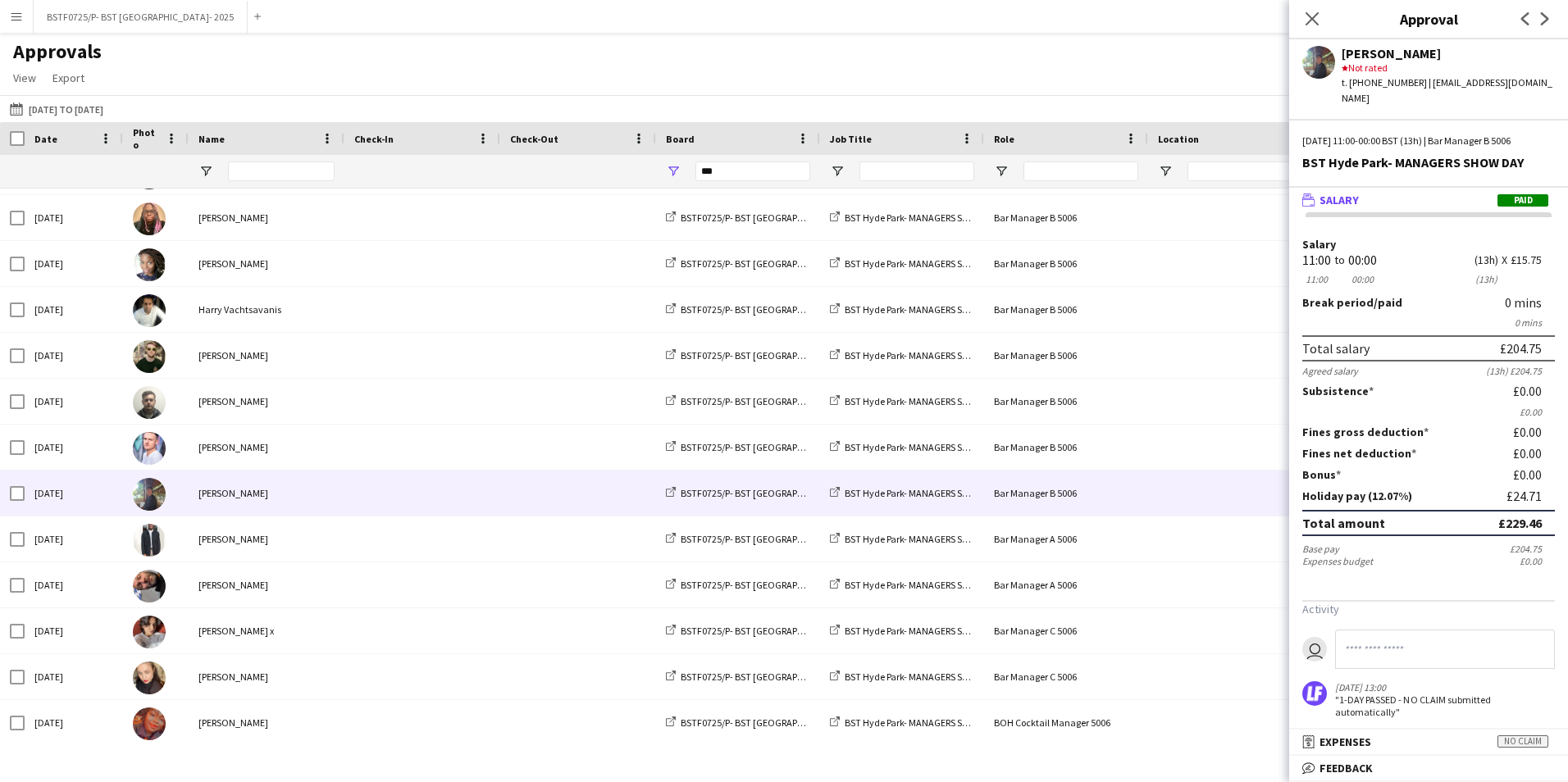
click at [1315, 5] on div "Close pop-in" at bounding box center [1312, 18] width 46 height 38
click at [1317, 20] on icon "Close pop-in" at bounding box center [1312, 18] width 16 height 16
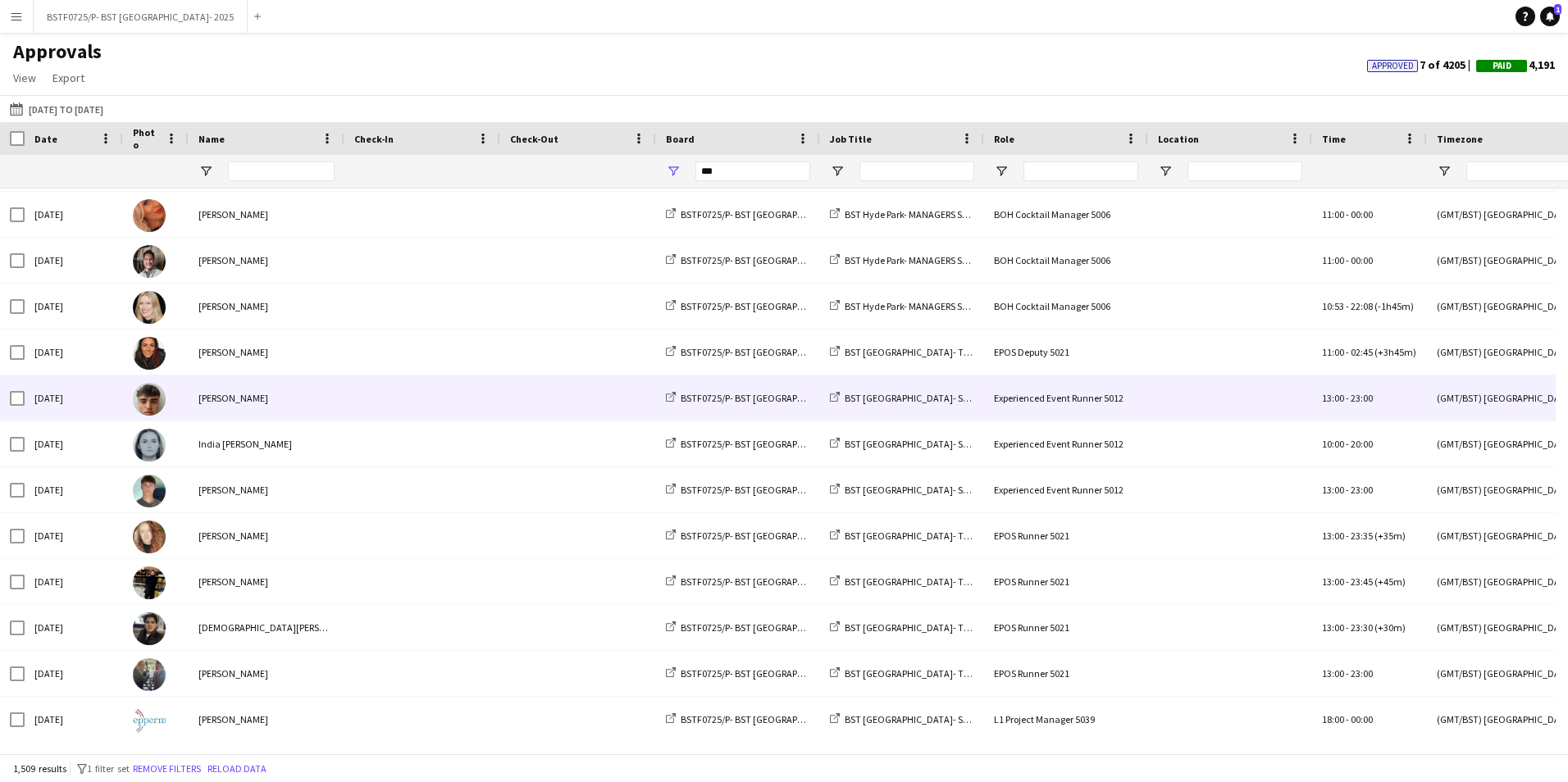
click at [1372, 401] on span "23:00" at bounding box center [1362, 398] width 23 height 13
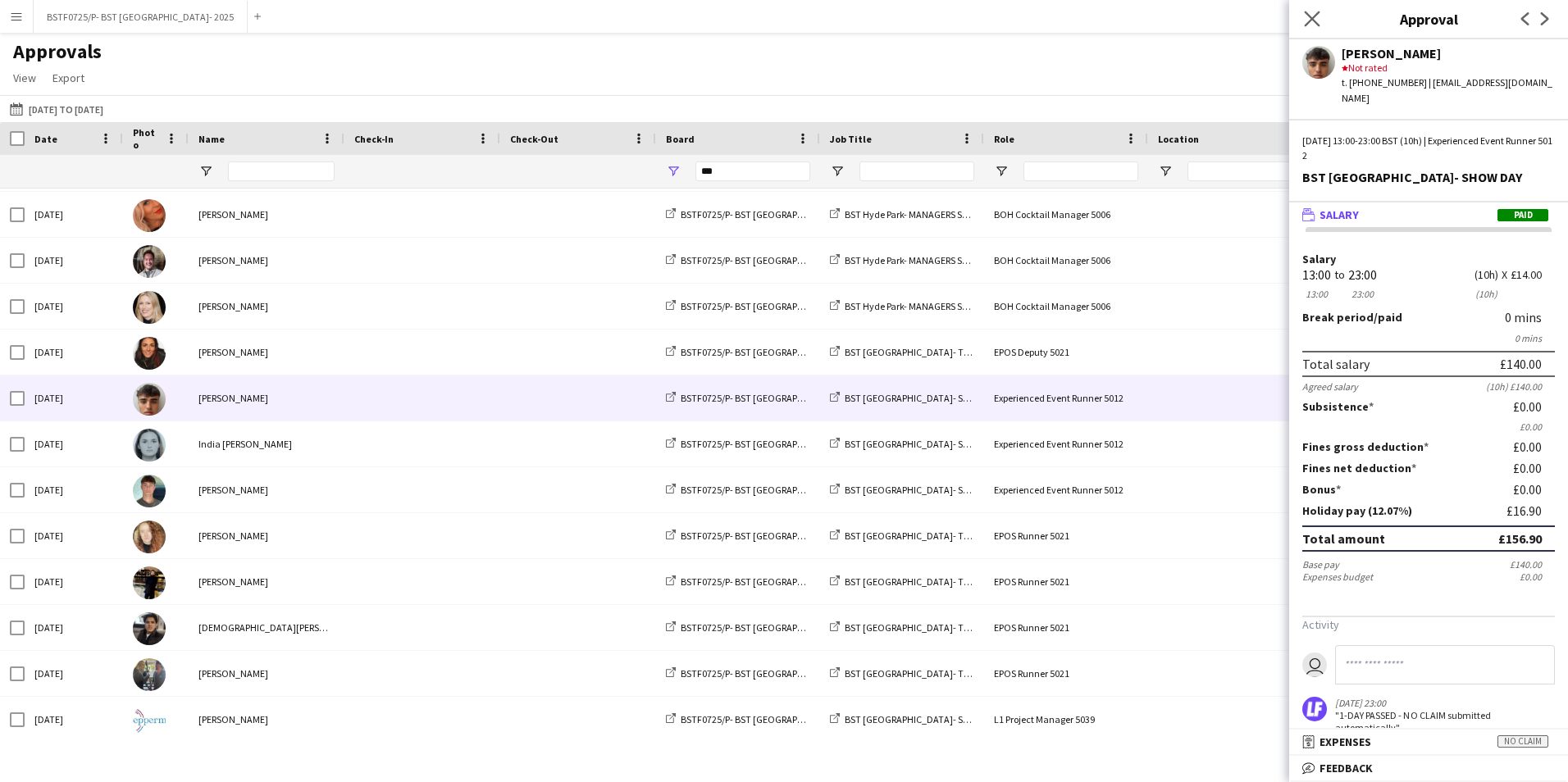
click at [1311, 8] on app-icon "Close pop-in" at bounding box center [1313, 19] width 23 height 23
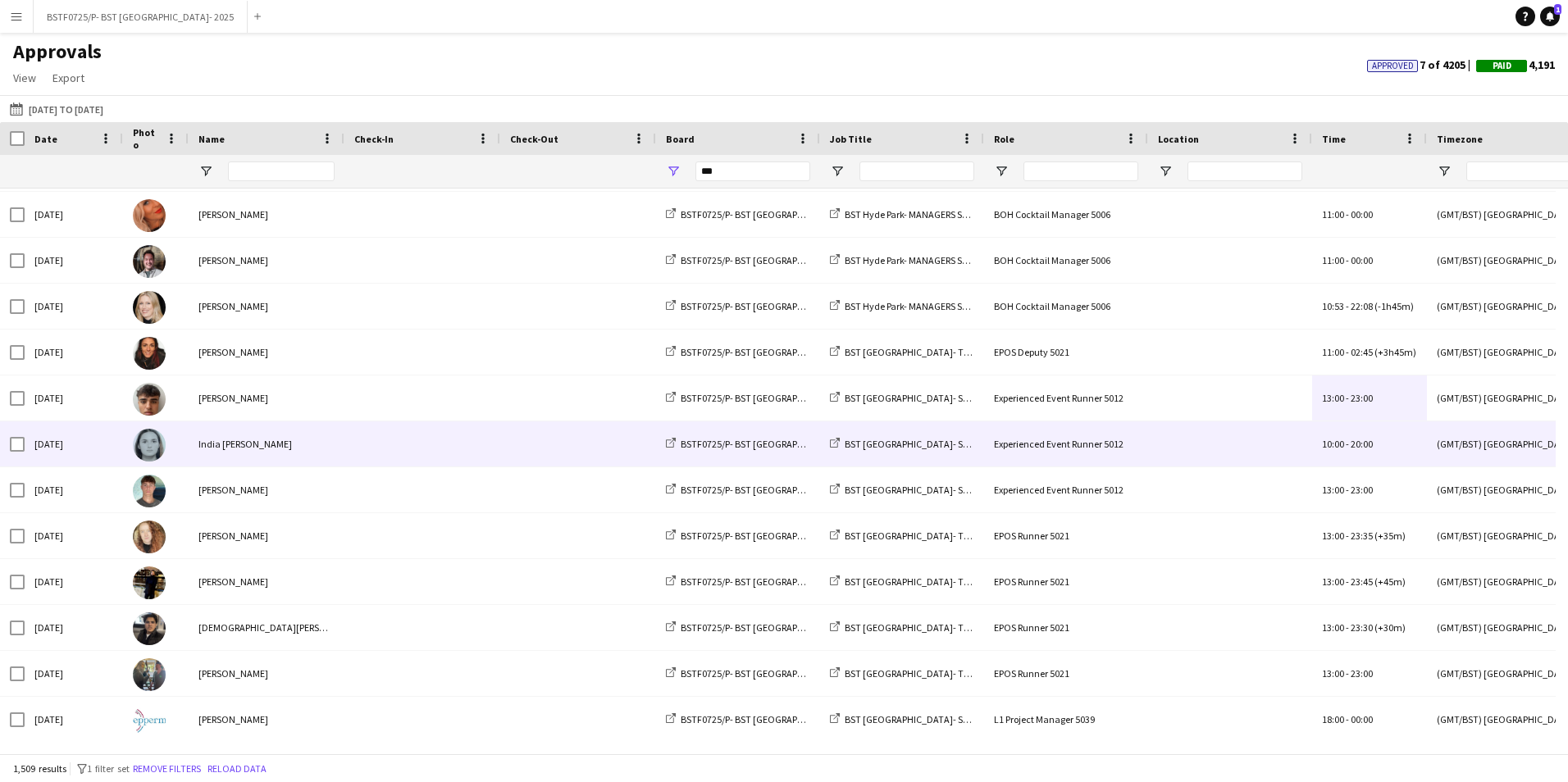
click at [1357, 453] on div "10:00 - 20:00" at bounding box center [1370, 444] width 115 height 45
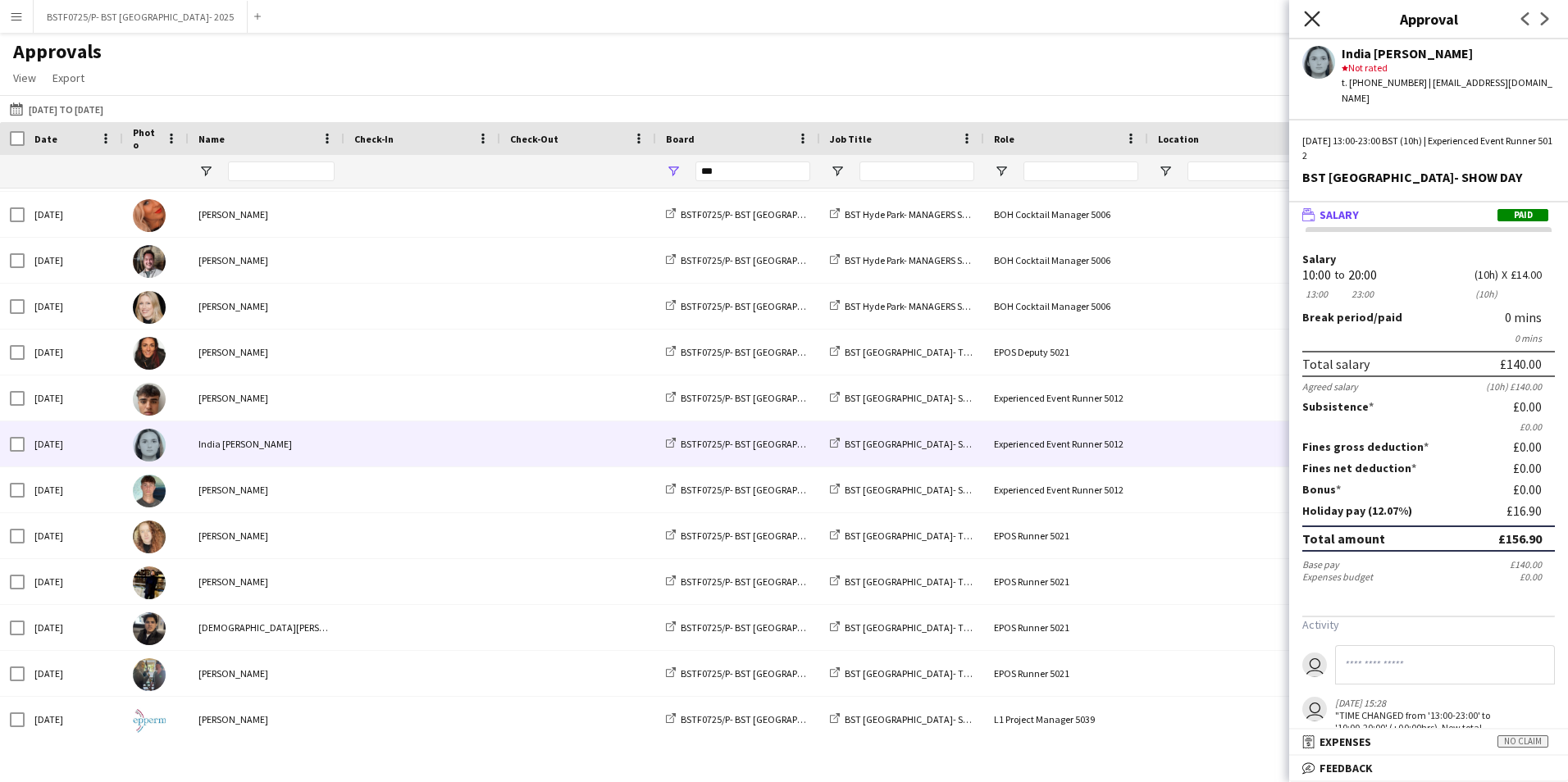
click at [1313, 20] on icon at bounding box center [1312, 18] width 16 height 16
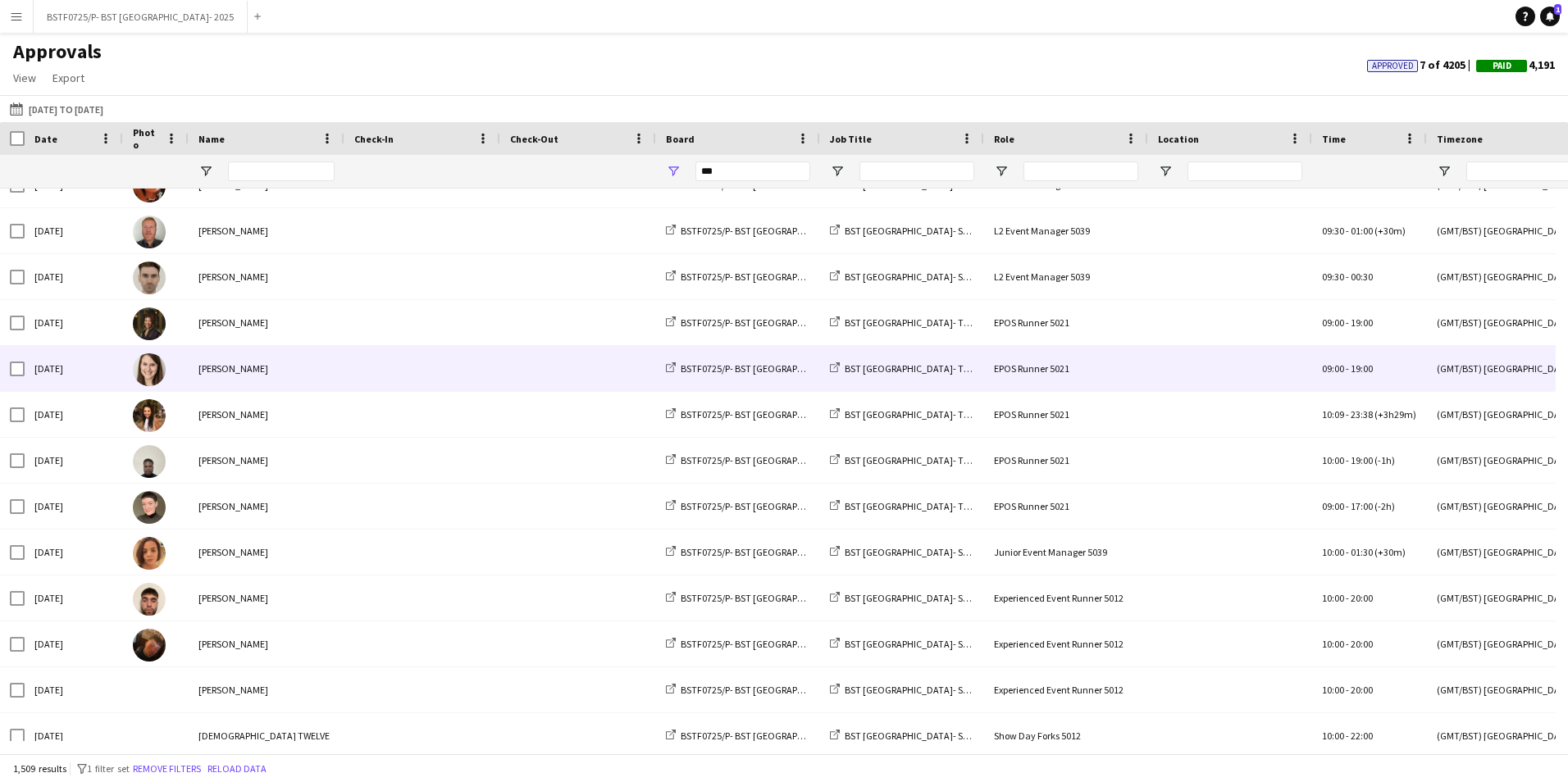
click at [1323, 367] on span "09:00" at bounding box center [1333, 368] width 23 height 13
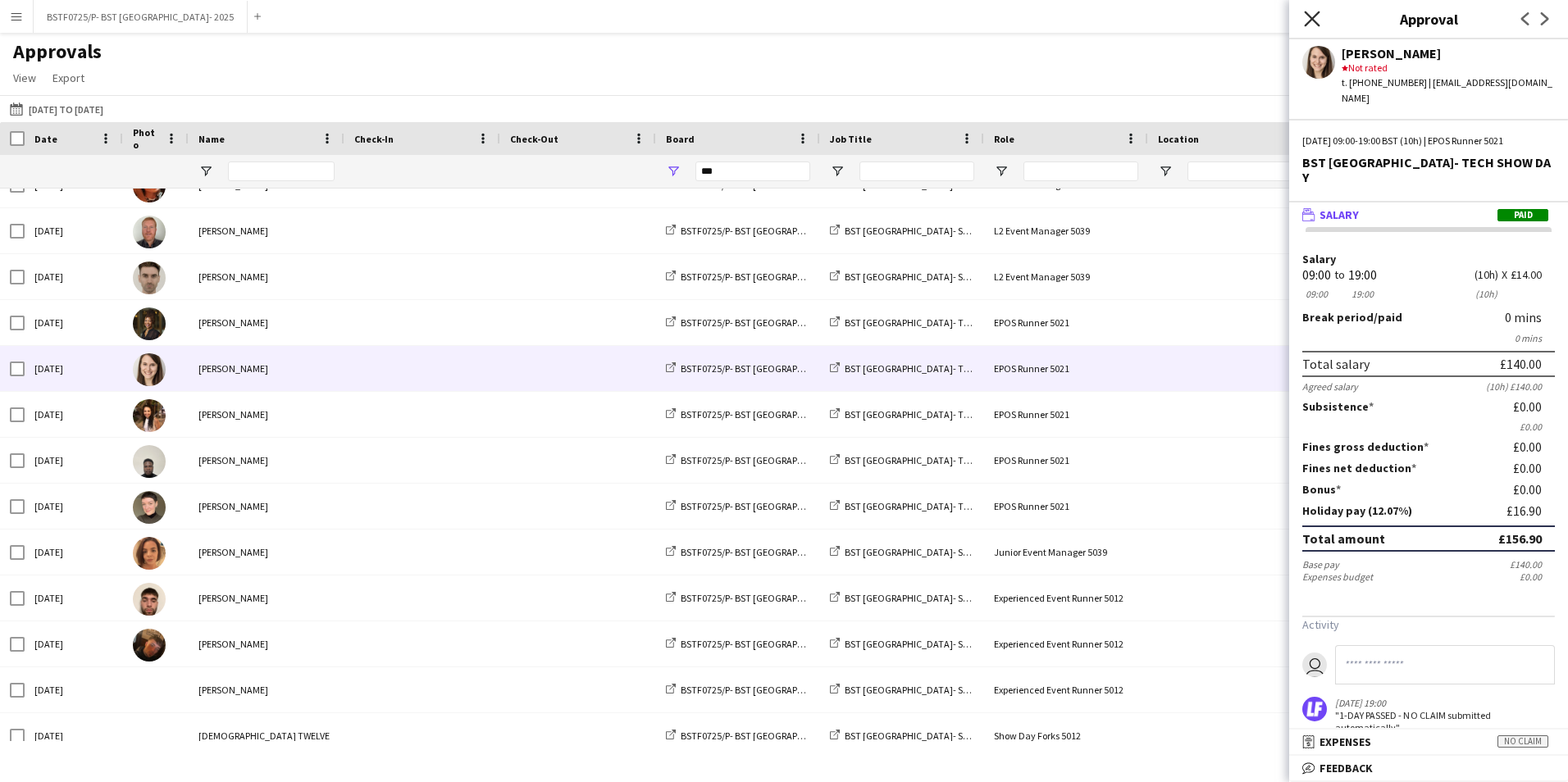
click at [1306, 26] on icon at bounding box center [1312, 18] width 16 height 16
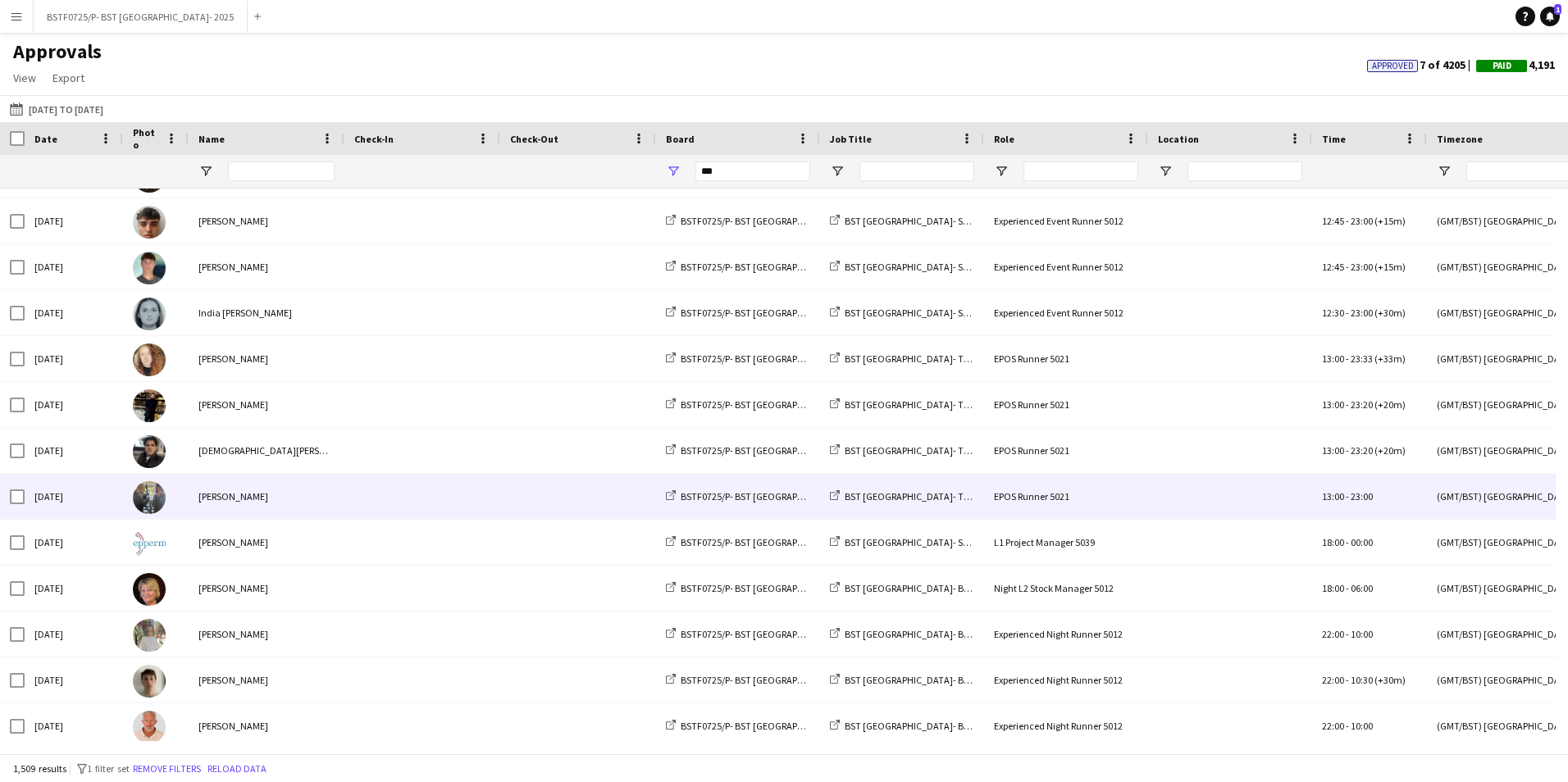
click at [1323, 494] on span "13:00" at bounding box center [1333, 496] width 23 height 13
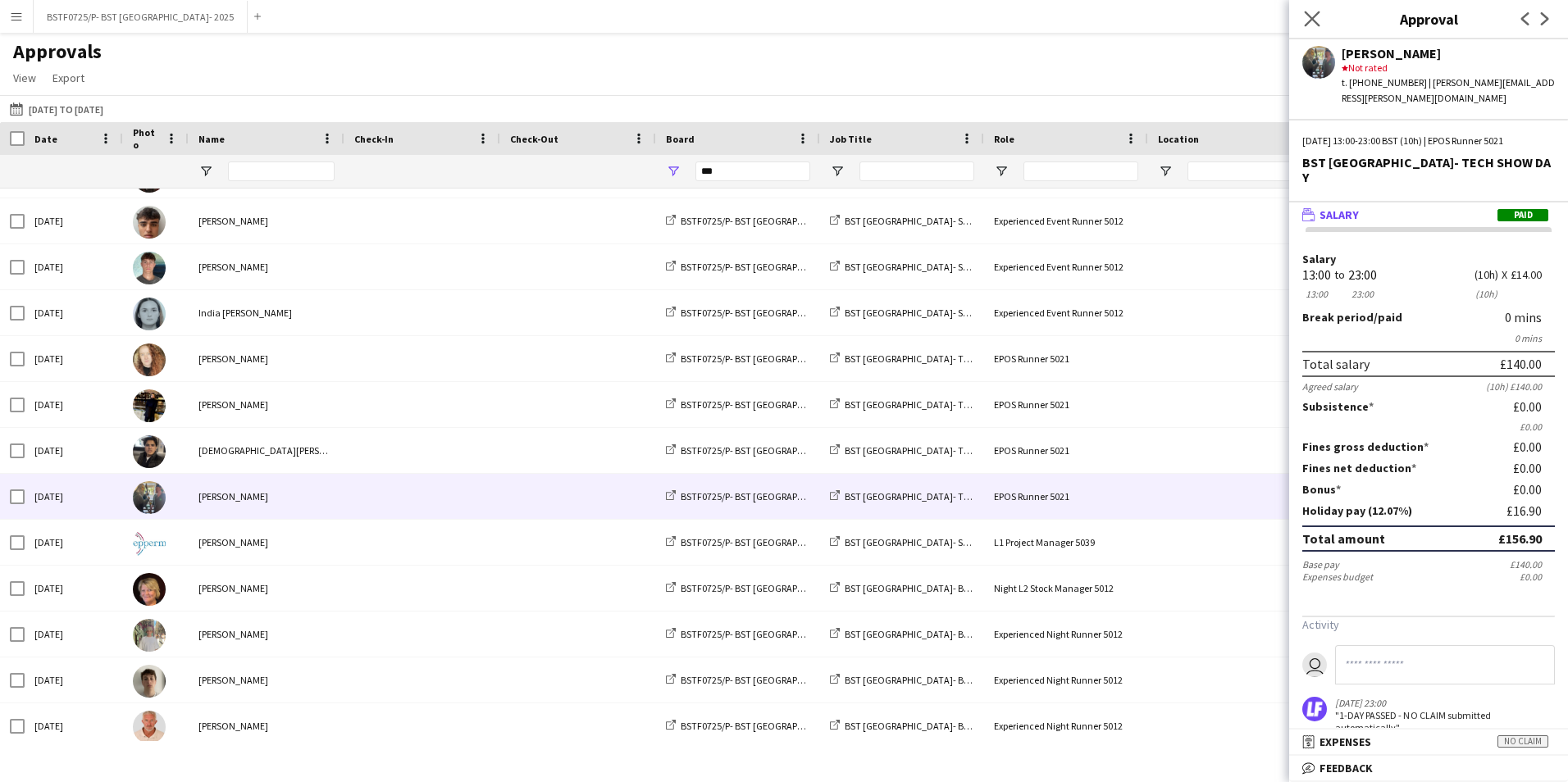
drag, startPoint x: 1313, startPoint y: 20, endPoint x: 1313, endPoint y: 29, distance: 9.0
click at [1313, 18] on icon at bounding box center [1312, 18] width 16 height 16
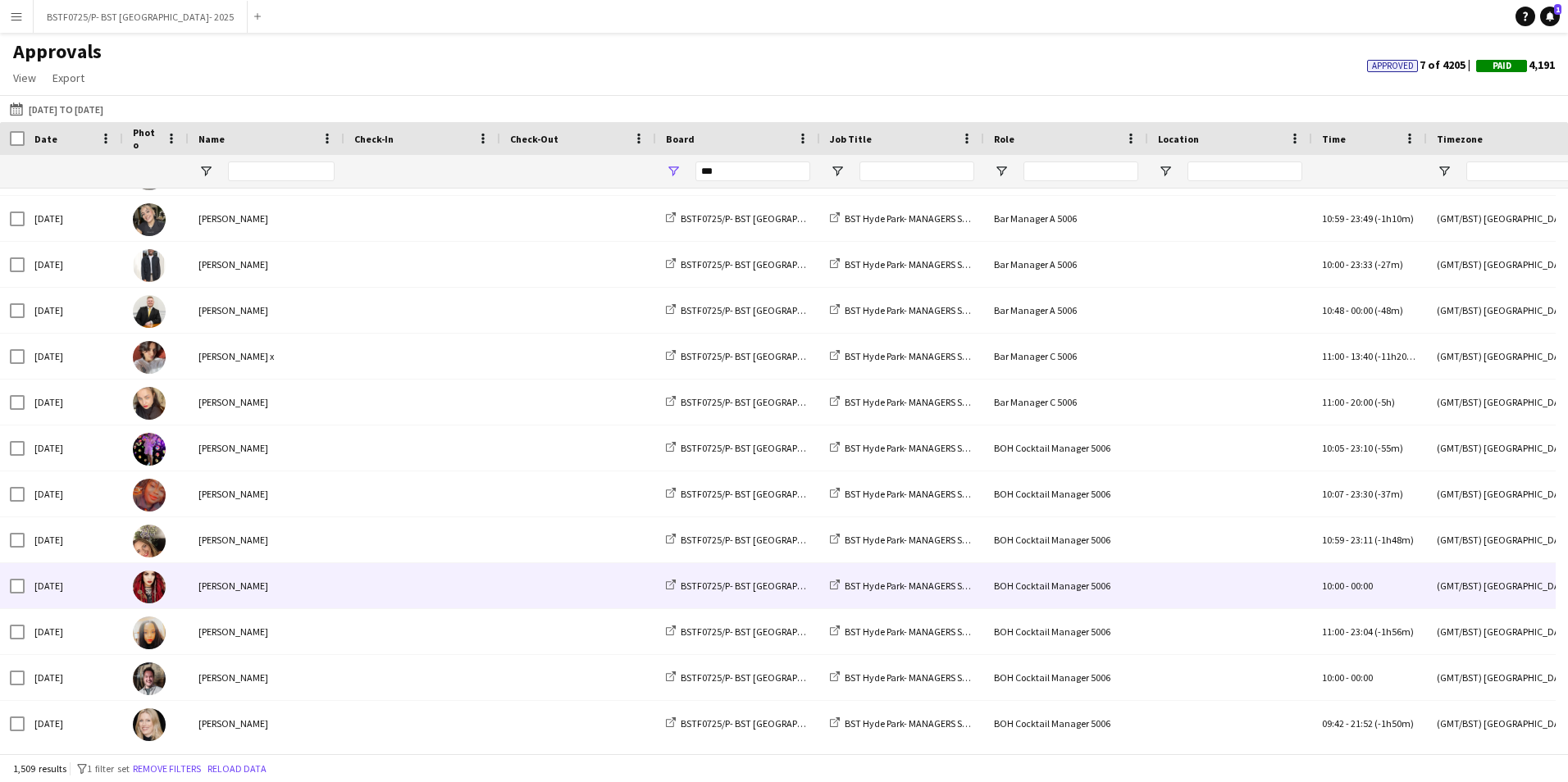
scroll to position [34104, 0]
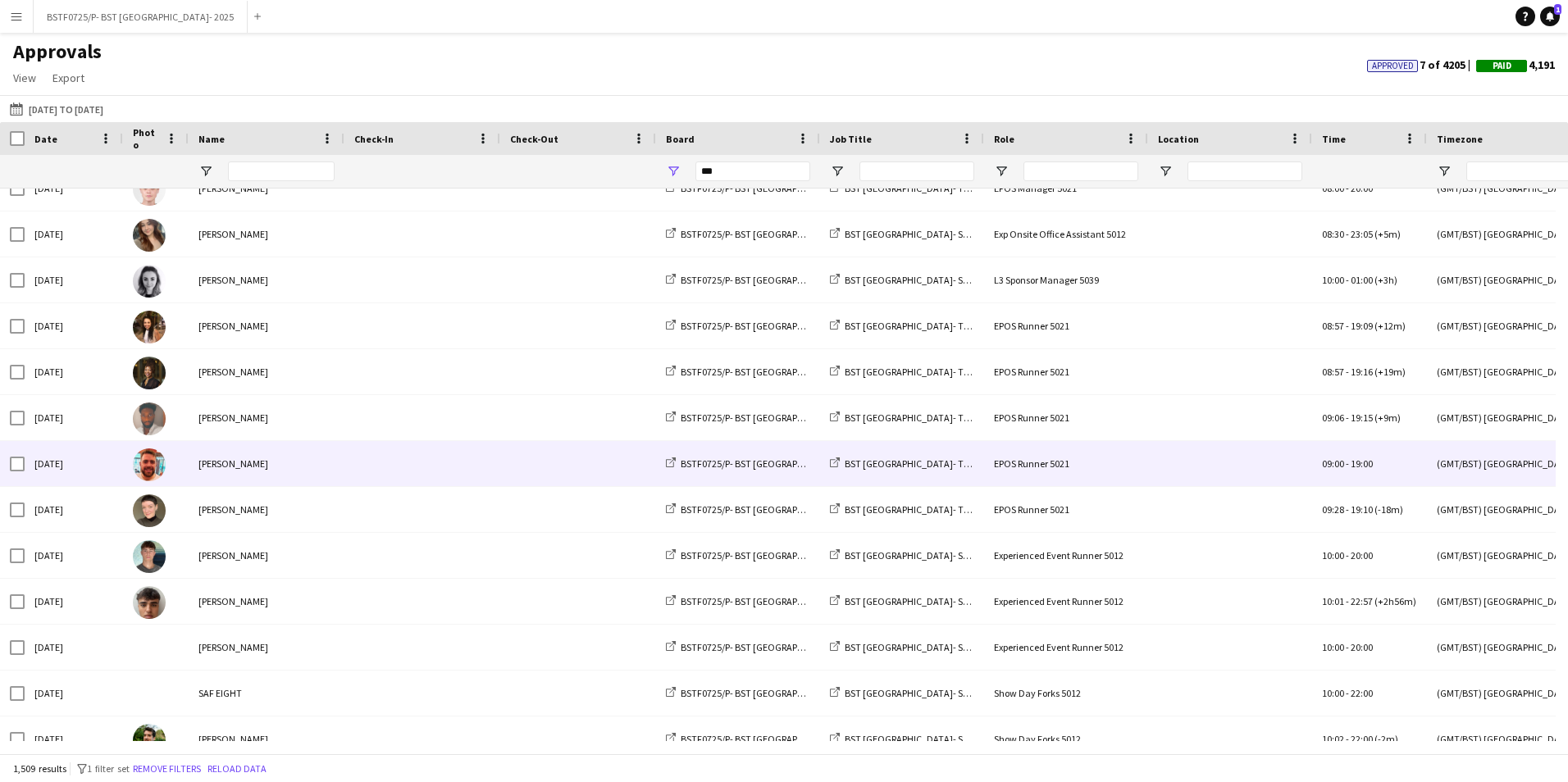
click at [1378, 470] on div "09:00 - 19:00" at bounding box center [1370, 463] width 115 height 45
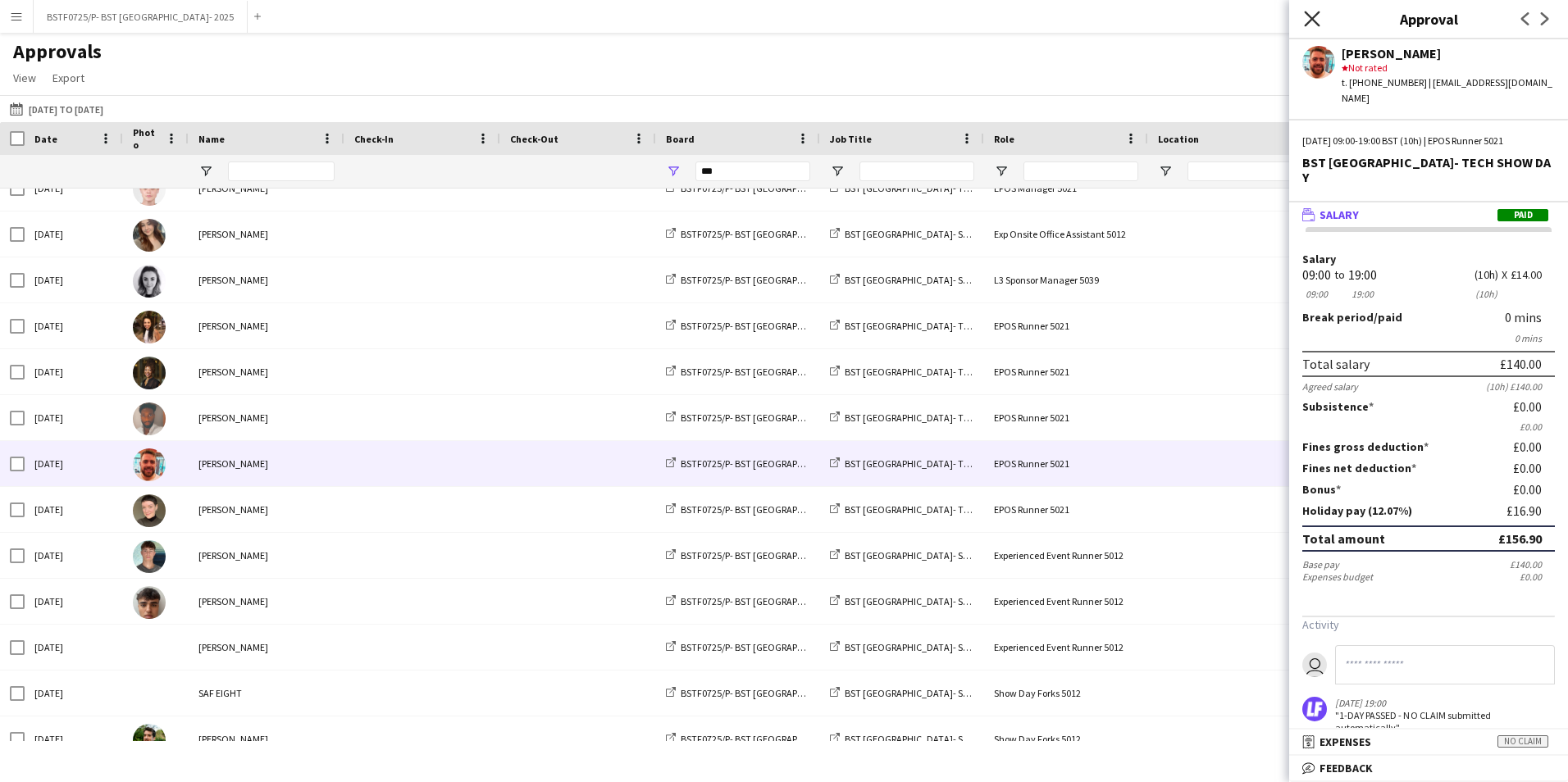
click at [1309, 22] on icon at bounding box center [1312, 18] width 16 height 16
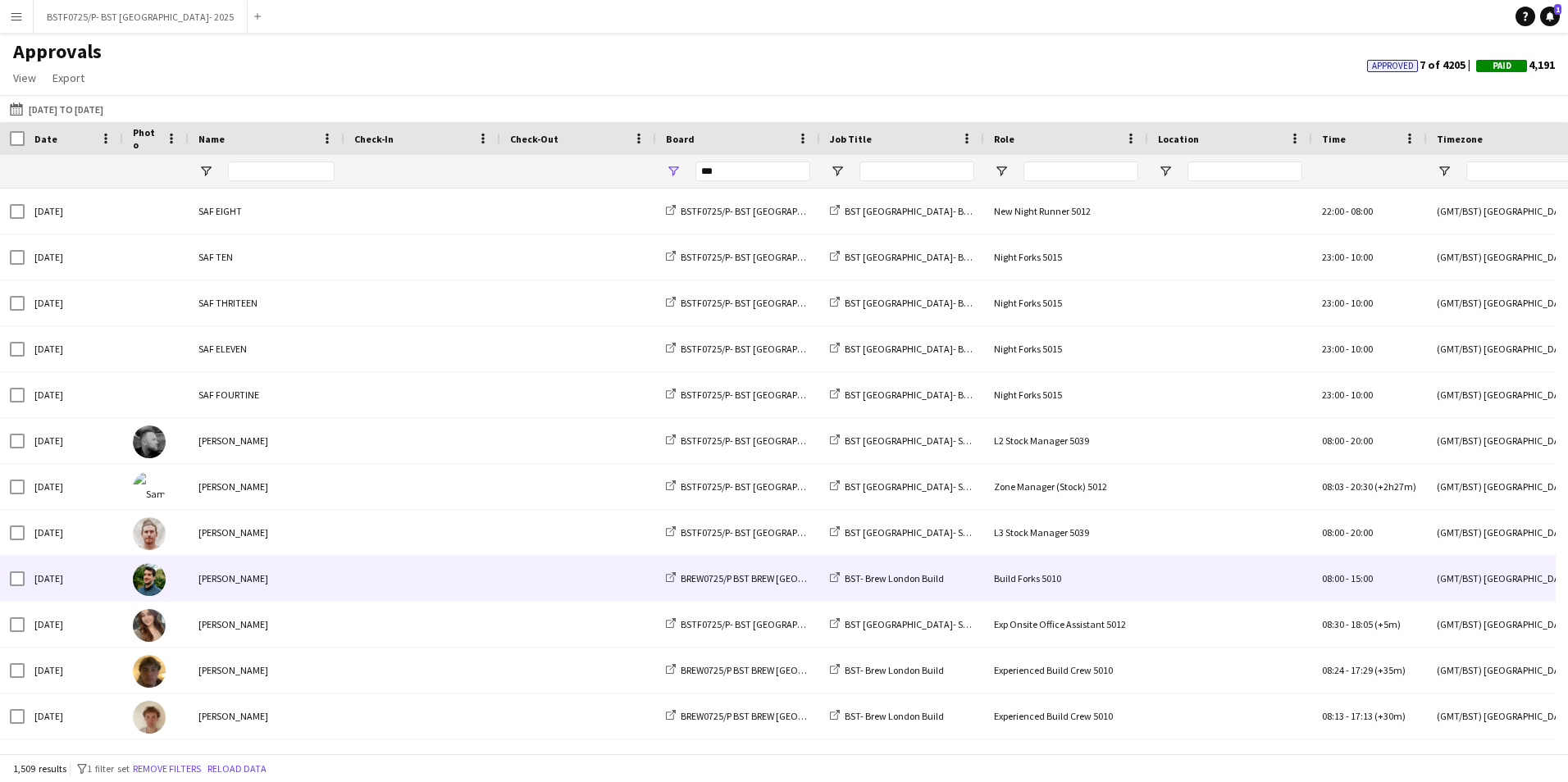
drag, startPoint x: 1368, startPoint y: 588, endPoint x: 1336, endPoint y: 597, distance: 33.2
click at [1337, 597] on div "08:00 - 15:00" at bounding box center [1370, 578] width 115 height 45
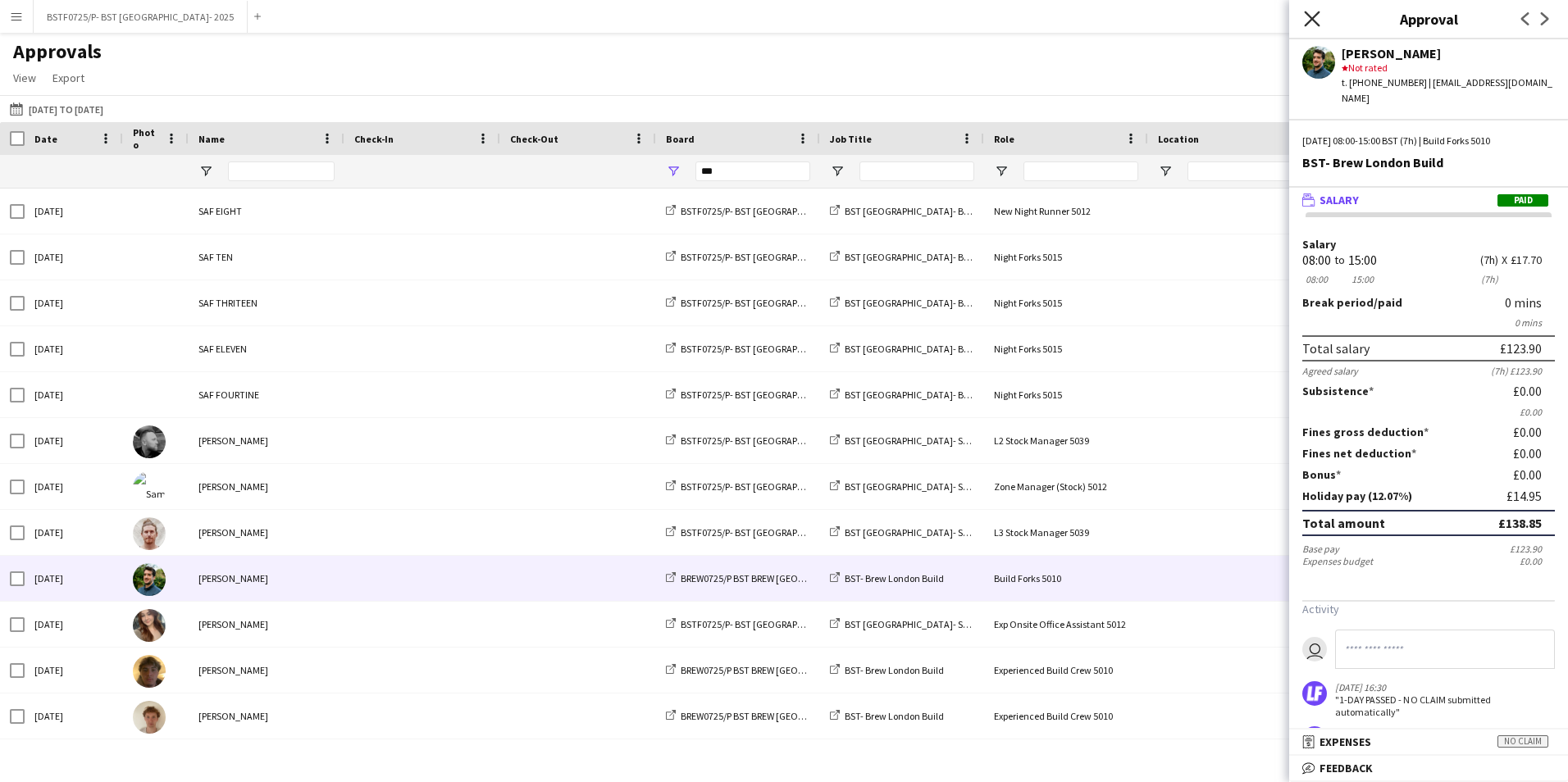
click at [1310, 18] on icon "Close pop-in" at bounding box center [1312, 18] width 16 height 16
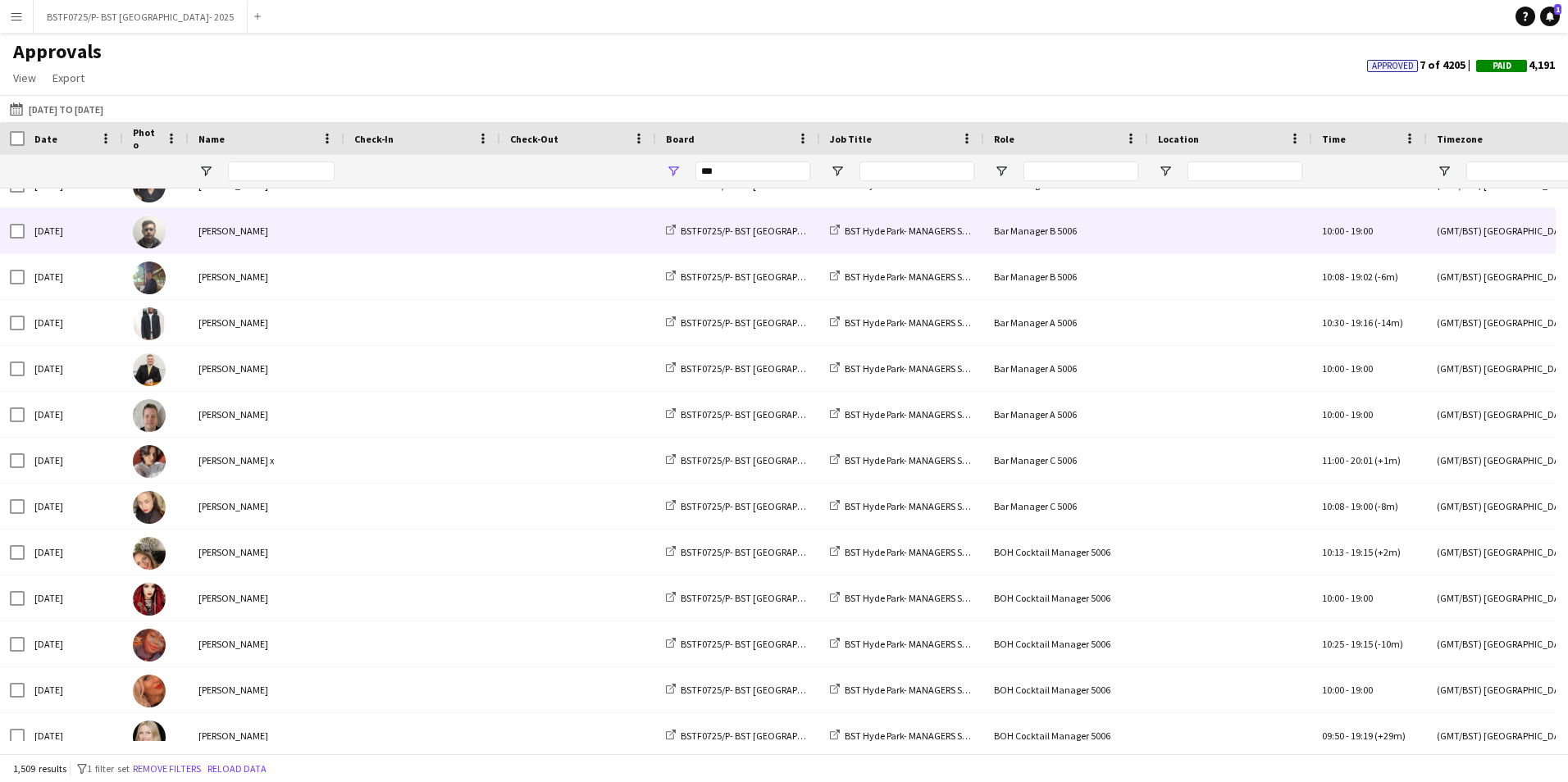
click at [1401, 247] on div "10:00 - 19:00" at bounding box center [1370, 231] width 115 height 45
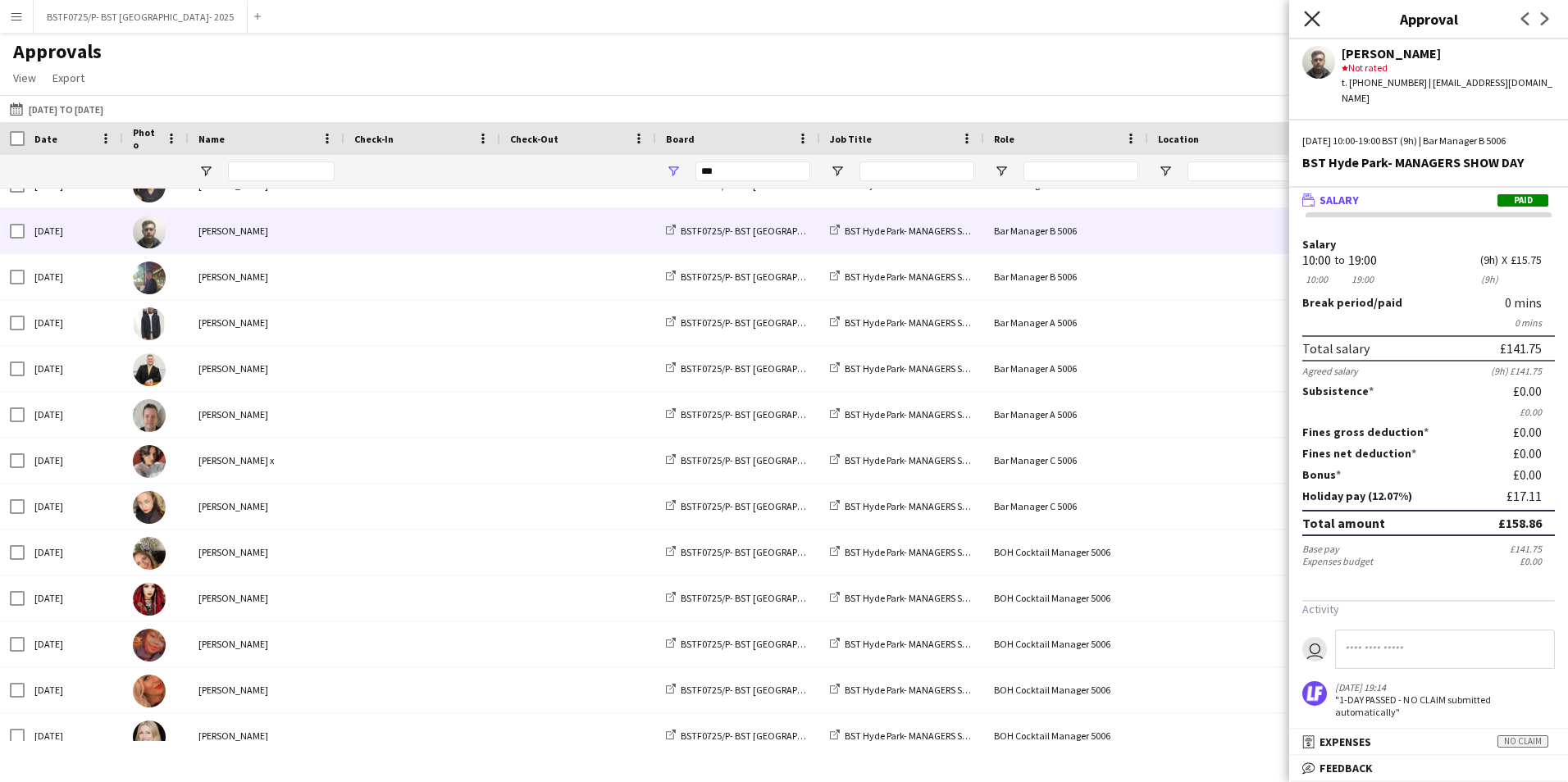
click at [1308, 23] on icon at bounding box center [1312, 18] width 16 height 16
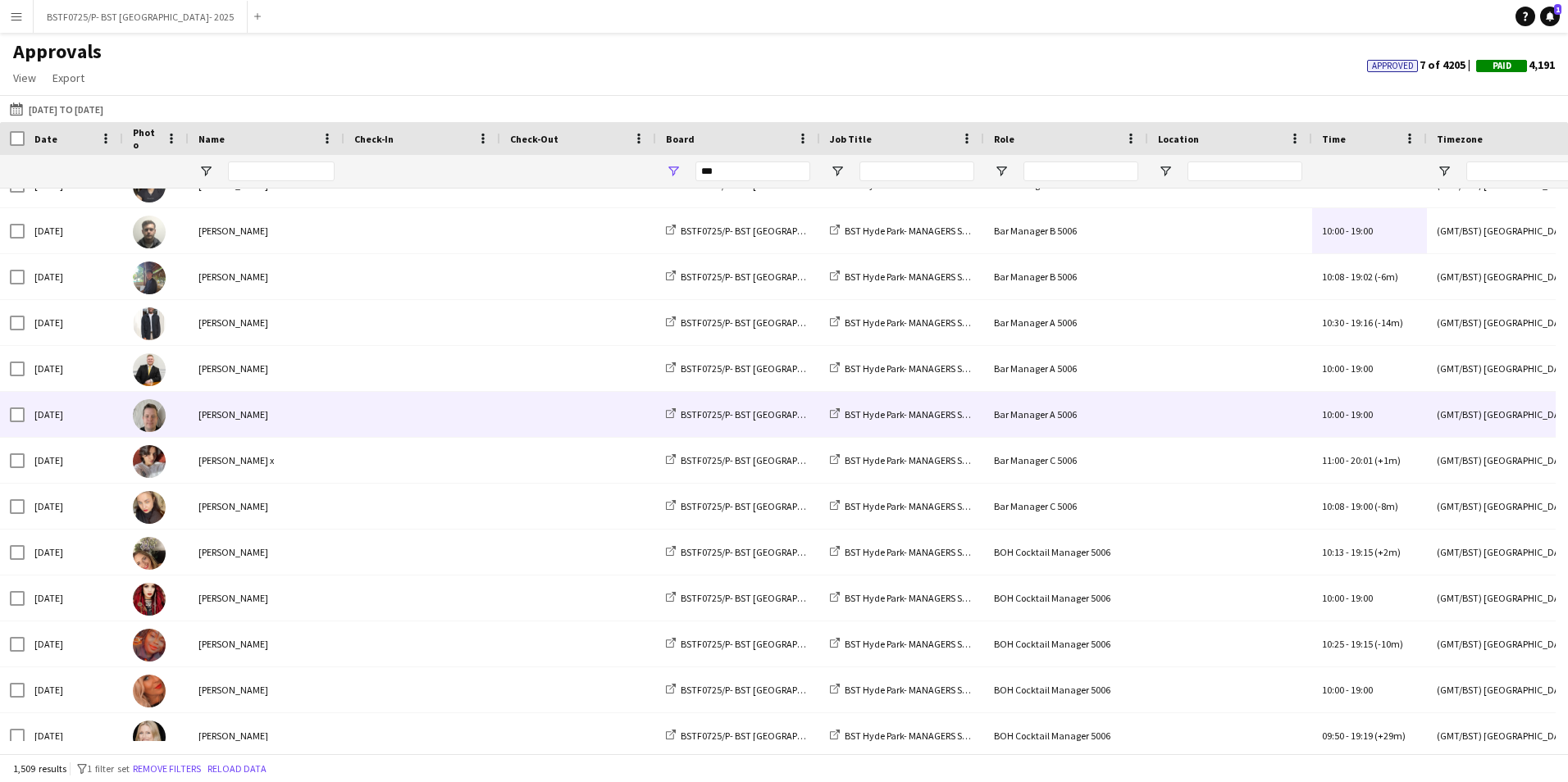
click at [1315, 410] on div "10:00 - 19:00" at bounding box center [1370, 415] width 115 height 45
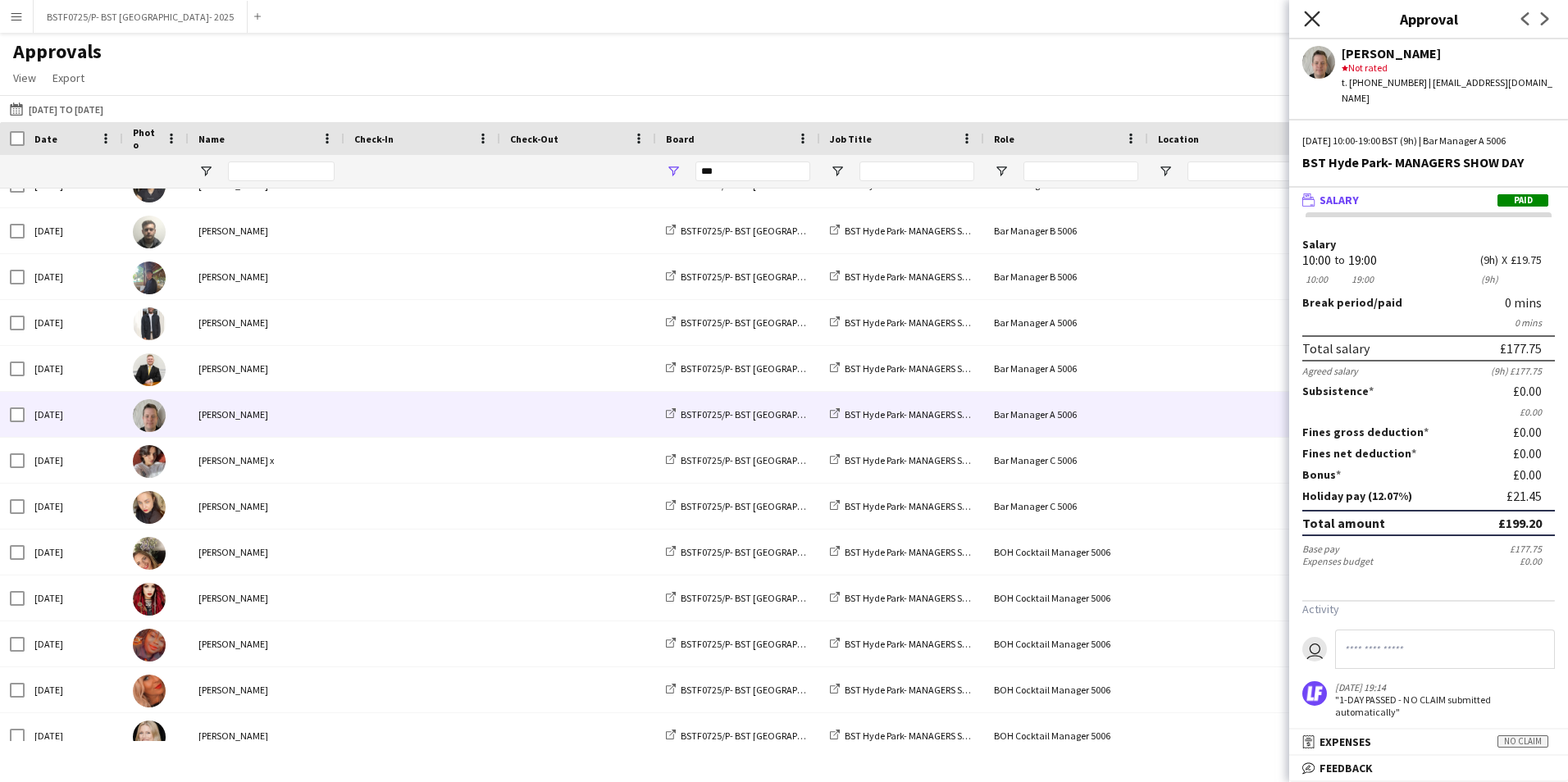
click at [1316, 23] on icon "Close pop-in" at bounding box center [1312, 18] width 16 height 16
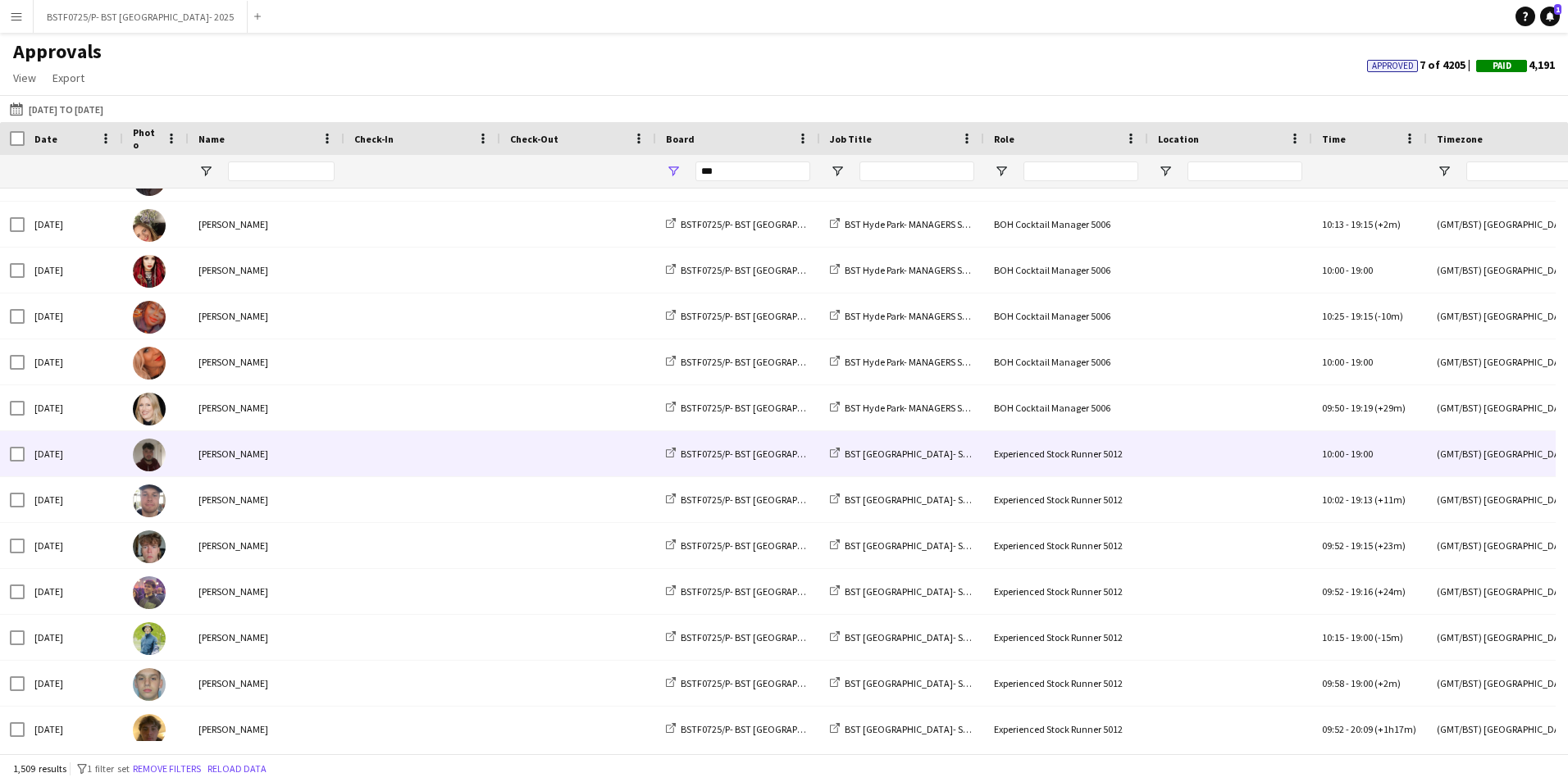
click at [1346, 457] on span "-" at bounding box center [1348, 453] width 3 height 13
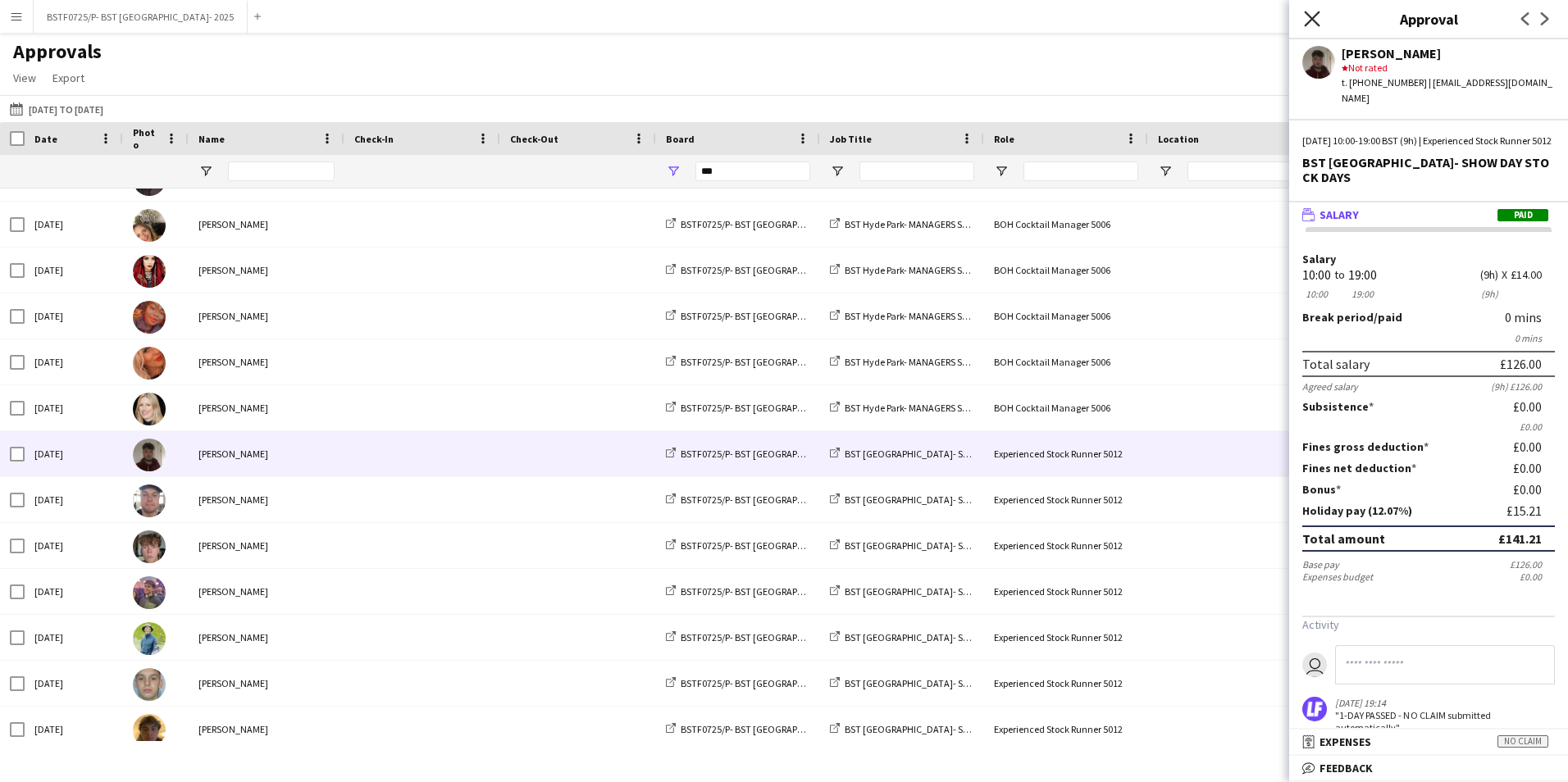
click at [1317, 13] on icon "Close pop-in" at bounding box center [1312, 18] width 16 height 16
